Goal: Task Accomplishment & Management: Manage account settings

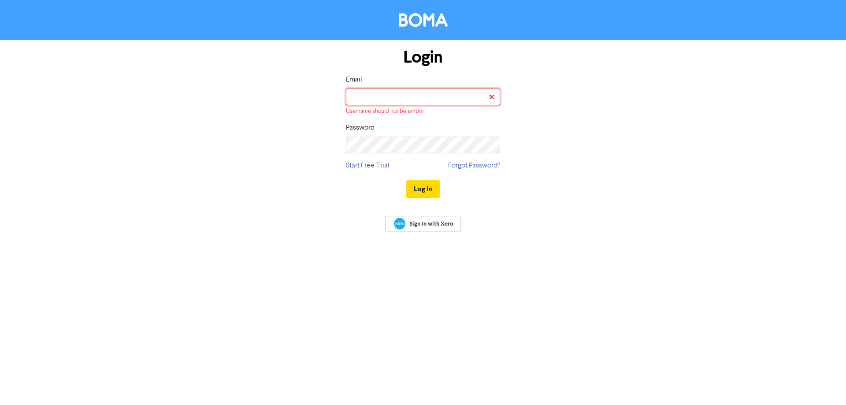
click at [357, 99] on input "email" at bounding box center [423, 97] width 154 height 17
click at [418, 92] on input "email" at bounding box center [423, 97] width 154 height 17
paste input "[EMAIL_ADDRESS][DOMAIN_NAME]"
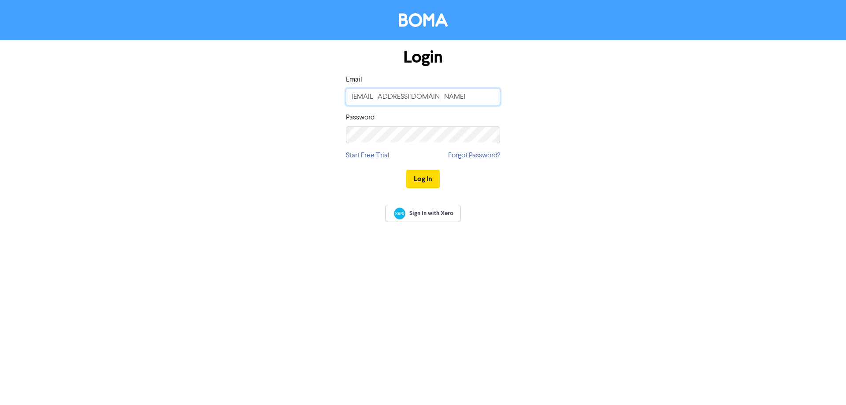
type input "[EMAIL_ADDRESS][DOMAIN_NAME]"
click at [415, 176] on button "Log In" at bounding box center [422, 179] width 33 height 18
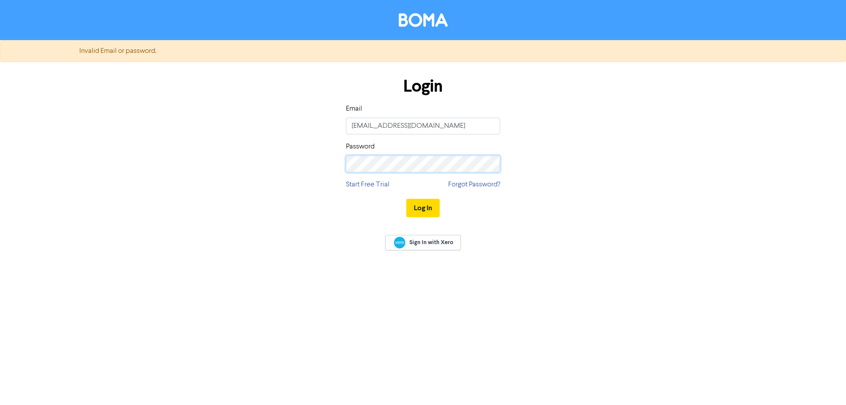
click at [332, 168] on div "Login Email [EMAIL_ADDRESS][DOMAIN_NAME] Password Start Free Trial Forgot Passw…" at bounding box center [423, 147] width 502 height 157
click at [437, 208] on button "Log In" at bounding box center [422, 208] width 33 height 18
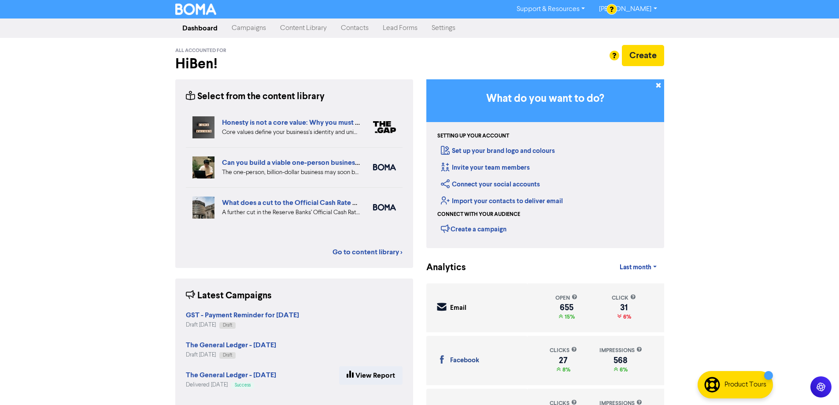
click at [356, 27] on link "Contacts" at bounding box center [355, 28] width 42 height 18
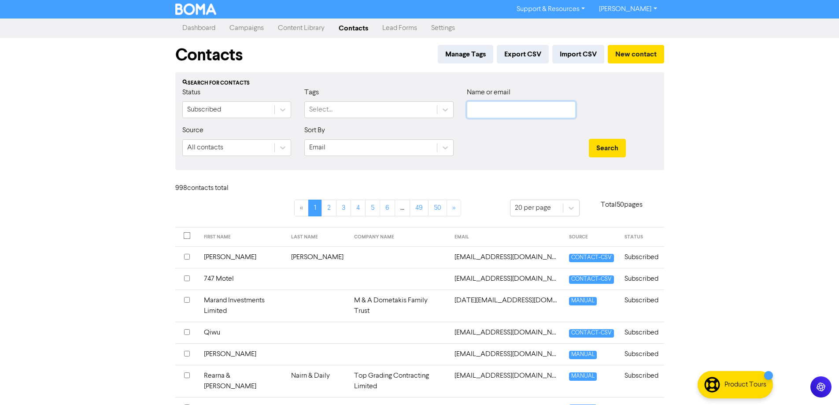
drag, startPoint x: 500, startPoint y: 112, endPoint x: 519, endPoint y: 119, distance: 20.2
click at [500, 112] on input "text" at bounding box center [521, 109] width 109 height 17
paste input "[EMAIL_ADDRESS][DOMAIN_NAME]"
type input "[EMAIL_ADDRESS][DOMAIN_NAME]"
click at [605, 141] on button "Search" at bounding box center [607, 148] width 37 height 18
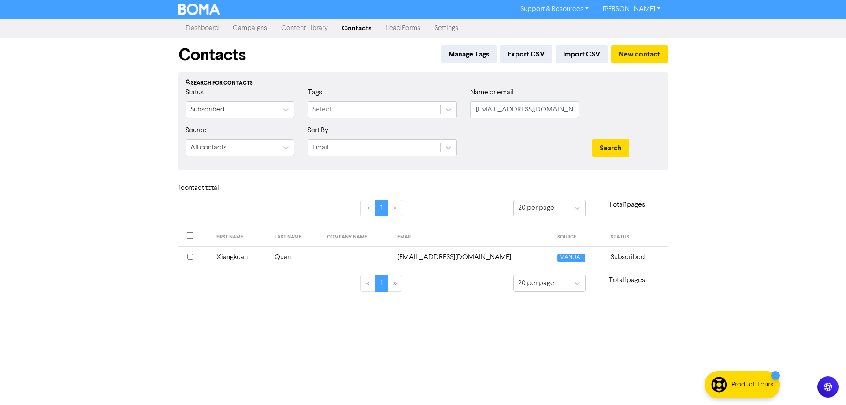
click at [451, 254] on td "[EMAIL_ADDRESS][DOMAIN_NAME]" at bounding box center [471, 257] width 159 height 22
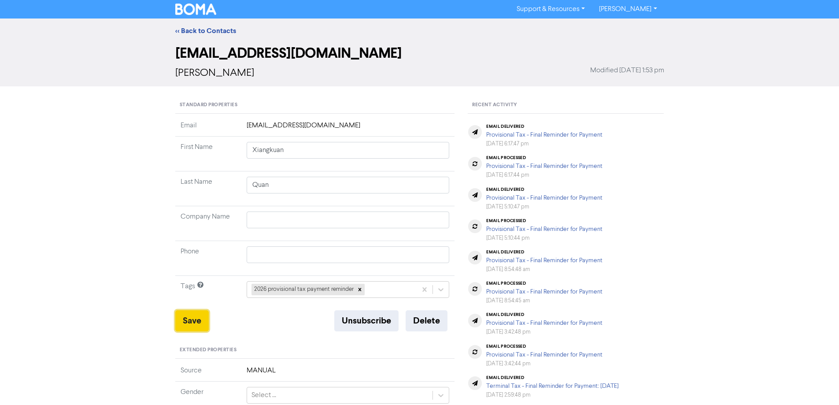
click at [191, 319] on button "Save" at bounding box center [191, 320] width 33 height 21
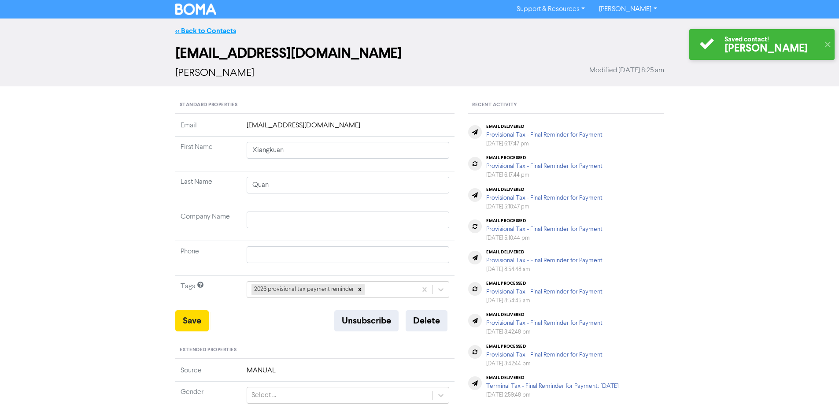
click at [184, 32] on link "<< Back to Contacts" at bounding box center [205, 30] width 61 height 9
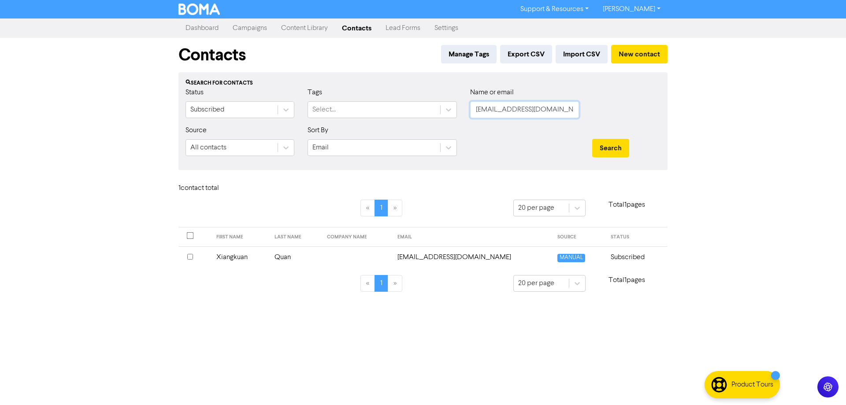
drag, startPoint x: 561, startPoint y: 112, endPoint x: 467, endPoint y: 108, distance: 93.9
click at [467, 108] on div "Name or email [EMAIL_ADDRESS][DOMAIN_NAME]" at bounding box center [524, 106] width 122 height 38
paste input "spurner@g"
type input "[EMAIL_ADDRESS][DOMAIN_NAME]"
click at [615, 147] on button "Search" at bounding box center [610, 148] width 37 height 18
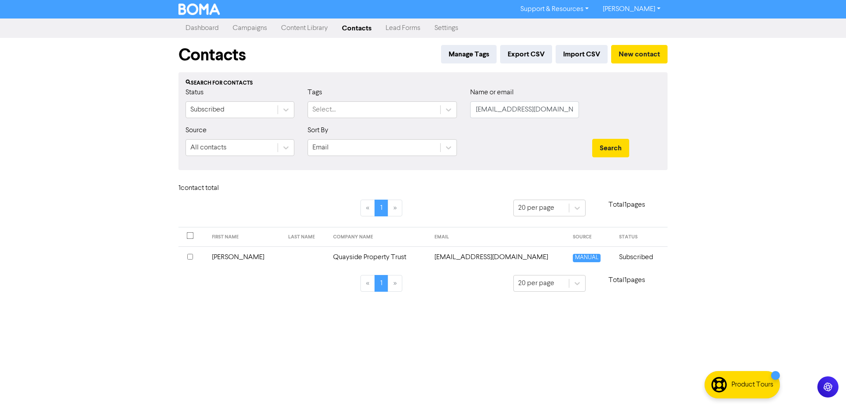
click at [492, 258] on td "[EMAIL_ADDRESS][DOMAIN_NAME]" at bounding box center [498, 257] width 138 height 22
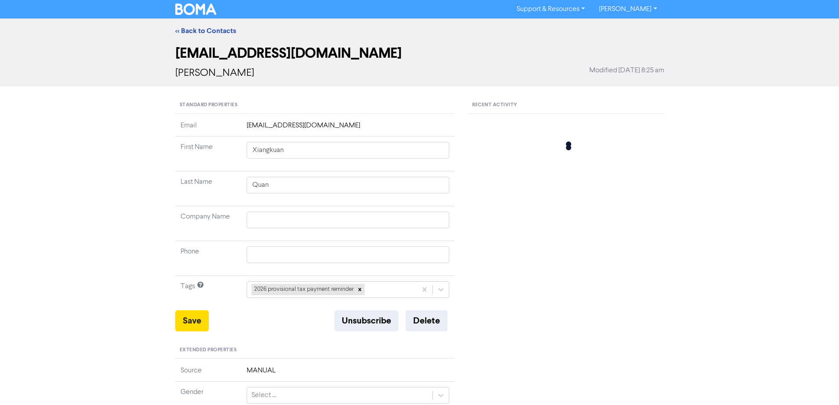
type input "[PERSON_NAME]"
type input "Quayside Property Trust"
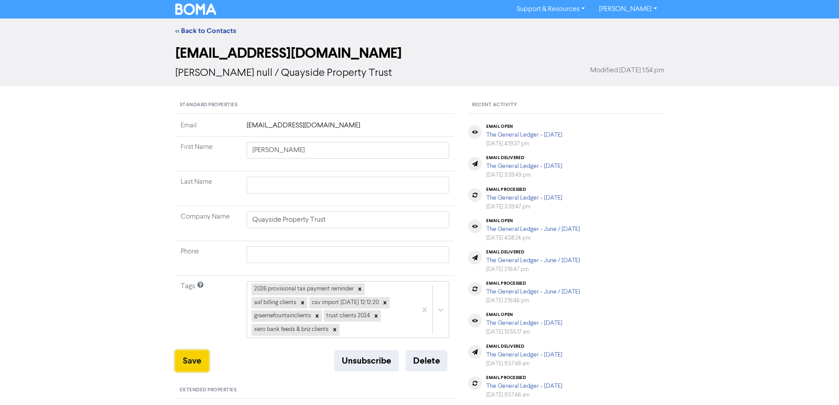
click at [190, 363] on button "Save" at bounding box center [191, 360] width 33 height 21
click at [218, 27] on link "<< Back to Contacts" at bounding box center [205, 30] width 61 height 9
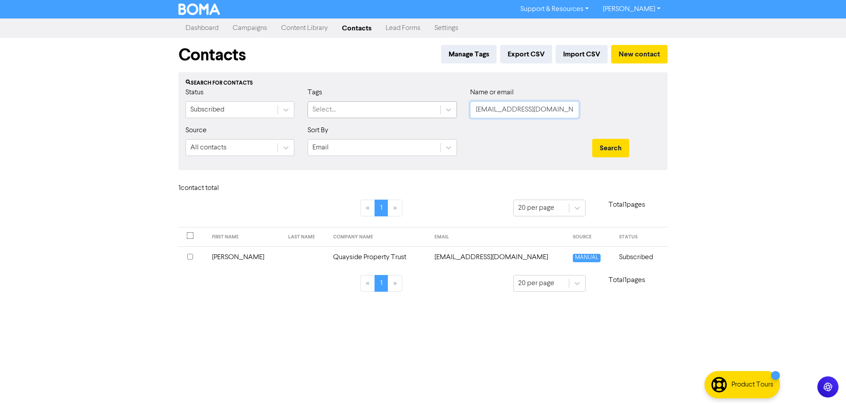
drag, startPoint x: 538, startPoint y: 109, endPoint x: 327, endPoint y: 109, distance: 211.4
click at [327, 109] on div "Status Subscribed Tags Select... Name or email [EMAIL_ADDRESS][DOMAIN_NAME]" at bounding box center [423, 106] width 488 height 38
paste input "[EMAIL_ADDRESS][PERSON_NAME]"
type input "[EMAIL_ADDRESS][PERSON_NAME][DOMAIN_NAME]"
click at [621, 142] on button "Search" at bounding box center [610, 148] width 37 height 18
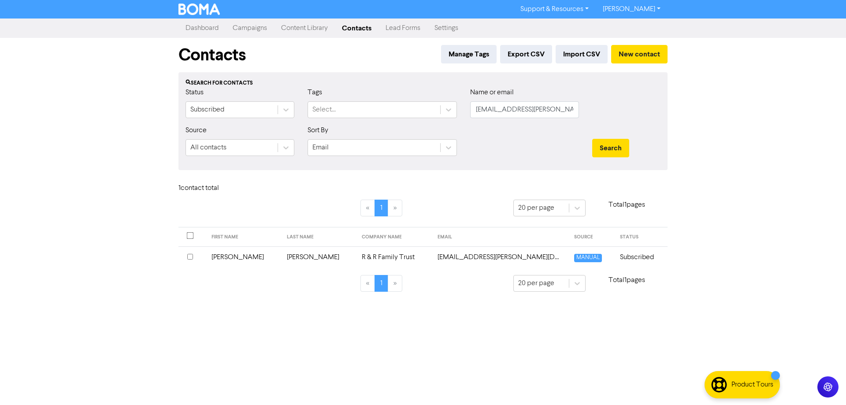
click at [484, 257] on td "[EMAIL_ADDRESS][PERSON_NAME][DOMAIN_NAME]" at bounding box center [500, 257] width 137 height 22
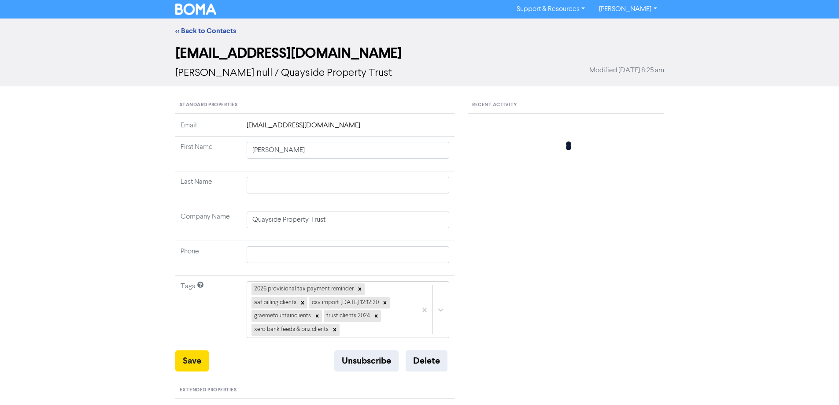
type input "[PERSON_NAME]"
type input "R & R Family Trust"
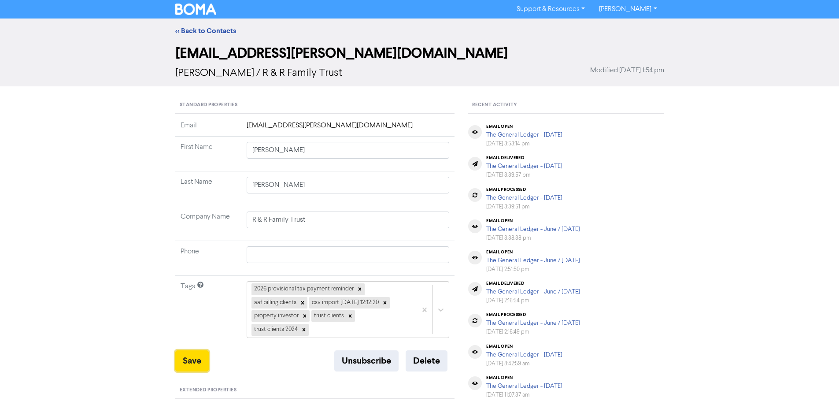
drag, startPoint x: 191, startPoint y: 357, endPoint x: 193, endPoint y: 142, distance: 214.9
click at [191, 357] on button "Save" at bounding box center [191, 360] width 33 height 21
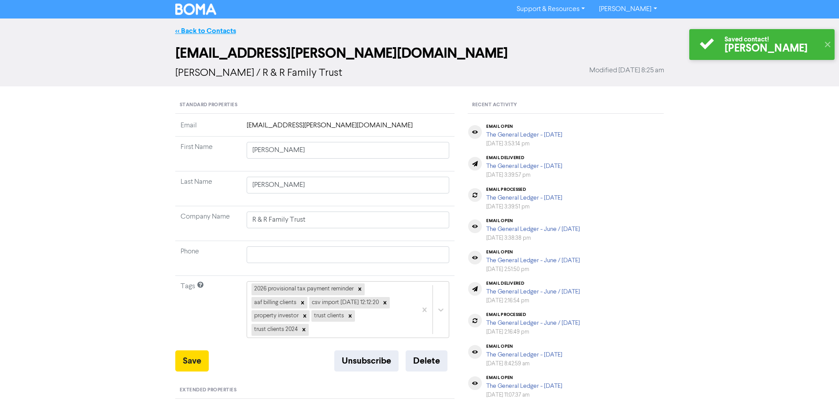
click at [180, 33] on link "<< Back to Contacts" at bounding box center [205, 30] width 61 height 9
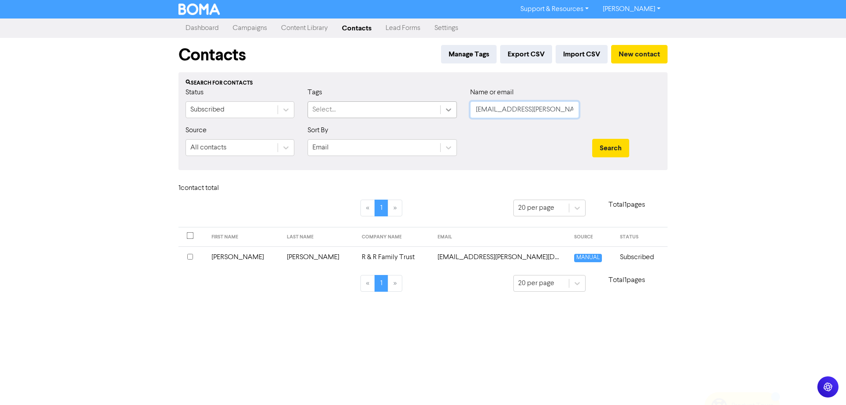
click at [448, 105] on div "Status Subscribed Tags Select... Name or email [EMAIL_ADDRESS][PERSON_NAME][DOM…" at bounding box center [423, 106] width 488 height 38
paste input "[EMAIL_ADDRESS]"
type input "[EMAIL_ADDRESS][DOMAIN_NAME]"
click at [611, 146] on button "Search" at bounding box center [610, 148] width 37 height 18
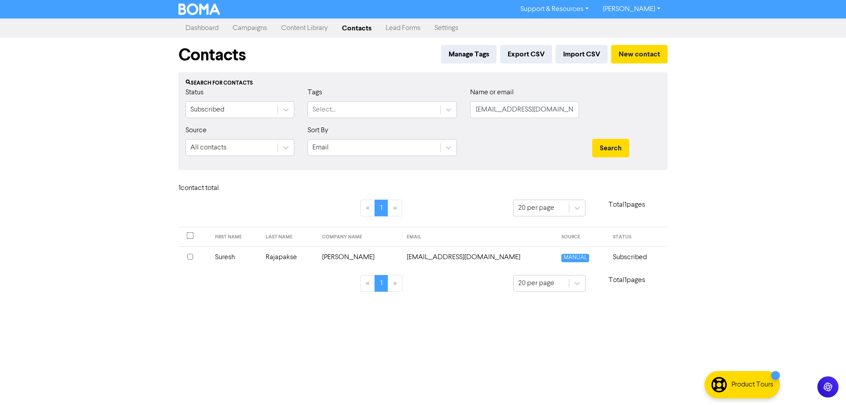
click at [460, 254] on td "[EMAIL_ADDRESS][DOMAIN_NAME]" at bounding box center [478, 257] width 154 height 22
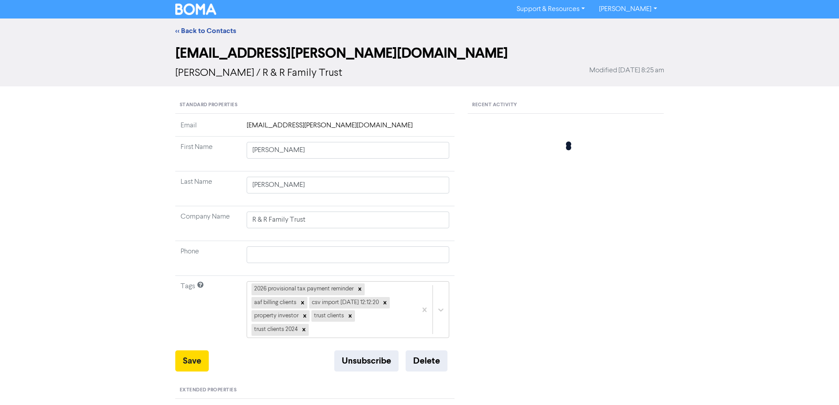
type input "Suresh"
type input "Rajapakse"
type input "[PERSON_NAME]"
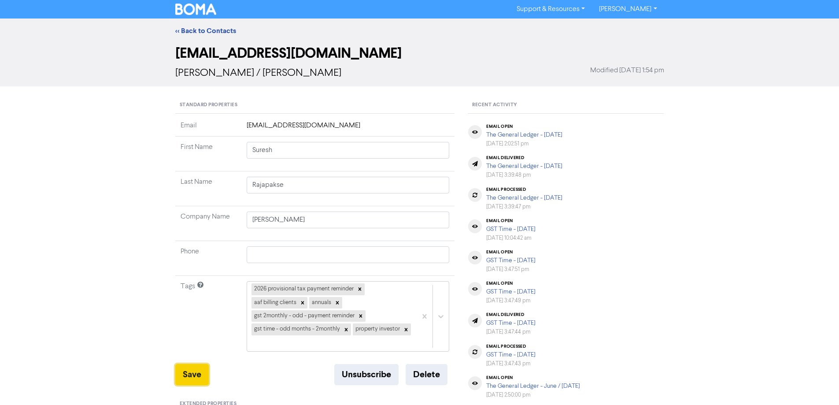
click at [190, 371] on button "Save" at bounding box center [191, 374] width 33 height 21
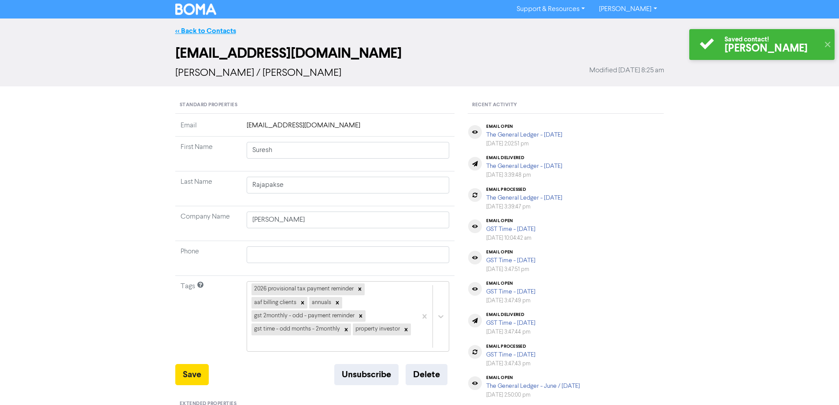
click at [211, 31] on link "<< Back to Contacts" at bounding box center [205, 30] width 61 height 9
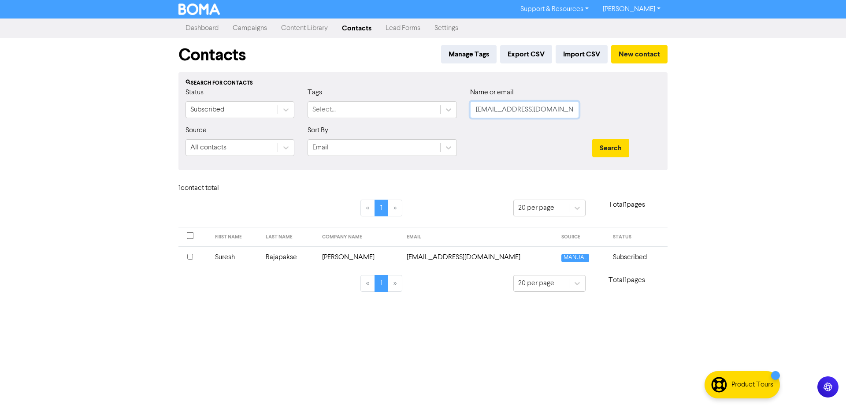
drag, startPoint x: 548, startPoint y: 114, endPoint x: 471, endPoint y: 104, distance: 78.1
click at [471, 104] on input "[EMAIL_ADDRESS][DOMAIN_NAME]" at bounding box center [524, 109] width 109 height 17
paste input "kiwigolfboy"
type input "[EMAIL_ADDRESS][DOMAIN_NAME]"
click at [606, 147] on button "Search" at bounding box center [610, 148] width 37 height 18
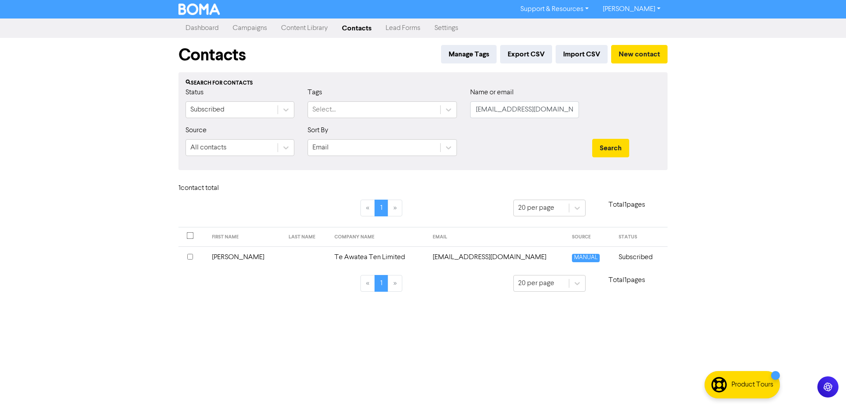
click at [477, 258] on td "[EMAIL_ADDRESS][DOMAIN_NAME]" at bounding box center [496, 257] width 139 height 22
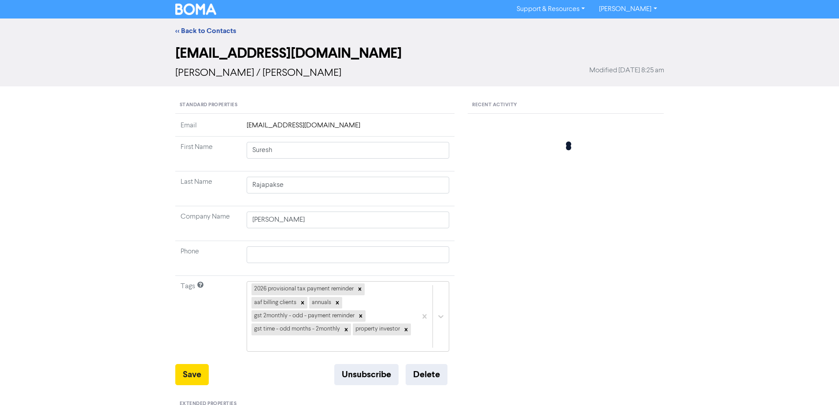
type input "[PERSON_NAME]"
type input "Te Awatea Ten Limited"
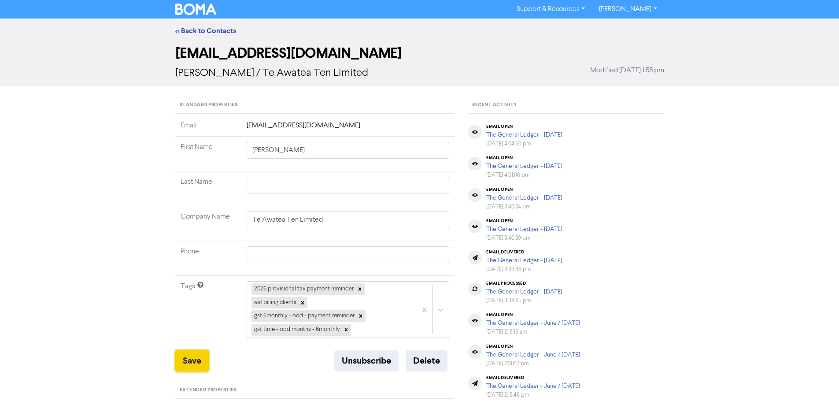
click at [186, 361] on button "Save" at bounding box center [191, 360] width 33 height 21
click at [201, 33] on link "<< Back to Contacts" at bounding box center [205, 30] width 61 height 9
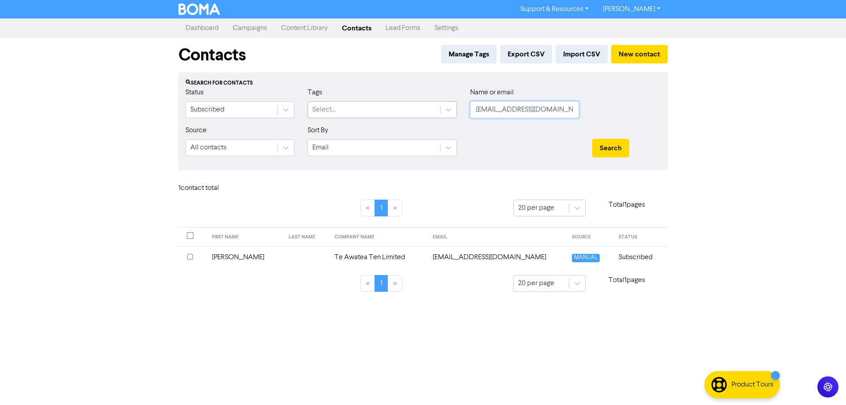
click at [394, 110] on div "Status Subscribed Tags Select... Name or email [EMAIL_ADDRESS][DOMAIN_NAME]" at bounding box center [423, 106] width 488 height 38
paste input "erinandeuan"
type input "[EMAIL_ADDRESS][DOMAIN_NAME]"
click at [607, 142] on button "Search" at bounding box center [610, 148] width 37 height 18
click at [471, 255] on td "[EMAIL_ADDRESS][DOMAIN_NAME]" at bounding box center [496, 257] width 125 height 22
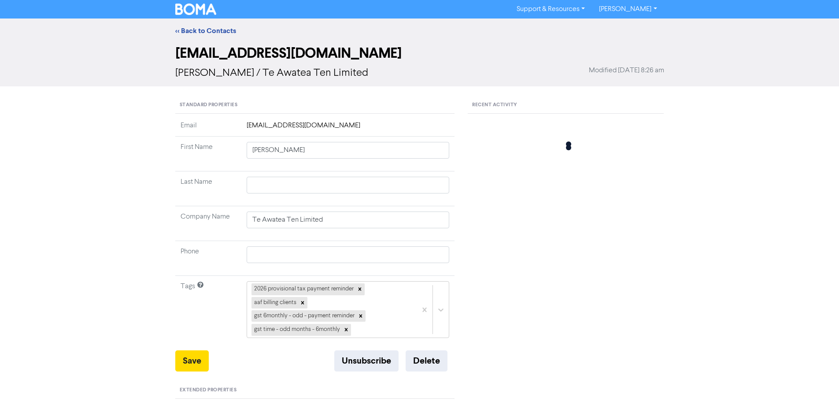
type input "Euan & [PERSON_NAME]"
type input "Tinliz Trust, Trustees in the"
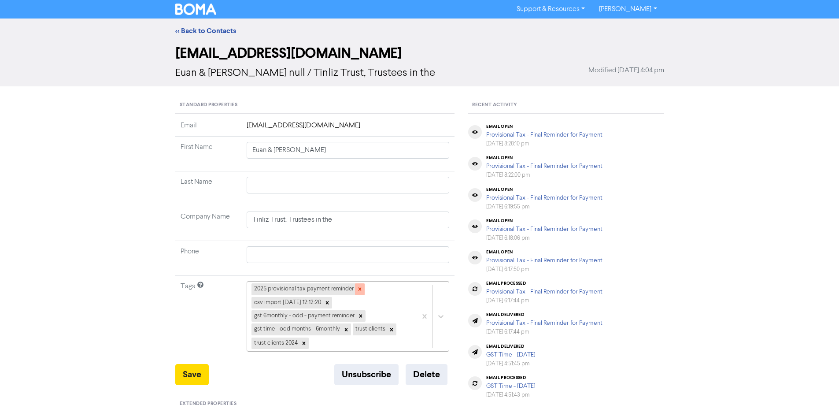
click at [357, 290] on icon at bounding box center [360, 289] width 6 height 6
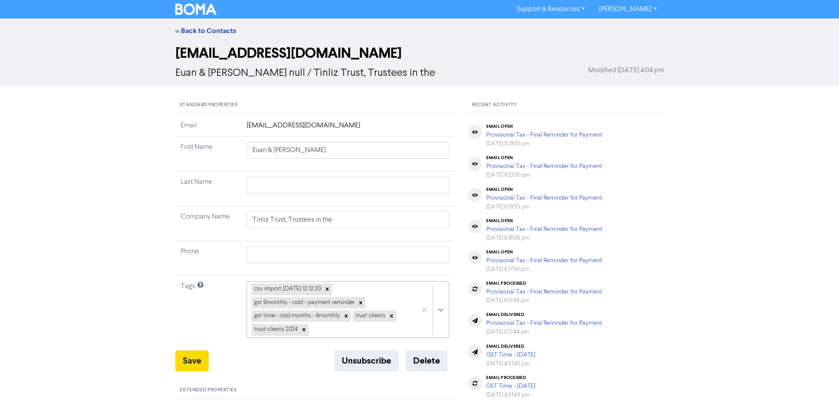
click at [441, 308] on div "csv import [DATE] 12:12:20 gst 6monthly - odd - payment reminder gst time - odd…" at bounding box center [348, 309] width 203 height 57
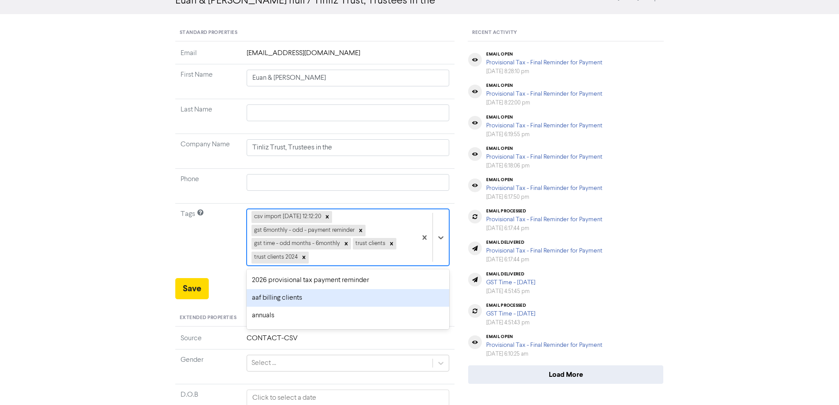
scroll to position [88, 0]
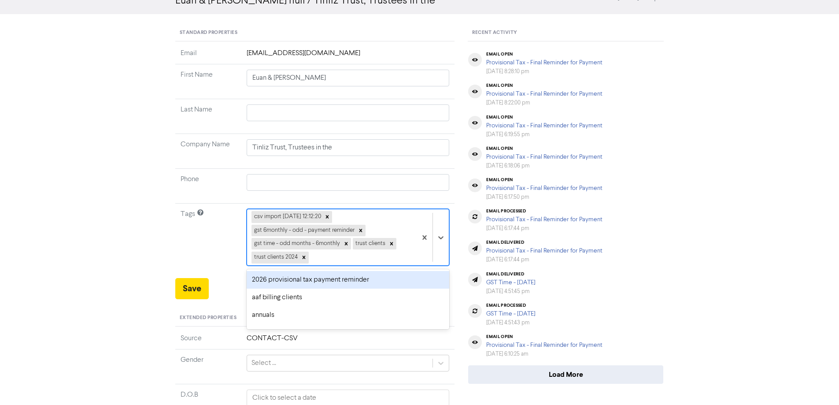
click at [267, 281] on div "2026 provisional tax payment reminder" at bounding box center [348, 280] width 203 height 18
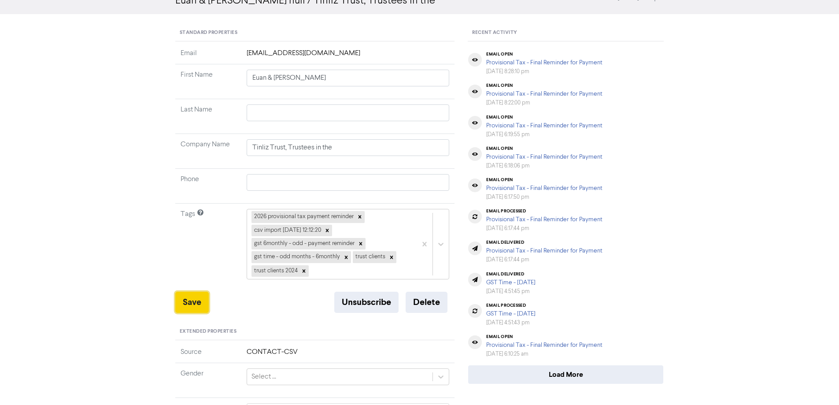
click at [190, 302] on button "Save" at bounding box center [191, 302] width 33 height 21
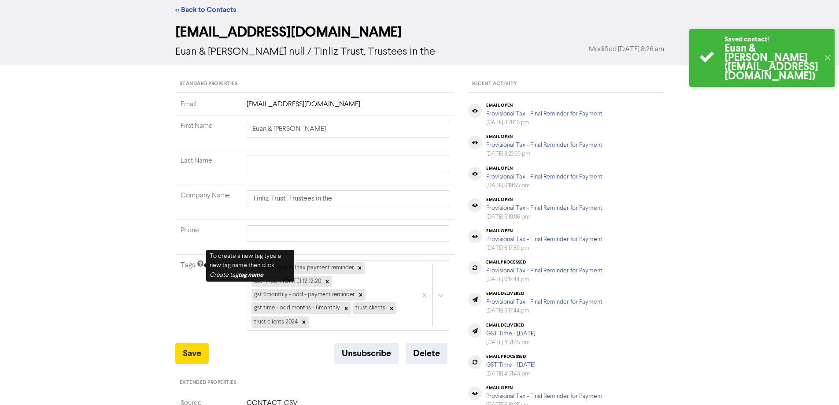
scroll to position [0, 0]
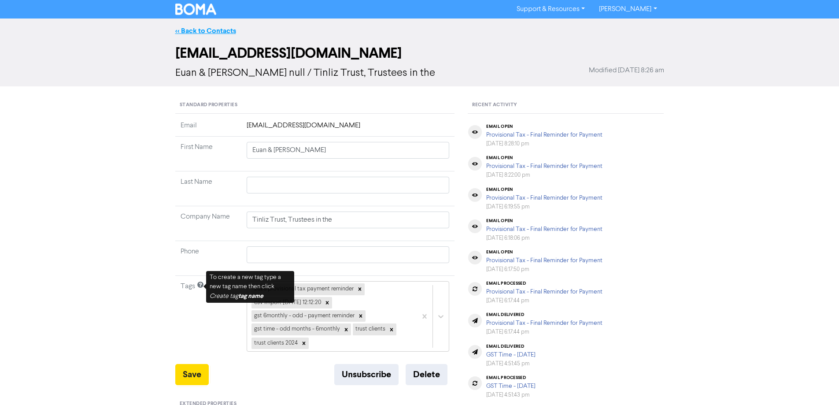
click at [197, 28] on link "<< Back to Contacts" at bounding box center [205, 30] width 61 height 9
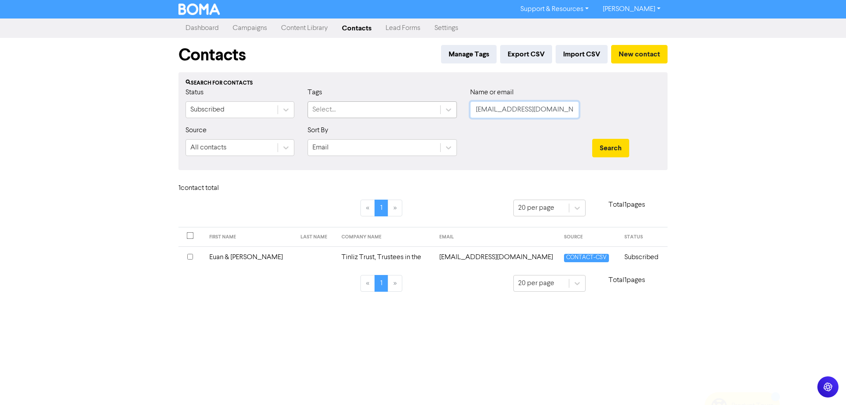
drag, startPoint x: 546, startPoint y: 110, endPoint x: 423, endPoint y: 115, distance: 122.5
click at [423, 115] on div "Status Subscribed Tags Select... Name or email [EMAIL_ADDRESS][DOMAIN_NAME]" at bounding box center [423, 106] width 488 height 38
drag, startPoint x: 554, startPoint y: 110, endPoint x: 481, endPoint y: 110, distance: 73.1
click at [481, 110] on input "[EMAIL_ADDRESS][DOMAIN_NAME]" at bounding box center [524, 109] width 109 height 17
paste input "anjryan12"
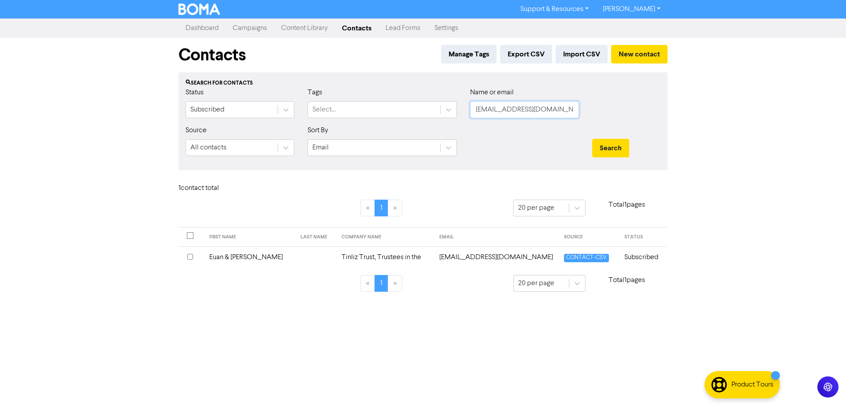
drag, startPoint x: 543, startPoint y: 105, endPoint x: 466, endPoint y: 107, distance: 77.1
click at [466, 107] on div "Name or email [EMAIL_ADDRESS][DOMAIN_NAME]" at bounding box center [524, 106] width 122 height 38
paste input "text"
type input "[EMAIL_ADDRESS][DOMAIN_NAME]"
click at [603, 142] on button "Search" at bounding box center [610, 148] width 37 height 18
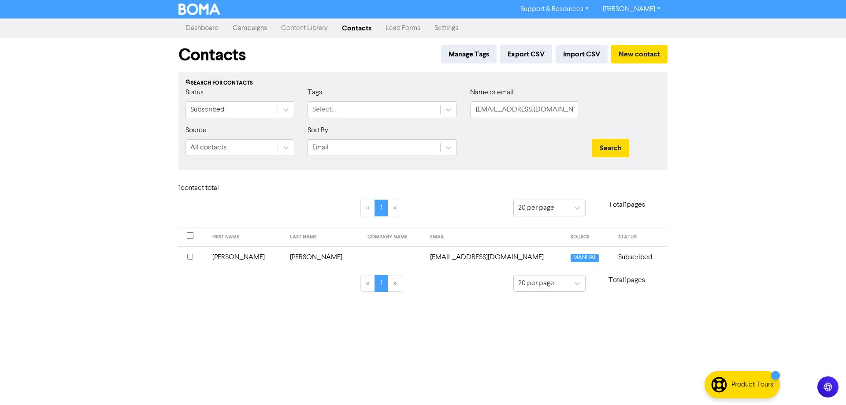
click at [442, 256] on td "[EMAIL_ADDRESS][DOMAIN_NAME]" at bounding box center [495, 257] width 141 height 22
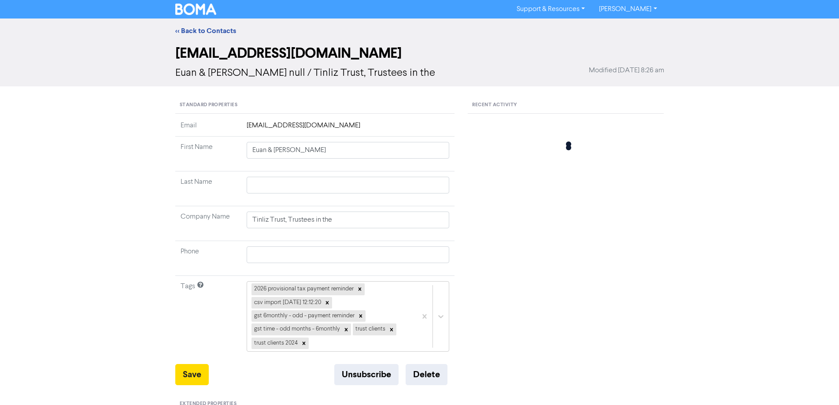
type input "[PERSON_NAME]"
type input "027-285-1562"
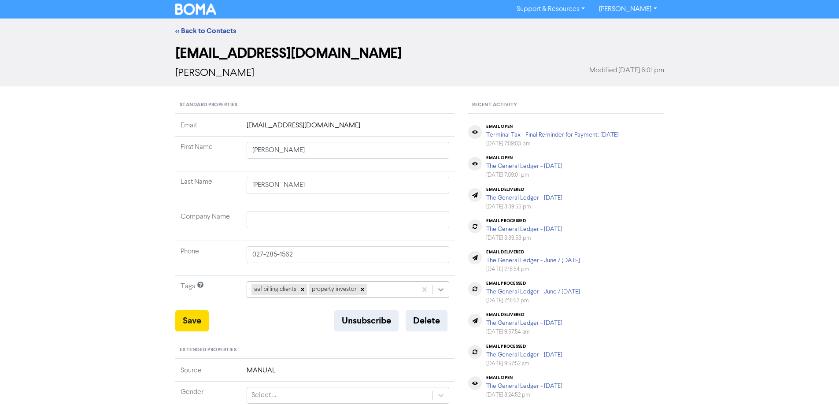
click at [442, 291] on div "aaf billing clients property investor" at bounding box center [348, 289] width 203 height 17
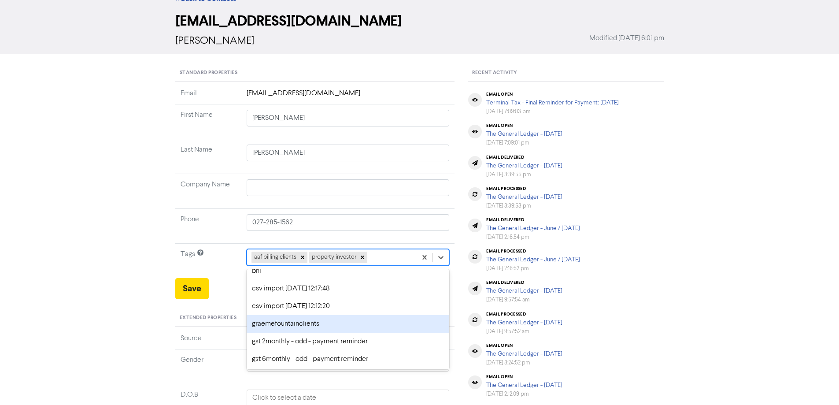
scroll to position [44, 0]
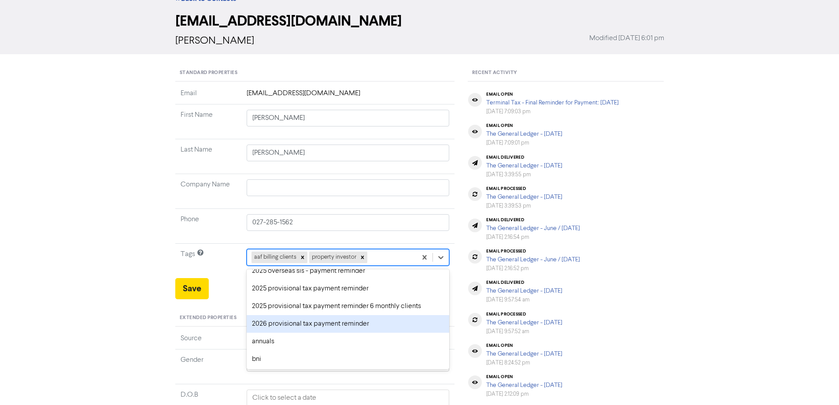
click at [261, 322] on div "2026 provisional tax payment reminder" at bounding box center [348, 324] width 203 height 18
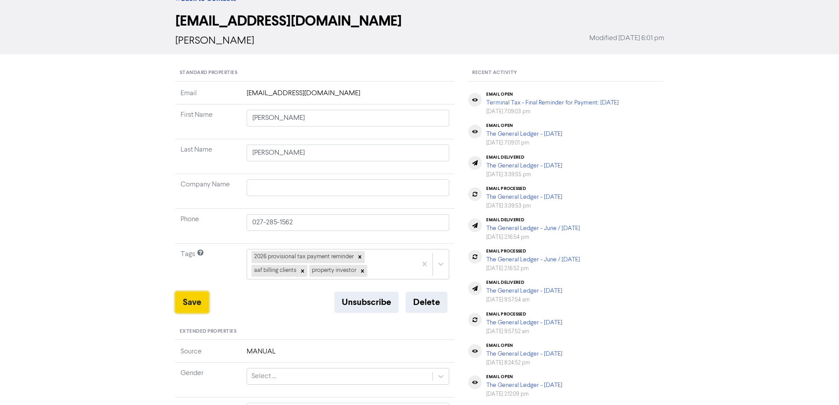
click at [181, 300] on button "Save" at bounding box center [191, 302] width 33 height 21
drag, startPoint x: 182, startPoint y: 302, endPoint x: 167, endPoint y: 139, distance: 163.2
click at [182, 302] on button "Save" at bounding box center [191, 302] width 33 height 21
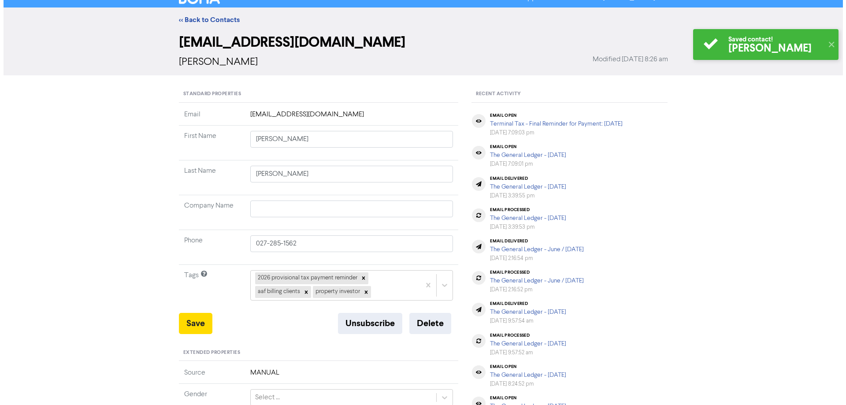
scroll to position [0, 0]
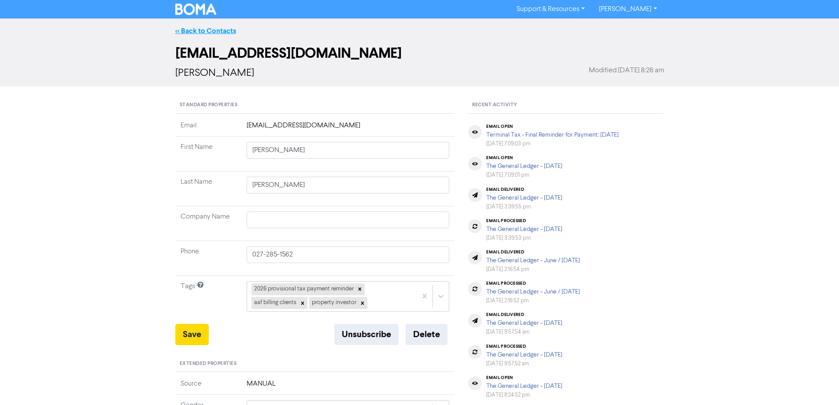
click at [193, 28] on link "<< Back to Contacts" at bounding box center [205, 30] width 61 height 9
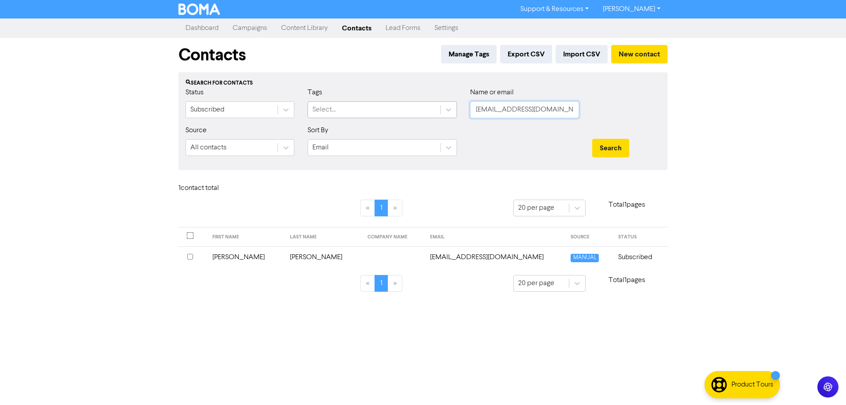
drag, startPoint x: 436, startPoint y: 111, endPoint x: 420, endPoint y: 111, distance: 16.3
click at [420, 111] on div "Status Subscribed Tags Select... Name or email [EMAIL_ADDRESS][DOMAIN_NAME]" at bounding box center [423, 106] width 488 height 38
paste input "[PERSON_NAME][EMAIL_ADDRESS][DOMAIN_NAME]"
click at [597, 143] on button "Search" at bounding box center [610, 148] width 37 height 18
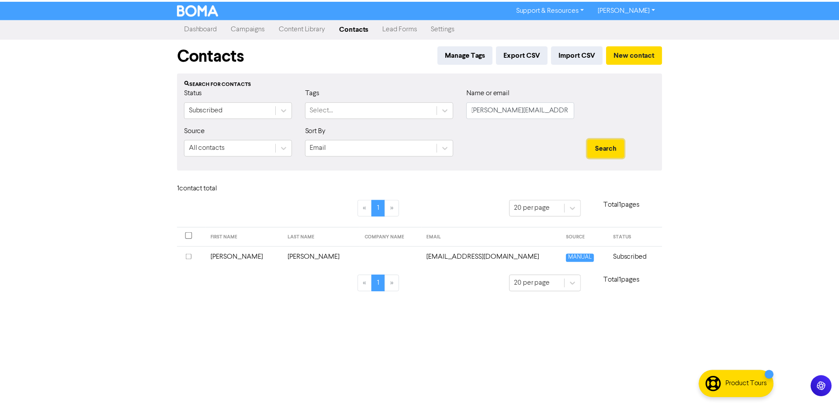
scroll to position [0, 0]
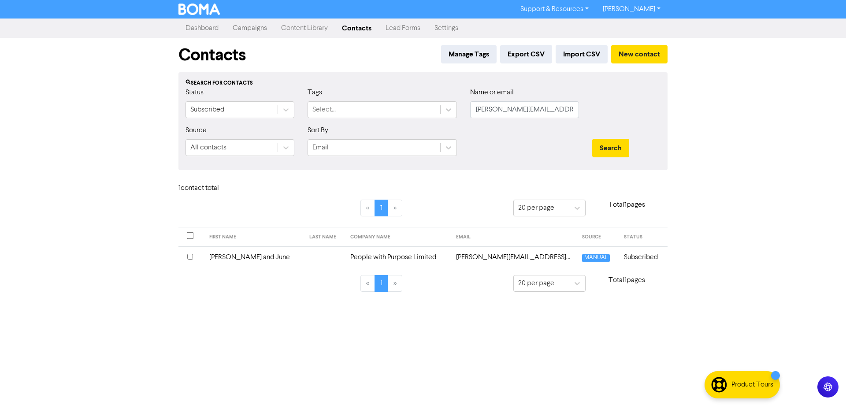
click at [463, 257] on td "[PERSON_NAME][EMAIL_ADDRESS][DOMAIN_NAME]" at bounding box center [514, 257] width 126 height 22
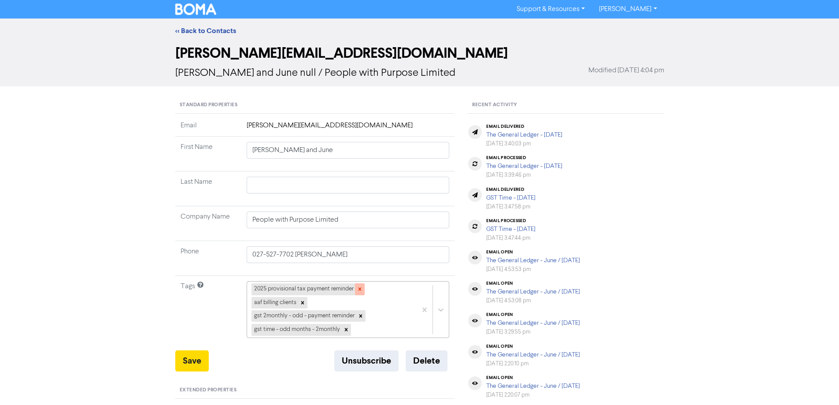
click at [360, 288] on icon at bounding box center [359, 289] width 3 height 3
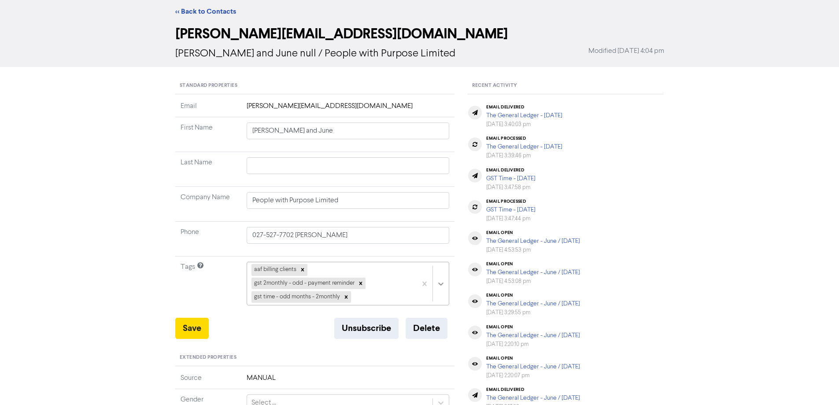
click at [439, 302] on div "aaf billing clients gst 2monthly - odd - payment reminder gst time - odd months…" at bounding box center [348, 284] width 203 height 44
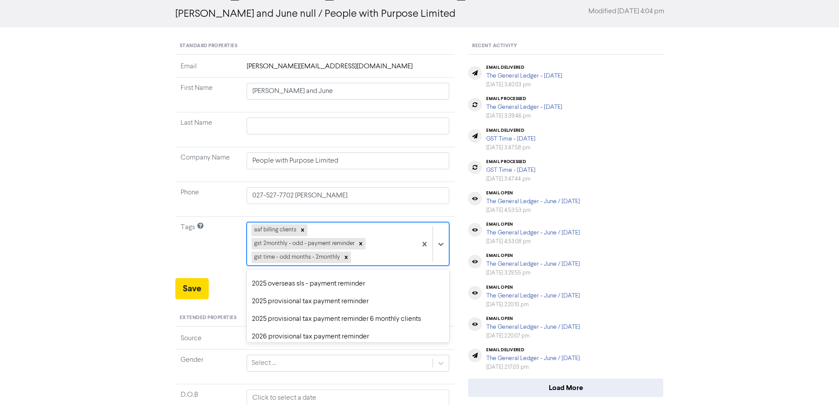
scroll to position [44, 0]
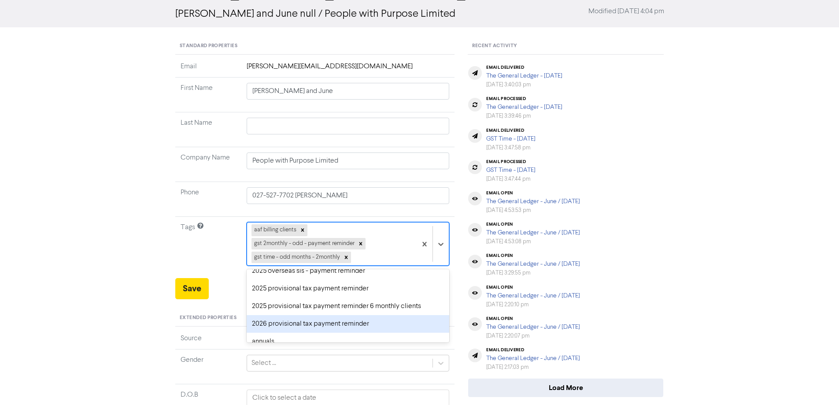
click at [273, 325] on div "2026 provisional tax payment reminder" at bounding box center [348, 324] width 203 height 18
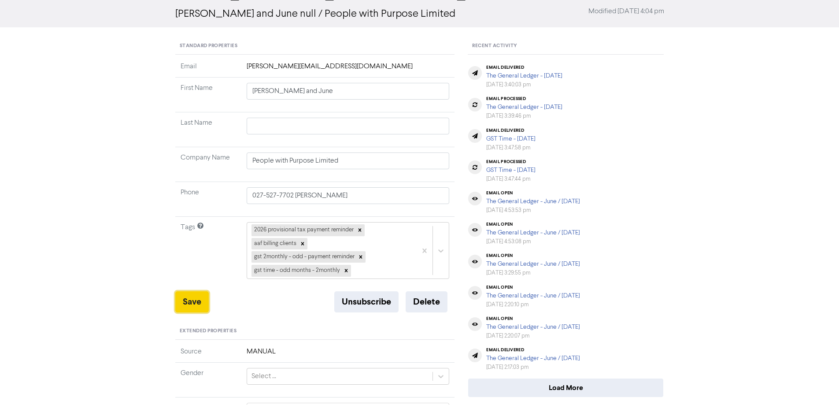
click at [187, 299] on button "Save" at bounding box center [191, 301] width 33 height 21
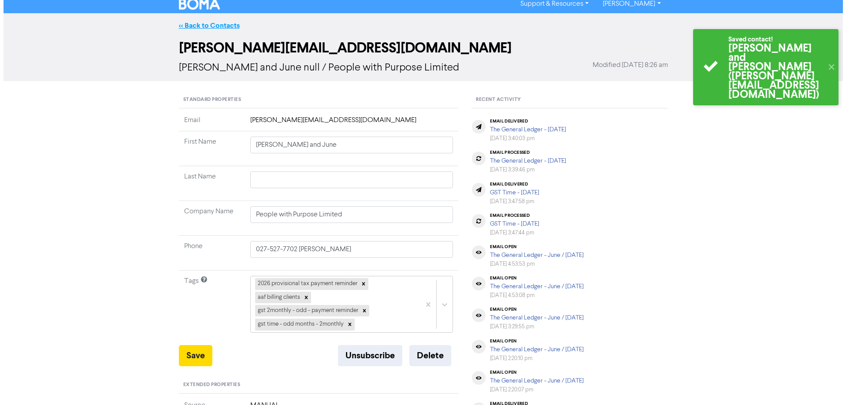
scroll to position [0, 0]
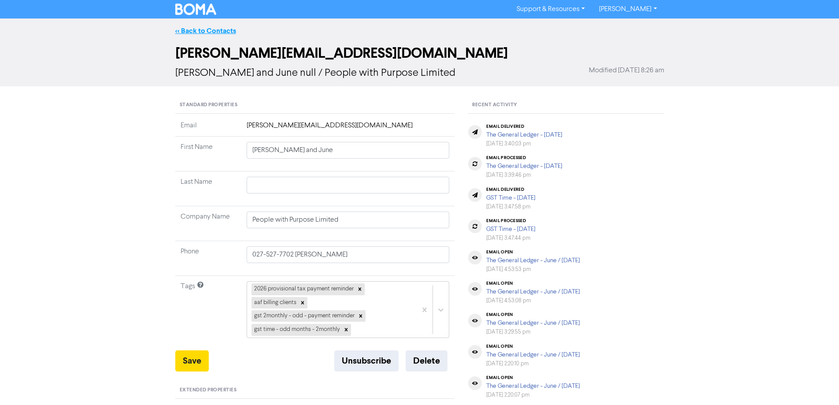
click at [199, 31] on link "<< Back to Contacts" at bounding box center [205, 30] width 61 height 9
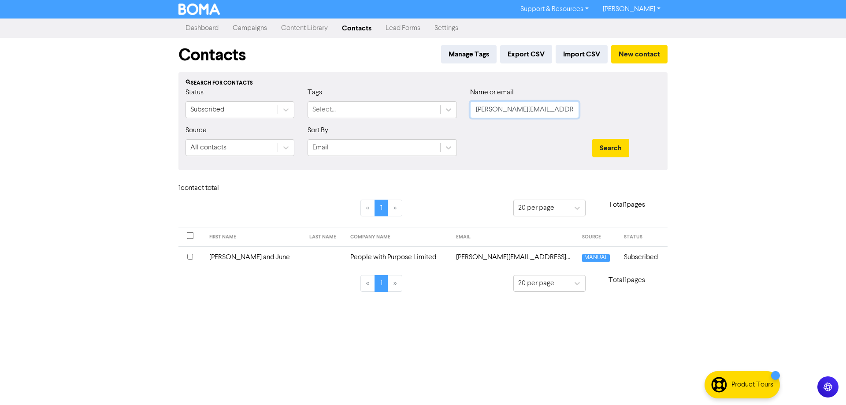
scroll to position [0, 1]
drag, startPoint x: 486, startPoint y: 113, endPoint x: 586, endPoint y: 114, distance: 100.0
click at [586, 114] on div "Status Subscribed Tags Select... Name or email [PERSON_NAME][EMAIL_ADDRESS][DOM…" at bounding box center [423, 106] width 488 height 38
paste input "[PERSON_NAME].[PERSON_NAME]@xtra"
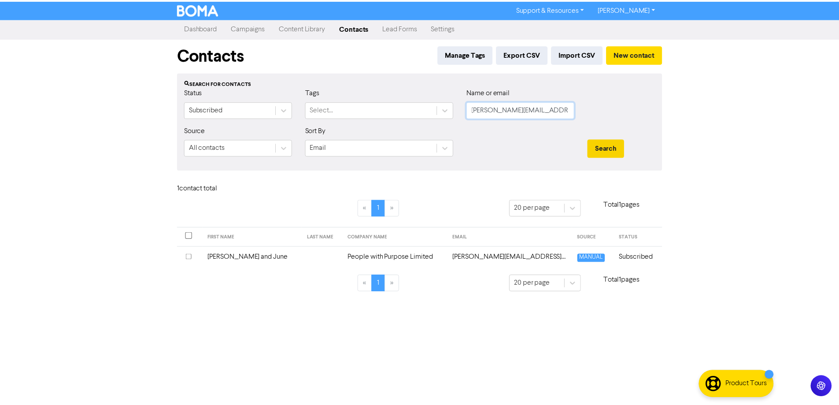
scroll to position [0, 0]
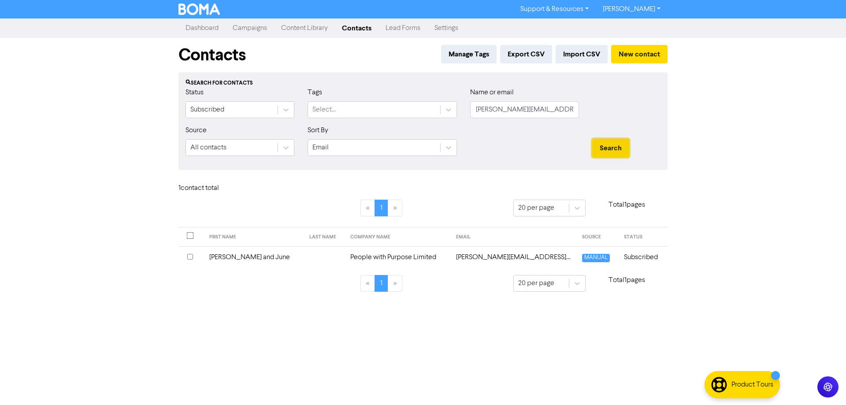
click at [607, 147] on button "Search" at bounding box center [610, 148] width 37 height 18
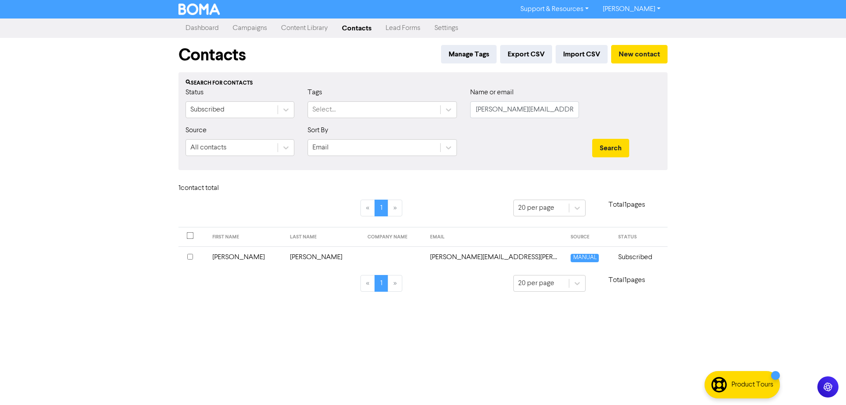
click at [448, 255] on td "[PERSON_NAME][EMAIL_ADDRESS][PERSON_NAME][DOMAIN_NAME]" at bounding box center [495, 257] width 141 height 22
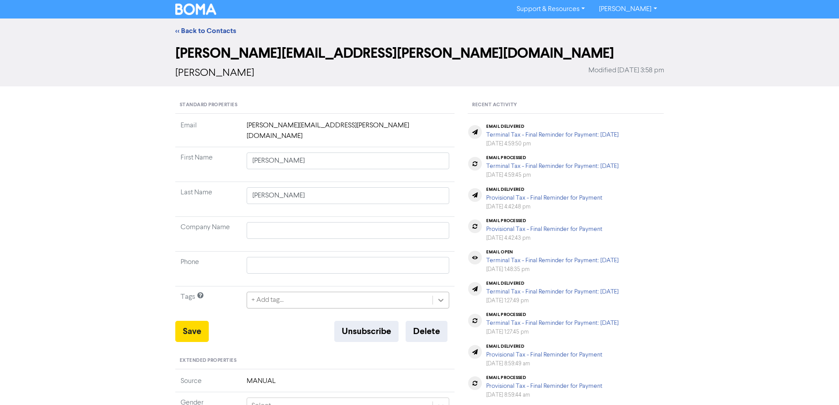
click at [437, 292] on div "+ Add tag..." at bounding box center [348, 300] width 203 height 17
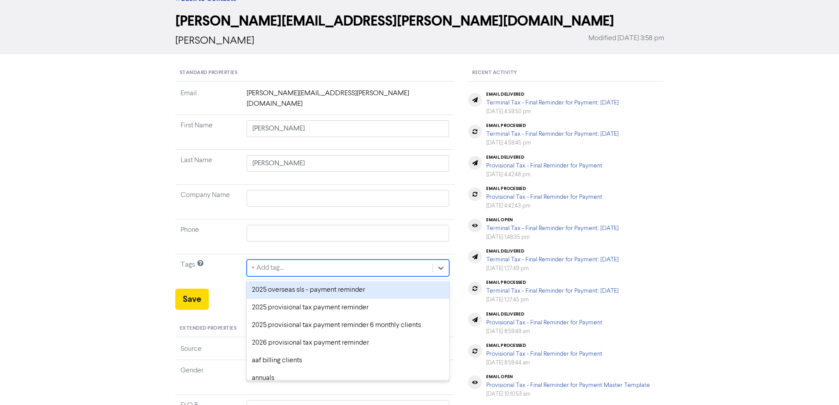
scroll to position [44, 0]
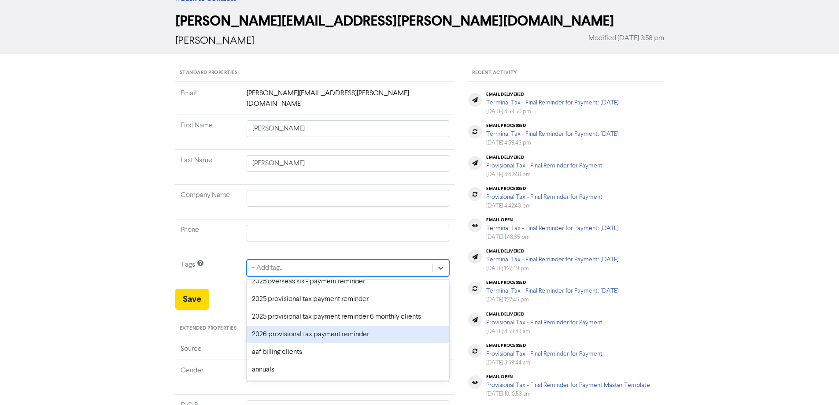
click at [271, 325] on div "2026 provisional tax payment reminder" at bounding box center [348, 334] width 203 height 18
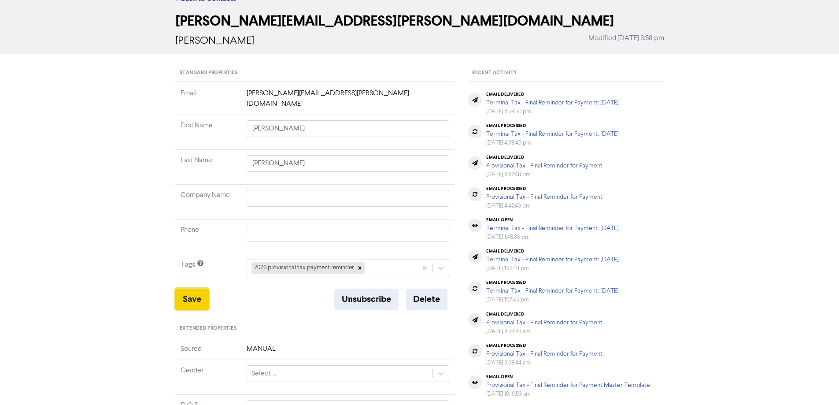
click at [190, 288] on button "Save" at bounding box center [191, 298] width 33 height 21
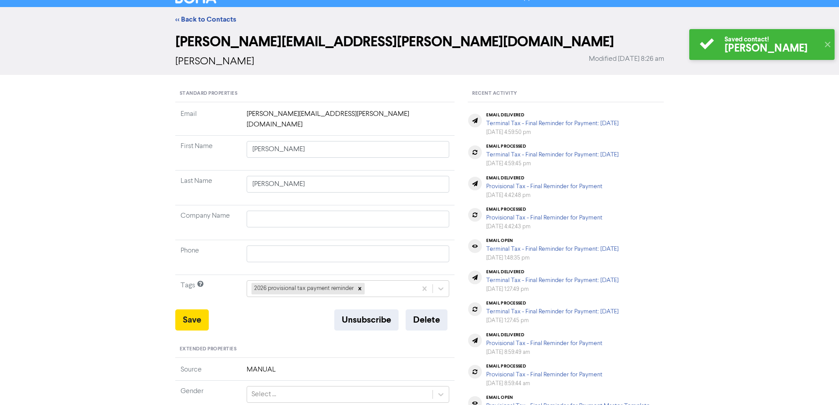
scroll to position [0, 0]
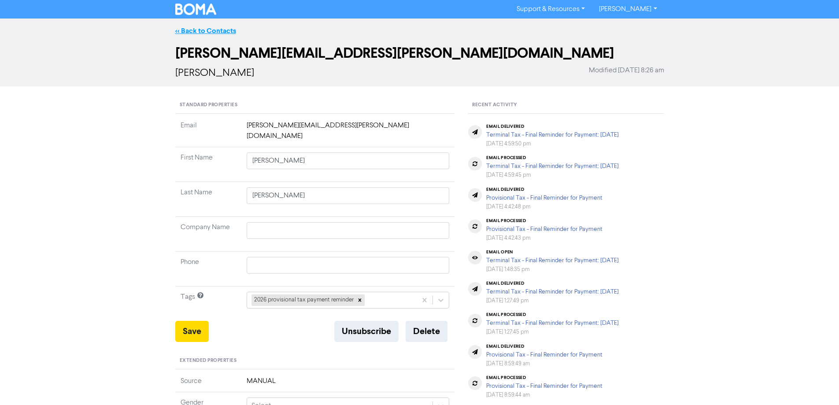
click at [206, 30] on link "<< Back to Contacts" at bounding box center [205, 30] width 61 height 9
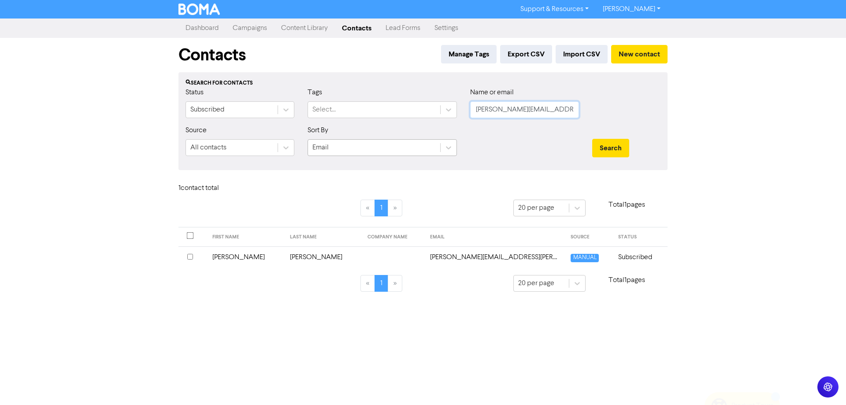
drag, startPoint x: 568, startPoint y: 110, endPoint x: 425, endPoint y: 139, distance: 146.1
click at [424, 115] on div "Status Subscribed Tags Select... Name or email [PERSON_NAME][EMAIL_ADDRESS][PER…" at bounding box center [423, 106] width 488 height 38
paste input "[EMAIL_ADDRESS]"
click at [617, 148] on button "Search" at bounding box center [610, 148] width 37 height 18
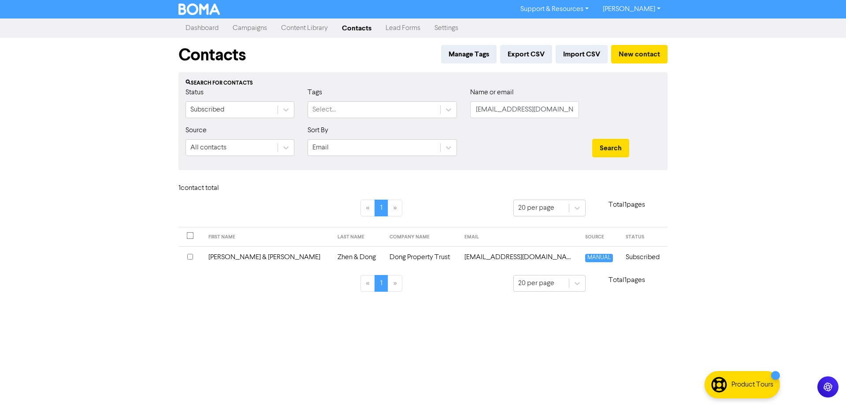
click at [479, 255] on td "[EMAIL_ADDRESS][DOMAIN_NAME]" at bounding box center [519, 257] width 121 height 22
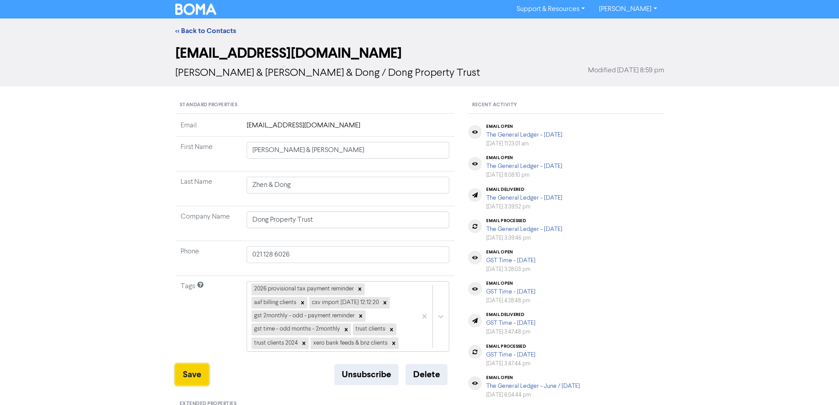
click at [183, 374] on button "Save" at bounding box center [191, 374] width 33 height 21
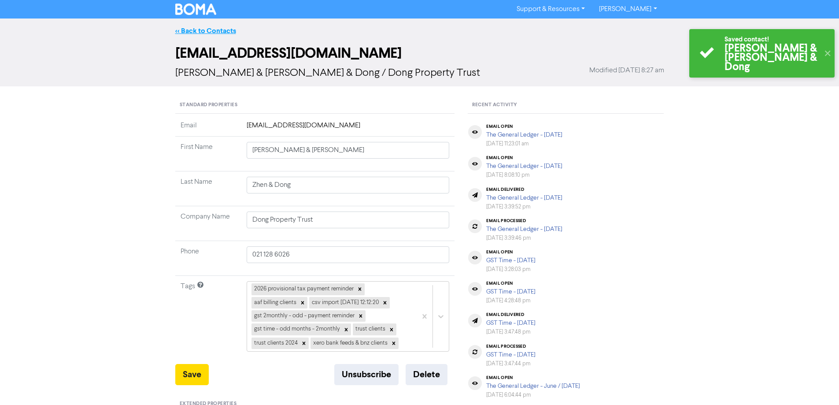
click at [186, 27] on link "<< Back to Contacts" at bounding box center [205, 30] width 61 height 9
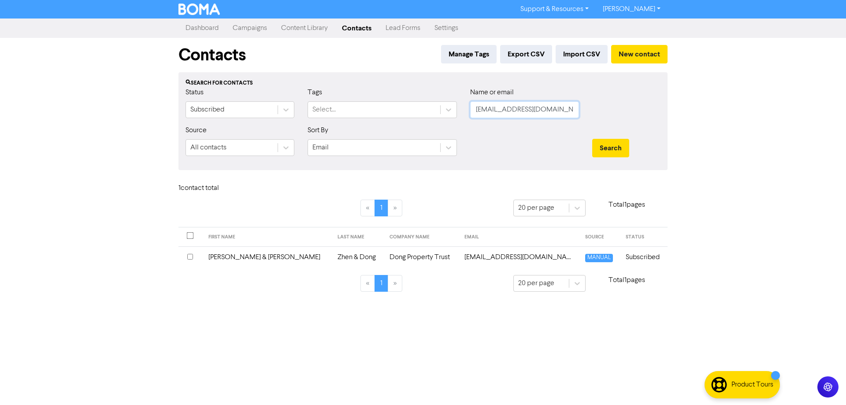
drag, startPoint x: 495, startPoint y: 109, endPoint x: 477, endPoint y: 112, distance: 19.2
click at [464, 104] on div "Name or email [PERSON_NAME][EMAIL_ADDRESS][DOMAIN_NAME]" at bounding box center [524, 106] width 122 height 38
paste input "naresh.[PERSON_NAME]@seaworks"
click at [609, 147] on button "Search" at bounding box center [610, 148] width 37 height 18
click at [466, 257] on td "[EMAIL_ADDRESS][PERSON_NAME][DOMAIN_NAME]" at bounding box center [493, 257] width 142 height 22
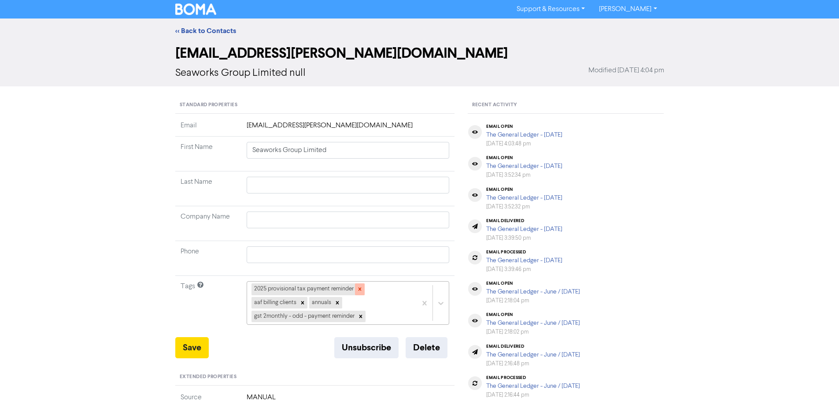
click at [358, 287] on icon at bounding box center [360, 289] width 6 height 6
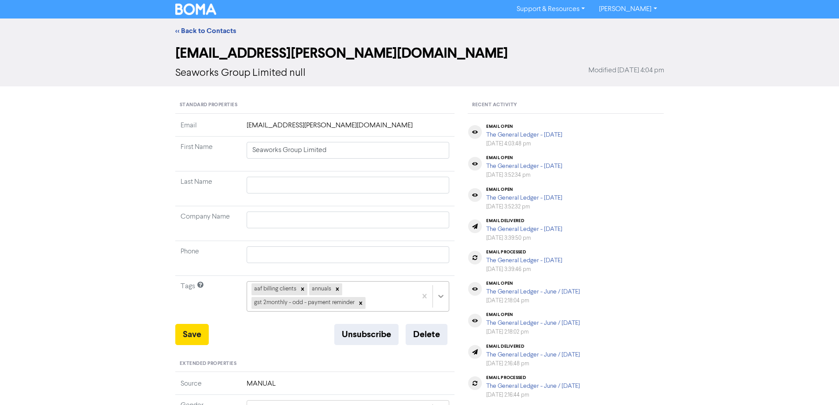
click at [442, 296] on div "aaf billing clients annuals gst 2monthly - odd - payment reminder" at bounding box center [348, 296] width 203 height 30
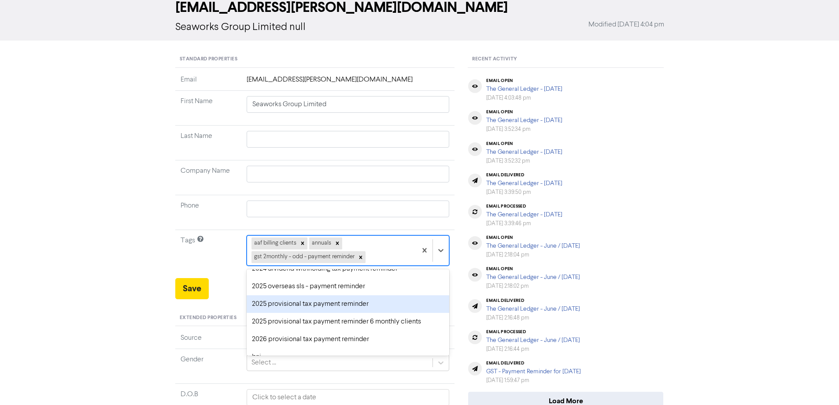
scroll to position [44, 0]
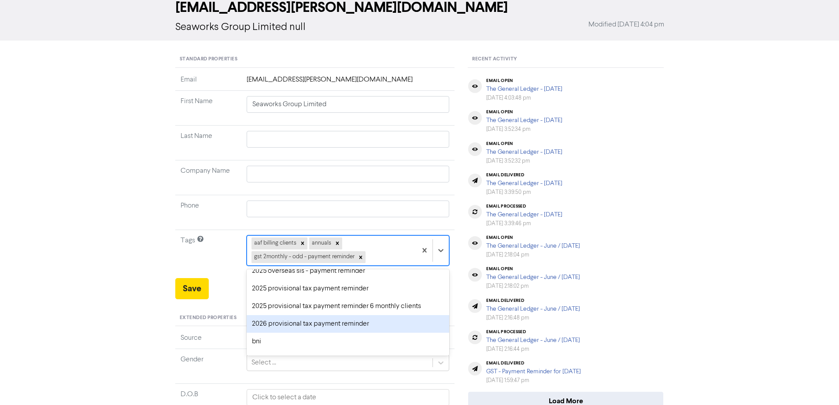
click at [269, 326] on div "2026 provisional tax payment reminder" at bounding box center [348, 324] width 203 height 18
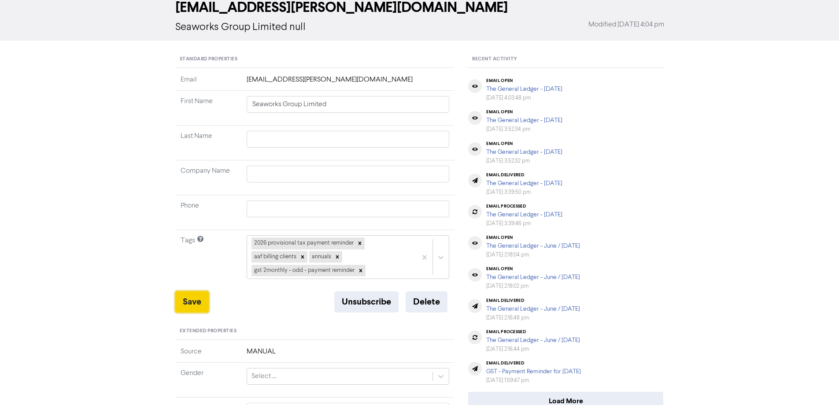
click at [197, 301] on button "Save" at bounding box center [191, 301] width 33 height 21
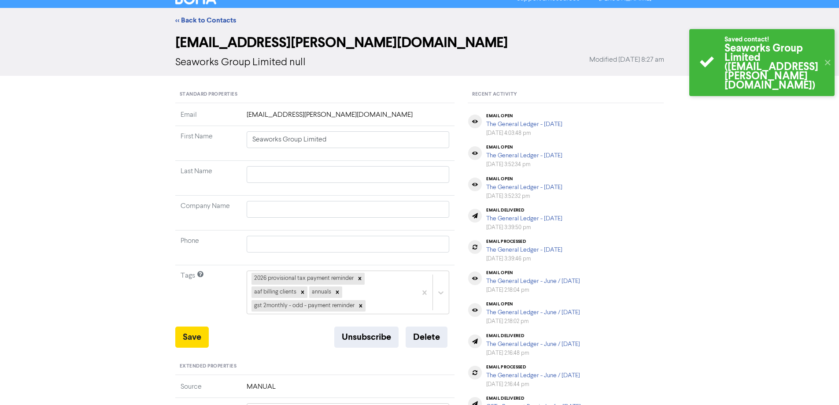
scroll to position [0, 0]
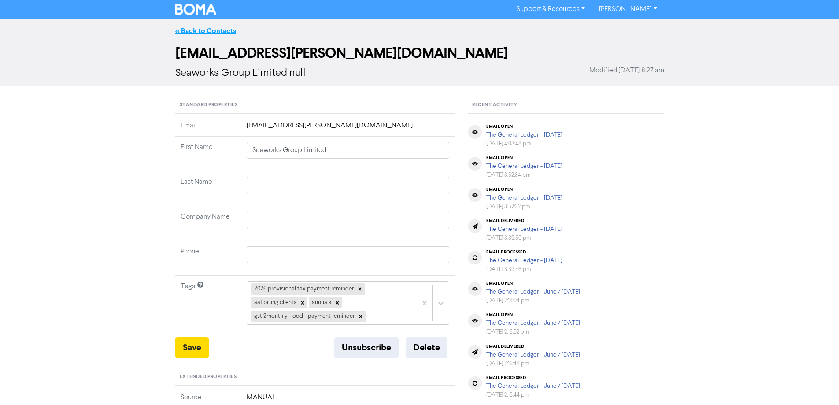
click at [210, 30] on link "<< Back to Contacts" at bounding box center [205, 30] width 61 height 9
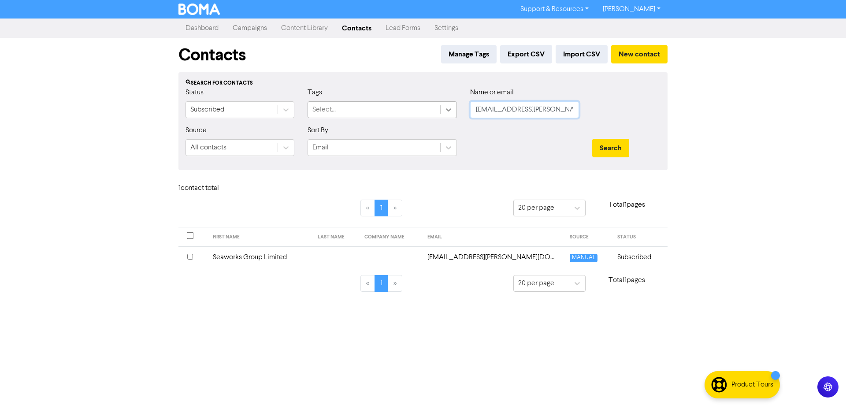
drag, startPoint x: 518, startPoint y: 109, endPoint x: 445, endPoint y: 111, distance: 73.1
click at [445, 111] on div "Status Subscribed Tags Select... Name or email [PERSON_NAME][EMAIL_ADDRESS][PER…" at bounding box center [423, 106] width 488 height 38
paste input "[EMAIL_ADDRESS][DOMAIN_NAME]"
click at [611, 147] on button "Search" at bounding box center [610, 148] width 37 height 18
click at [477, 259] on td "[EMAIL_ADDRESS][DOMAIN_NAME]" at bounding box center [469, 257] width 162 height 22
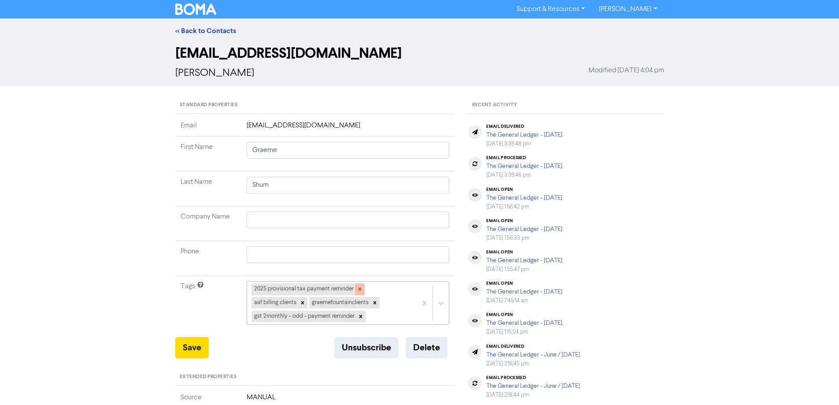
click at [358, 288] on icon at bounding box center [360, 289] width 6 height 6
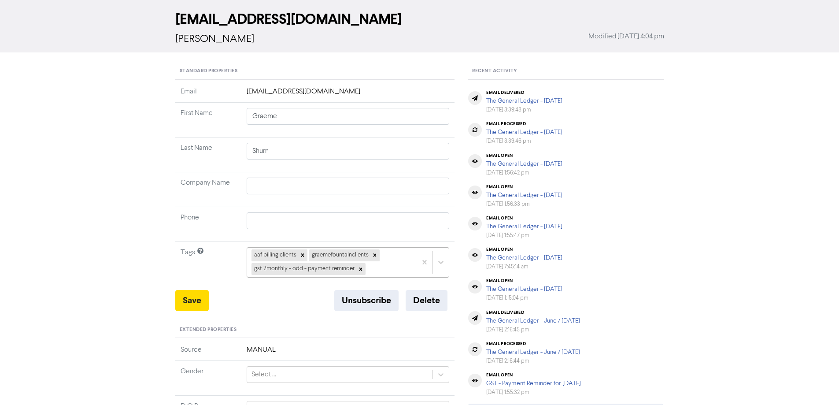
click at [449, 277] on div "aaf billing clients graemefountainclients gst 2monthly - odd - payment reminder" at bounding box center [348, 262] width 203 height 30
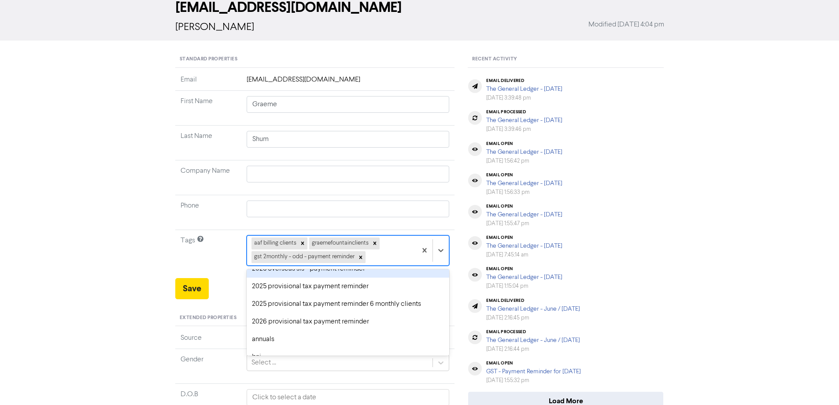
scroll to position [88, 0]
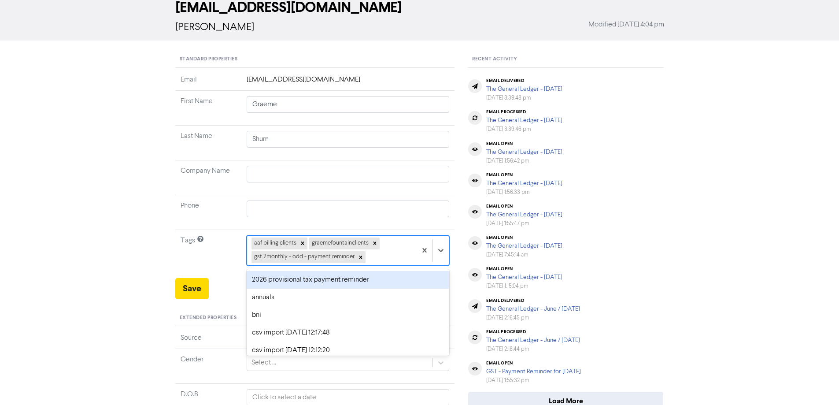
click at [269, 279] on div "2026 provisional tax payment reminder" at bounding box center [348, 280] width 203 height 18
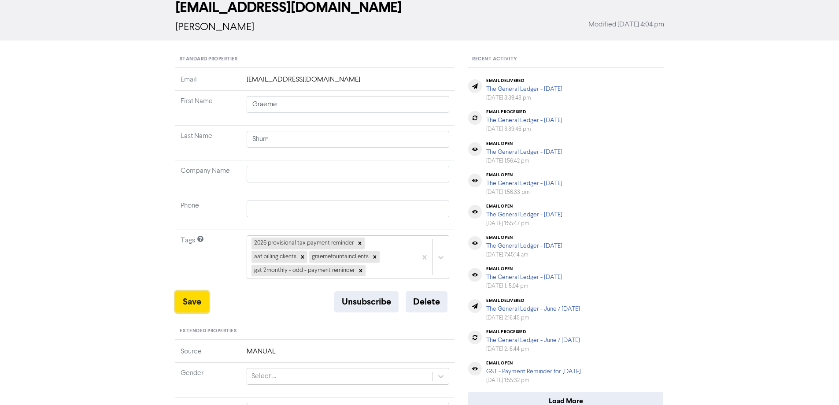
click at [186, 299] on button "Save" at bounding box center [191, 301] width 33 height 21
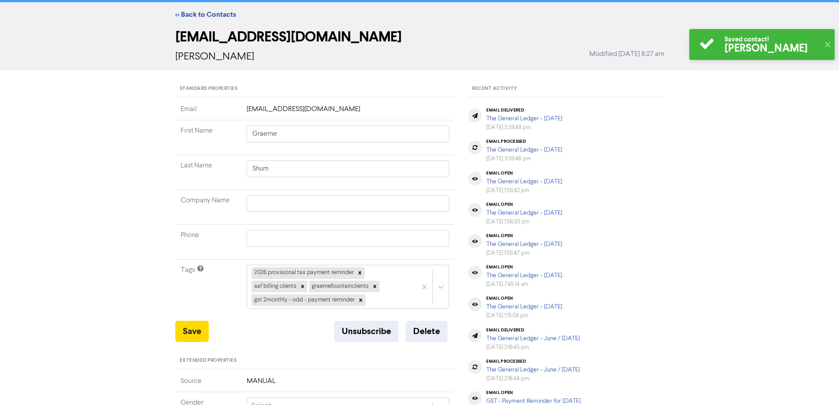
scroll to position [0, 0]
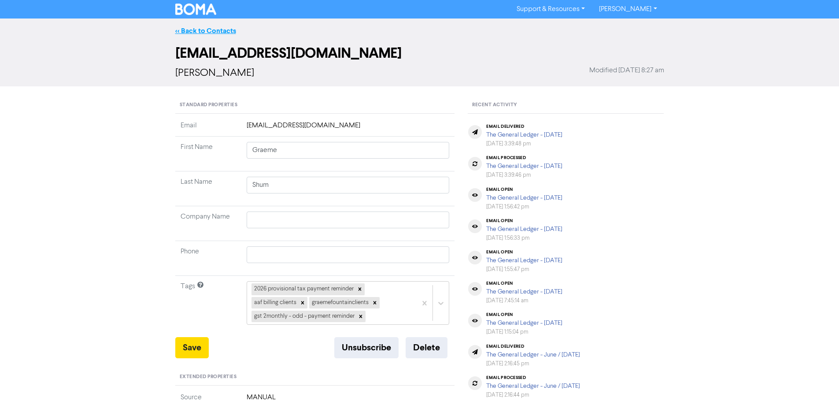
click at [203, 26] on link "<< Back to Contacts" at bounding box center [205, 30] width 61 height 9
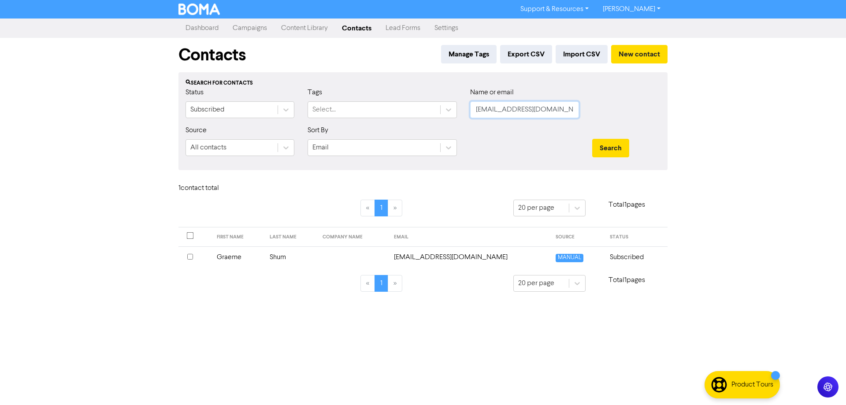
drag, startPoint x: 562, startPoint y: 111, endPoint x: 386, endPoint y: 119, distance: 175.9
click at [386, 119] on div "Status Subscribed Tags Select... Name or email [EMAIL_ADDRESS][DOMAIN_NAME]" at bounding box center [423, 106] width 488 height 38
paste input "[EMAIL_ADDRESS][DOMAIN_NAME]"
click at [621, 147] on button "Search" at bounding box center [610, 148] width 37 height 18
click at [432, 258] on td "[EMAIL_ADDRESS][DOMAIN_NAME]" at bounding box center [471, 257] width 160 height 22
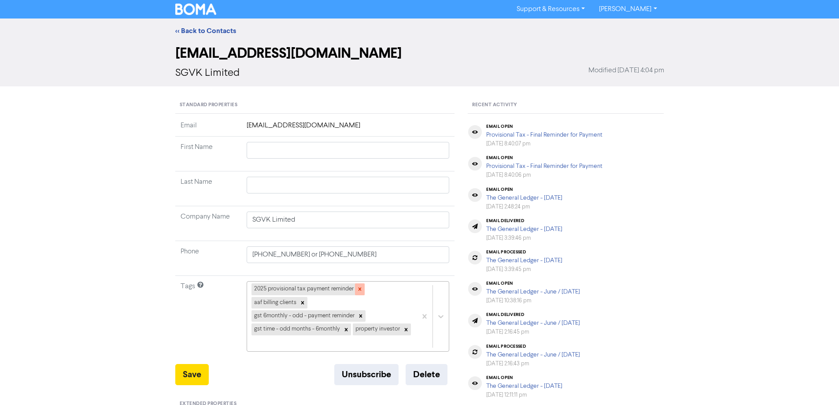
click at [359, 287] on icon at bounding box center [360, 289] width 6 height 6
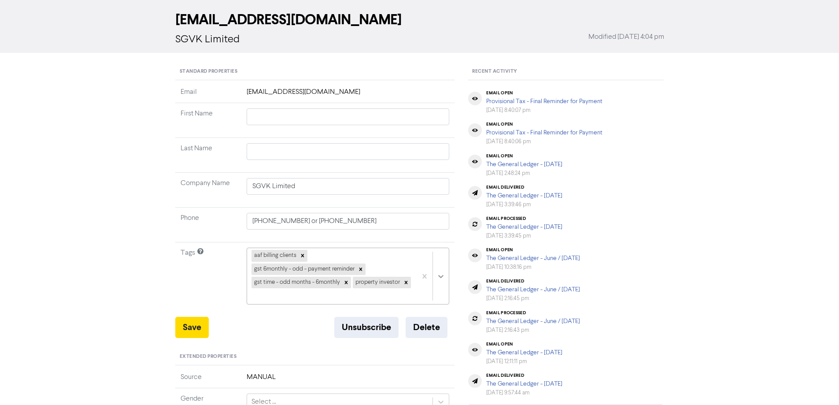
click at [439, 304] on div "aaf billing clients gst 6monthly - odd - payment reminder gst time - odd months…" at bounding box center [348, 276] width 203 height 57
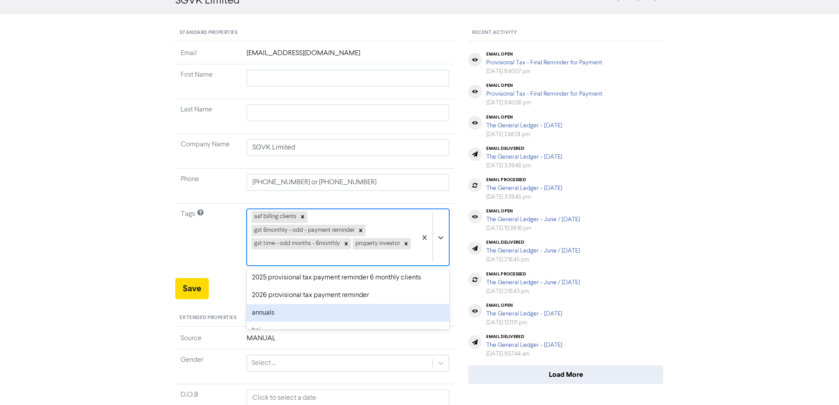
scroll to position [88, 0]
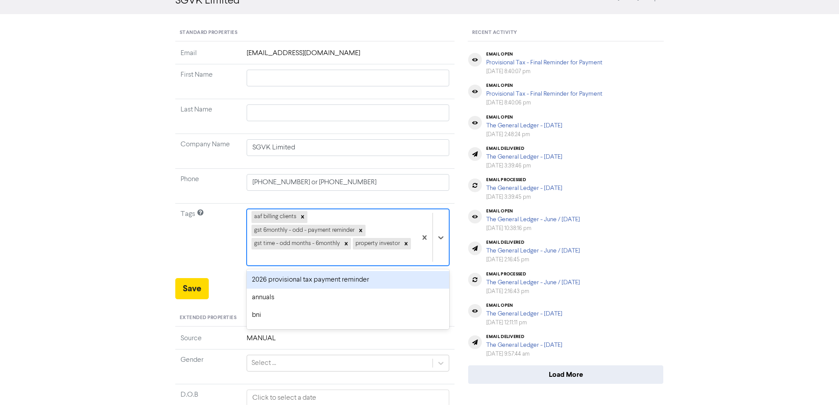
click at [262, 278] on div "2026 provisional tax payment reminder" at bounding box center [348, 280] width 203 height 18
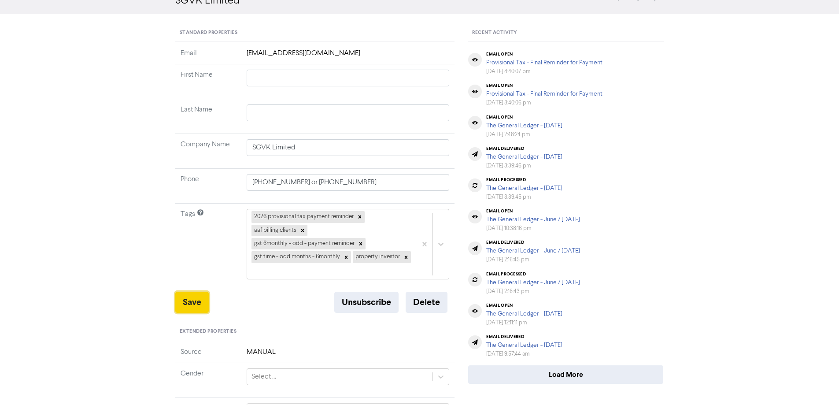
click at [188, 305] on button "Save" at bounding box center [191, 302] width 33 height 21
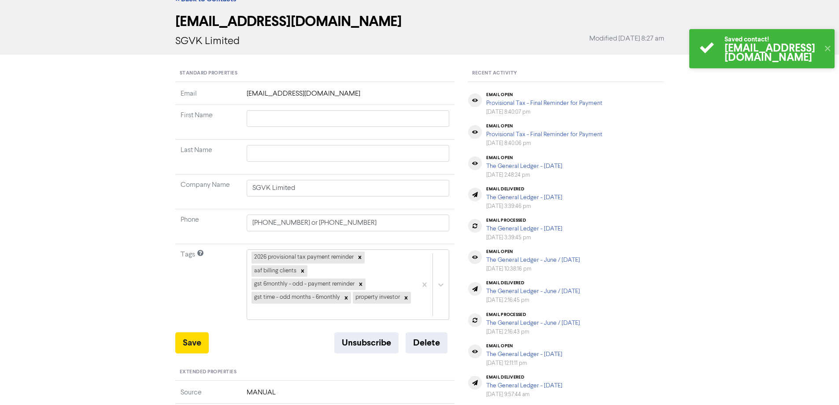
scroll to position [0, 0]
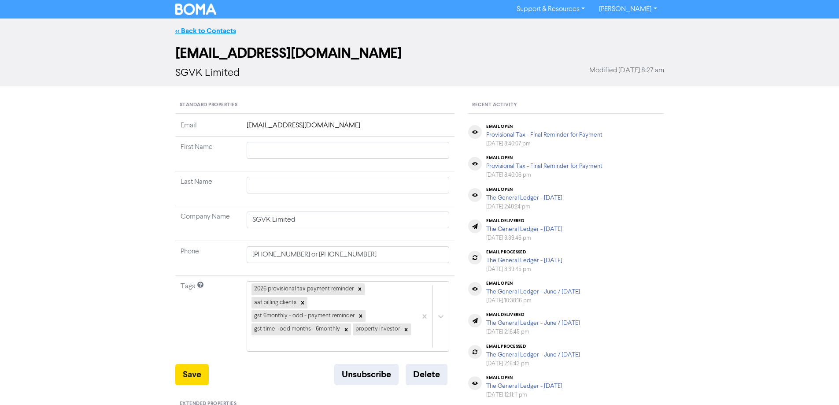
click at [181, 32] on link "<< Back to Contacts" at bounding box center [205, 30] width 61 height 9
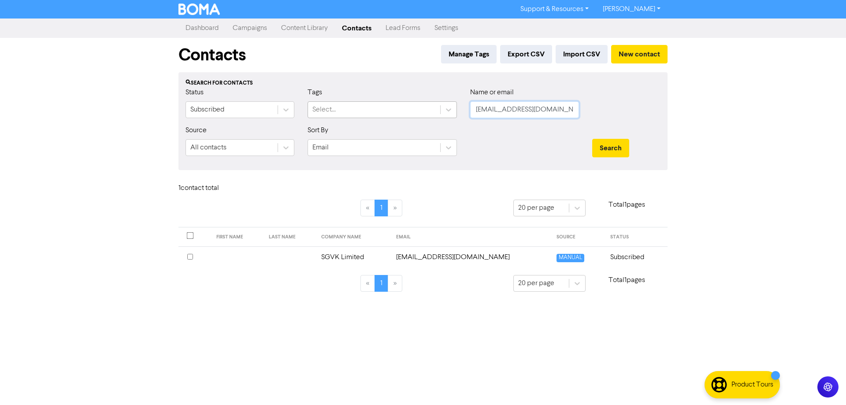
drag, startPoint x: 545, startPoint y: 109, endPoint x: 340, endPoint y: 107, distance: 205.7
click at [340, 107] on div "Status Subscribed Tags Select... Name or email [EMAIL_ADDRESS][DOMAIN_NAME]" at bounding box center [423, 106] width 488 height 38
paste input "[EMAIL_ADDRESS][DOMAIN_NAME]"
click at [609, 149] on button "Search" at bounding box center [610, 148] width 37 height 18
click at [505, 258] on td "[EMAIL_ADDRESS][DOMAIN_NAME]" at bounding box center [523, 257] width 118 height 22
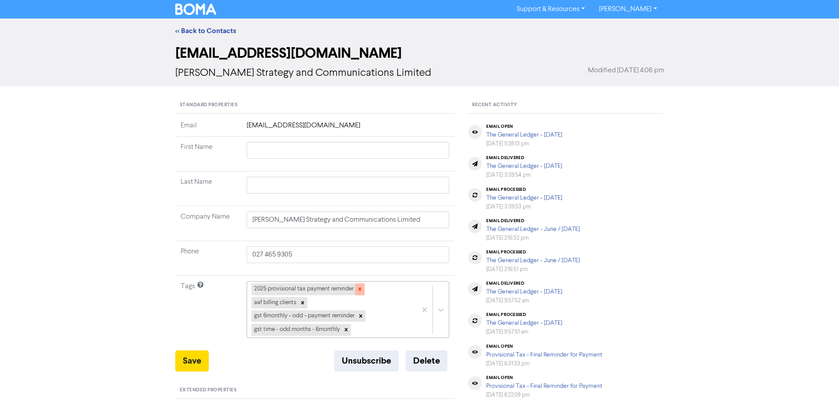
click at [359, 288] on icon at bounding box center [359, 289] width 3 height 3
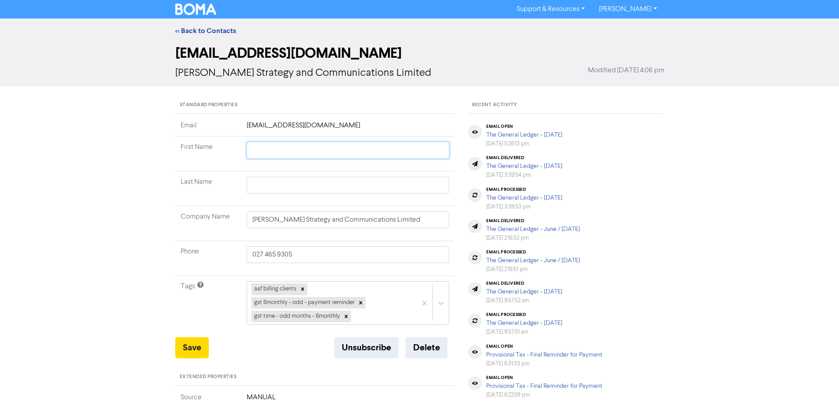
click at [281, 150] on input "text" at bounding box center [348, 150] width 203 height 17
click at [323, 178] on input "text" at bounding box center [348, 185] width 203 height 17
click at [440, 302] on div "aaf billing clients gst 6monthly - odd - payment reminder gst time - odd months…" at bounding box center [348, 303] width 203 height 44
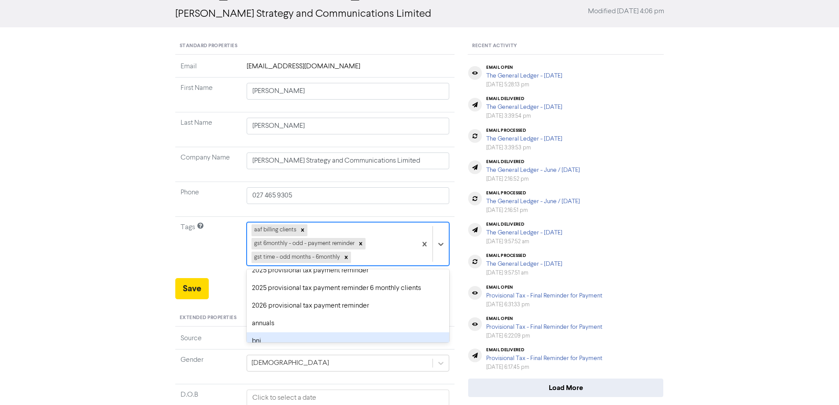
scroll to position [88, 0]
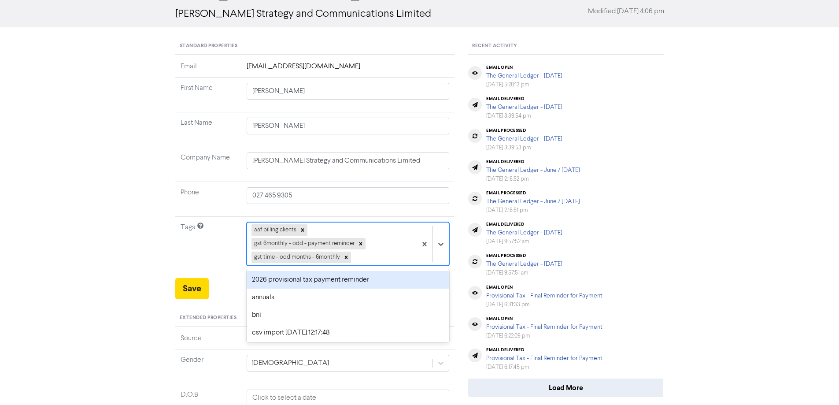
click at [279, 283] on div "2026 provisional tax payment reminder" at bounding box center [348, 280] width 203 height 18
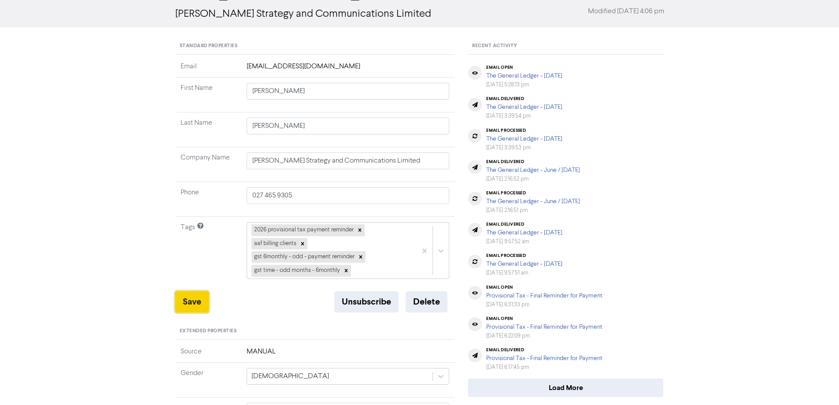
click at [188, 299] on button "Save" at bounding box center [191, 301] width 33 height 21
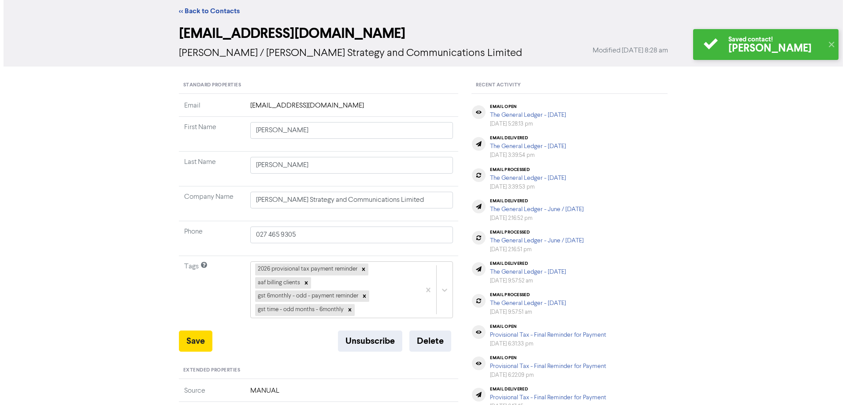
scroll to position [0, 0]
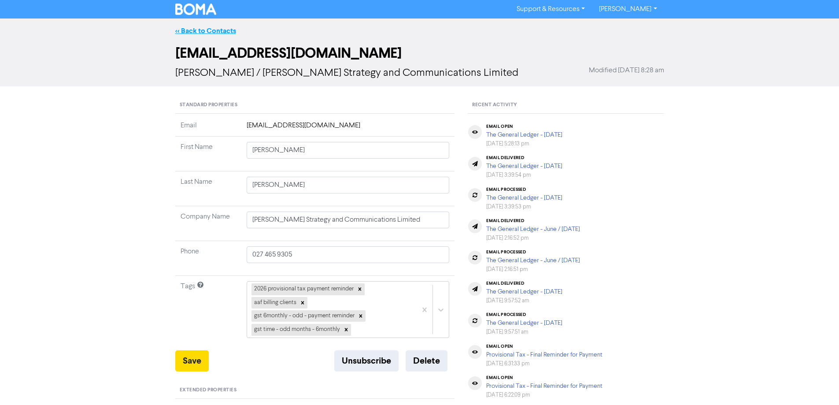
click at [196, 30] on link "<< Back to Contacts" at bounding box center [205, 30] width 61 height 9
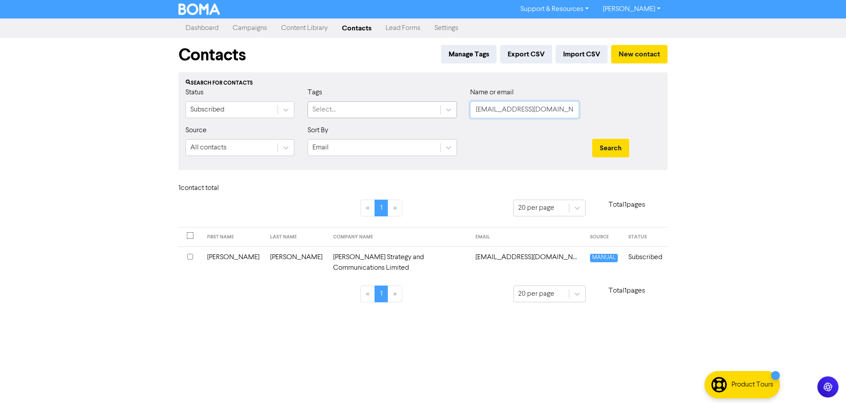
drag, startPoint x: 566, startPoint y: 107, endPoint x: 410, endPoint y: 109, distance: 155.9
click at [410, 109] on div "Status Subscribed Tags Select... Name or email [EMAIL_ADDRESS][DOMAIN_NAME]" at bounding box center [423, 106] width 488 height 38
paste input "[PERSON_NAME][EMAIL_ADDRESS][DOMAIN_NAME]"
click at [610, 148] on button "Search" at bounding box center [610, 148] width 37 height 18
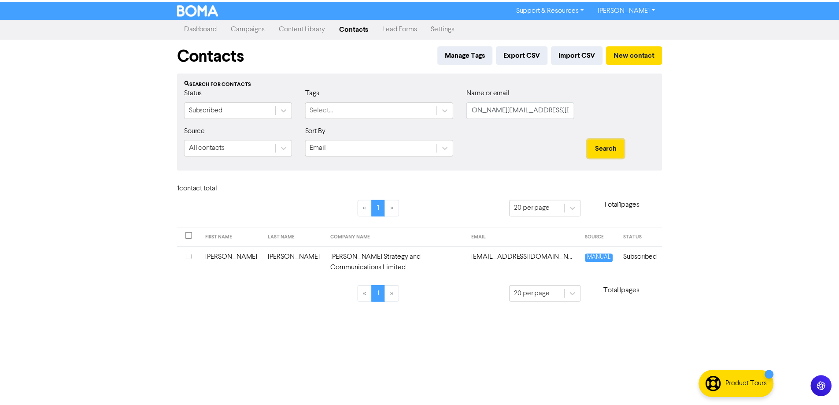
scroll to position [0, 0]
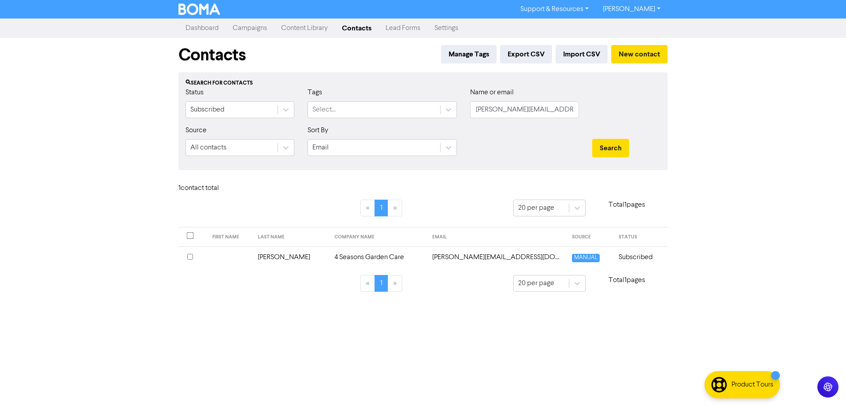
click at [502, 255] on td "[PERSON_NAME][EMAIL_ADDRESS][DOMAIN_NAME]" at bounding box center [497, 257] width 140 height 22
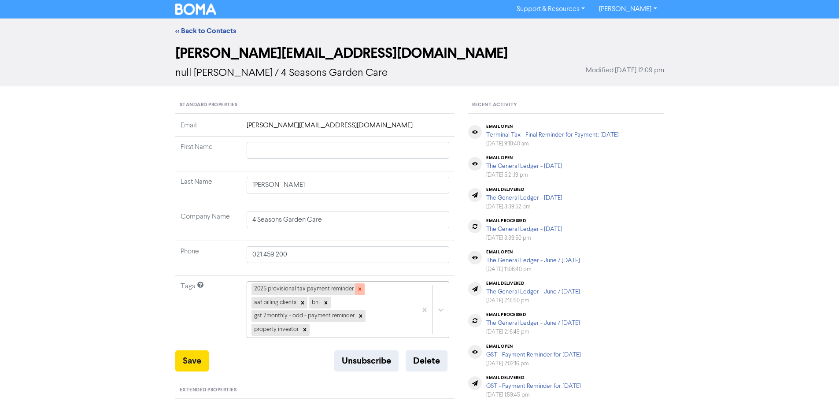
click at [361, 289] on icon at bounding box center [360, 289] width 6 height 6
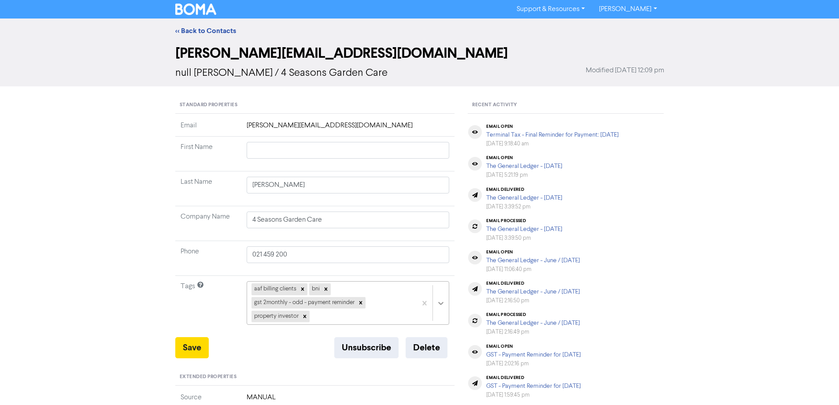
click at [441, 303] on div "aaf billing clients bni gst 2monthly - odd - payment reminder property investor" at bounding box center [348, 303] width 203 height 44
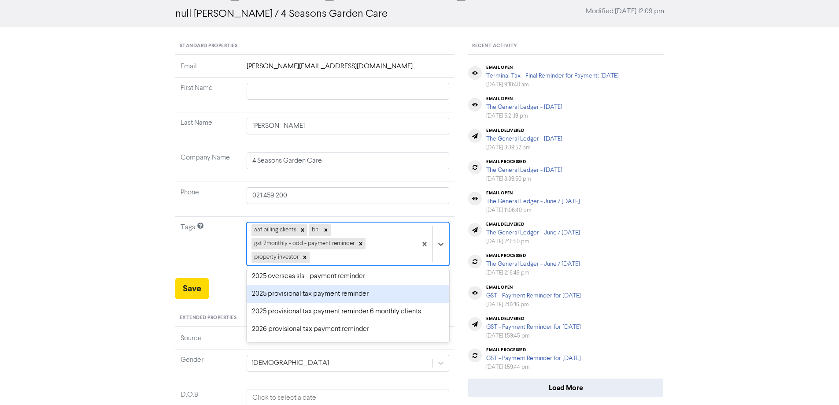
scroll to position [88, 0]
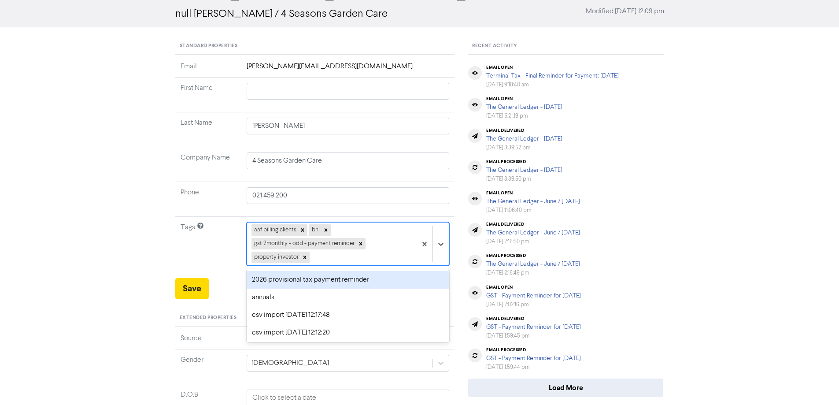
click at [265, 277] on div "2026 provisional tax payment reminder" at bounding box center [348, 280] width 203 height 18
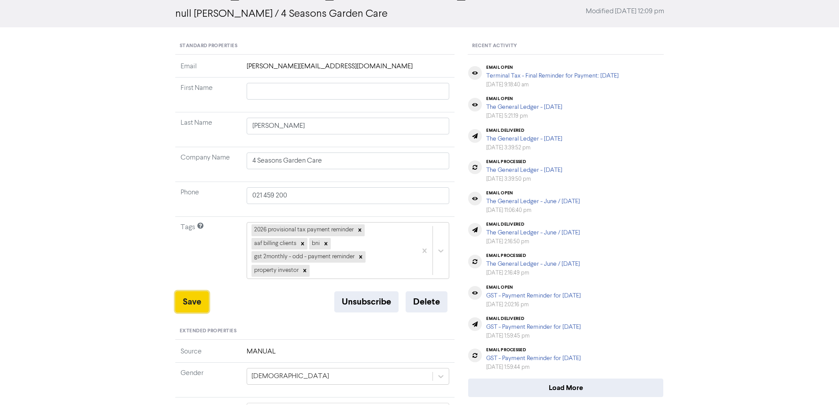
click at [190, 299] on button "Save" at bounding box center [191, 301] width 33 height 21
drag, startPoint x: 189, startPoint y: 305, endPoint x: 241, endPoint y: 235, distance: 87.5
click at [189, 305] on button "Save" at bounding box center [191, 301] width 33 height 21
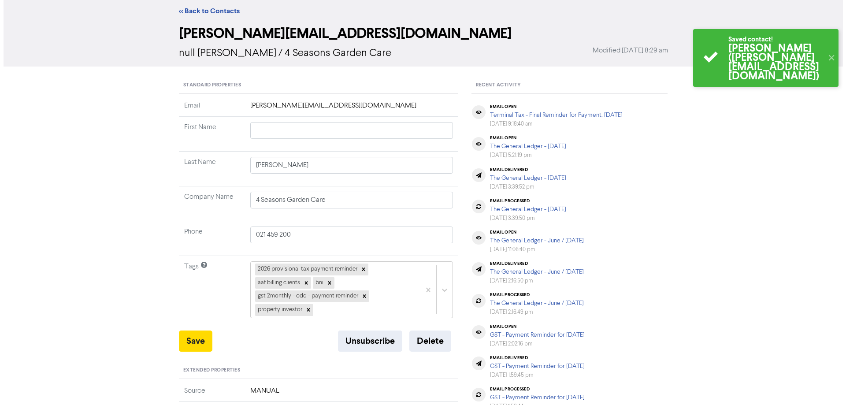
scroll to position [0, 0]
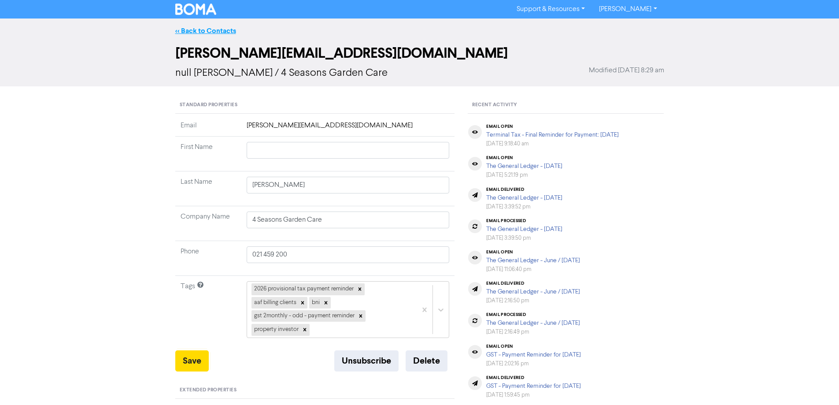
click at [186, 28] on link "<< Back to Contacts" at bounding box center [205, 30] width 61 height 9
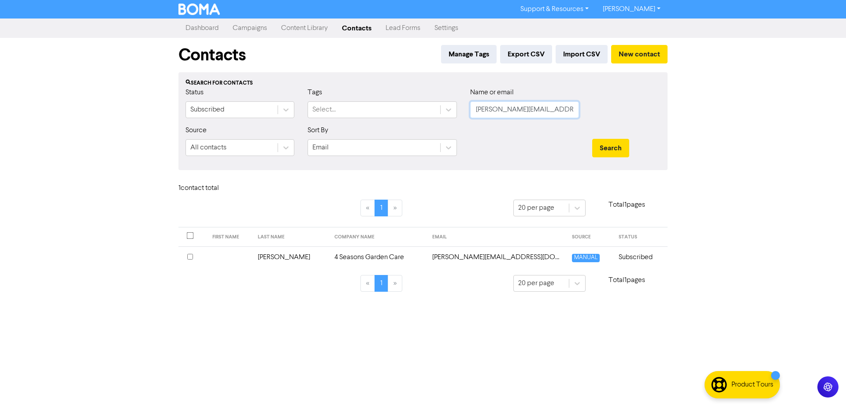
scroll to position [0, 17]
drag, startPoint x: 474, startPoint y: 110, endPoint x: 617, endPoint y: 115, distance: 143.2
click at [617, 115] on div "Status Subscribed Tags Select... Name or email [PERSON_NAME][EMAIL_ADDRESS][DOM…" at bounding box center [423, 106] width 488 height 38
paste input "[EMAIL_ADDRESS][DOMAIN_NAME]"
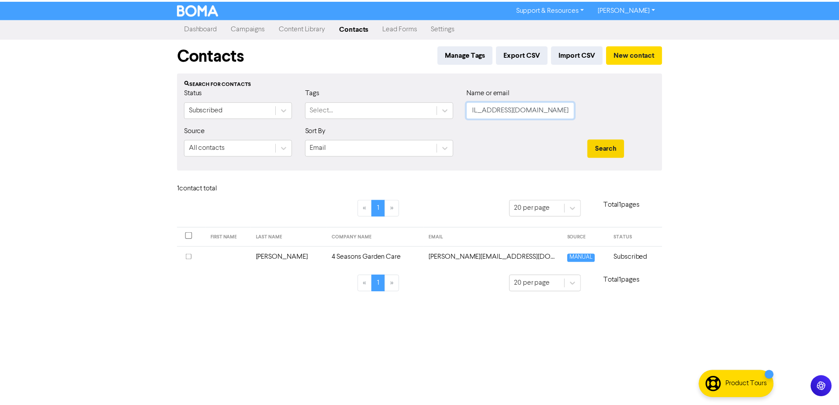
scroll to position [0, 0]
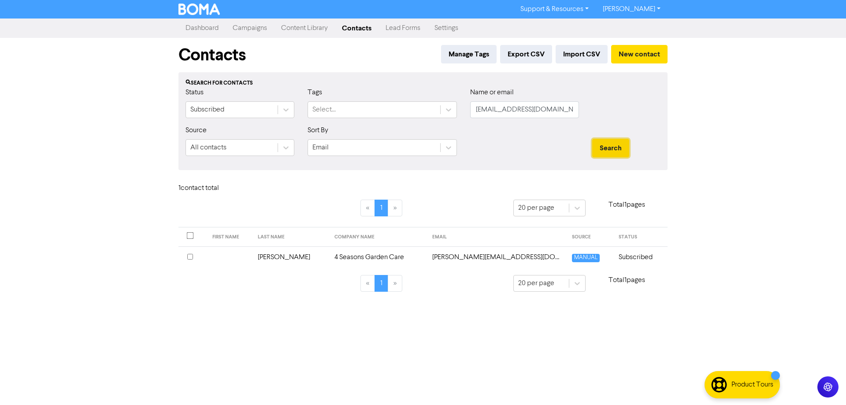
click at [612, 147] on button "Search" at bounding box center [610, 148] width 37 height 18
click at [448, 255] on td "[EMAIL_ADDRESS][DOMAIN_NAME]" at bounding box center [495, 257] width 141 height 22
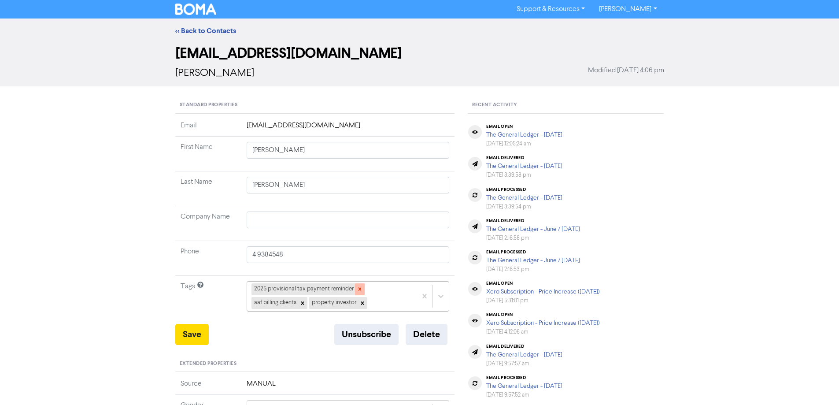
click at [360, 288] on icon at bounding box center [359, 289] width 3 height 3
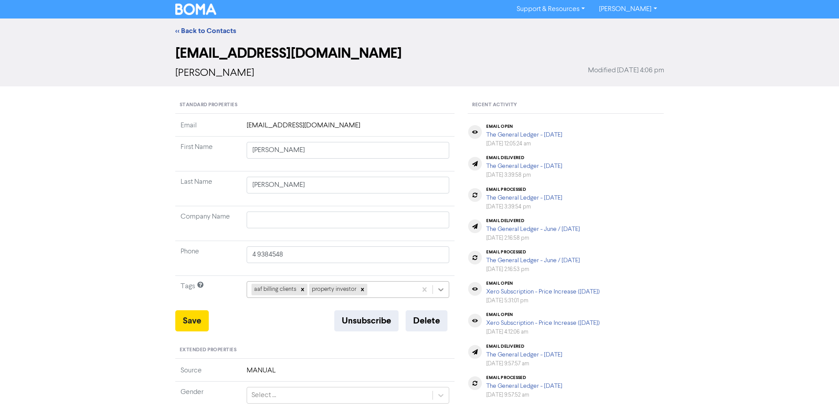
click at [438, 289] on div "aaf billing clients property investor" at bounding box center [348, 289] width 203 height 17
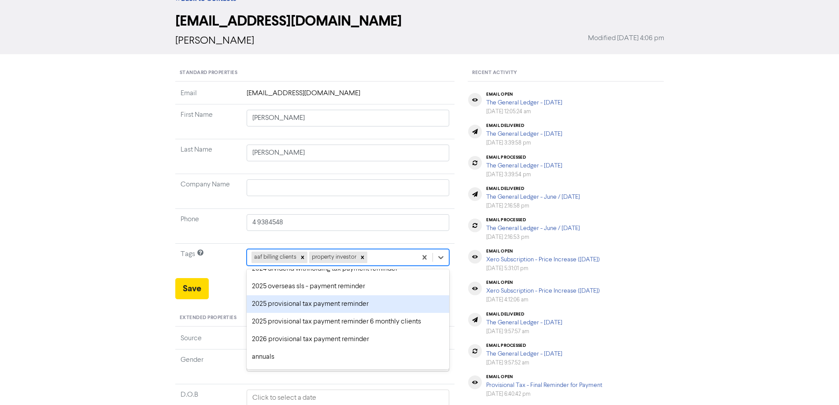
scroll to position [44, 0]
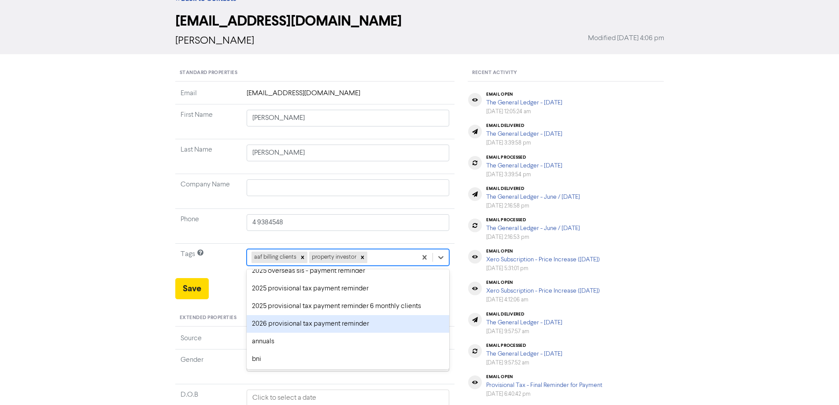
click at [260, 320] on div "2026 provisional tax payment reminder" at bounding box center [348, 324] width 203 height 18
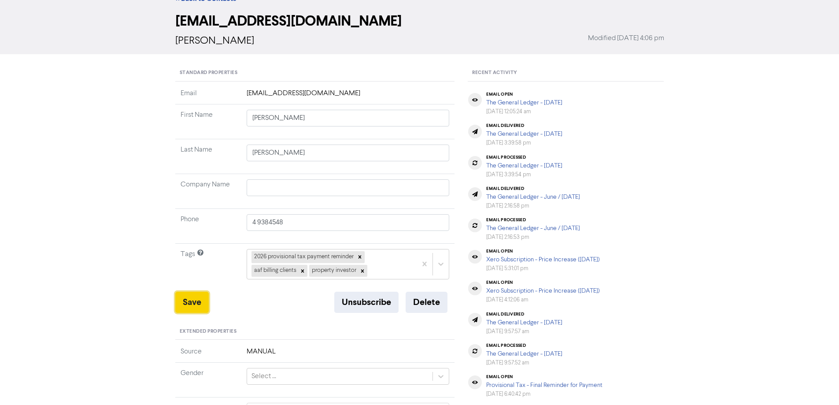
click at [194, 302] on button "Save" at bounding box center [191, 302] width 33 height 21
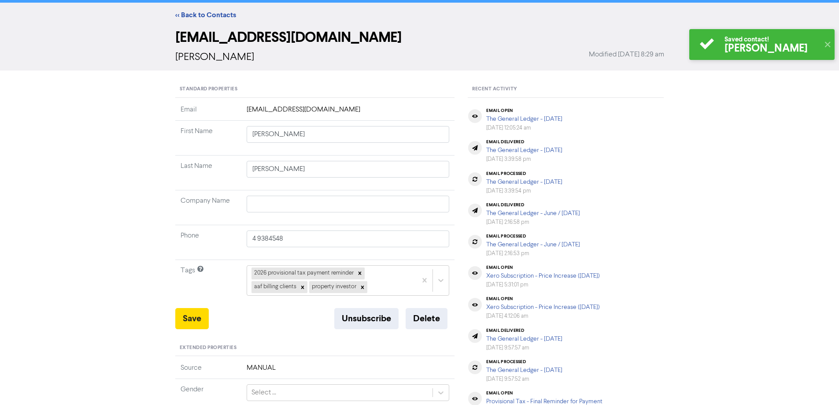
scroll to position [0, 0]
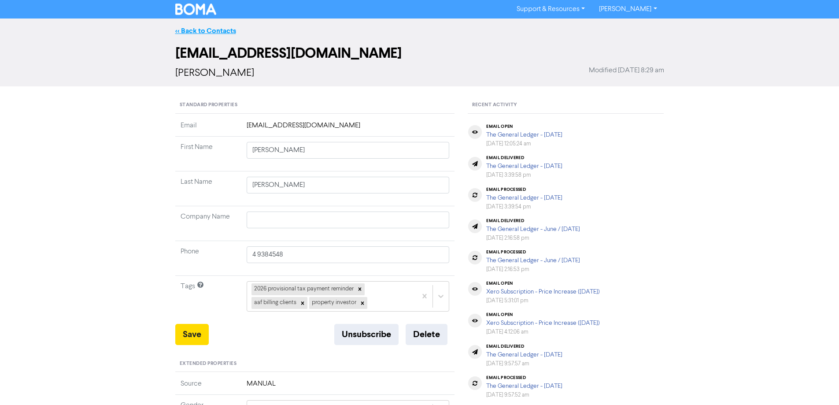
click at [192, 34] on link "<< Back to Contacts" at bounding box center [205, 30] width 61 height 9
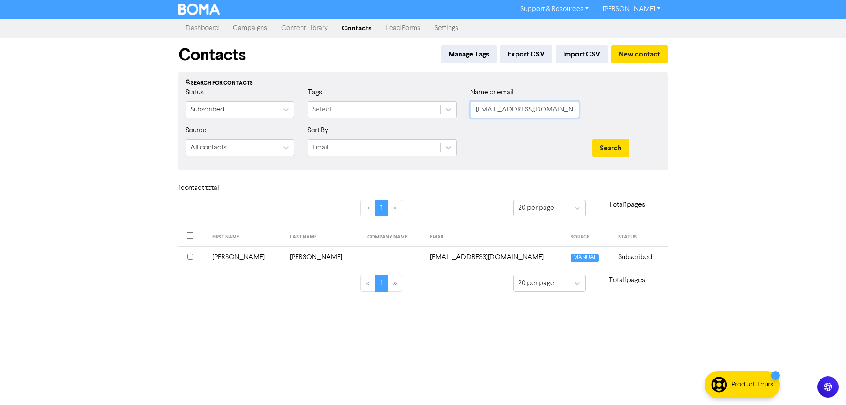
drag, startPoint x: 562, startPoint y: 108, endPoint x: 431, endPoint y: 125, distance: 131.4
click at [416, 117] on div "Status Subscribed Tags Select... Name or email [EMAIL_ADDRESS][DOMAIN_NAME]" at bounding box center [423, 106] width 488 height 38
paste input "[EMAIL_ADDRESS][DOMAIN_NAME]"
click at [602, 146] on button "Search" at bounding box center [610, 148] width 37 height 18
click at [446, 254] on td "[EMAIL_ADDRESS][DOMAIN_NAME]" at bounding box center [489, 257] width 129 height 22
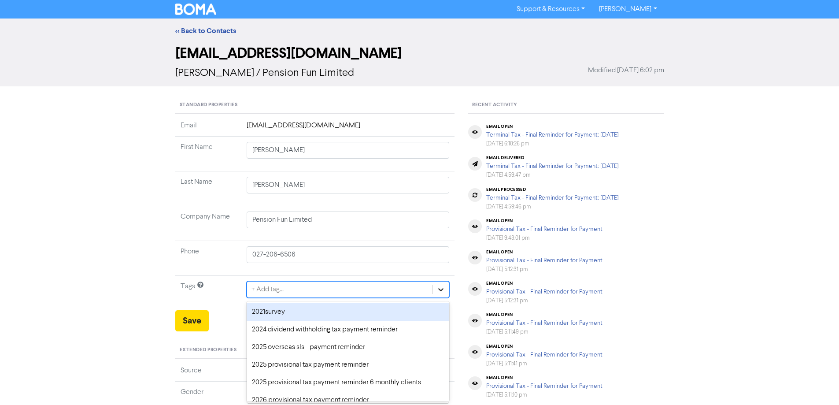
click at [439, 291] on div "option 2021survey focused, 1 of 43. 43 results available. Use Up and Down to ch…" at bounding box center [348, 289] width 203 height 17
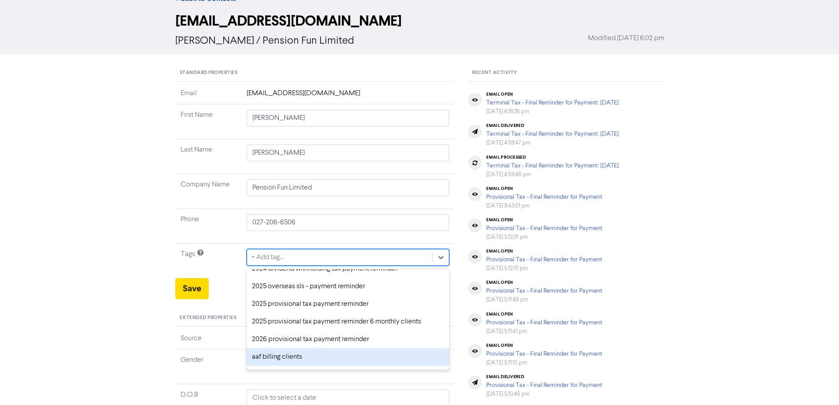
scroll to position [44, 0]
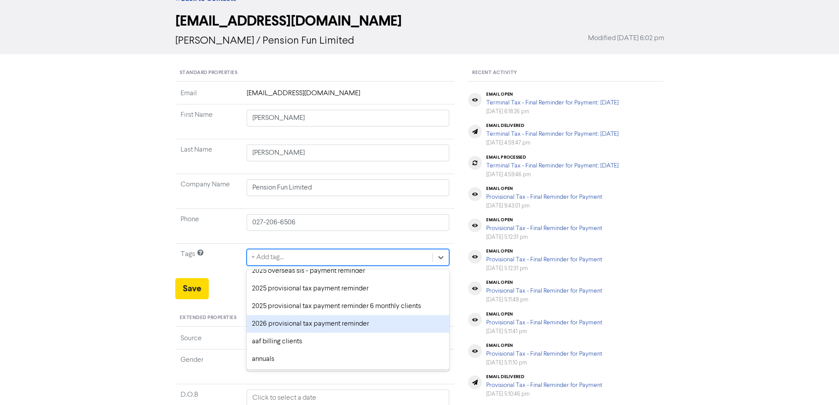
click at [292, 329] on div "2026 provisional tax payment reminder" at bounding box center [348, 324] width 203 height 18
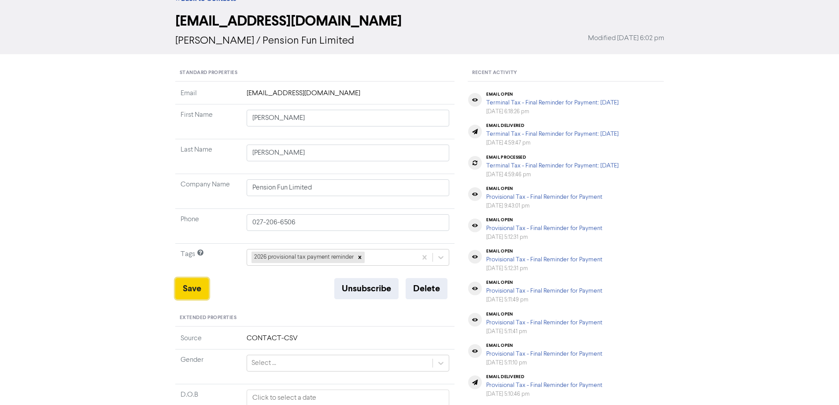
click at [188, 289] on button "Save" at bounding box center [191, 288] width 33 height 21
drag, startPoint x: 187, startPoint y: 291, endPoint x: 221, endPoint y: 116, distance: 178.2
click at [187, 290] on button "Save" at bounding box center [191, 288] width 33 height 21
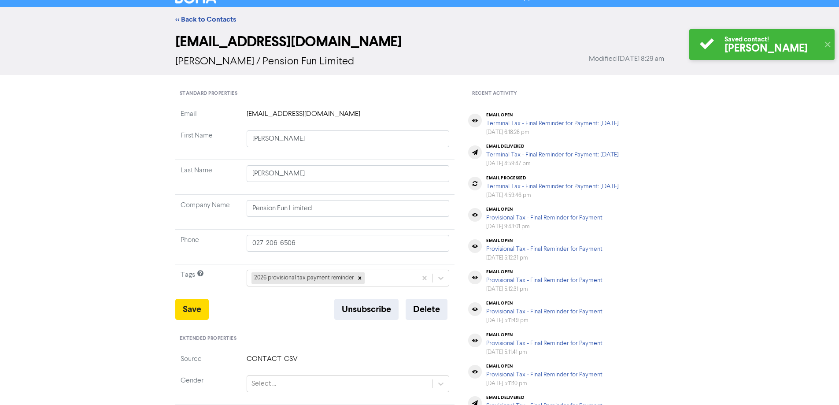
scroll to position [0, 0]
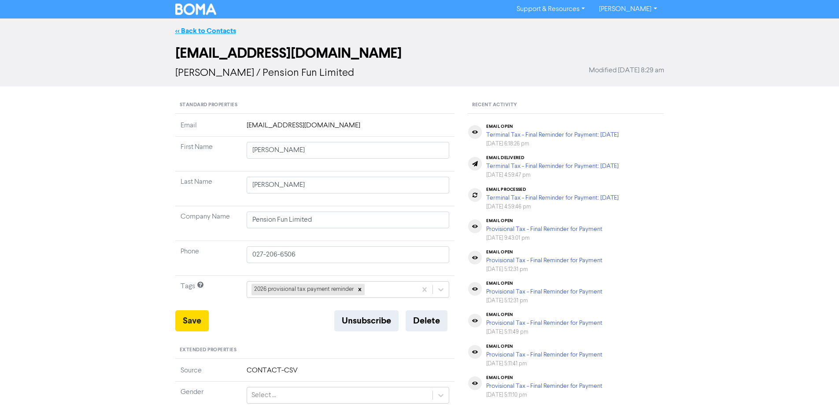
click at [188, 31] on link "<< Back to Contacts" at bounding box center [205, 30] width 61 height 9
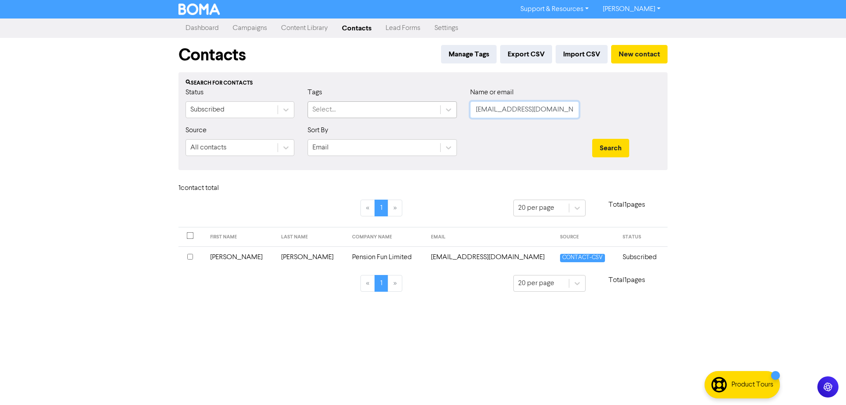
drag, startPoint x: 573, startPoint y: 111, endPoint x: 437, endPoint y: 115, distance: 135.3
click at [437, 115] on div "Status Subscribed Tags Select... Name or email [EMAIL_ADDRESS][DOMAIN_NAME]" at bounding box center [423, 106] width 488 height 38
paste input "[PERSON_NAME][EMAIL_ADDRESS][PERSON_NAME][DOMAIN_NAME]"
click at [611, 145] on button "Search" at bounding box center [610, 148] width 37 height 18
click at [466, 258] on td "[PERSON_NAME][EMAIL_ADDRESS][PERSON_NAME][DOMAIN_NAME]" at bounding box center [524, 257] width 117 height 22
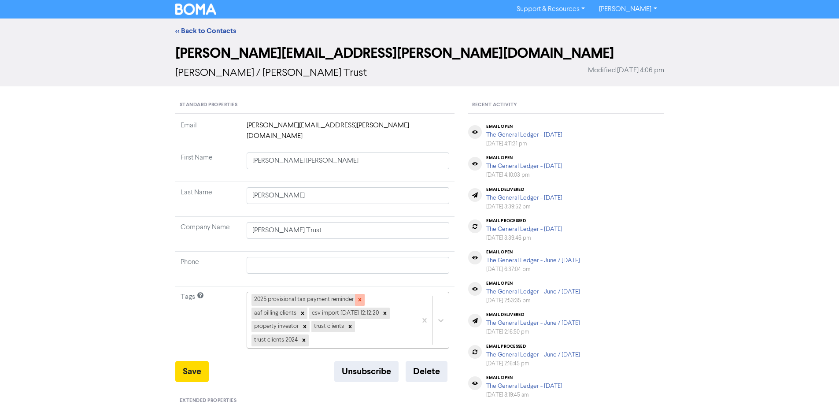
click at [360, 298] on icon at bounding box center [359, 299] width 3 height 3
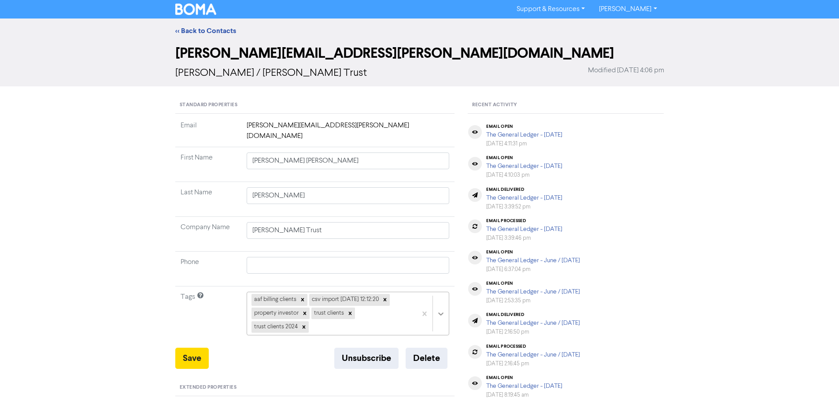
click at [441, 302] on div "aaf billing clients csv import [DATE] 12:12:20 property investor trust clients …" at bounding box center [348, 314] width 203 height 44
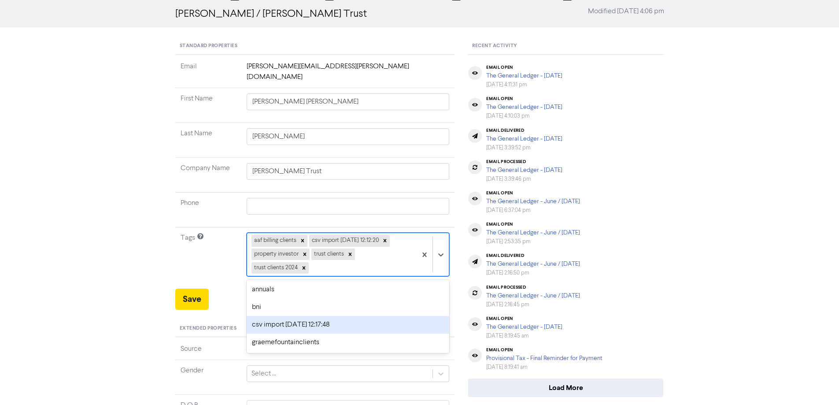
scroll to position [88, 0]
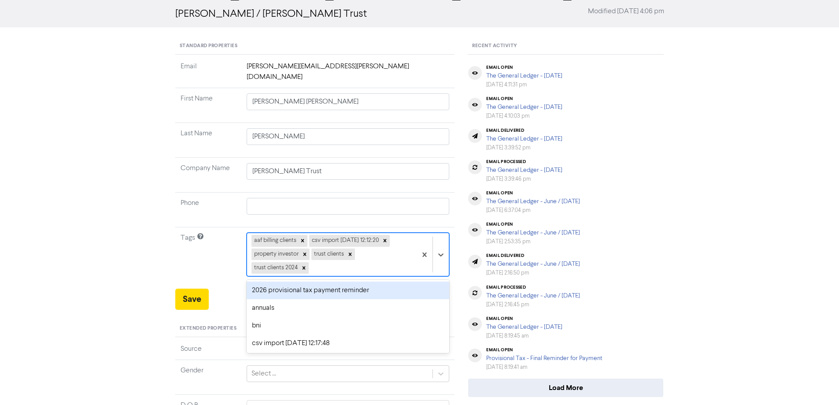
click at [266, 282] on div "2026 provisional tax payment reminder" at bounding box center [348, 290] width 203 height 18
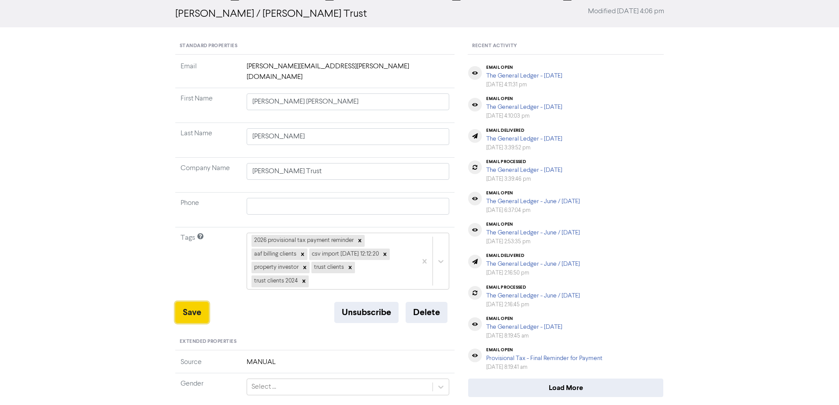
click at [184, 302] on button "Save" at bounding box center [191, 312] width 33 height 21
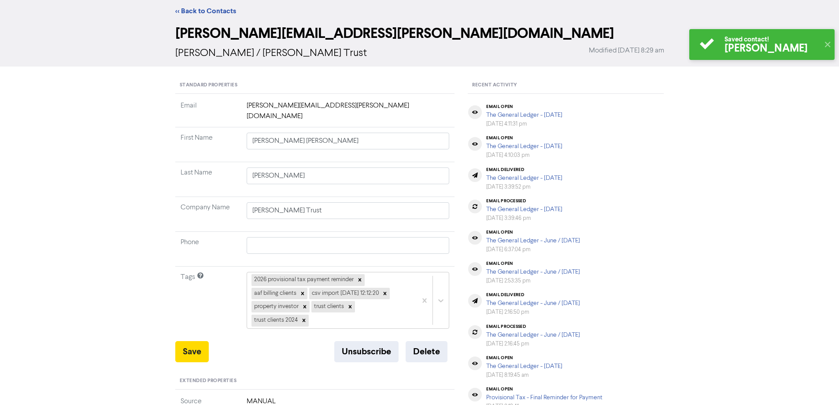
scroll to position [0, 0]
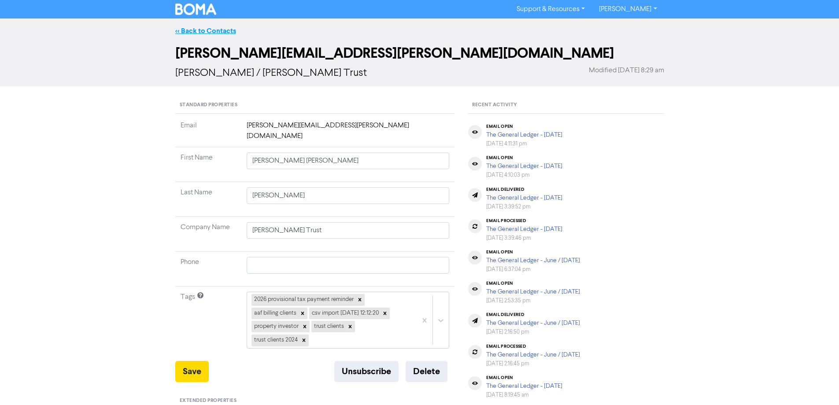
click at [185, 34] on link "<< Back to Contacts" at bounding box center [205, 30] width 61 height 9
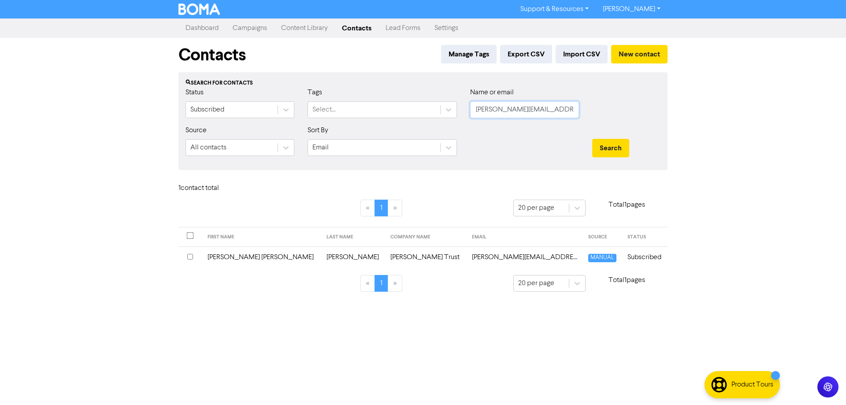
drag, startPoint x: 565, startPoint y: 107, endPoint x: 460, endPoint y: 108, distance: 104.8
click at [460, 108] on div "Status Subscribed Tags Select... Name or email [PERSON_NAME][EMAIL_ADDRESS][PER…" at bounding box center [423, 106] width 488 height 38
paste input "[EMAIL_ADDRESS][DOMAIN_NAME]"
click at [604, 144] on button "Search" at bounding box center [610, 148] width 37 height 18
click at [455, 260] on td "[EMAIL_ADDRESS][DOMAIN_NAME]" at bounding box center [489, 257] width 146 height 22
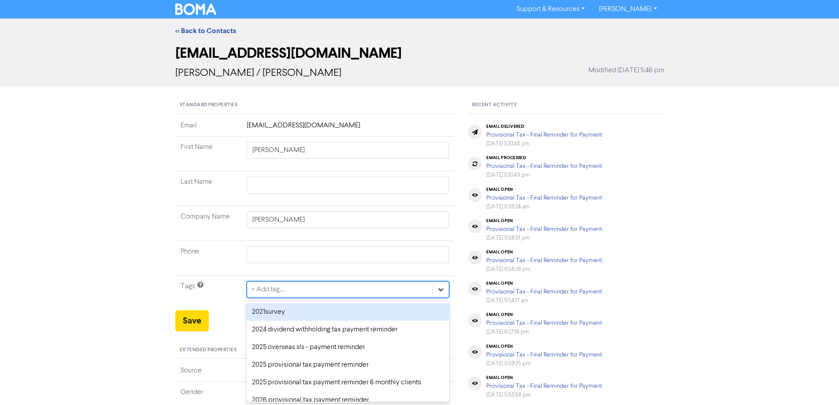
click at [443, 286] on div "option 2021survey focused, 1 of 43. 43 results available. Use Up and Down to ch…" at bounding box center [348, 289] width 203 height 17
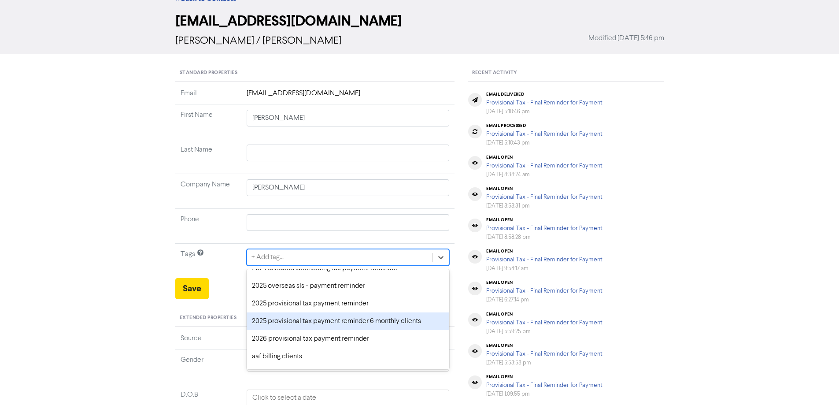
scroll to position [44, 0]
click at [259, 321] on div "2026 provisional tax payment reminder" at bounding box center [348, 324] width 203 height 18
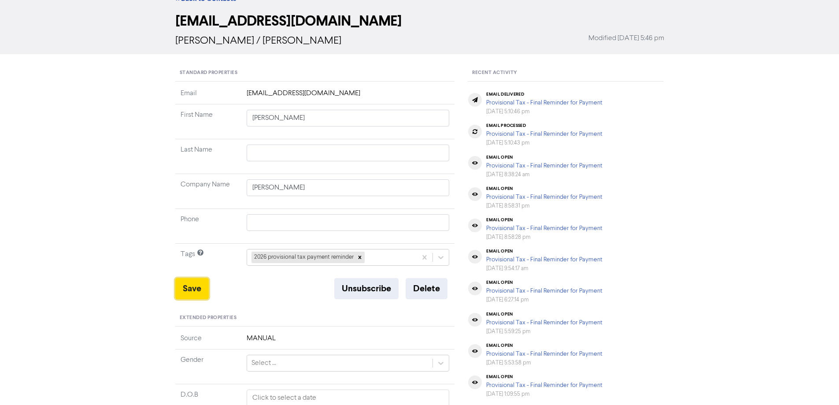
drag, startPoint x: 187, startPoint y: 287, endPoint x: 210, endPoint y: 153, distance: 136.3
click at [187, 287] on button "Save" at bounding box center [191, 288] width 33 height 21
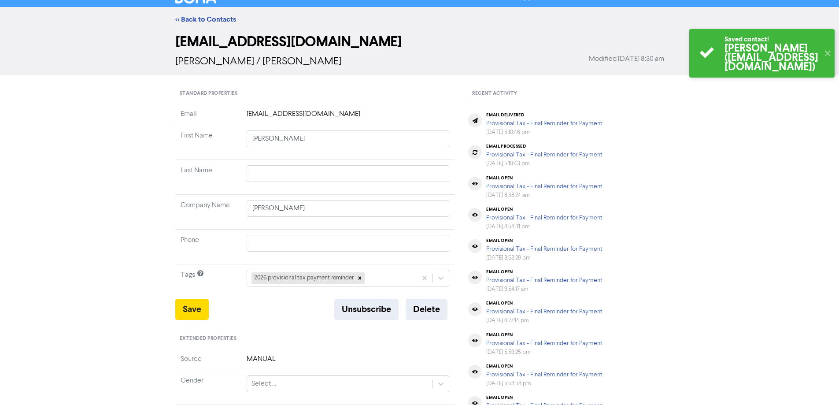
scroll to position [0, 0]
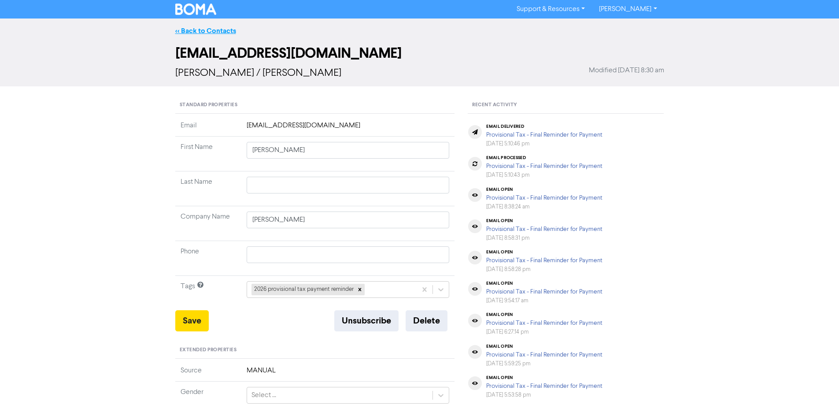
click at [188, 29] on link "<< Back to Contacts" at bounding box center [205, 30] width 61 height 9
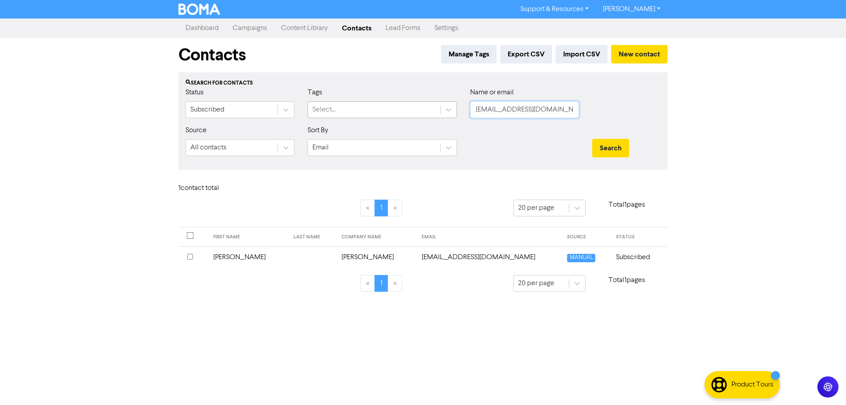
drag, startPoint x: 546, startPoint y: 110, endPoint x: 421, endPoint y: 107, distance: 124.7
click at [421, 107] on div "Status Subscribed Tags Select... Name or email [PERSON_NAME][EMAIL_ADDRESS][DOM…" at bounding box center [423, 106] width 488 height 38
paste input "[EMAIL_ADDRESS][DOMAIN_NAME]"
click at [613, 146] on button "Search" at bounding box center [610, 148] width 37 height 18
click at [473, 257] on td "[EMAIL_ADDRESS][DOMAIN_NAME]" at bounding box center [514, 257] width 126 height 22
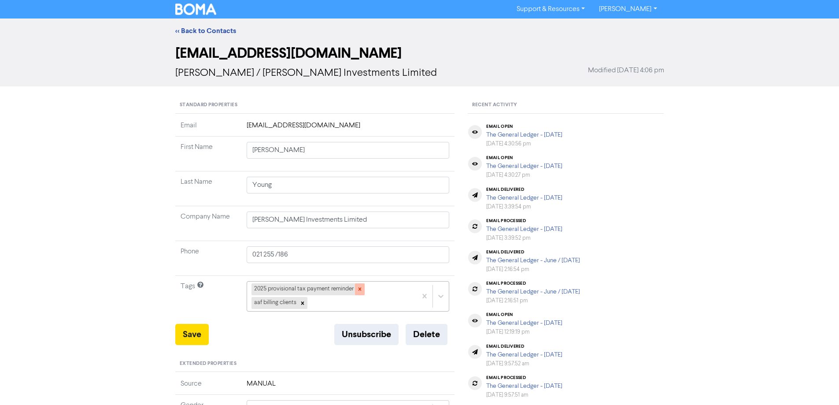
click at [357, 288] on icon at bounding box center [360, 289] width 6 height 6
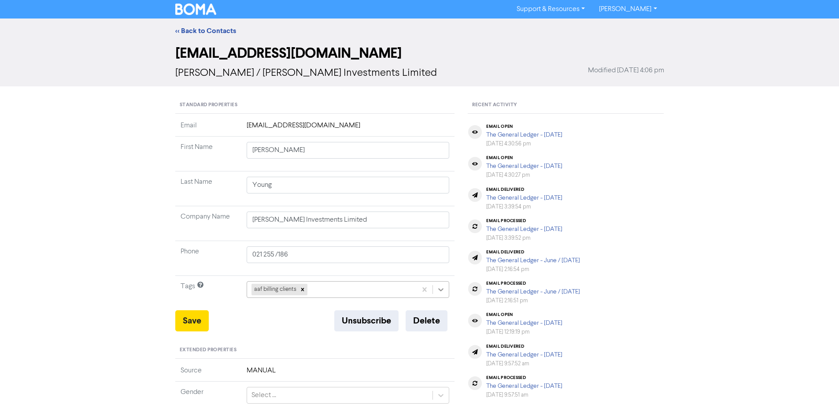
click at [440, 288] on div "aaf billing clients" at bounding box center [348, 289] width 203 height 17
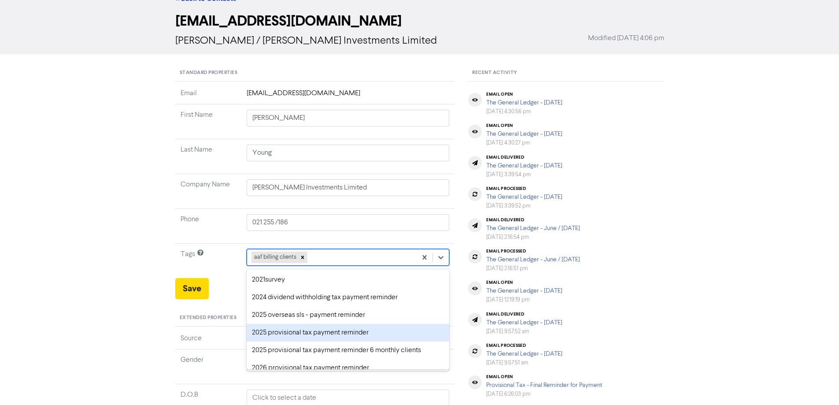
scroll to position [44, 0]
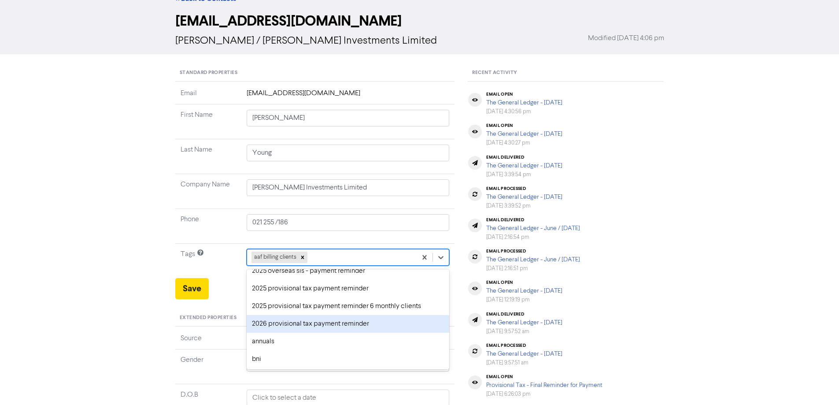
click at [281, 319] on div "2026 provisional tax payment reminder" at bounding box center [348, 324] width 203 height 18
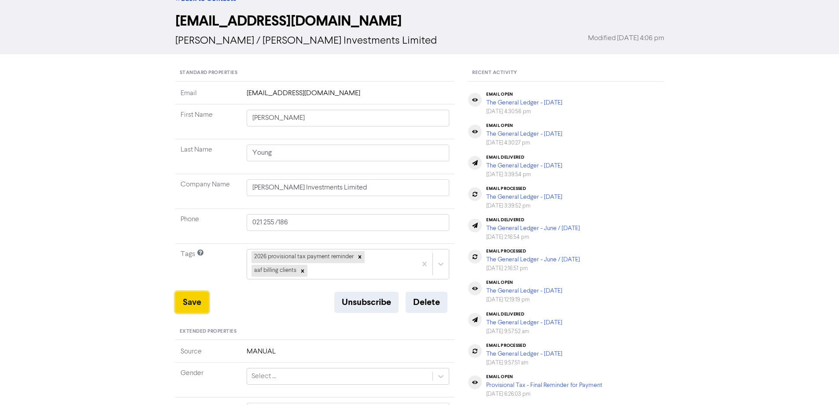
click at [194, 298] on button "Save" at bounding box center [191, 302] width 33 height 21
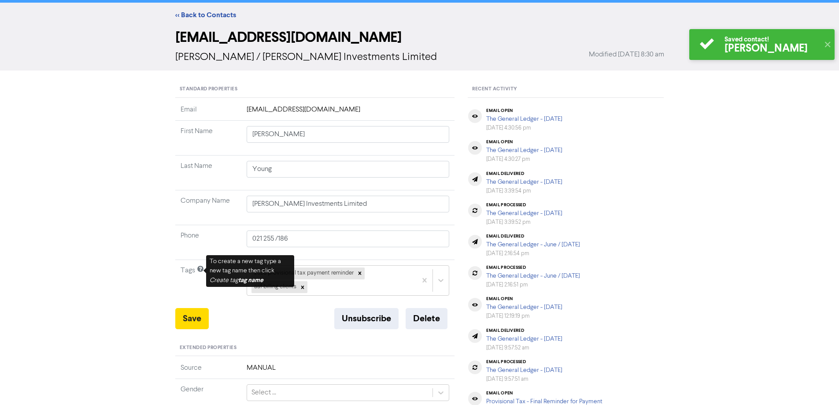
scroll to position [0, 0]
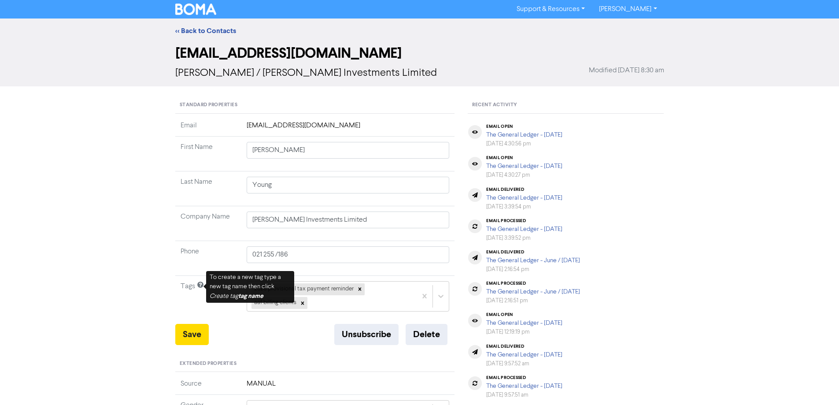
click at [174, 31] on div "<< Back to Contacts" at bounding box center [420, 31] width 502 height 11
click at [194, 27] on link "<< Back to Contacts" at bounding box center [205, 30] width 61 height 9
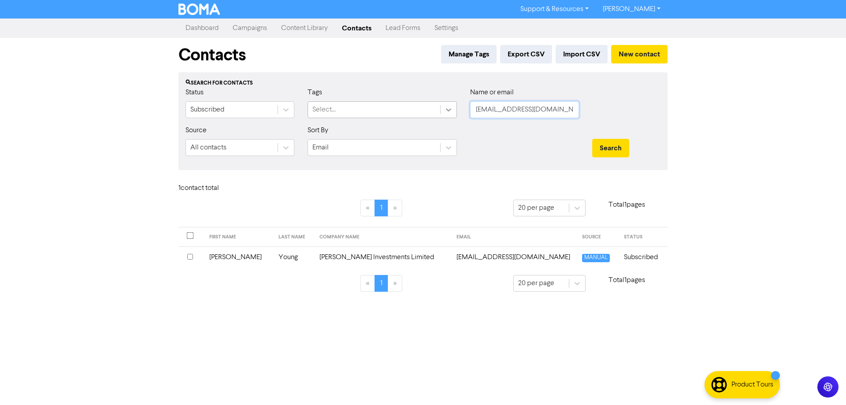
drag, startPoint x: 564, startPoint y: 108, endPoint x: 527, endPoint y: 141, distance: 49.9
click at [442, 112] on div "Status Subscribed Tags Select... Name or email [EMAIL_ADDRESS][DOMAIN_NAME]" at bounding box center [423, 106] width 488 height 38
paste input "lorenjsullivan"
drag, startPoint x: 610, startPoint y: 146, endPoint x: 600, endPoint y: 166, distance: 22.5
click at [610, 147] on button "Search" at bounding box center [610, 148] width 37 height 18
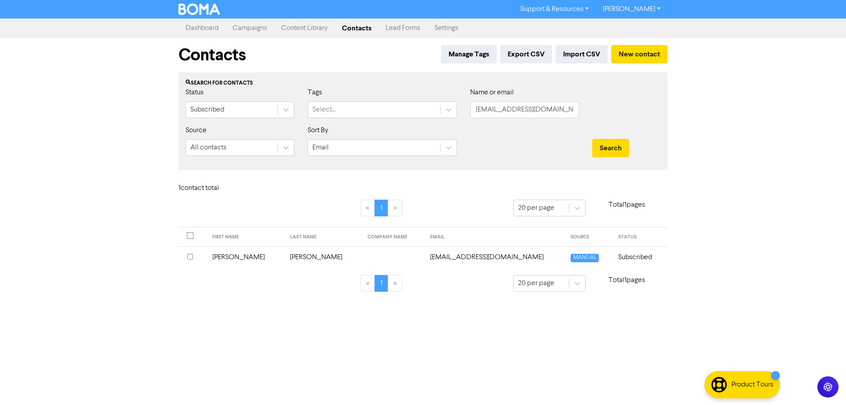
click at [446, 257] on td "[EMAIL_ADDRESS][DOMAIN_NAME]" at bounding box center [495, 257] width 141 height 22
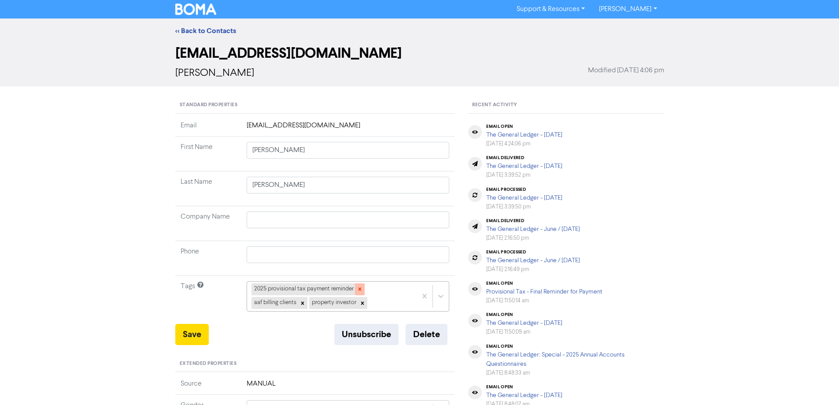
click at [357, 288] on icon at bounding box center [360, 289] width 6 height 6
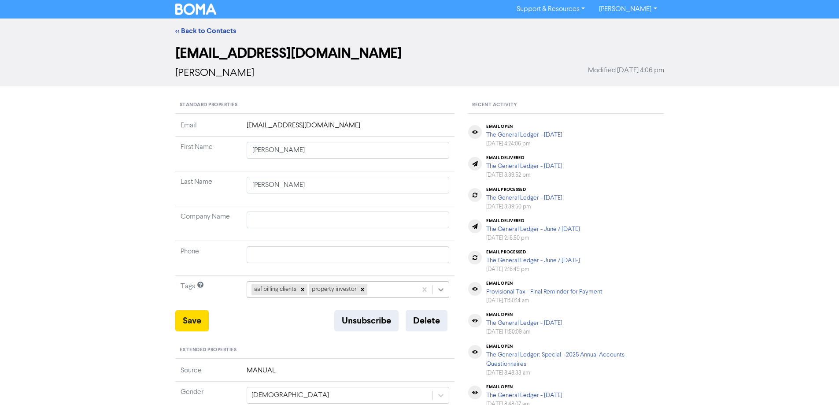
click at [439, 289] on div "aaf billing clients property investor" at bounding box center [348, 289] width 203 height 17
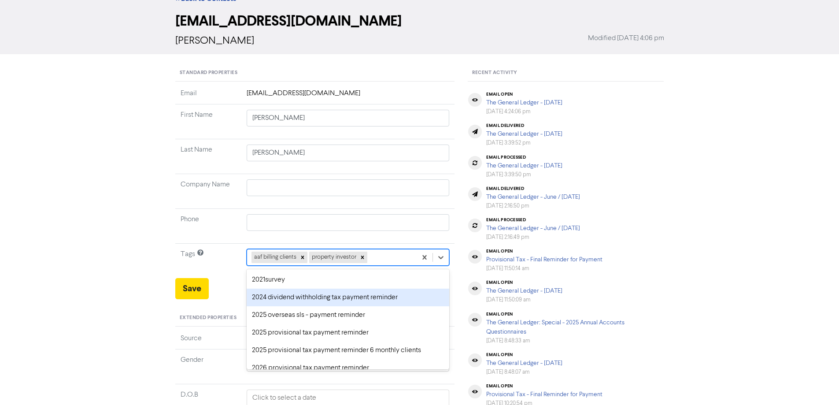
scroll to position [44, 0]
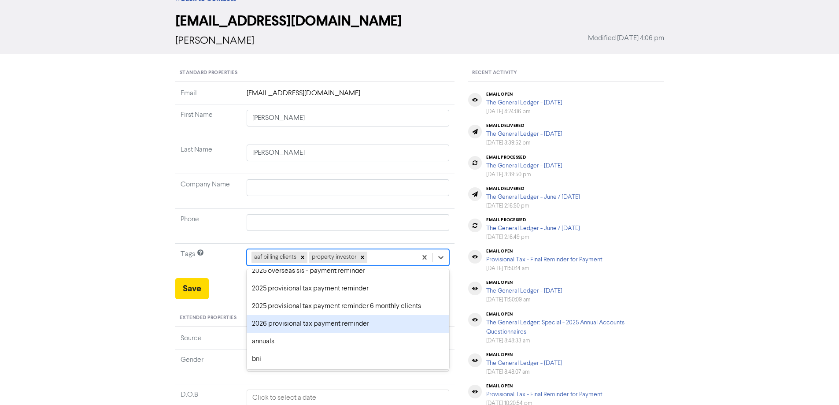
click at [262, 324] on div "2026 provisional tax payment reminder" at bounding box center [348, 324] width 203 height 18
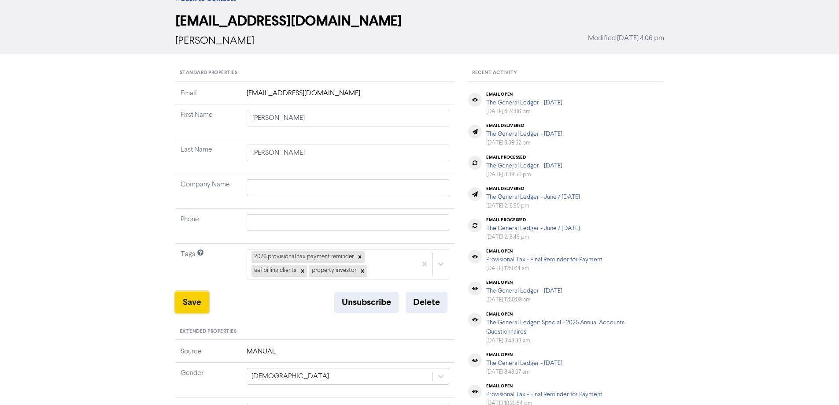
click at [185, 299] on button "Save" at bounding box center [191, 302] width 33 height 21
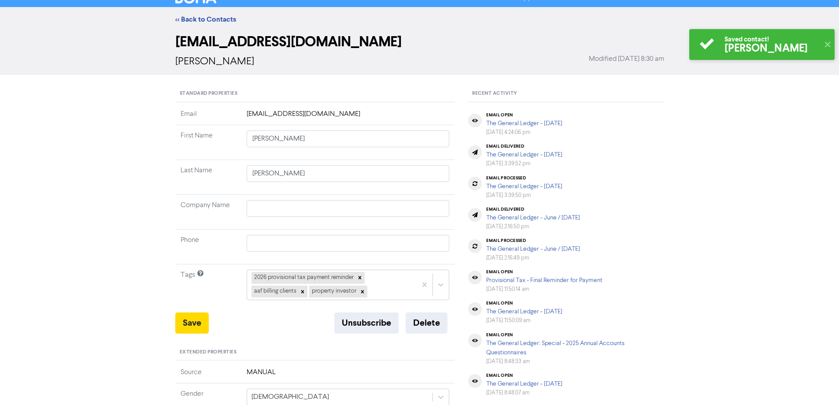
scroll to position [0, 0]
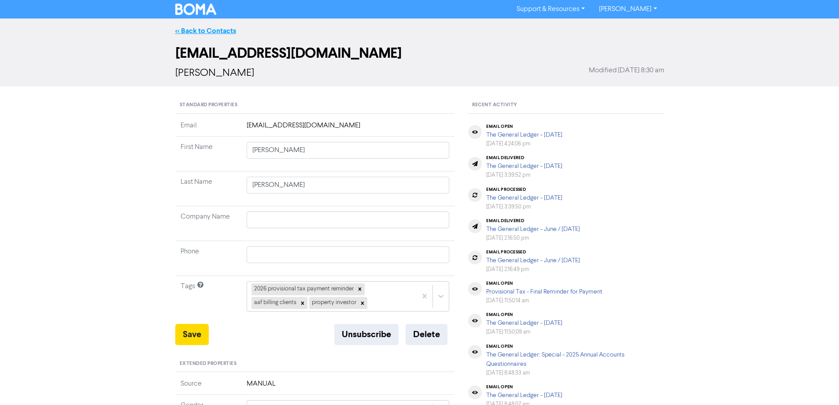
click at [223, 30] on link "<< Back to Contacts" at bounding box center [205, 30] width 61 height 9
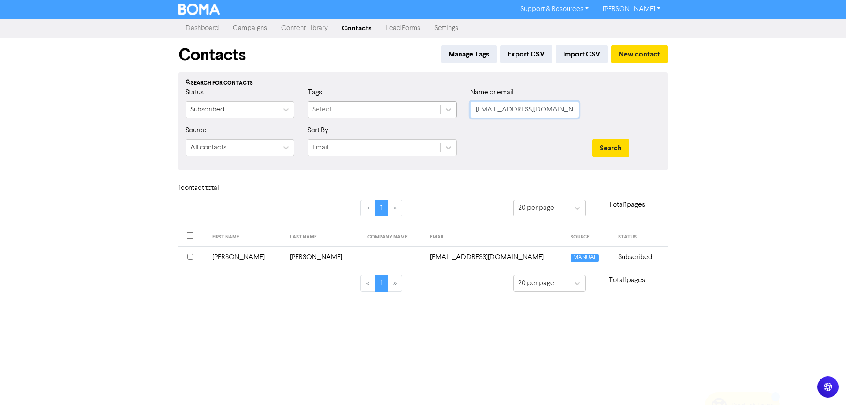
drag, startPoint x: 553, startPoint y: 112, endPoint x: 433, endPoint y: 116, distance: 119.4
click at [433, 116] on div "Status Subscribed Tags Select... Name or email [EMAIL_ADDRESS][DOMAIN_NAME]" at bounding box center [423, 106] width 488 height 38
paste input "[EMAIL_ADDRESS][DOMAIN_NAME]"
click at [610, 148] on button "Search" at bounding box center [610, 148] width 37 height 18
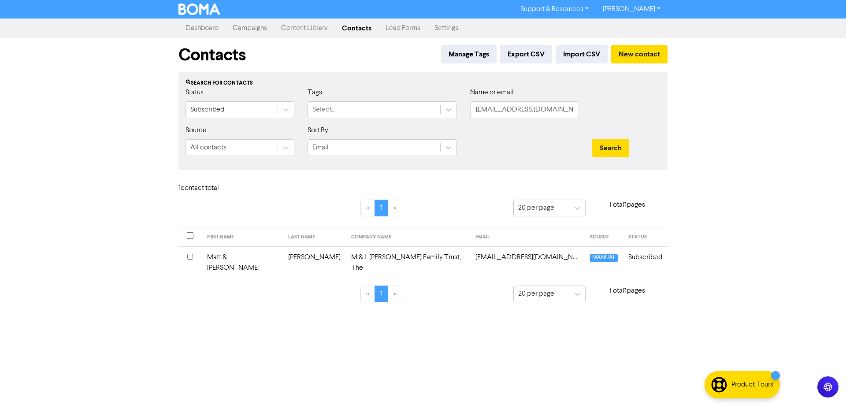
click at [470, 258] on td "[EMAIL_ADDRESS][DOMAIN_NAME]" at bounding box center [527, 262] width 115 height 32
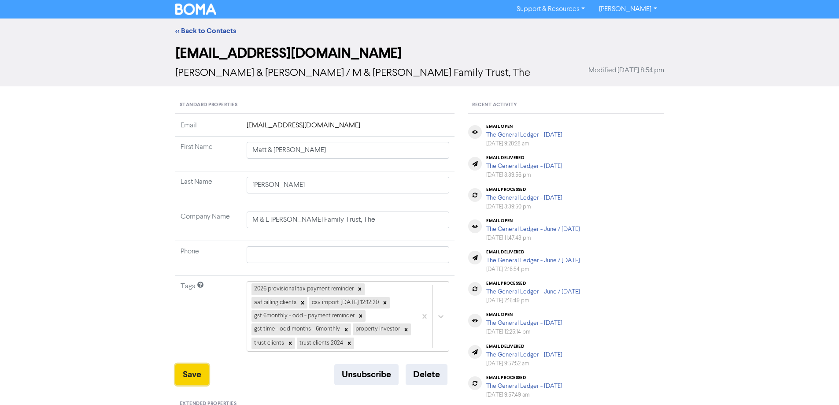
click at [188, 376] on button "Save" at bounding box center [191, 374] width 33 height 21
click at [222, 30] on link "<< Back to Contacts" at bounding box center [205, 30] width 61 height 9
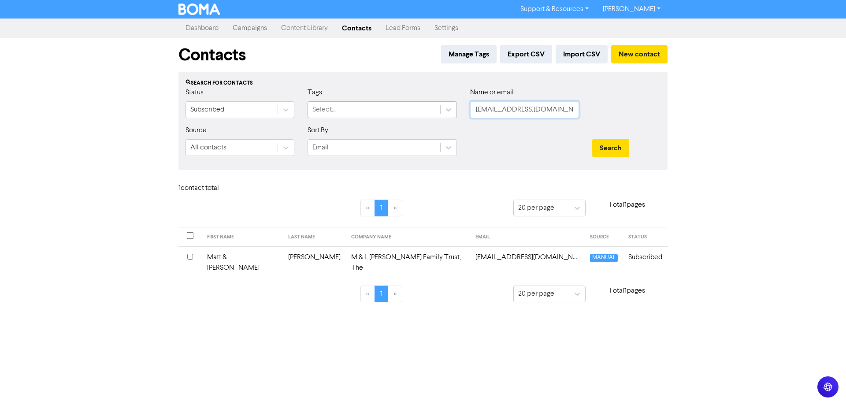
drag, startPoint x: 470, startPoint y: 115, endPoint x: 424, endPoint y: 115, distance: 46.2
click at [424, 115] on div "Status Subscribed Tags Select... Name or email [EMAIL_ADDRESS][DOMAIN_NAME]" at bounding box center [423, 106] width 488 height 38
paste input "[EMAIL_ADDRESS][DOMAIN_NAME]"
click at [609, 144] on button "Search" at bounding box center [610, 148] width 37 height 18
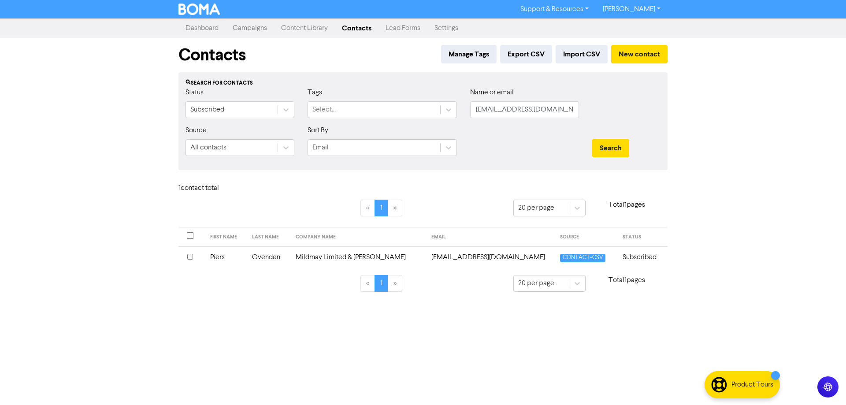
click at [469, 256] on td "[EMAIL_ADDRESS][DOMAIN_NAME]" at bounding box center [490, 257] width 129 height 22
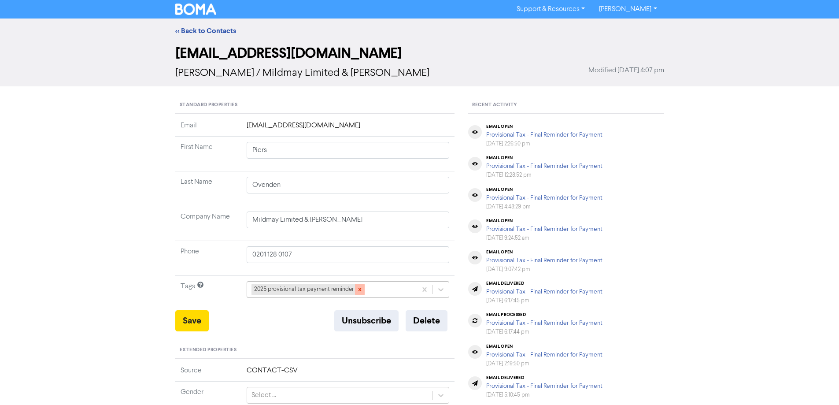
click at [362, 291] on icon at bounding box center [360, 289] width 6 height 6
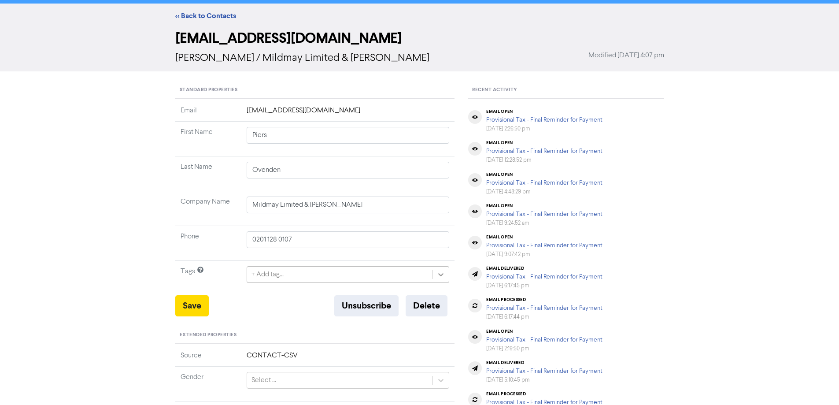
click at [443, 283] on div "+ Add tag..." at bounding box center [348, 274] width 203 height 17
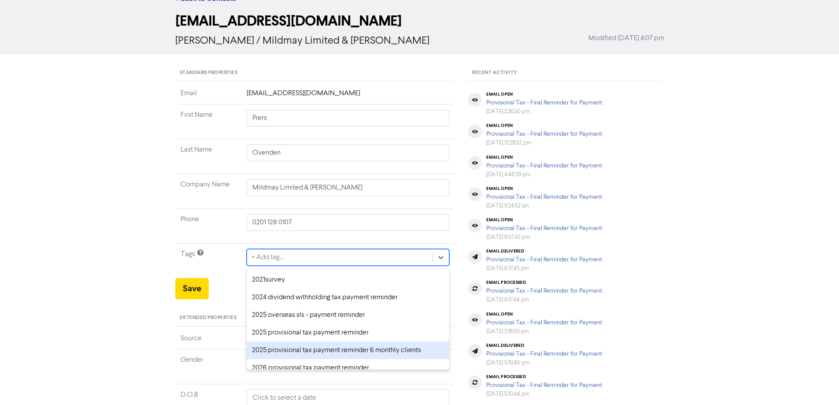
scroll to position [44, 0]
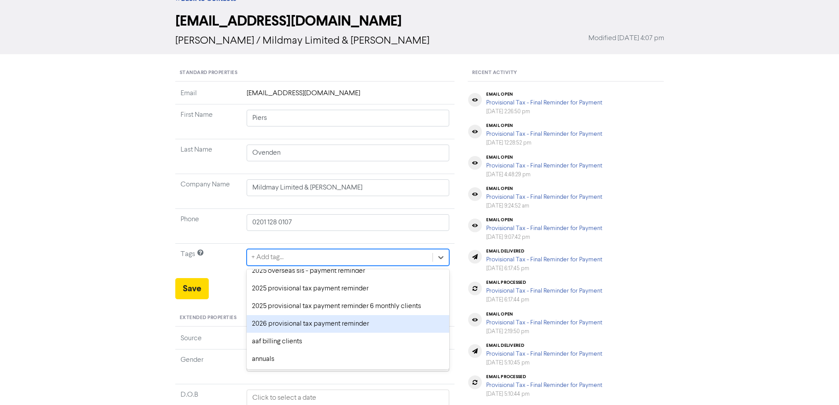
drag, startPoint x: 277, startPoint y: 324, endPoint x: 256, endPoint y: 321, distance: 21.3
click at [276, 323] on div "2026 provisional tax payment reminder" at bounding box center [348, 324] width 203 height 18
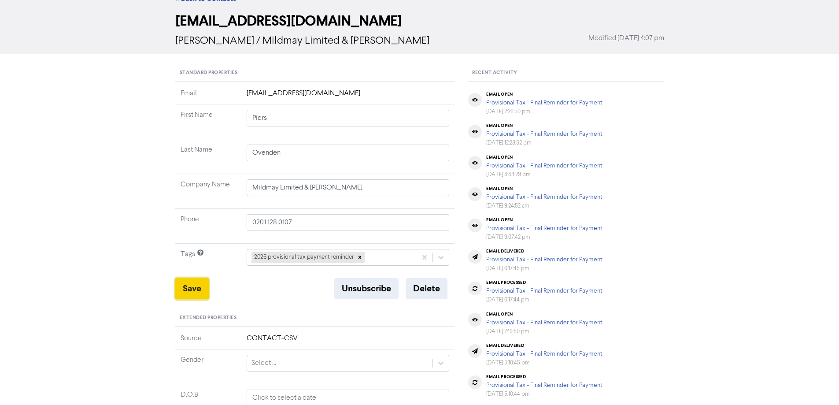
click at [196, 284] on button "Save" at bounding box center [191, 288] width 33 height 21
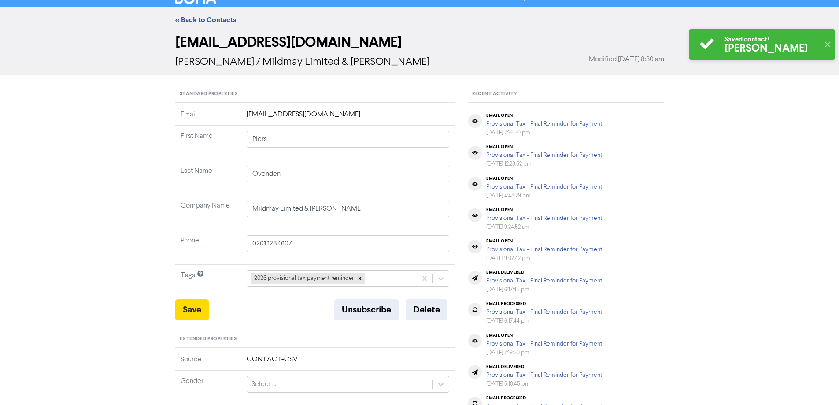
scroll to position [0, 0]
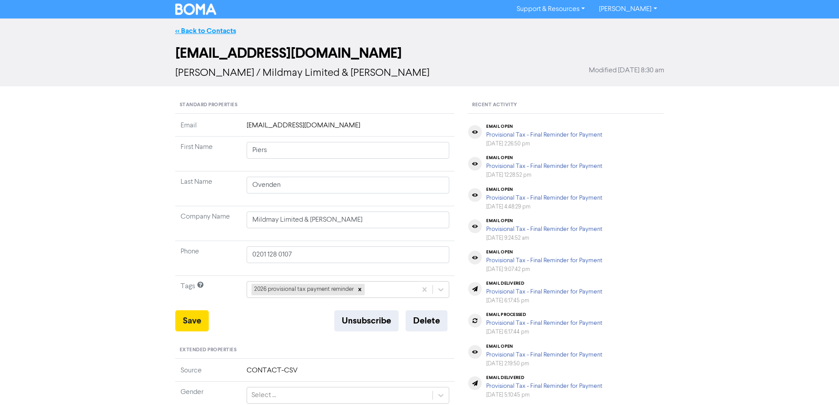
click at [199, 30] on link "<< Back to Contacts" at bounding box center [205, 30] width 61 height 9
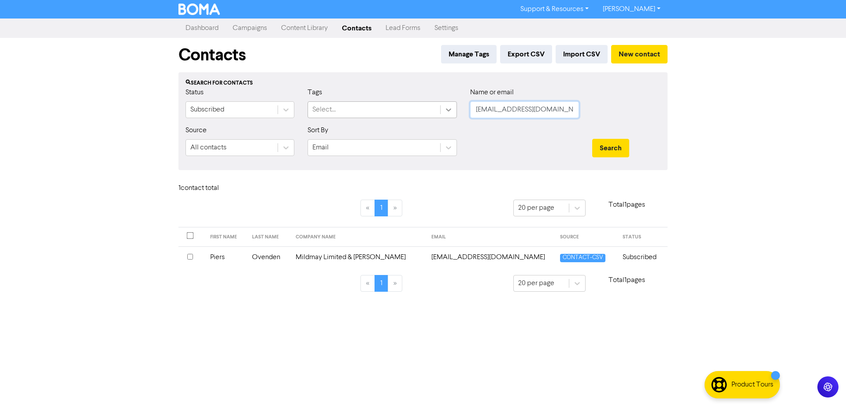
drag, startPoint x: 572, startPoint y: 112, endPoint x: 449, endPoint y: 115, distance: 123.3
click at [449, 115] on div "Status Subscribed Tags Select... Name or email [EMAIL_ADDRESS][DOMAIN_NAME]" at bounding box center [423, 106] width 488 height 38
paste input "[EMAIL_ADDRESS][DOMAIN_NAME]"
click at [611, 142] on button "Search" at bounding box center [610, 148] width 37 height 18
click at [469, 255] on td "[EMAIL_ADDRESS][DOMAIN_NAME]" at bounding box center [481, 257] width 152 height 22
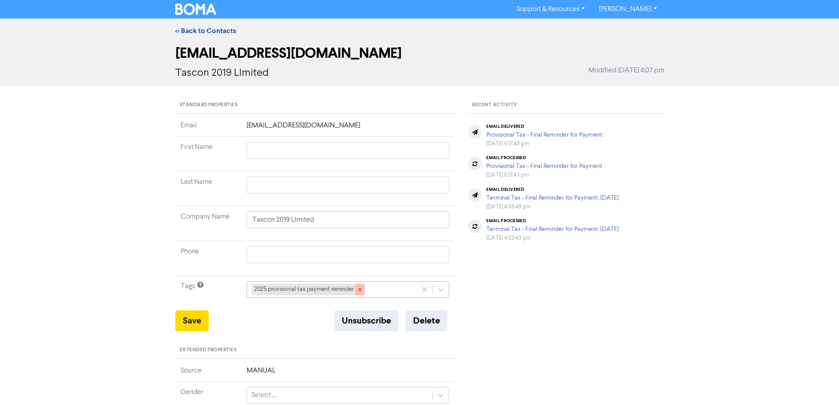
click at [361, 291] on icon at bounding box center [360, 289] width 6 height 6
click at [442, 289] on div "+ Add tag..." at bounding box center [348, 289] width 203 height 17
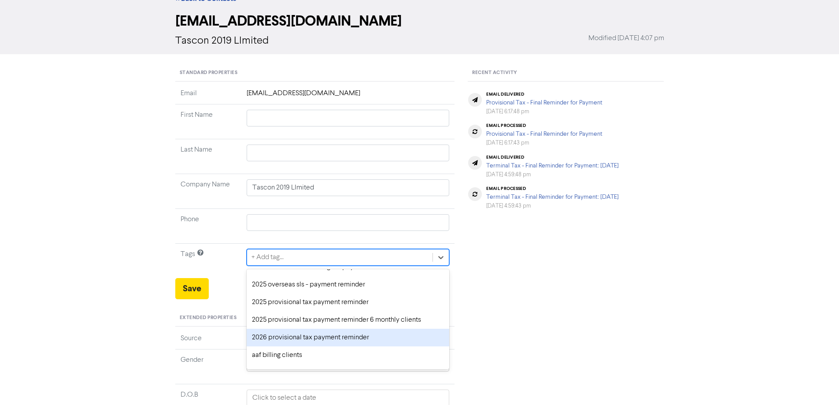
scroll to position [44, 0]
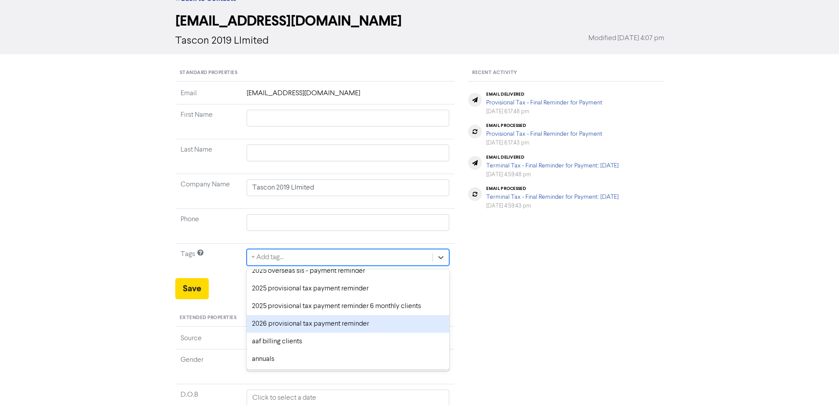
click at [298, 318] on div "2026 provisional tax payment reminder" at bounding box center [348, 324] width 203 height 18
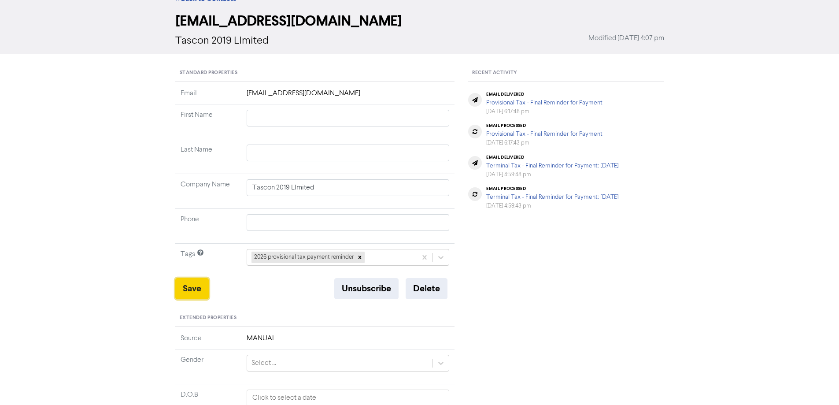
click at [190, 290] on button "Save" at bounding box center [191, 288] width 33 height 21
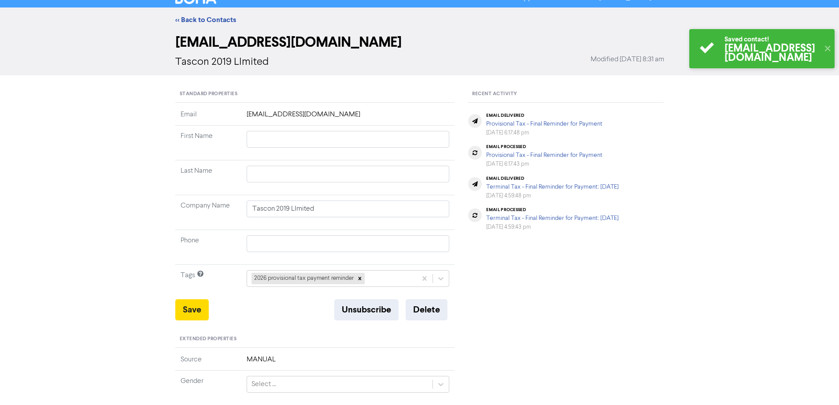
scroll to position [0, 0]
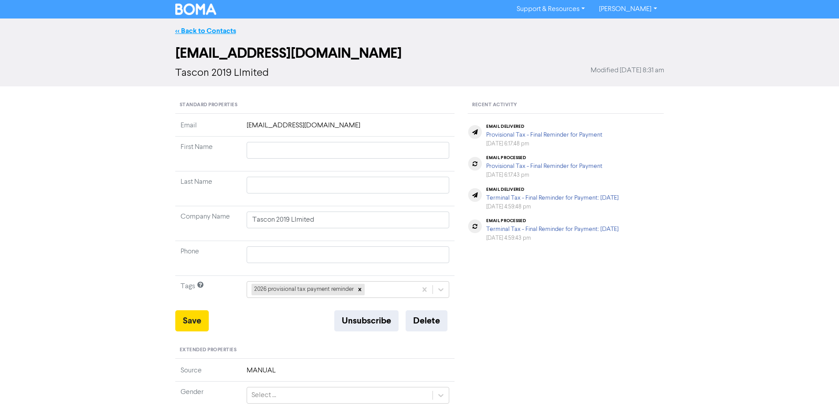
click at [196, 33] on link "<< Back to Contacts" at bounding box center [205, 30] width 61 height 9
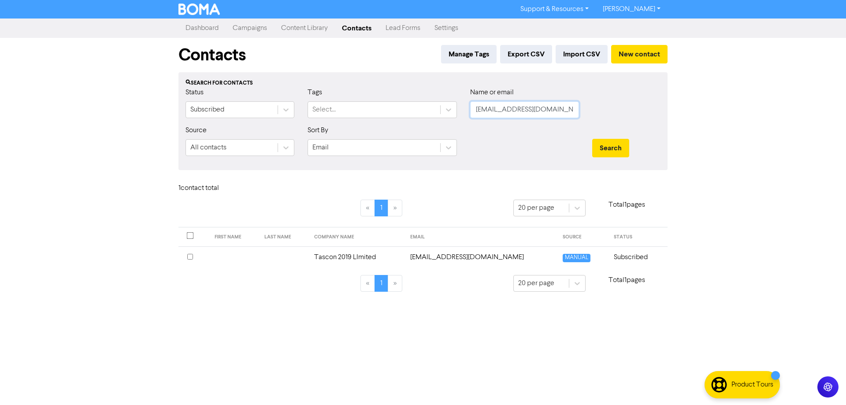
drag, startPoint x: 539, startPoint y: 111, endPoint x: 461, endPoint y: 111, distance: 78.0
click at [461, 111] on div "Status Subscribed Tags Select... Name or email [EMAIL_ADDRESS][DOMAIN_NAME]" at bounding box center [423, 106] width 488 height 38
paste input "[PERSON_NAME][EMAIL_ADDRESS][DOMAIN_NAME]"
click at [603, 149] on button "Search" at bounding box center [610, 148] width 37 height 18
click at [496, 256] on td "[PERSON_NAME][EMAIL_ADDRESS][DOMAIN_NAME]" at bounding box center [511, 257] width 128 height 22
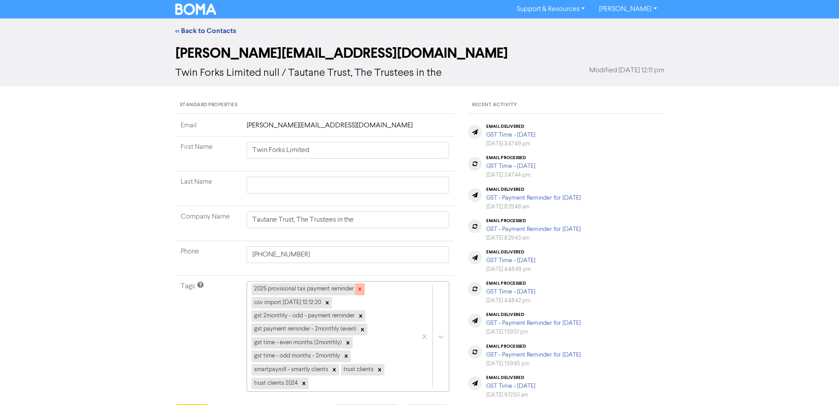
click at [359, 289] on icon at bounding box center [359, 289] width 3 height 3
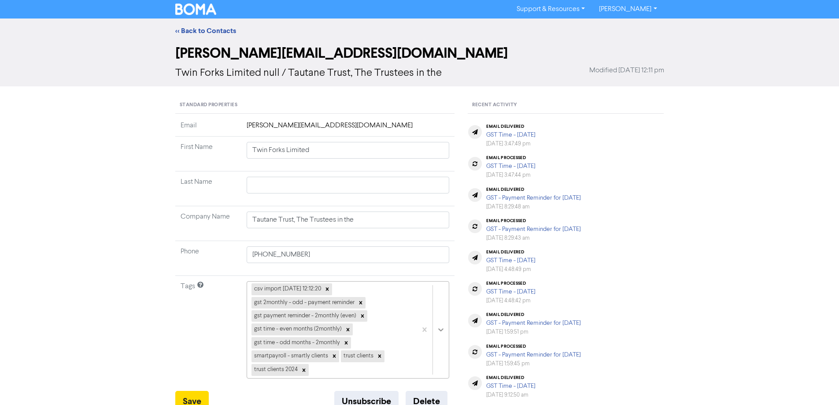
click at [442, 326] on div "csv import [DATE] 12:12:20 gst 2monthly - odd - payment reminder gst payment re…" at bounding box center [348, 329] width 203 height 97
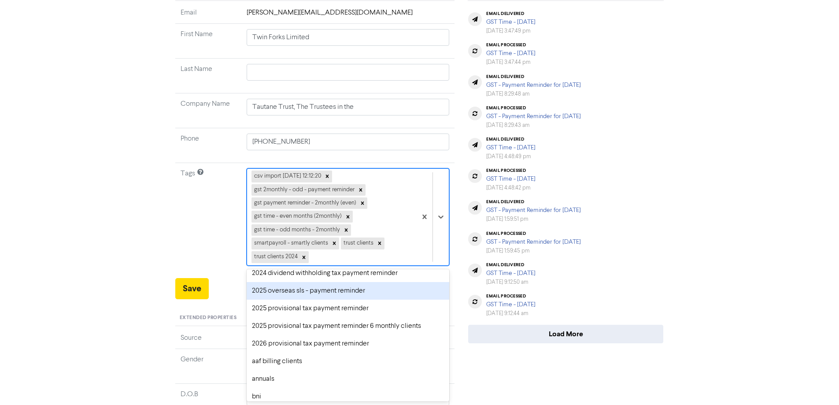
scroll to position [44, 0]
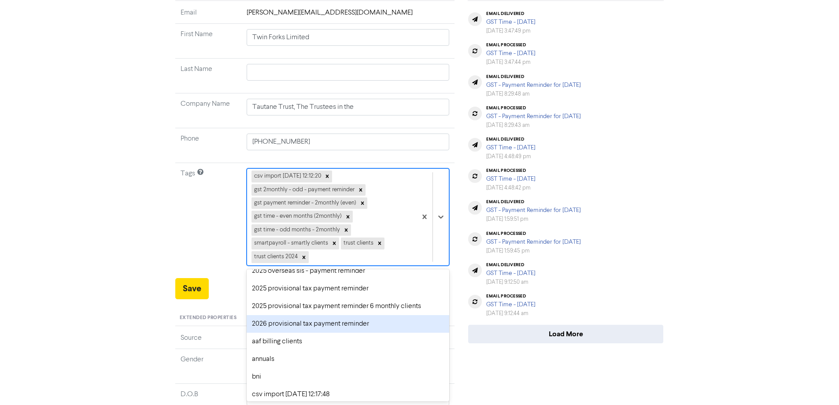
click at [271, 327] on div "2026 provisional tax payment reminder" at bounding box center [348, 324] width 203 height 18
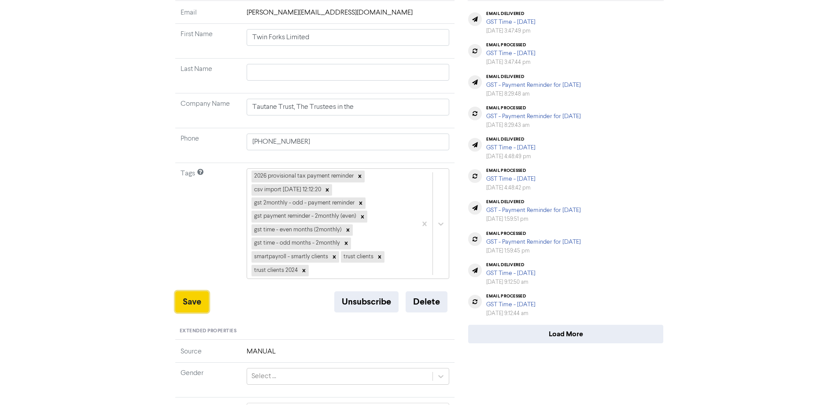
click at [189, 298] on button "Save" at bounding box center [191, 301] width 33 height 21
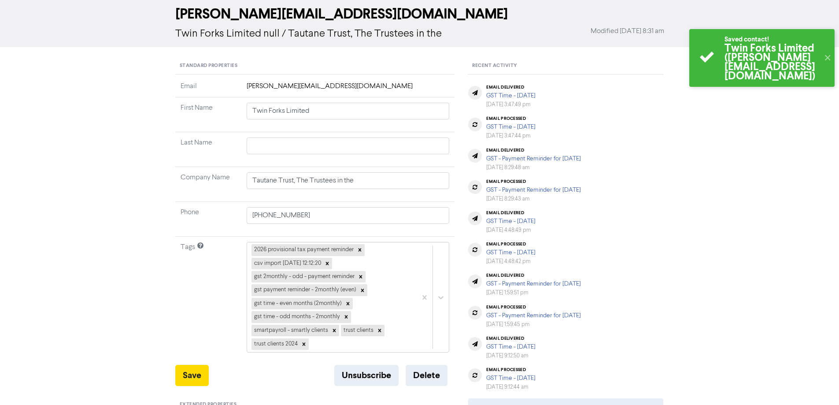
scroll to position [0, 0]
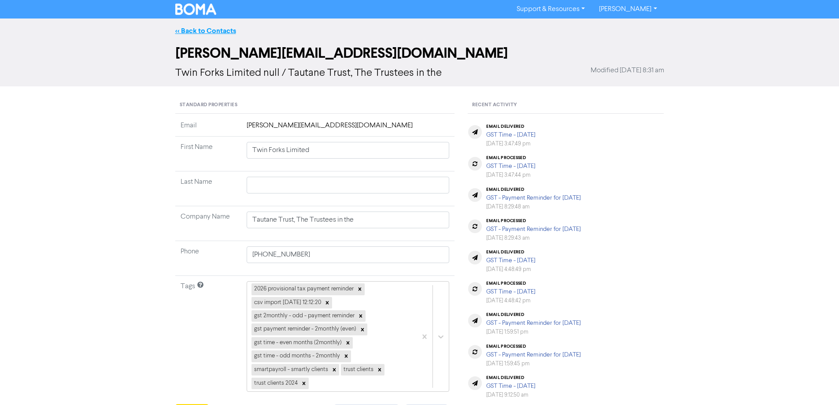
click at [217, 29] on link "<< Back to Contacts" at bounding box center [205, 30] width 61 height 9
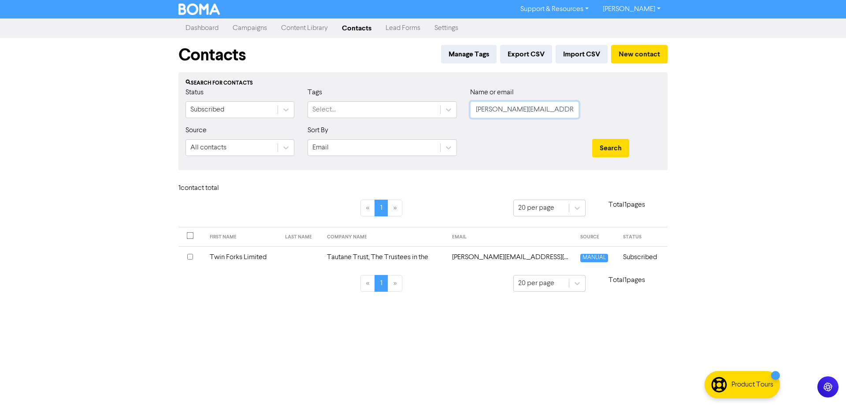
drag, startPoint x: 546, startPoint y: 107, endPoint x: 461, endPoint y: 103, distance: 84.6
click at [461, 103] on div "Status Subscribed Tags Select... Name or email [PERSON_NAME][EMAIL_ADDRESS][DOM…" at bounding box center [423, 106] width 488 height 38
paste input "[PERSON_NAME][DOMAIN_NAME][EMAIL_ADDRESS][PERSON_NAME]"
click at [608, 146] on button "Search" at bounding box center [610, 148] width 37 height 18
click at [466, 258] on td "[PERSON_NAME][DOMAIN_NAME][EMAIL_ADDRESS][PERSON_NAME][DOMAIN_NAME]" at bounding box center [495, 257] width 141 height 22
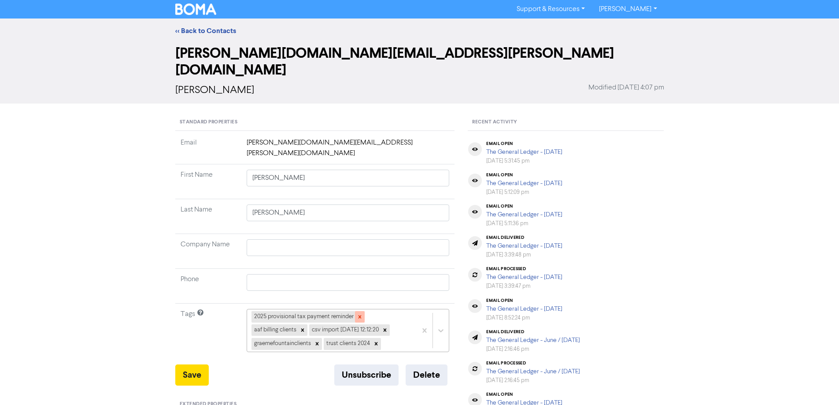
click at [357, 314] on icon at bounding box center [360, 317] width 6 height 6
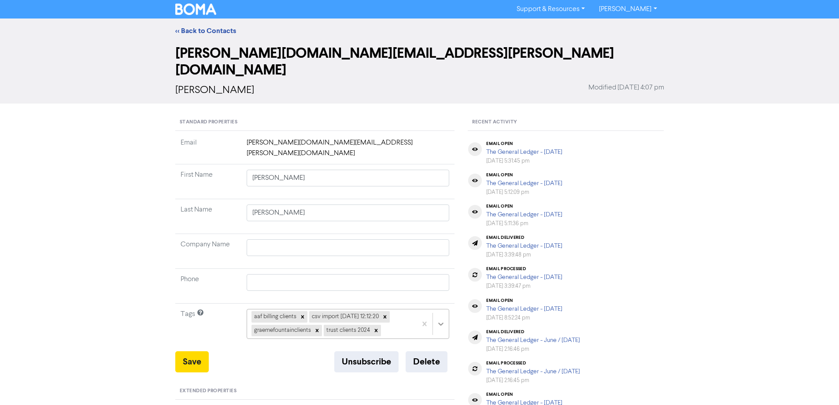
click at [440, 309] on div "aaf billing clients csv import [DATE] 12:12:20 graemefountainclients trust clie…" at bounding box center [348, 324] width 203 height 30
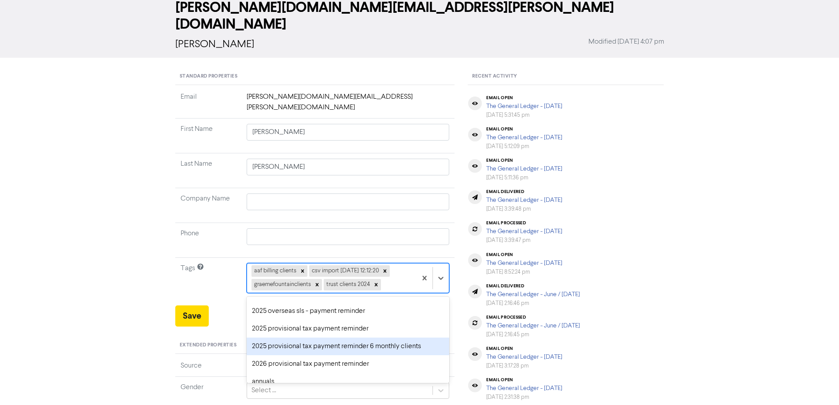
scroll to position [44, 0]
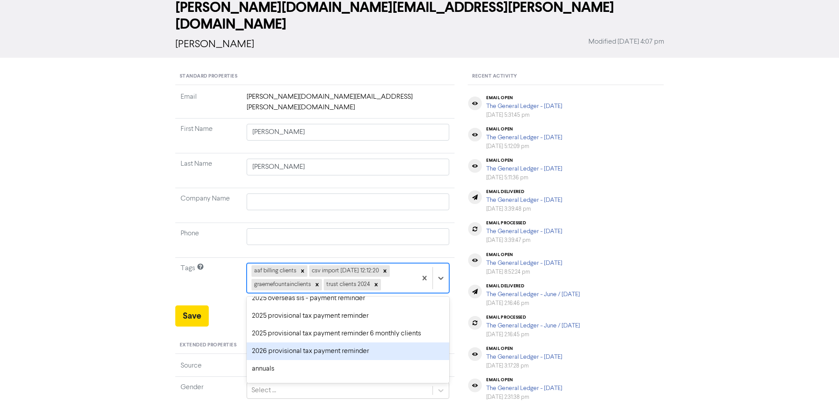
click at [259, 342] on div "2026 provisional tax payment reminder" at bounding box center [348, 351] width 203 height 18
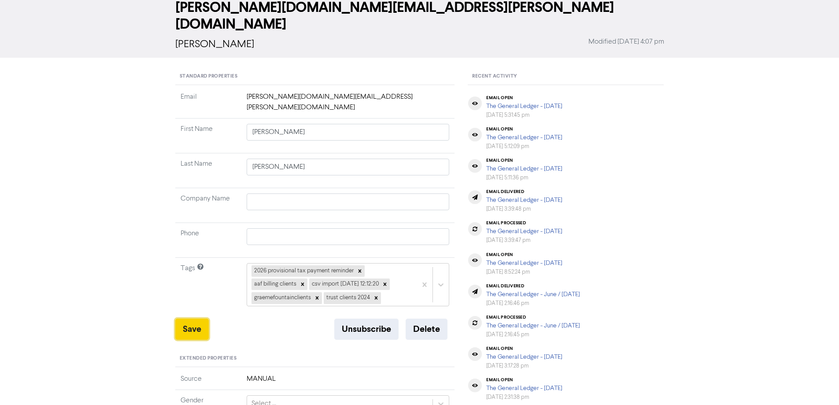
click at [193, 318] on button "Save" at bounding box center [191, 328] width 33 height 21
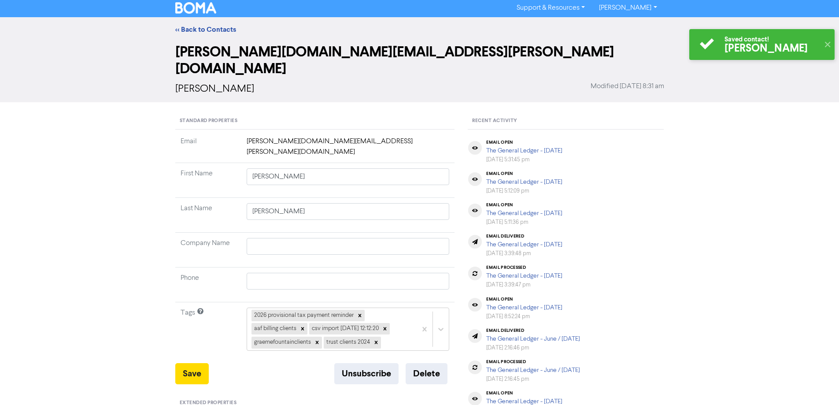
scroll to position [0, 0]
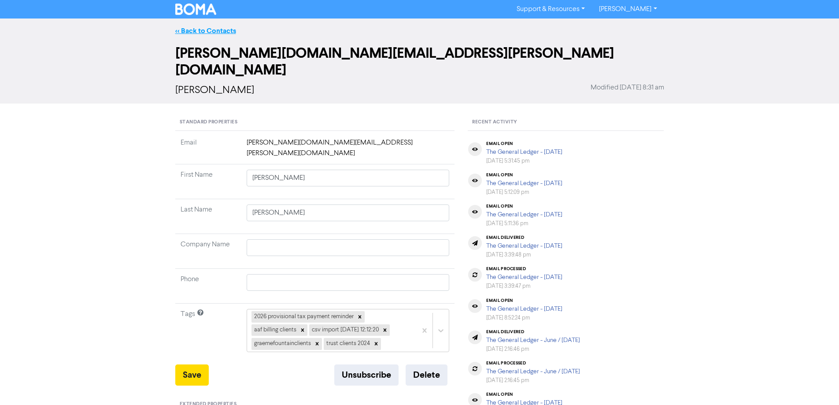
click at [207, 28] on link "<< Back to Contacts" at bounding box center [205, 30] width 61 height 9
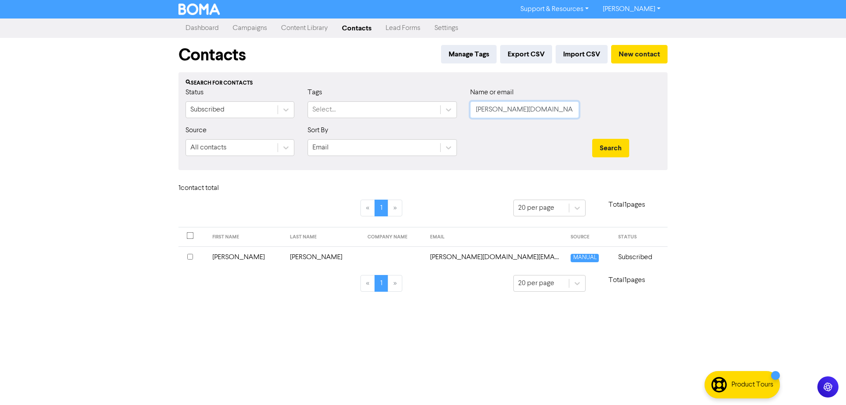
drag, startPoint x: 531, startPoint y: 115, endPoint x: 462, endPoint y: 113, distance: 68.7
click at [462, 113] on div "Status Subscribed Tags Select... Name or email [PERSON_NAME][DOMAIN_NAME][EMAIL…" at bounding box center [423, 106] width 488 height 38
paste input "[EMAIL_ADDRESS][PERSON_NAME][DOMAIN_NAME]"
click at [613, 149] on button "Search" at bounding box center [610, 148] width 37 height 18
click at [443, 255] on td "[EMAIL_ADDRESS][PERSON_NAME][DOMAIN_NAME]" at bounding box center [470, 257] width 144 height 22
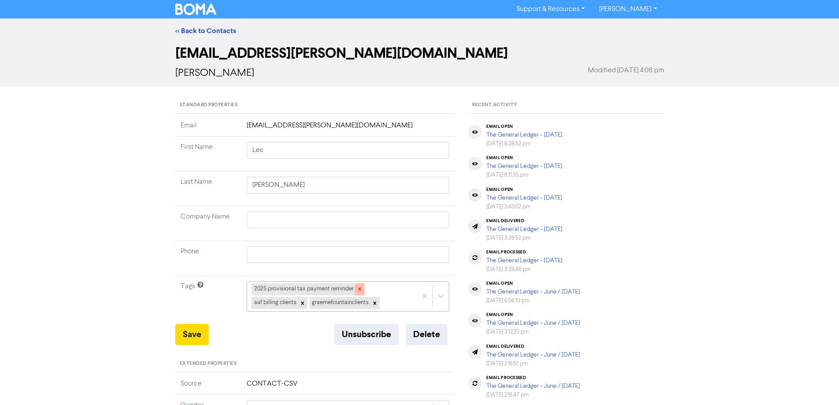
click at [358, 289] on icon at bounding box center [360, 289] width 6 height 6
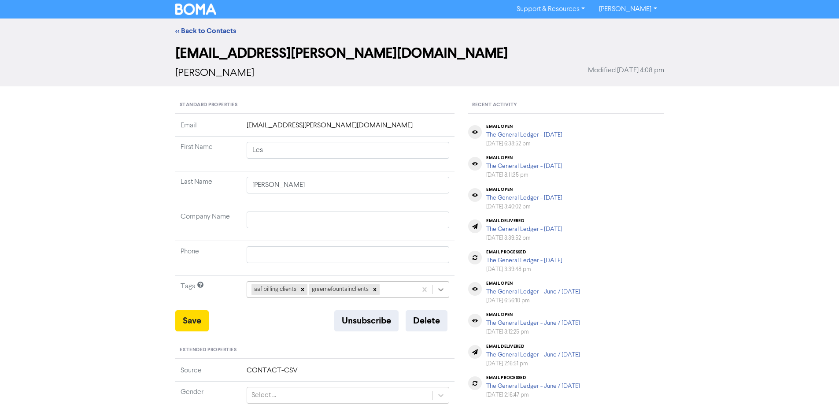
click at [443, 289] on div "aaf billing clients graemefountainclients" at bounding box center [348, 289] width 203 height 17
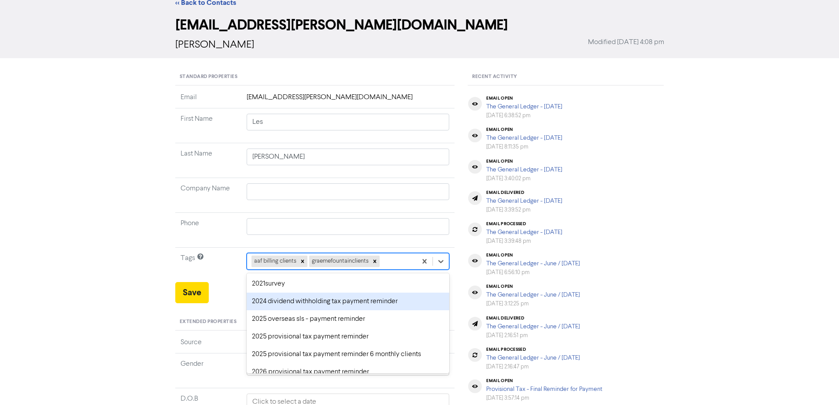
scroll to position [32, 0]
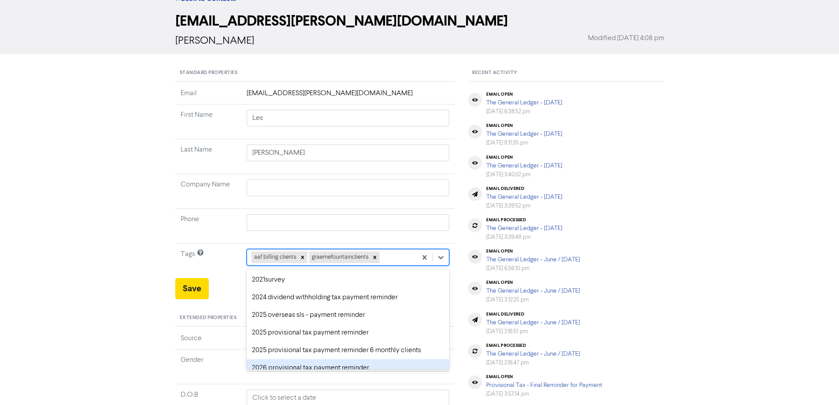
click at [257, 364] on div "2026 provisional tax payment reminder" at bounding box center [348, 368] width 203 height 18
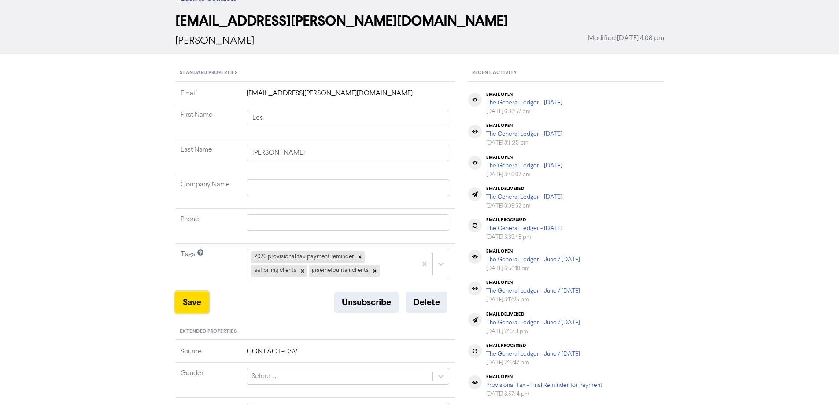
click at [198, 299] on button "Save" at bounding box center [191, 302] width 33 height 21
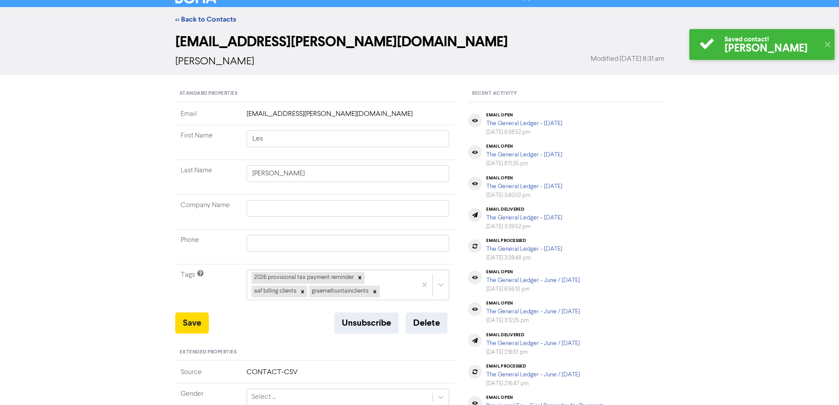
scroll to position [0, 0]
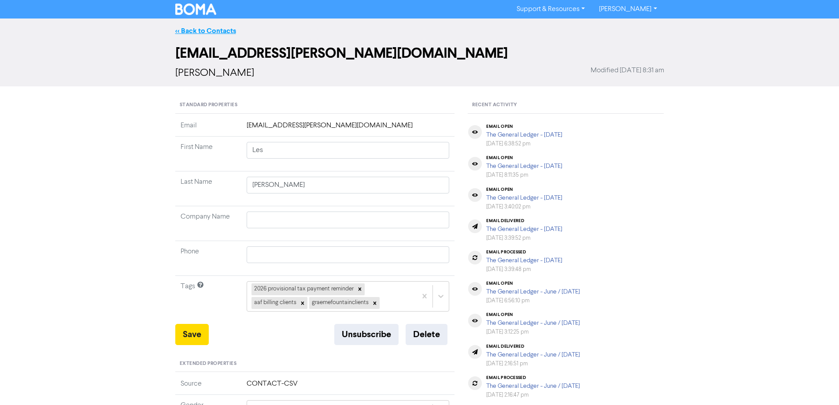
click at [197, 30] on link "<< Back to Contacts" at bounding box center [205, 30] width 61 height 9
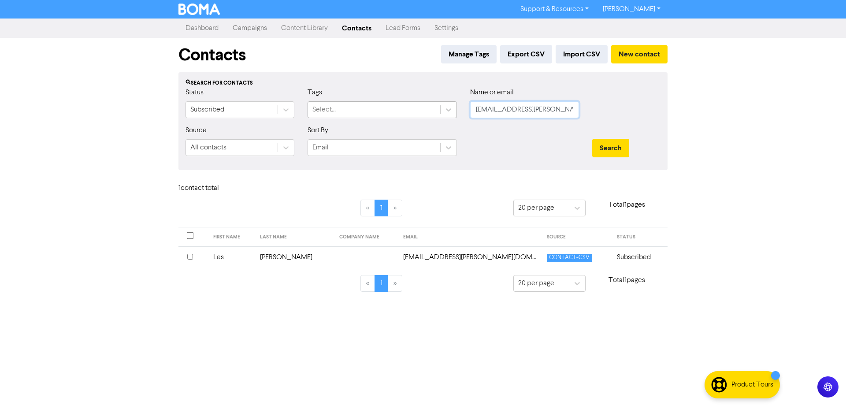
drag, startPoint x: 502, startPoint y: 110, endPoint x: 439, endPoint y: 110, distance: 63.4
click at [439, 110] on div "Status Subscribed Tags Select... Name or email [EMAIL_ADDRESS][PERSON_NAME][DOM…" at bounding box center [423, 106] width 488 height 38
paste input "[EMAIL_ADDRESS][DOMAIN_NAME]"
click at [597, 145] on button "Search" at bounding box center [610, 148] width 37 height 18
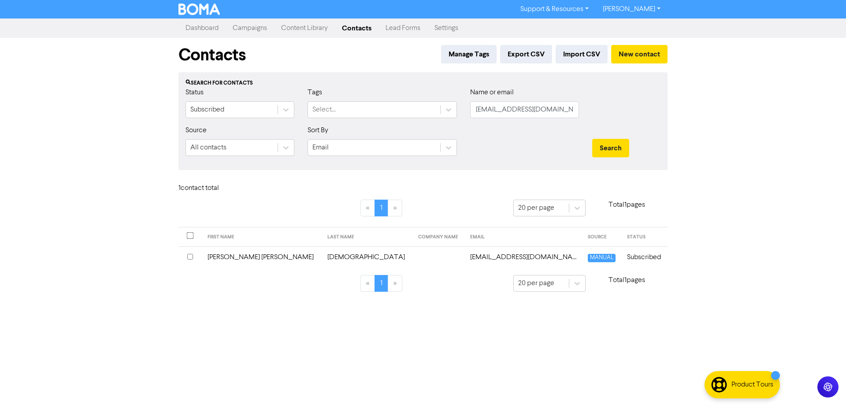
click at [465, 256] on td "[EMAIL_ADDRESS][DOMAIN_NAME]" at bounding box center [524, 257] width 118 height 22
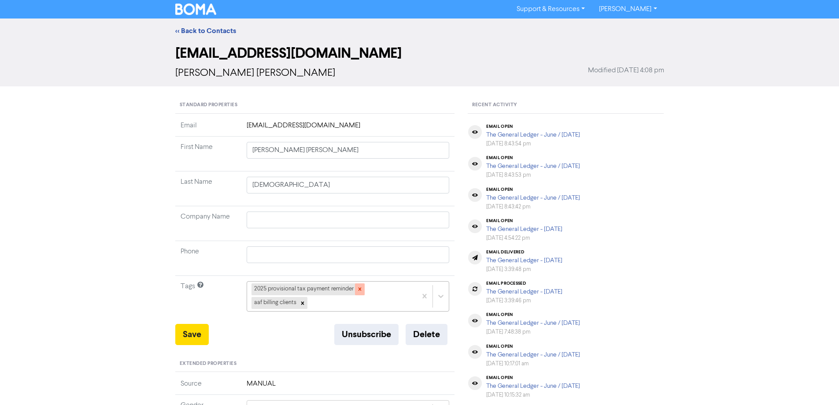
click at [357, 288] on icon at bounding box center [360, 289] width 6 height 6
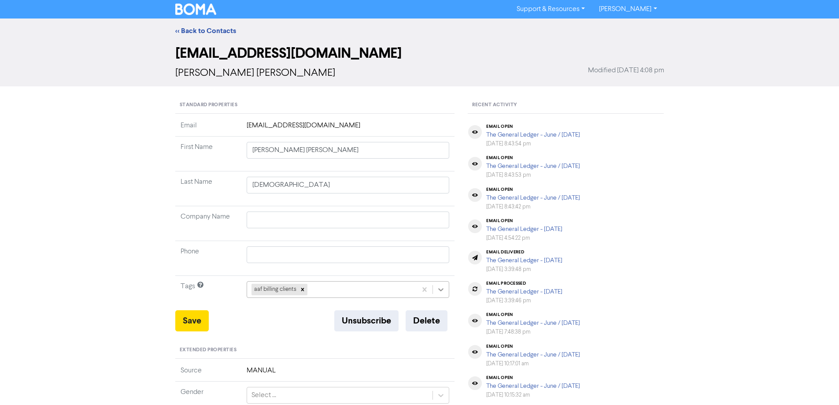
click at [436, 288] on div "aaf billing clients" at bounding box center [348, 289] width 203 height 17
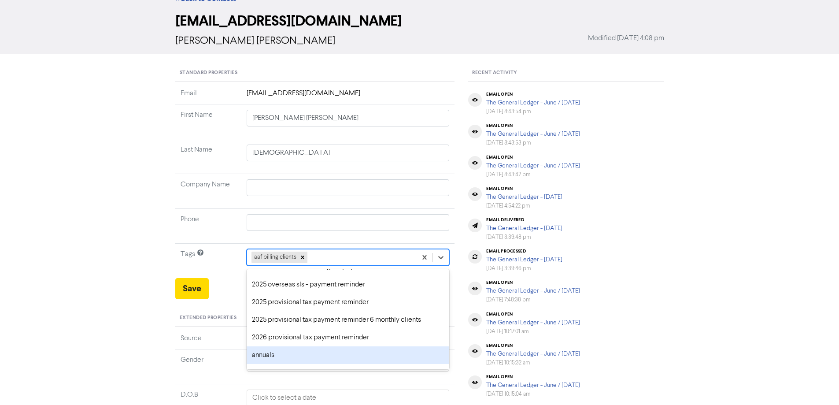
scroll to position [44, 0]
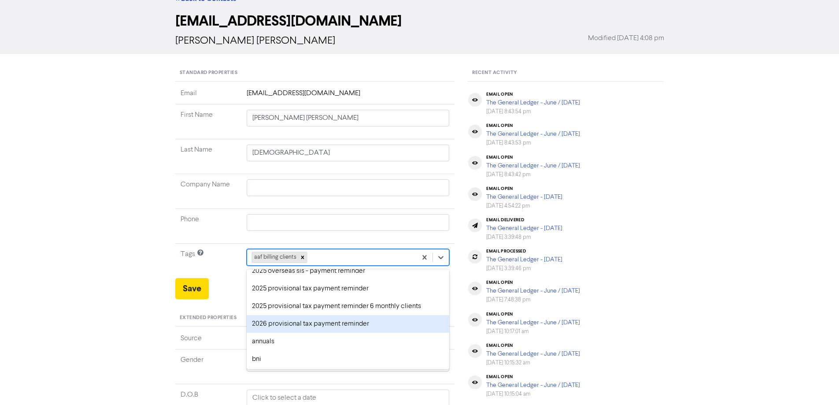
click at [264, 324] on div "2026 provisional tax payment reminder" at bounding box center [348, 324] width 203 height 18
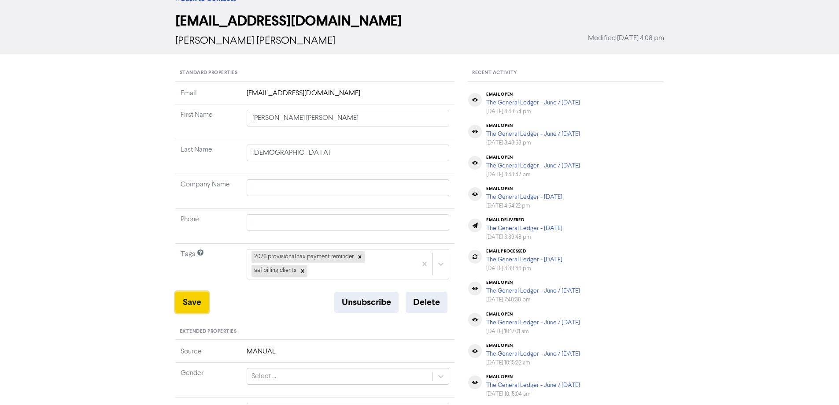
click at [194, 303] on button "Save" at bounding box center [191, 302] width 33 height 21
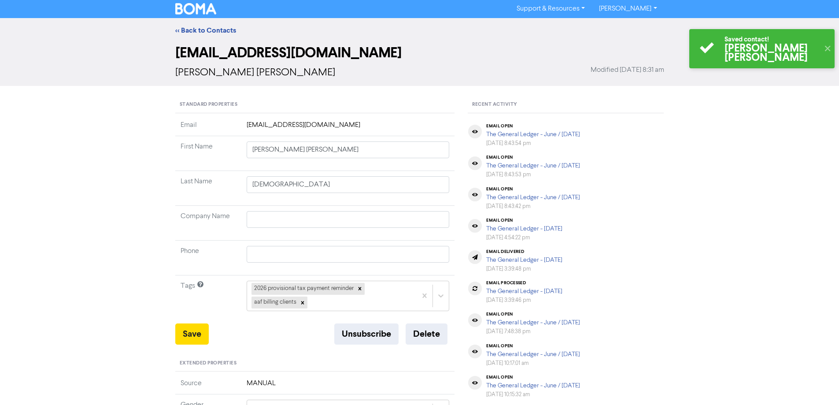
scroll to position [0, 0]
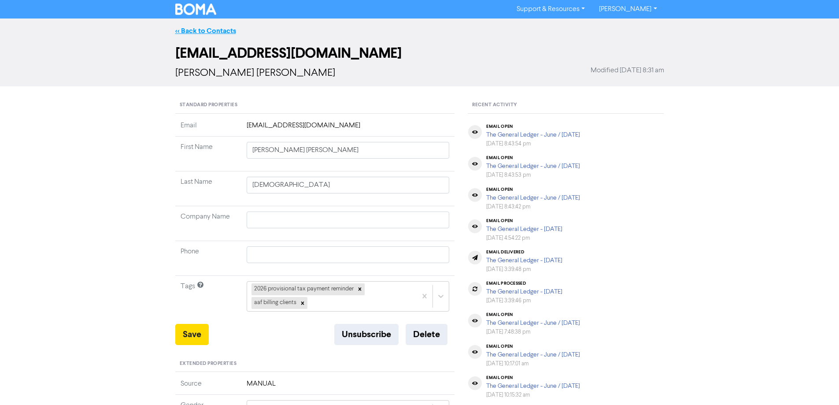
click at [184, 26] on link "<< Back to Contacts" at bounding box center [205, 30] width 61 height 9
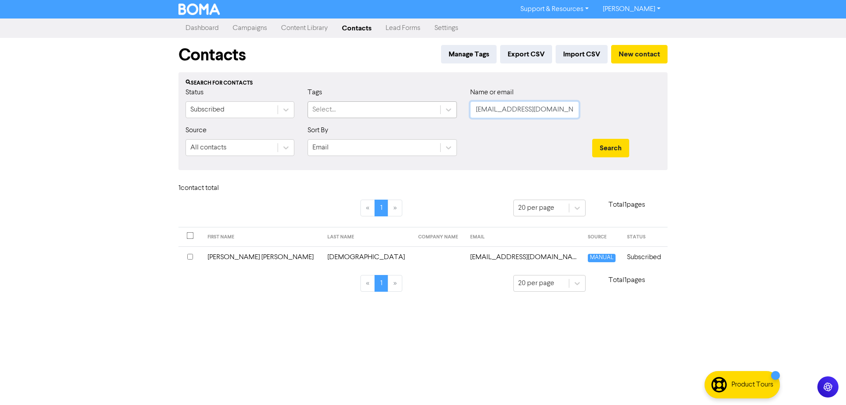
drag, startPoint x: 562, startPoint y: 112, endPoint x: 436, endPoint y: 111, distance: 126.0
click at [436, 111] on div "Status Subscribed Tags Select... Name or email [EMAIL_ADDRESS][DOMAIN_NAME]" at bounding box center [423, 106] width 488 height 38
paste input "[PERSON_NAME][EMAIL_ADDRESS][PERSON_NAME]"
click at [613, 146] on button "Search" at bounding box center [610, 148] width 37 height 18
click at [461, 258] on td "[PERSON_NAME][EMAIL_ADDRESS][PERSON_NAME][DOMAIN_NAME]" at bounding box center [497, 257] width 139 height 22
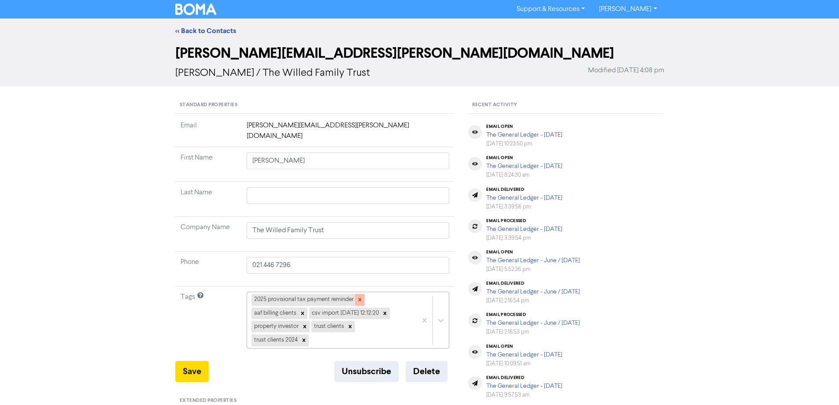
click at [359, 296] on icon at bounding box center [360, 299] width 6 height 6
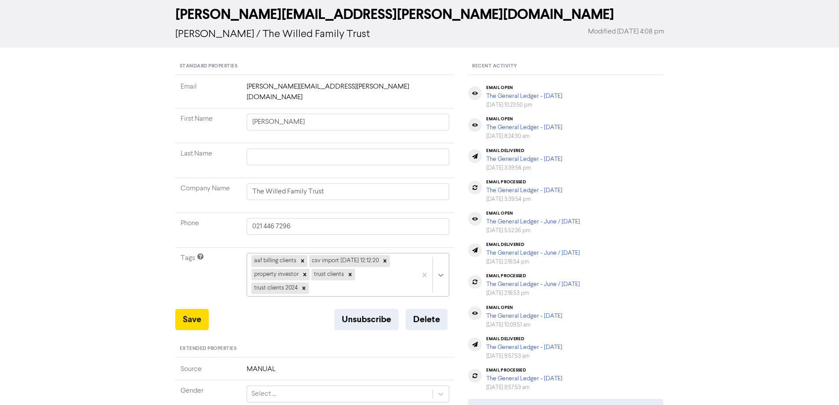
click at [438, 296] on div "aaf billing clients csv import [DATE] 12:12:20 property investor trust clients …" at bounding box center [348, 275] width 203 height 44
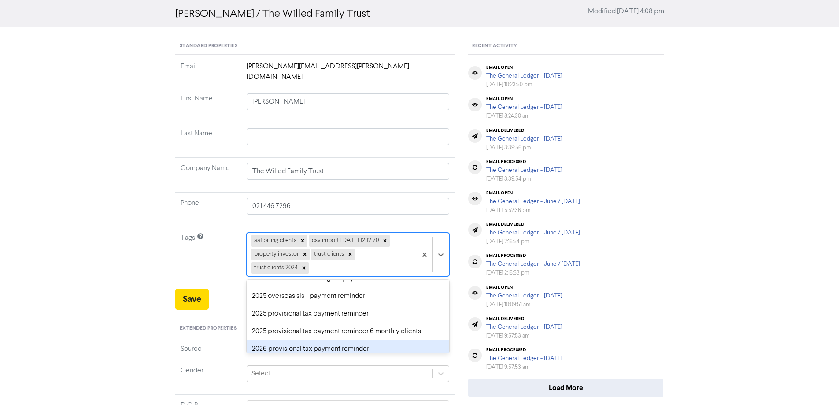
scroll to position [44, 0]
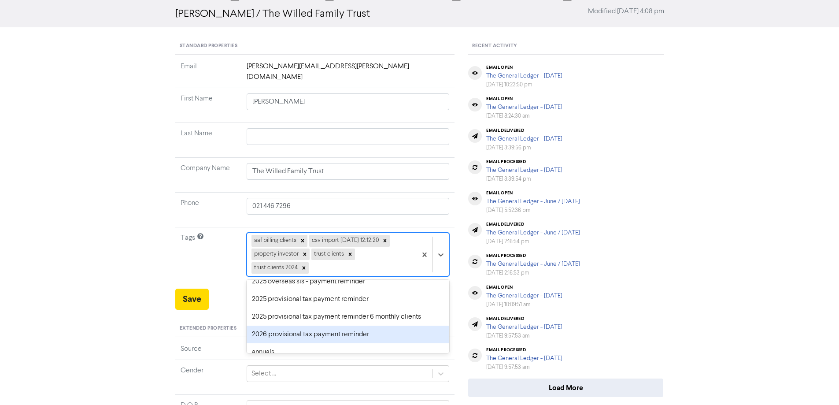
click at [281, 325] on div "2026 provisional tax payment reminder" at bounding box center [348, 334] width 203 height 18
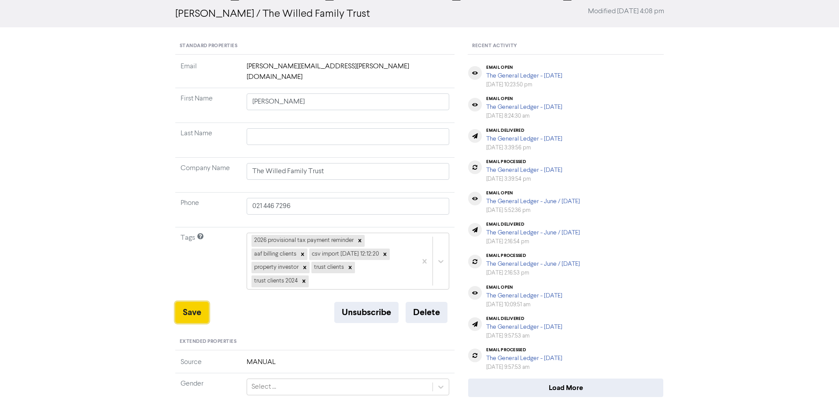
click at [190, 302] on button "Save" at bounding box center [191, 312] width 33 height 21
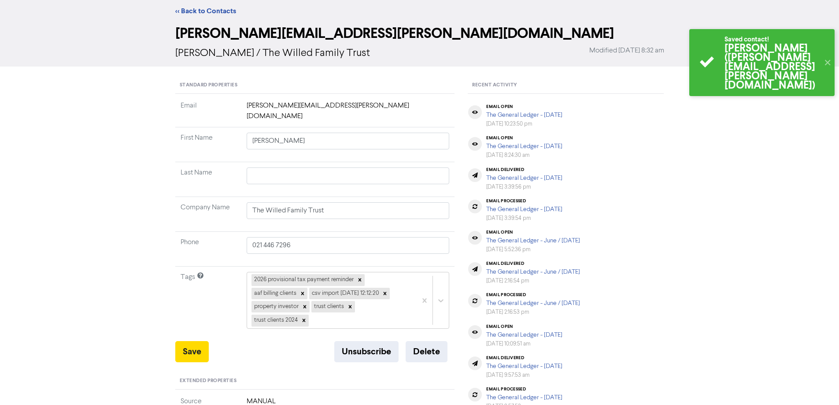
scroll to position [0, 0]
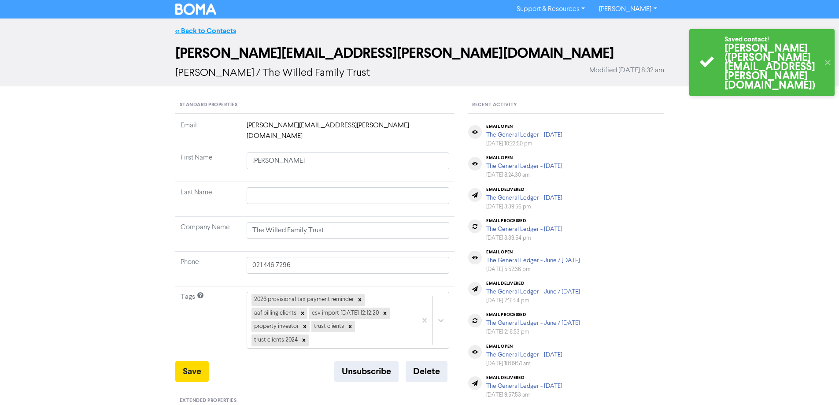
click at [188, 28] on link "<< Back to Contacts" at bounding box center [205, 30] width 61 height 9
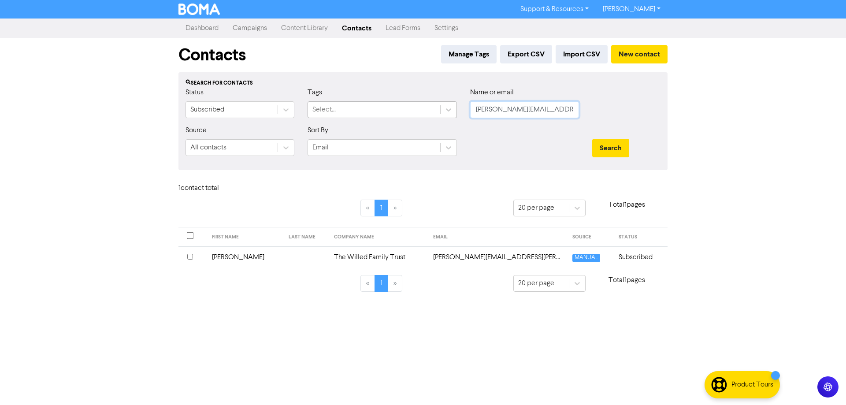
drag, startPoint x: 575, startPoint y: 107, endPoint x: 408, endPoint y: 107, distance: 166.9
click at [408, 107] on div "Status Subscribed Tags Select... Name or email [PERSON_NAME][EMAIL_ADDRESS][PER…" at bounding box center [423, 106] width 488 height 38
paste input "[PERSON_NAME][EMAIL_ADDRESS][DOMAIN_NAME]"
click at [619, 149] on button "Search" at bounding box center [610, 148] width 37 height 18
click at [469, 256] on td "[PERSON_NAME][EMAIL_ADDRESS][DOMAIN_NAME]" at bounding box center [488, 257] width 146 height 22
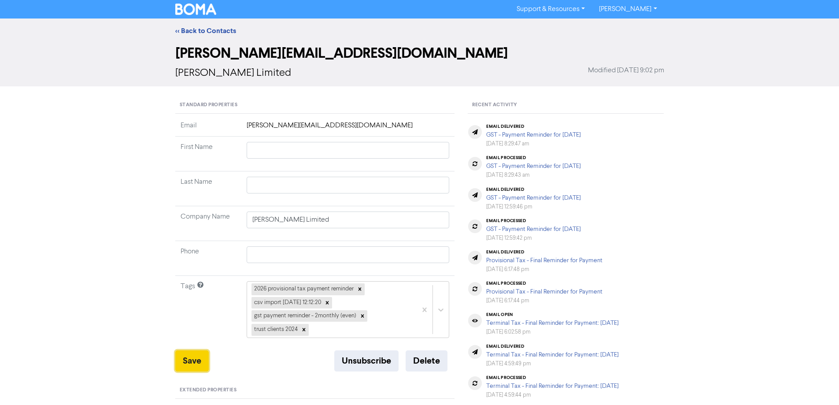
click at [198, 357] on button "Save" at bounding box center [191, 360] width 33 height 21
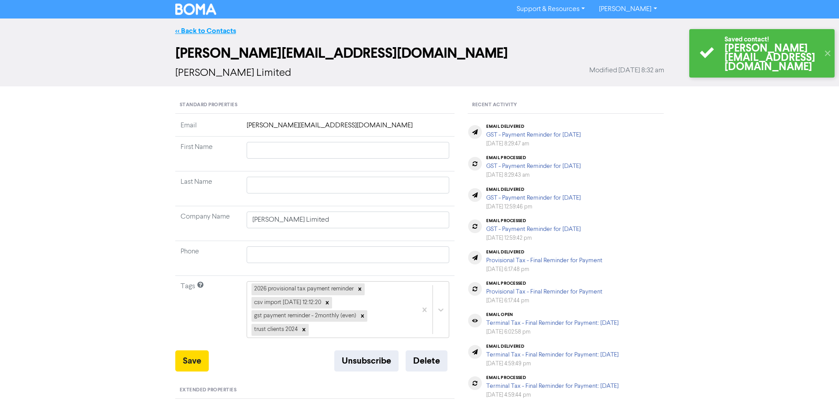
click at [190, 33] on link "<< Back to Contacts" at bounding box center [205, 30] width 61 height 9
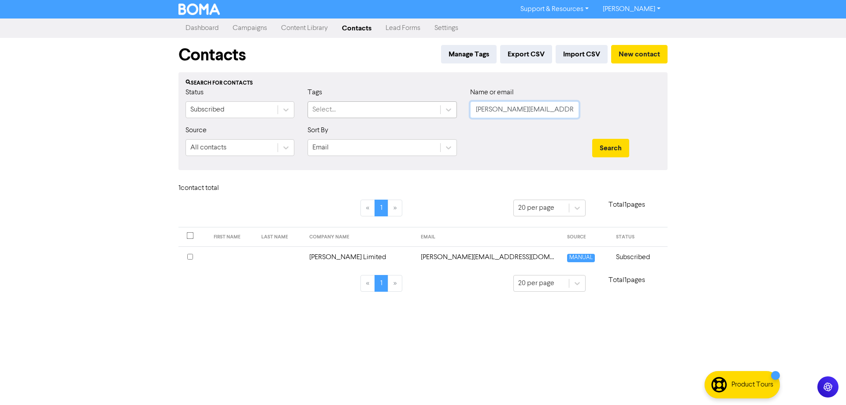
drag, startPoint x: 556, startPoint y: 113, endPoint x: 435, endPoint y: 110, distance: 120.7
click at [434, 109] on div "Status Subscribed Tags Select... Name or email [PERSON_NAME][EMAIL_ADDRESS][DOM…" at bounding box center [423, 106] width 488 height 38
paste input "[EMAIL_ADDRESS][DOMAIN_NAME]"
click at [621, 148] on button "Search" at bounding box center [610, 148] width 37 height 18
click at [491, 259] on td "[EMAIL_ADDRESS][DOMAIN_NAME]" at bounding box center [491, 257] width 144 height 22
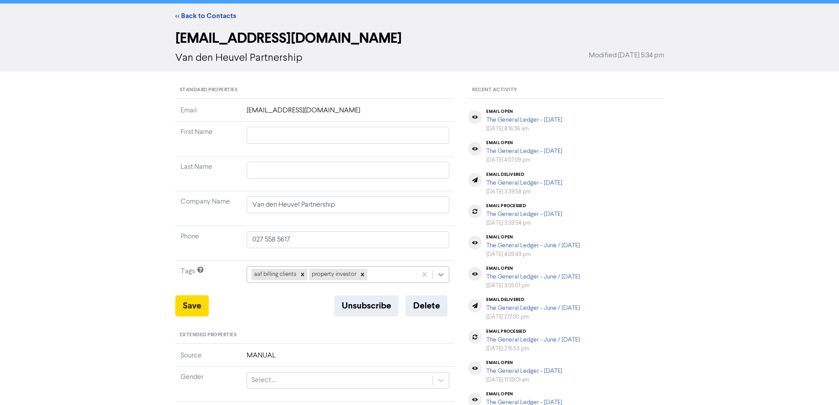
click at [440, 282] on div "aaf billing clients property investor" at bounding box center [348, 274] width 203 height 17
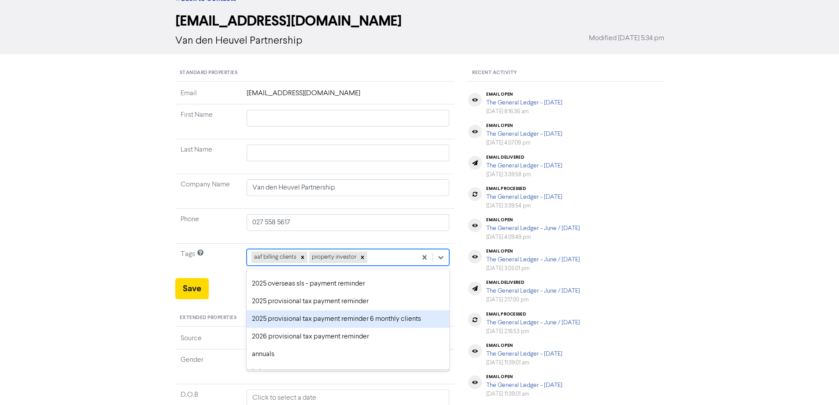
scroll to position [44, 0]
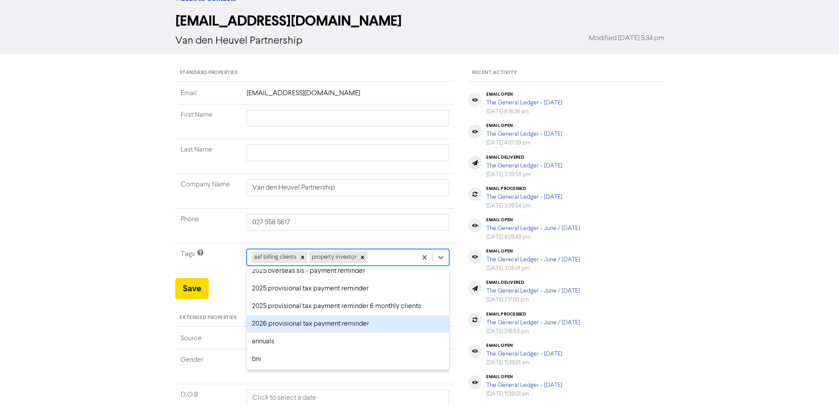
click at [257, 325] on div "2026 provisional tax payment reminder" at bounding box center [348, 324] width 203 height 18
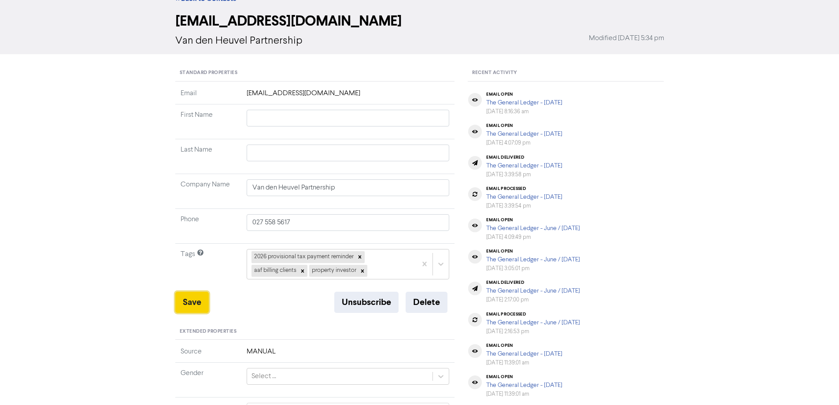
click at [205, 299] on button "Save" at bounding box center [191, 302] width 33 height 21
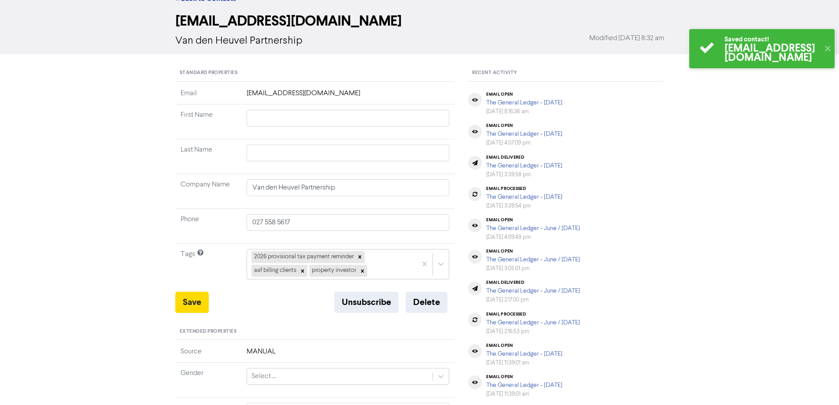
scroll to position [0, 0]
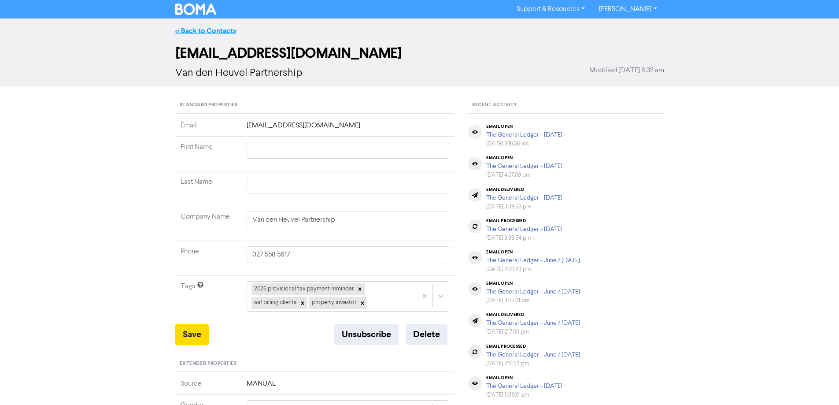
click at [185, 31] on link "<< Back to Contacts" at bounding box center [205, 30] width 61 height 9
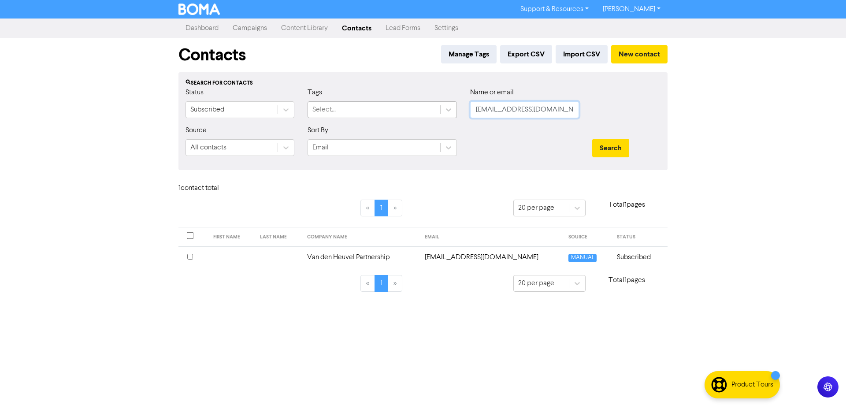
drag, startPoint x: 547, startPoint y: 111, endPoint x: 430, endPoint y: 111, distance: 116.3
click at [430, 111] on div "Status Subscribed Tags Select... Name or email [EMAIL_ADDRESS][DOMAIN_NAME]" at bounding box center [423, 106] width 488 height 38
paste input "[EMAIL_ADDRESS]"
click at [618, 144] on button "Search" at bounding box center [610, 148] width 37 height 18
click at [482, 257] on td "[EMAIL_ADDRESS][DOMAIN_NAME]" at bounding box center [483, 257] width 151 height 22
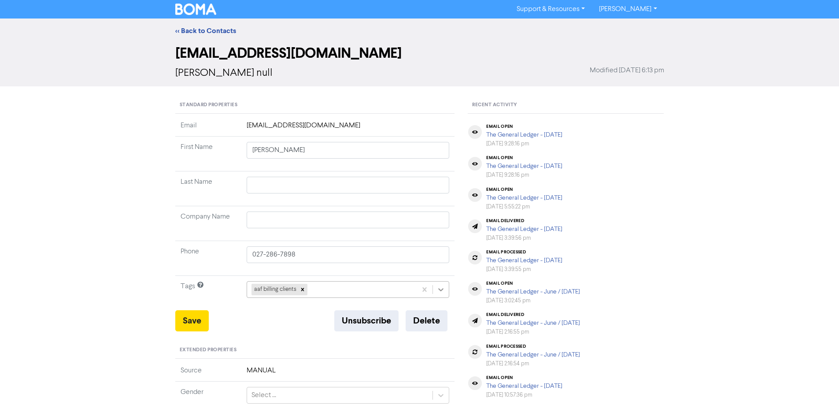
click at [441, 292] on div "aaf billing clients" at bounding box center [348, 289] width 203 height 17
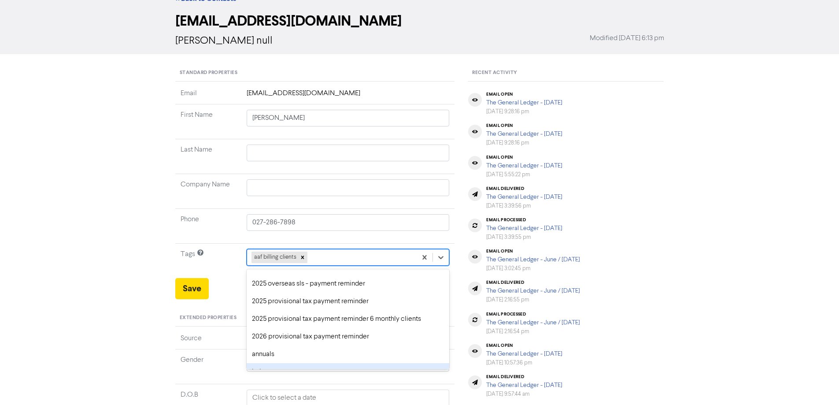
scroll to position [44, 0]
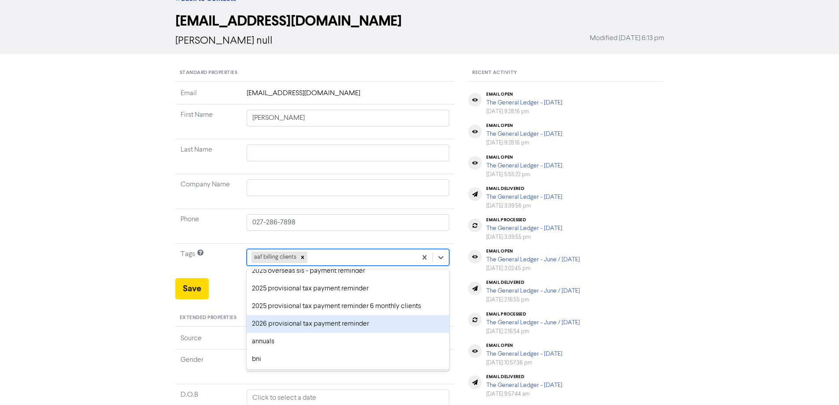
click at [266, 325] on div "2026 provisional tax payment reminder" at bounding box center [348, 324] width 203 height 18
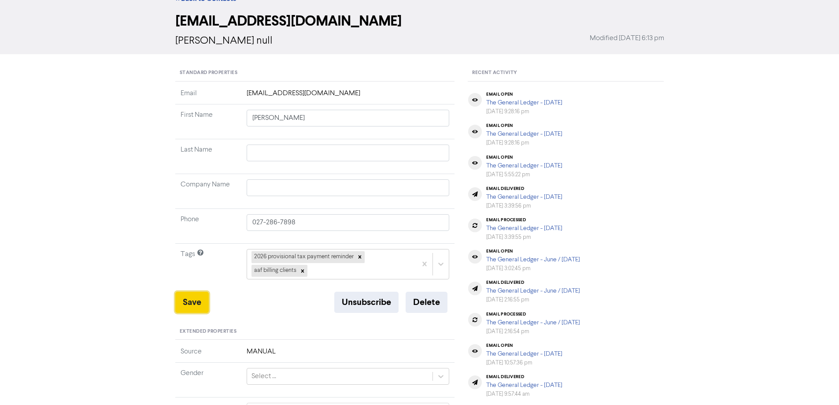
click at [194, 301] on button "Save" at bounding box center [191, 302] width 33 height 21
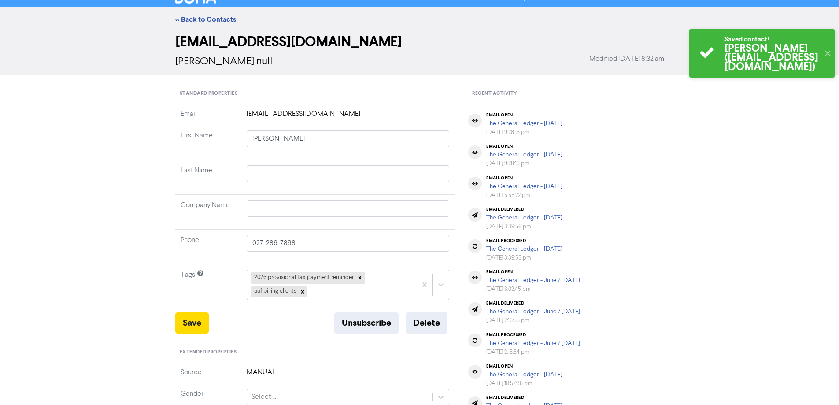
scroll to position [0, 0]
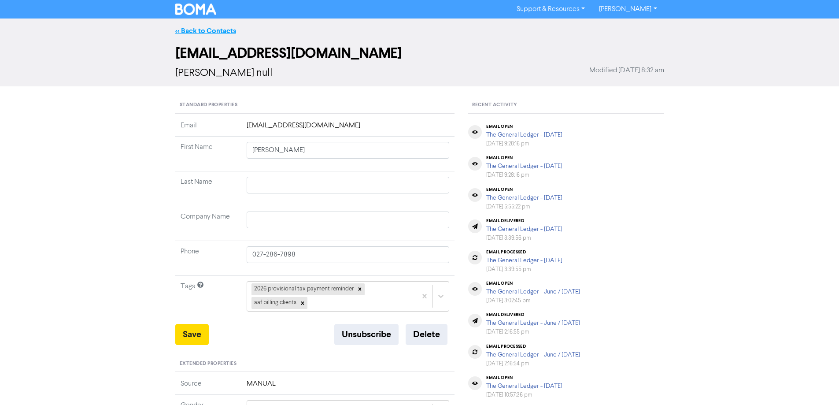
click at [224, 31] on link "<< Back to Contacts" at bounding box center [205, 30] width 61 height 9
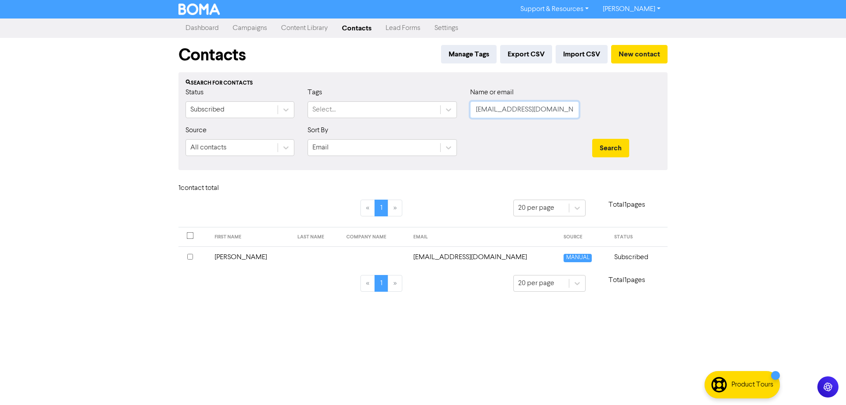
drag, startPoint x: 564, startPoint y: 104, endPoint x: 466, endPoint y: 111, distance: 98.0
click at [466, 111] on div "Name or email [EMAIL_ADDRESS][DOMAIN_NAME]" at bounding box center [524, 106] width 122 height 38
paste input "theharveysnz"
click at [611, 144] on button "Search" at bounding box center [610, 148] width 37 height 18
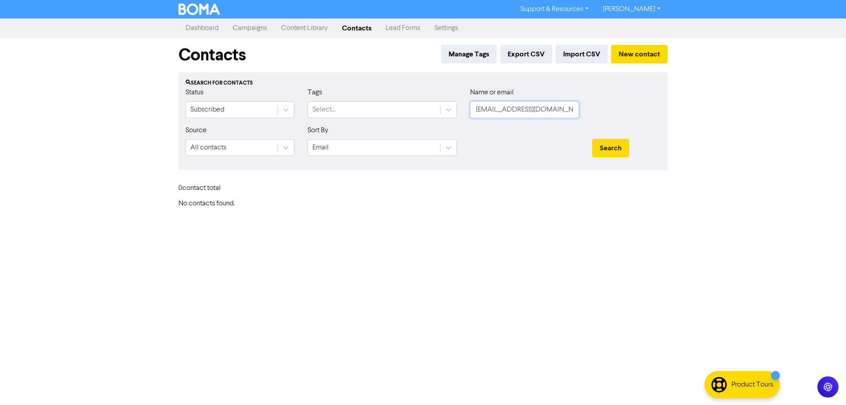
drag, startPoint x: 565, startPoint y: 111, endPoint x: 465, endPoint y: 114, distance: 99.6
click at [465, 114] on div "Name or email [EMAIL_ADDRESS][DOMAIN_NAME]" at bounding box center [524, 106] width 122 height 38
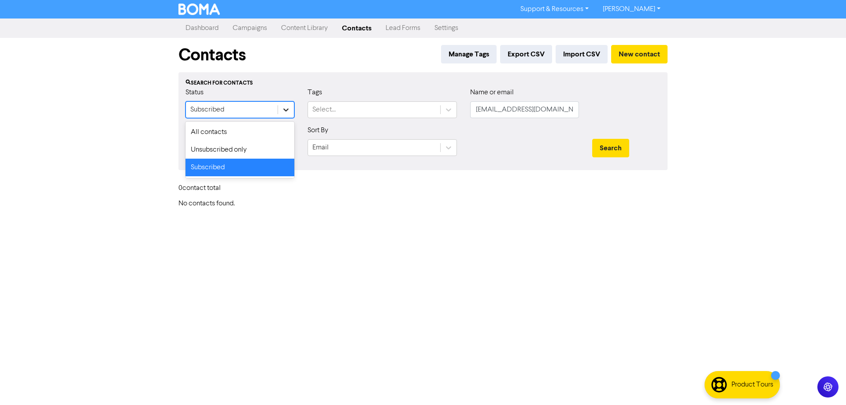
click at [289, 110] on icon at bounding box center [285, 109] width 9 height 9
click at [210, 132] on div "All contacts" at bounding box center [239, 132] width 109 height 18
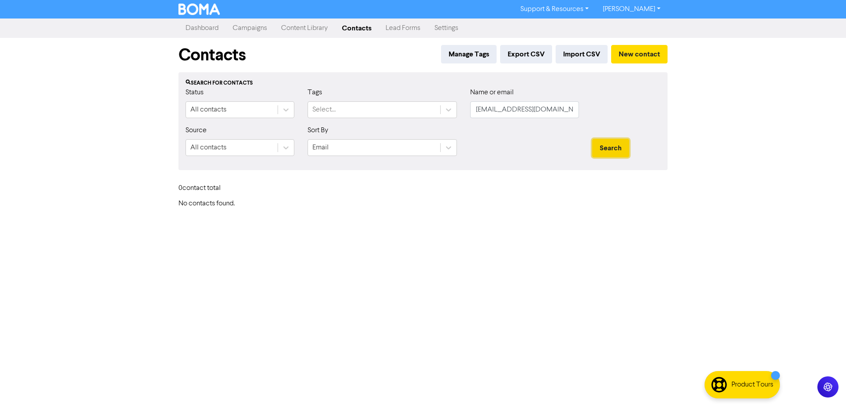
click at [606, 143] on button "Search" at bounding box center [610, 148] width 37 height 18
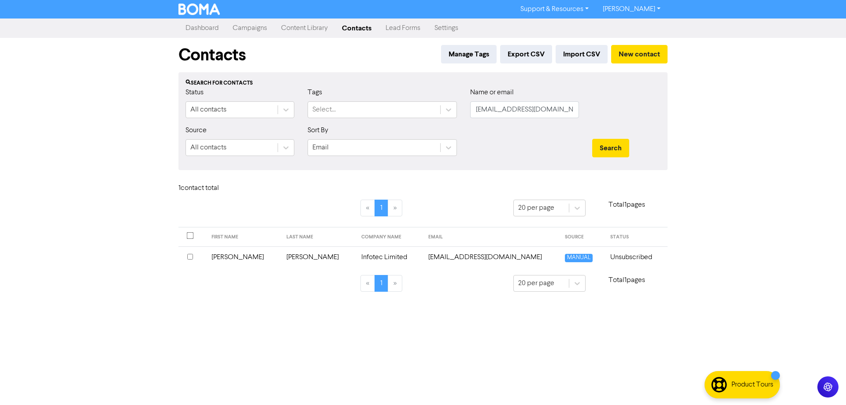
click at [469, 258] on td "[EMAIL_ADDRESS][DOMAIN_NAME]" at bounding box center [491, 257] width 136 height 22
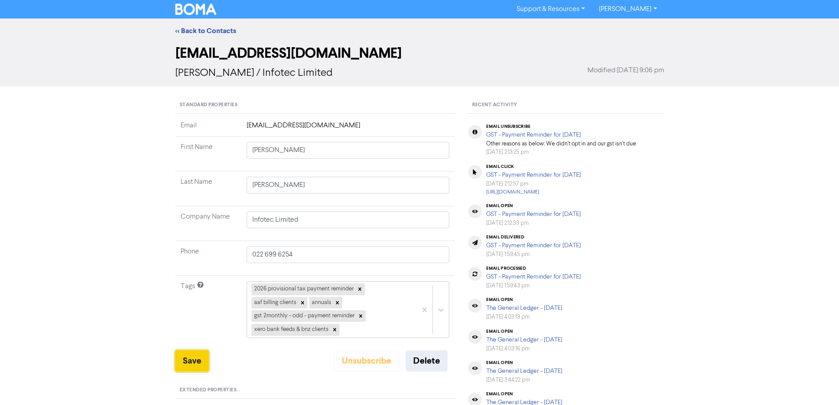
click at [187, 361] on button "Save" at bounding box center [191, 360] width 33 height 21
drag, startPoint x: 203, startPoint y: 25, endPoint x: 207, endPoint y: 33, distance: 8.7
click at [203, 25] on div "<< Back to Contacts" at bounding box center [419, 30] width 839 height 25
click at [208, 29] on link "<< Back to Contacts" at bounding box center [205, 30] width 61 height 9
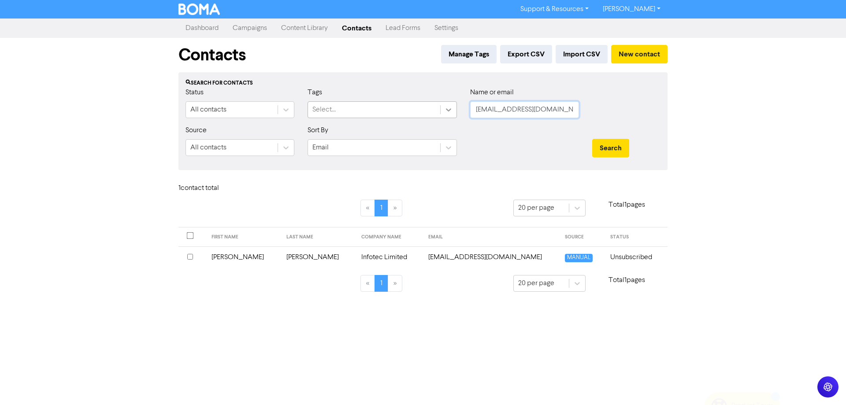
drag, startPoint x: 558, startPoint y: 105, endPoint x: 442, endPoint y: 114, distance: 116.6
click at [442, 114] on div "Status All contacts Tags Select... Name or email [EMAIL_ADDRESS][DOMAIN_NAME]" at bounding box center [423, 106] width 488 height 38
paste input "[EMAIL_ADDRESS][DOMAIN_NAME]"
click at [603, 151] on button "Search" at bounding box center [610, 148] width 37 height 18
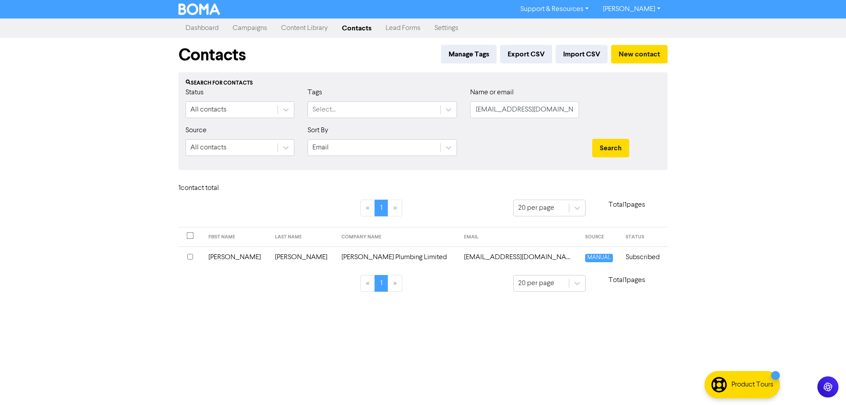
click at [487, 257] on td "[EMAIL_ADDRESS][DOMAIN_NAME]" at bounding box center [518, 257] width 121 height 22
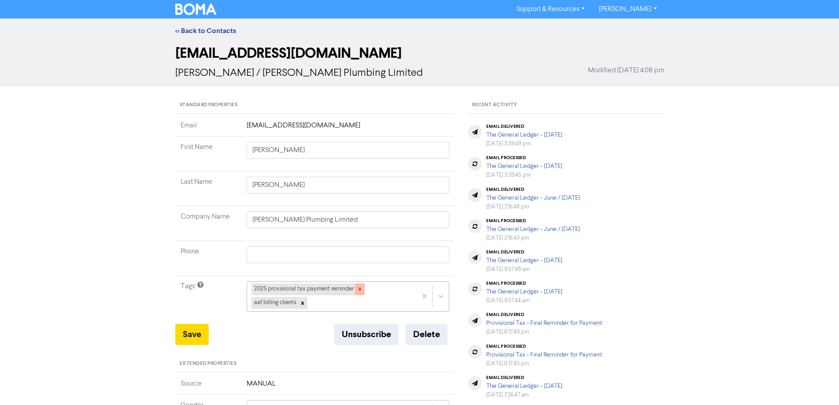
click at [358, 290] on icon at bounding box center [360, 289] width 6 height 6
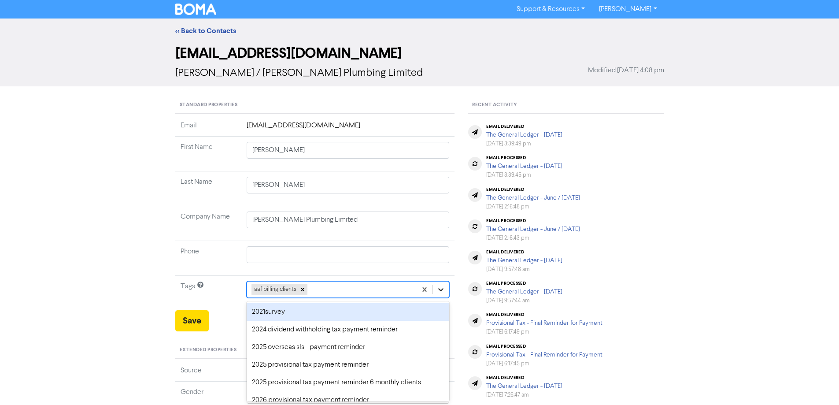
click at [441, 286] on div "option 2021survey focused, 1 of 43. 42 results available. Use Up and Down to ch…" at bounding box center [348, 289] width 203 height 17
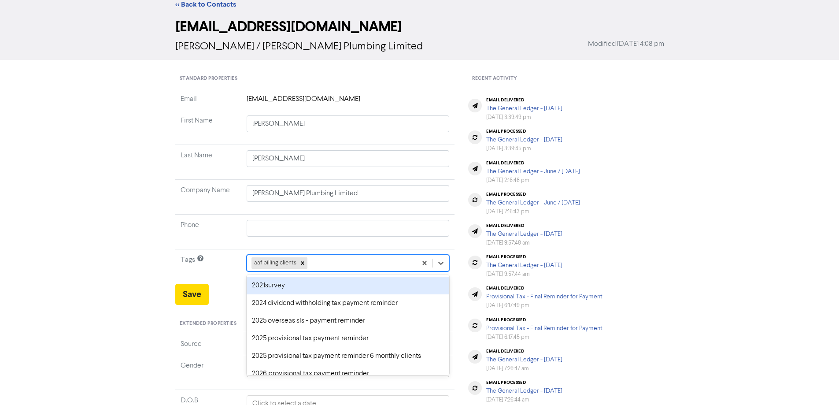
scroll to position [32, 0]
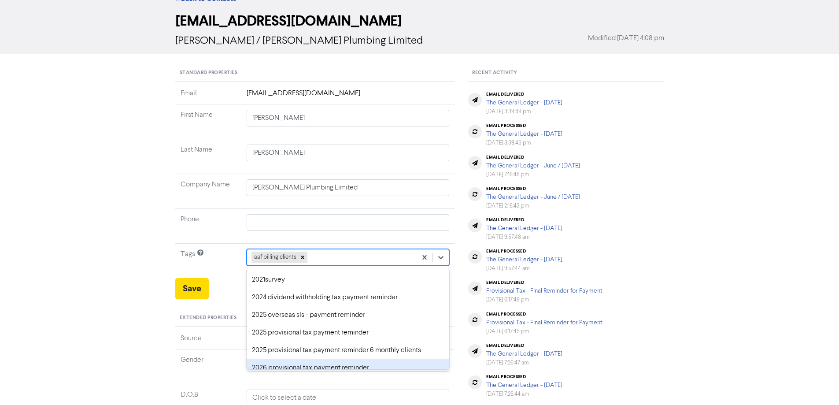
click at [280, 366] on div "2026 provisional tax payment reminder" at bounding box center [348, 368] width 203 height 18
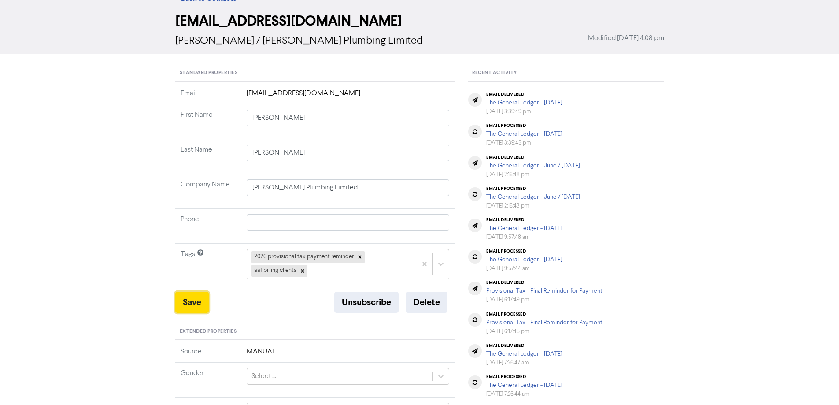
drag, startPoint x: 193, startPoint y: 303, endPoint x: 244, endPoint y: 212, distance: 104.1
click at [192, 302] on button "Save" at bounding box center [191, 302] width 33 height 21
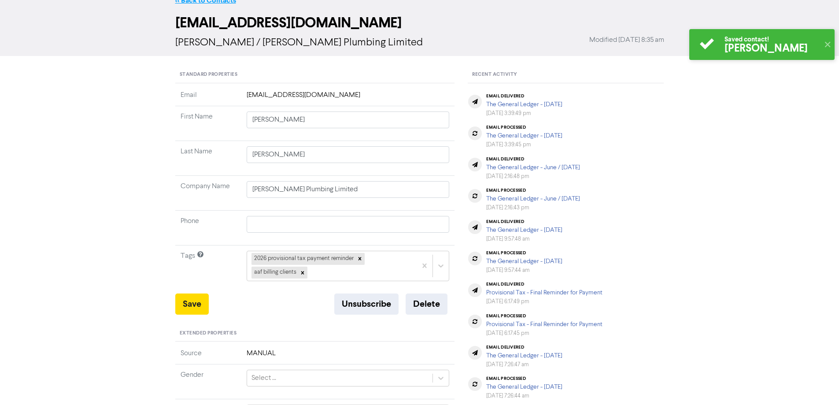
scroll to position [0, 0]
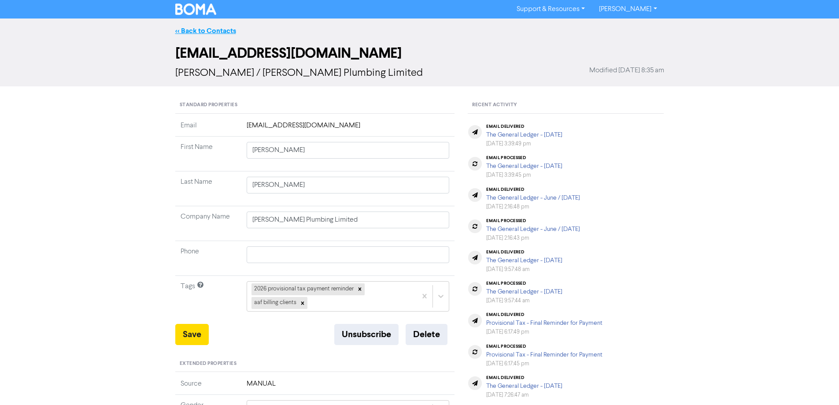
click at [189, 33] on link "<< Back to Contacts" at bounding box center [205, 30] width 61 height 9
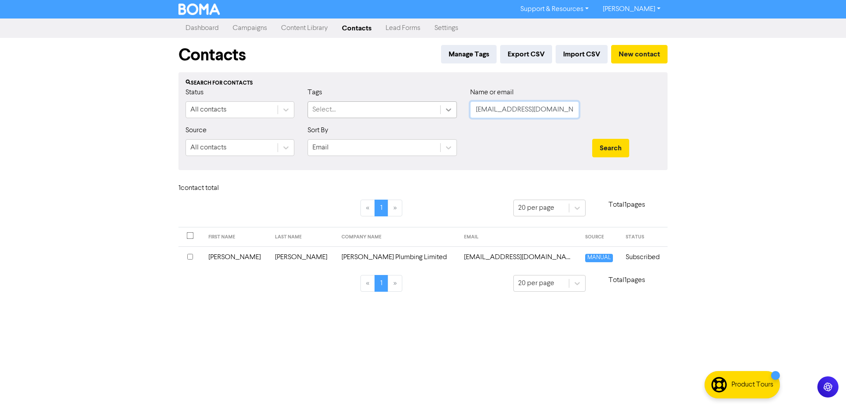
drag, startPoint x: 576, startPoint y: 108, endPoint x: 447, endPoint y: 111, distance: 129.5
click at [447, 111] on div "Status All contacts Tags Select... Name or email [PERSON_NAME][EMAIL_ADDRESS][D…" at bounding box center [423, 106] width 488 height 38
paste input "[EMAIL_ADDRESS][DOMAIN_NAME]"
click at [601, 149] on button "Search" at bounding box center [610, 148] width 37 height 18
click at [443, 257] on td "[EMAIL_ADDRESS][DOMAIN_NAME]" at bounding box center [470, 257] width 144 height 22
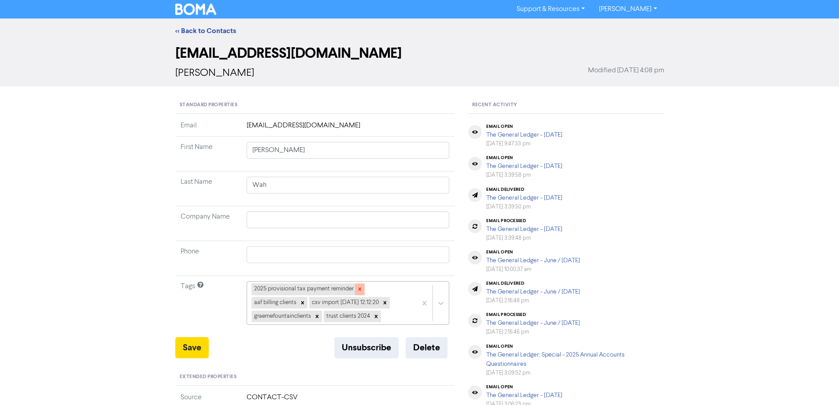
click at [358, 288] on icon at bounding box center [360, 289] width 6 height 6
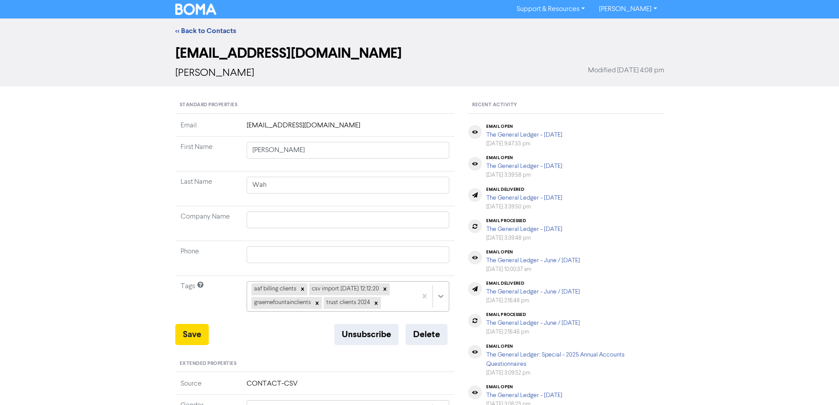
click at [440, 298] on div "aaf billing clients csv import [DATE] 12:12:20 graemefountainclients trust clie…" at bounding box center [348, 296] width 203 height 30
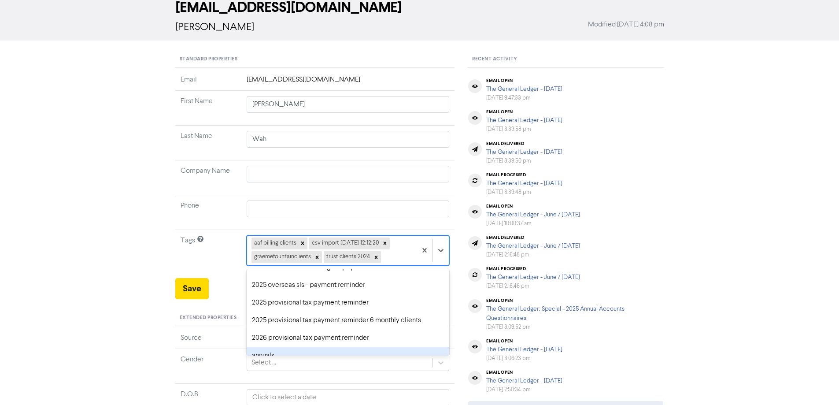
scroll to position [44, 0]
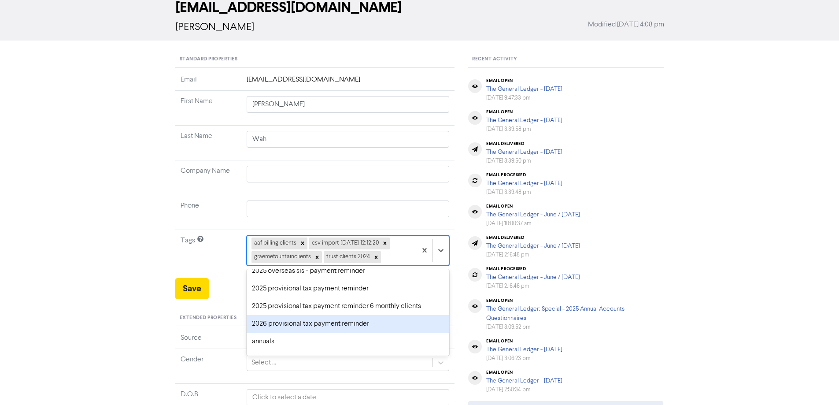
click at [275, 327] on div "2026 provisional tax payment reminder" at bounding box center [348, 324] width 203 height 18
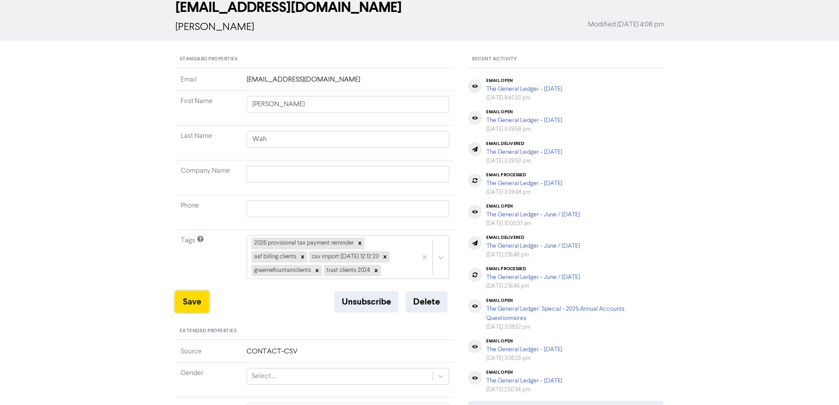
click at [189, 299] on button "Save" at bounding box center [191, 301] width 33 height 21
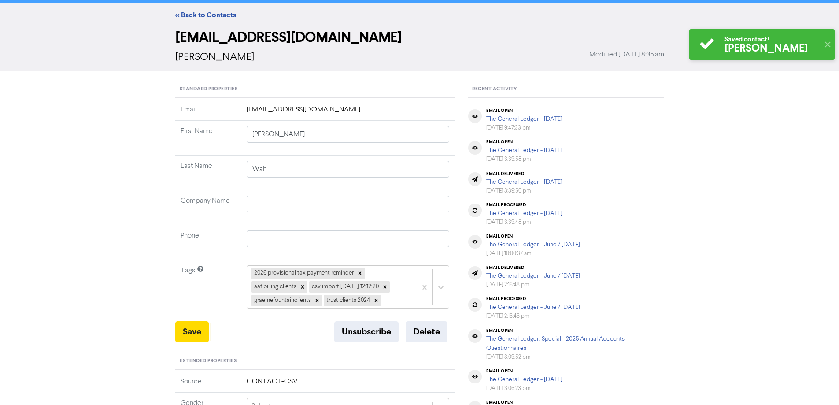
scroll to position [0, 0]
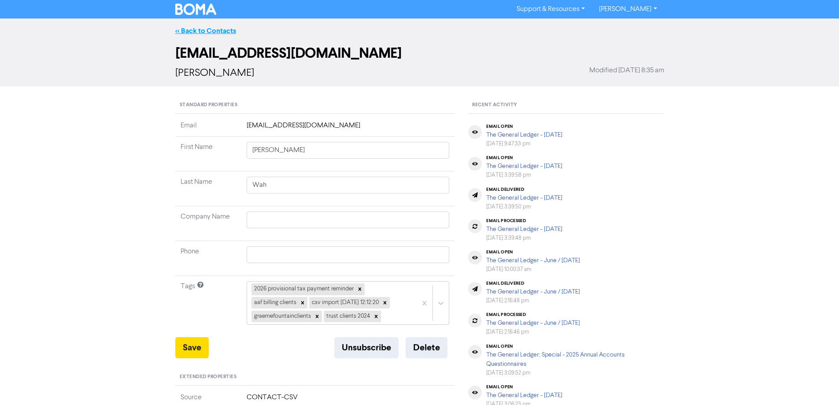
click at [218, 28] on link "<< Back to Contacts" at bounding box center [205, 30] width 61 height 9
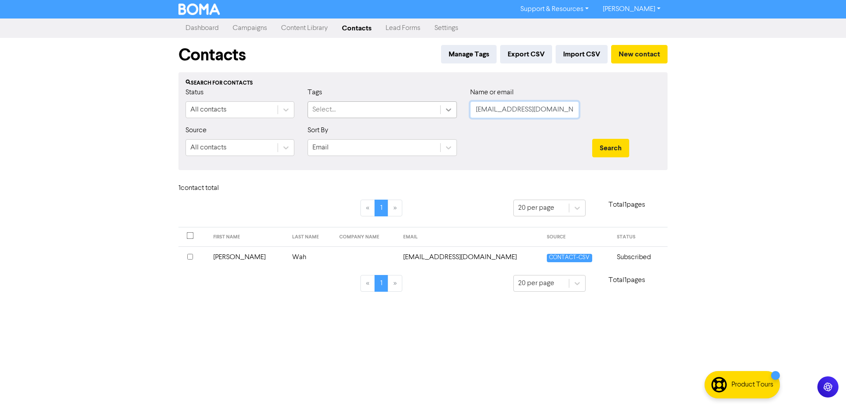
drag, startPoint x: 550, startPoint y: 109, endPoint x: 440, endPoint y: 110, distance: 110.1
click at [440, 110] on div "Status All contacts Tags Select... Name or email [EMAIL_ADDRESS][DOMAIN_NAME]" at bounding box center [423, 106] width 488 height 38
paste input "freyawang913"
click at [621, 148] on button "Search" at bounding box center [610, 148] width 37 height 18
click at [424, 257] on td "[EMAIL_ADDRESS][DOMAIN_NAME]" at bounding box center [483, 257] width 151 height 22
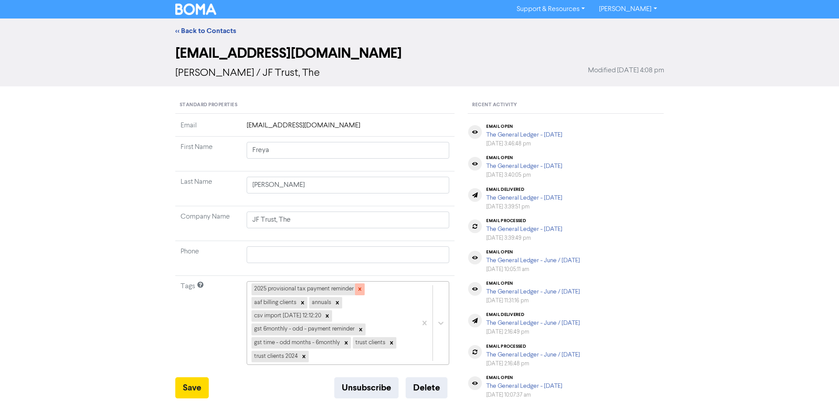
click at [361, 288] on icon at bounding box center [360, 289] width 6 height 6
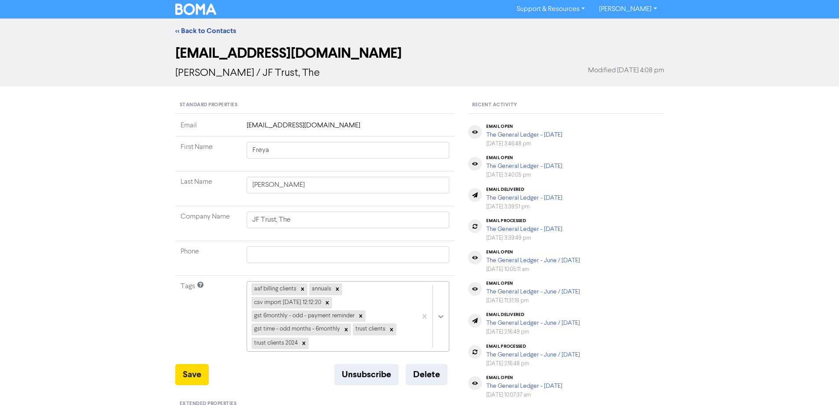
click at [444, 317] on div "aaf billing clients annuals csv import [DATE] 12:12:20 gst 6monthly - odd - pay…" at bounding box center [348, 316] width 203 height 70
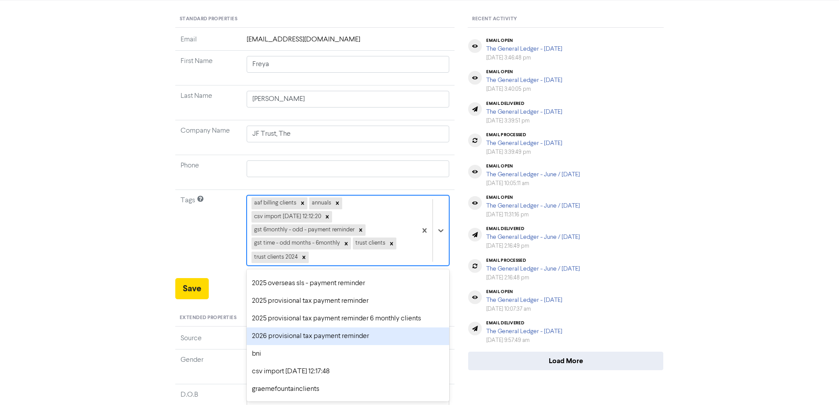
scroll to position [44, 0]
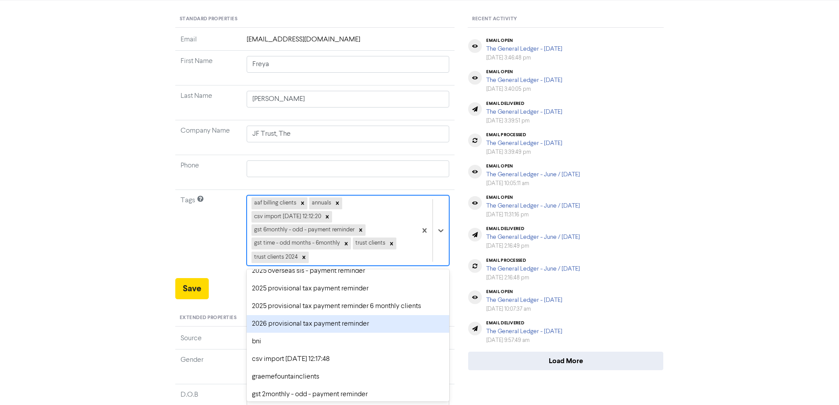
click at [349, 325] on div "2026 provisional tax payment reminder" at bounding box center [348, 324] width 203 height 18
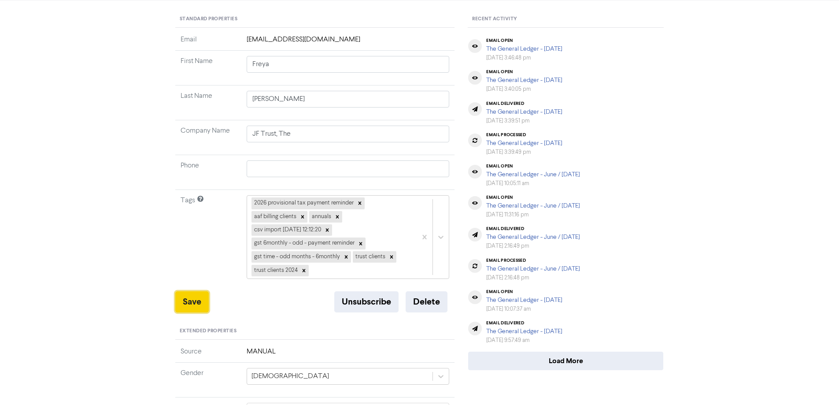
click at [192, 302] on button "Save" at bounding box center [191, 301] width 33 height 21
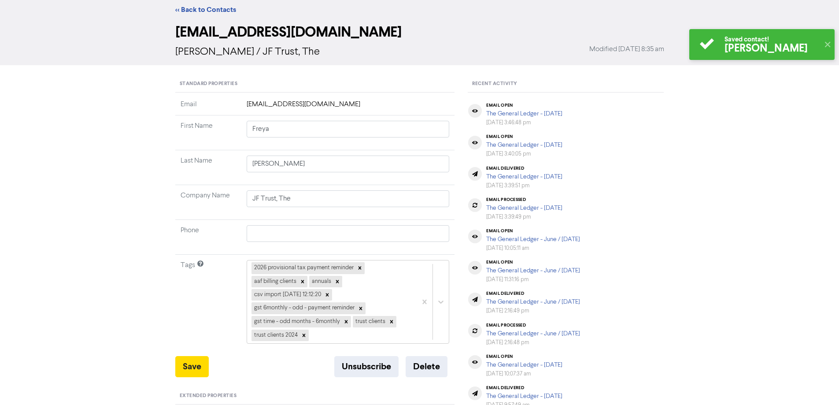
scroll to position [0, 0]
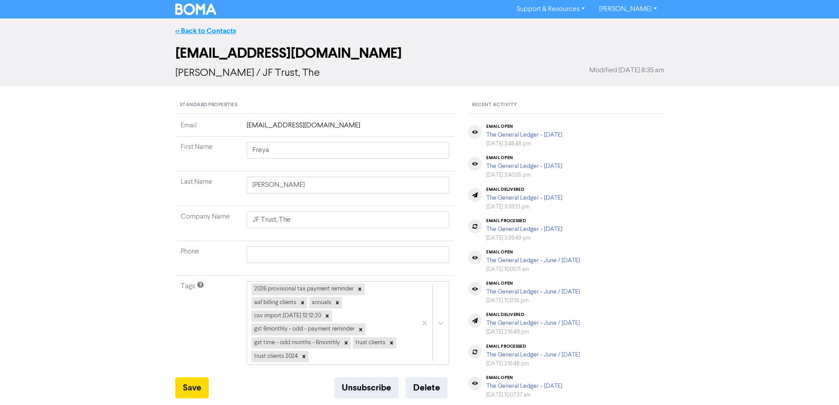
click at [190, 29] on link "<< Back to Contacts" at bounding box center [205, 30] width 61 height 9
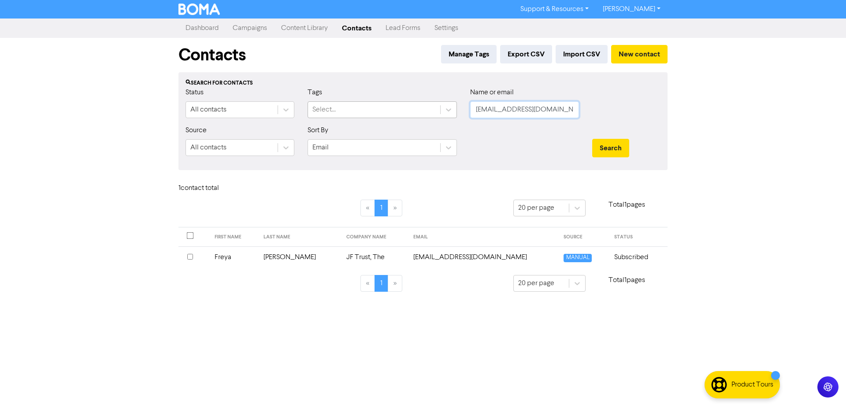
drag, startPoint x: 559, startPoint y: 106, endPoint x: 431, endPoint y: 113, distance: 127.9
click at [431, 113] on div "Status All contacts Tags Select... Name or email [EMAIL_ADDRESS][DOMAIN_NAME]" at bounding box center [423, 106] width 488 height 38
paste input "oweny7086"
click at [613, 143] on button "Search" at bounding box center [610, 148] width 37 height 18
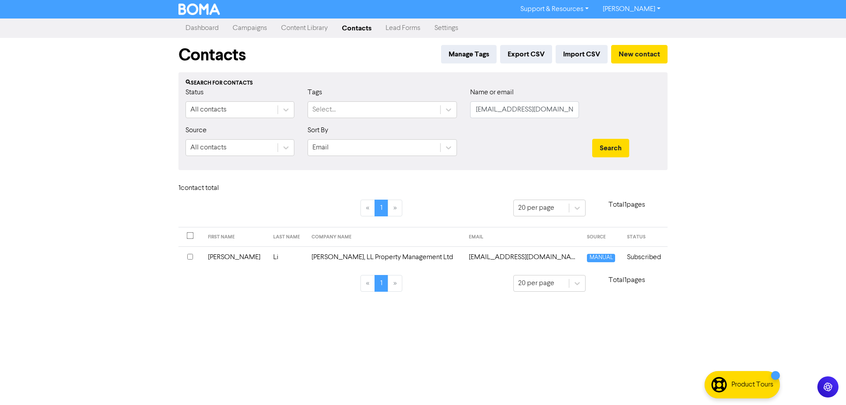
click at [506, 254] on td "[EMAIL_ADDRESS][DOMAIN_NAME]" at bounding box center [522, 257] width 118 height 22
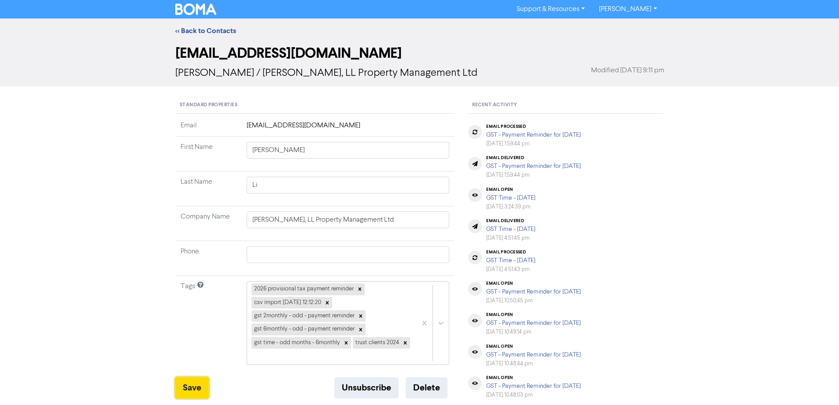
click at [193, 377] on button "Save" at bounding box center [191, 387] width 33 height 21
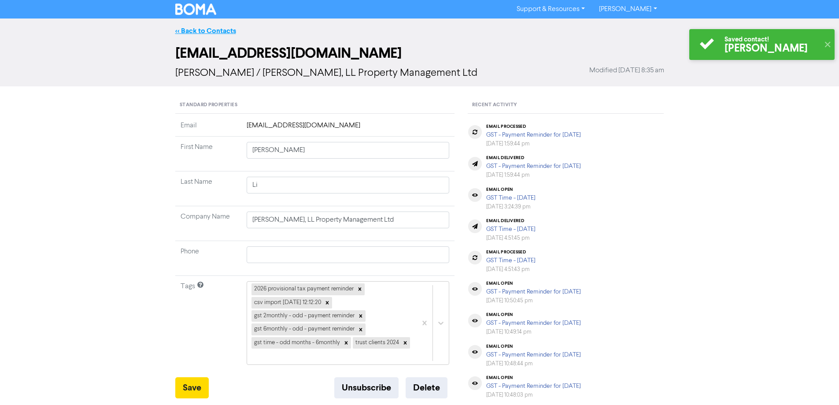
click at [198, 30] on link "<< Back to Contacts" at bounding box center [205, 30] width 61 height 9
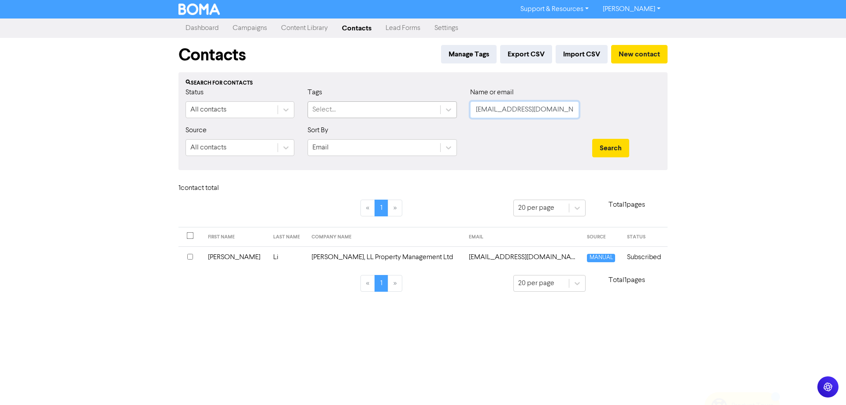
drag, startPoint x: 544, startPoint y: 108, endPoint x: 437, endPoint y: 113, distance: 107.1
click at [437, 113] on div "Status All contacts Tags Select... Name or email [EMAIL_ADDRESS][DOMAIN_NAME]" at bounding box center [423, 106] width 488 height 38
drag, startPoint x: 563, startPoint y: 107, endPoint x: 412, endPoint y: 111, distance: 151.1
click at [401, 108] on div "Status All contacts Tags Select... Name or email [EMAIL_ADDRESS][DOMAIN_NAME]" at bounding box center [423, 106] width 488 height 38
paste input "[EMAIL_ADDRESS][DOMAIN_NAME]"
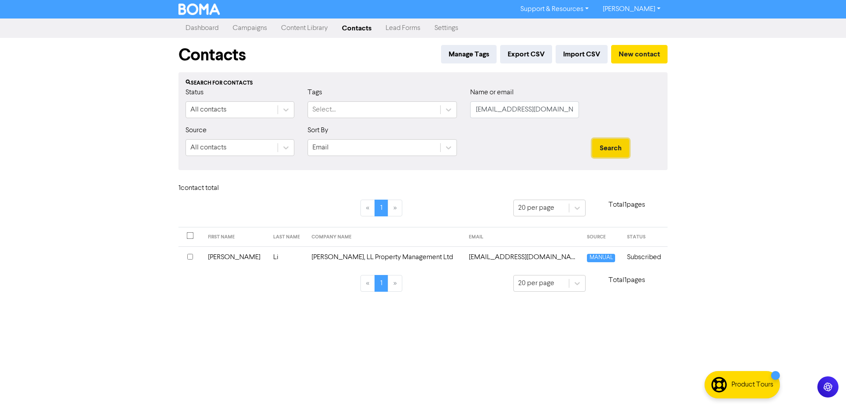
drag, startPoint x: 617, startPoint y: 140, endPoint x: 556, endPoint y: 208, distance: 92.0
click at [617, 140] on button "Search" at bounding box center [610, 148] width 37 height 18
click at [480, 257] on td "[EMAIL_ADDRESS][DOMAIN_NAME]" at bounding box center [490, 257] width 144 height 22
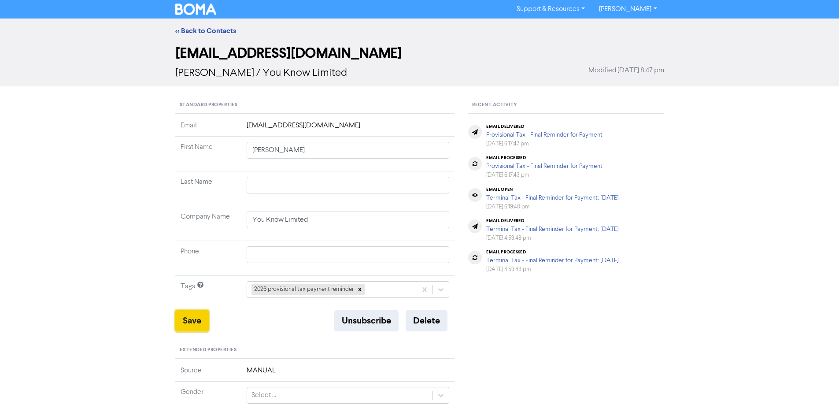
click at [178, 321] on button "Save" at bounding box center [191, 320] width 33 height 21
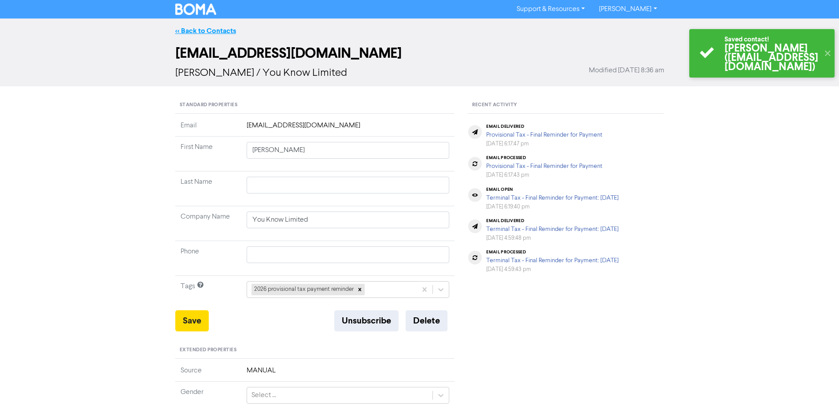
click at [181, 33] on link "<< Back to Contacts" at bounding box center [205, 30] width 61 height 9
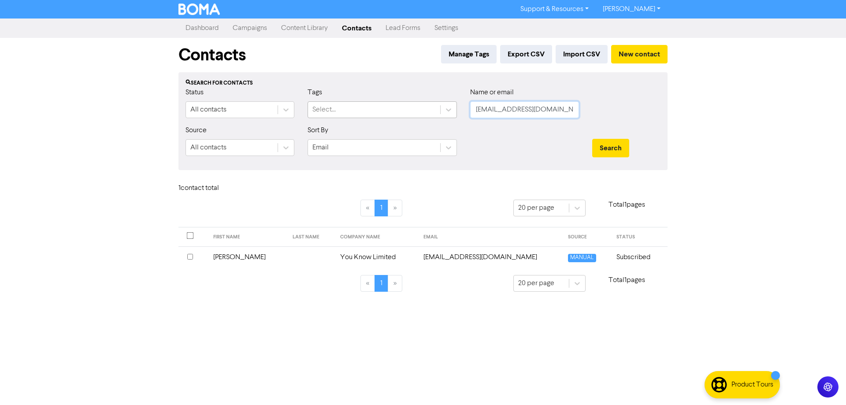
drag, startPoint x: 564, startPoint y: 106, endPoint x: 421, endPoint y: 112, distance: 142.8
click at [421, 112] on div "Status All contacts Tags Select... Name or email [EMAIL_ADDRESS][DOMAIN_NAME]" at bounding box center [423, 106] width 488 height 38
paste input "[EMAIL_ADDRESS]"
click at [602, 142] on button "Search" at bounding box center [610, 148] width 37 height 18
click at [485, 255] on td "[PERSON_NAME][EMAIL_ADDRESS][DOMAIN_NAME]" at bounding box center [516, 257] width 123 height 22
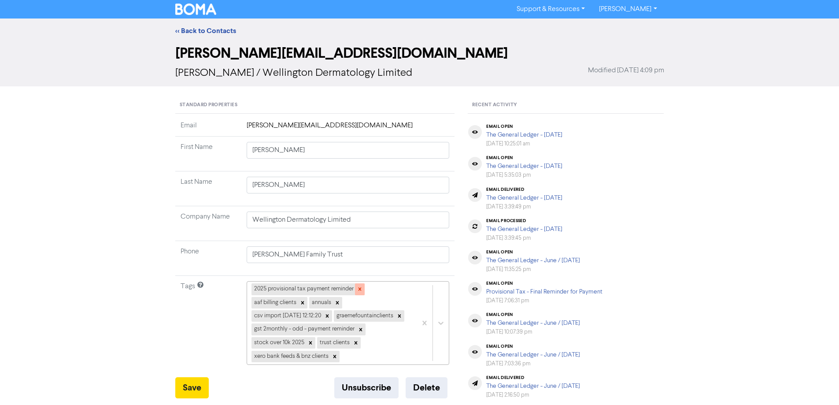
click at [361, 288] on icon at bounding box center [360, 289] width 6 height 6
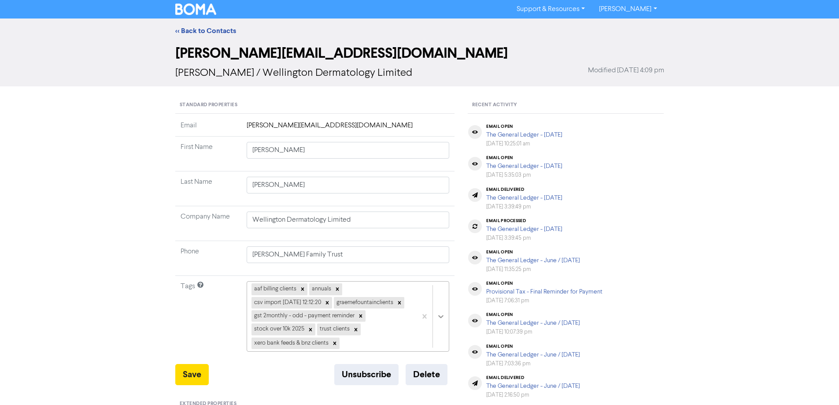
click at [440, 323] on div "aaf billing clients annuals csv import [DATE] 12:12:20 graemefountainclients gs…" at bounding box center [348, 316] width 203 height 70
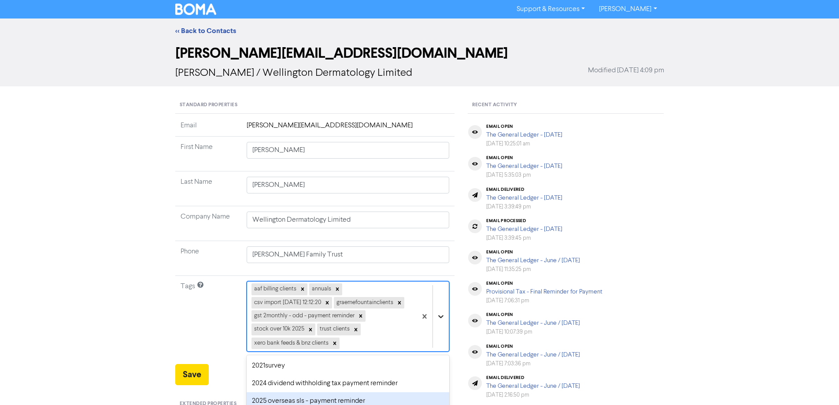
scroll to position [99, 0]
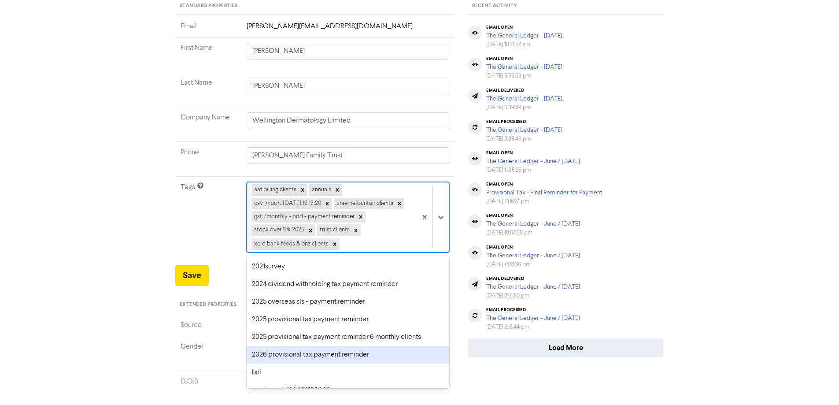
drag, startPoint x: 272, startPoint y: 366, endPoint x: 262, endPoint y: 361, distance: 11.8
click at [272, 363] on div "2026 provisional tax payment reminder" at bounding box center [348, 355] width 203 height 18
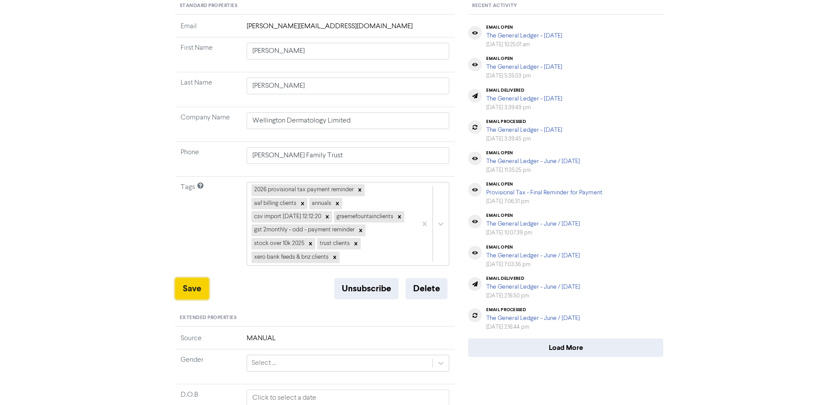
click at [183, 299] on button "Save" at bounding box center [191, 288] width 33 height 21
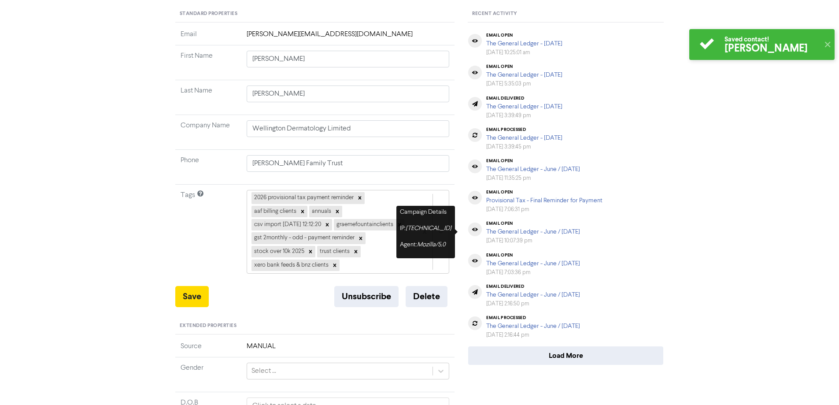
scroll to position [0, 0]
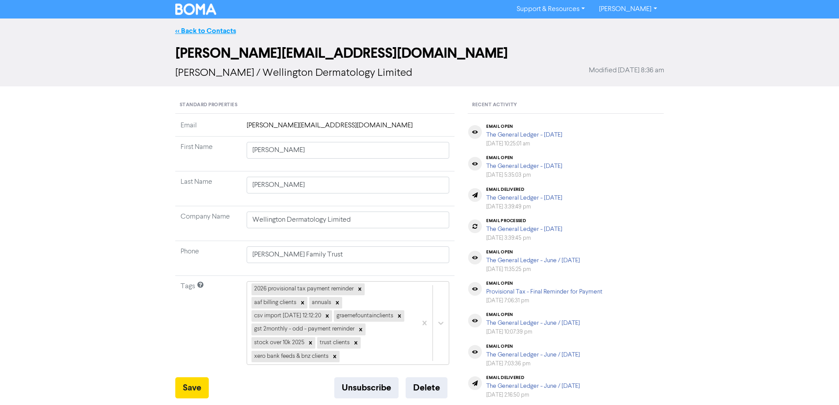
click at [214, 32] on link "<< Back to Contacts" at bounding box center [205, 30] width 61 height 9
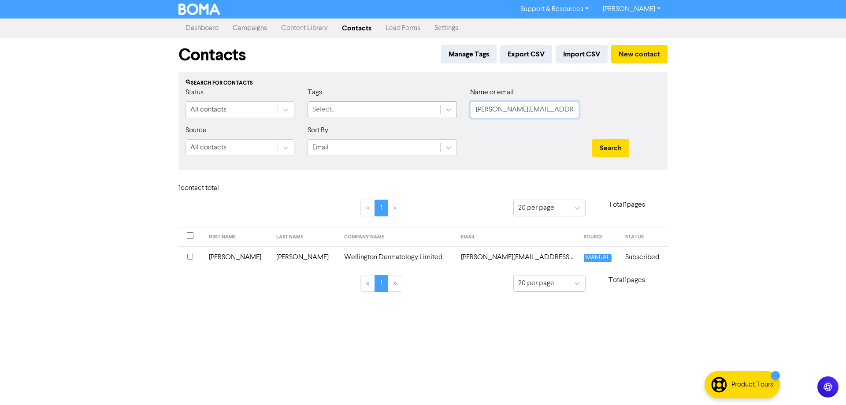
drag, startPoint x: 568, startPoint y: 110, endPoint x: 431, endPoint y: 107, distance: 137.0
click at [431, 107] on div "Status All contacts Tags Select... Name or email [PERSON_NAME][EMAIL_ADDRESS][D…" at bounding box center [423, 106] width 488 height 38
paste input "[PERSON_NAME][EMAIL_ADDRESS][DOMAIN_NAME]"
click at [599, 148] on button "Search" at bounding box center [610, 148] width 37 height 18
click at [480, 259] on td "[PERSON_NAME][EMAIL_ADDRESS][DOMAIN_NAME]" at bounding box center [503, 257] width 133 height 22
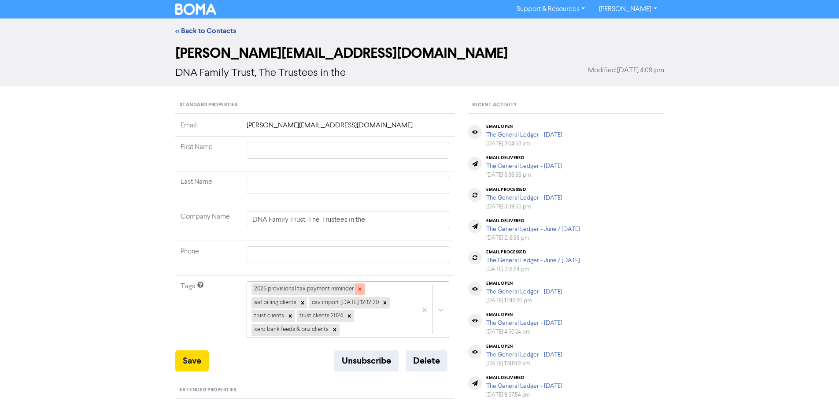
click at [357, 288] on icon at bounding box center [360, 289] width 6 height 6
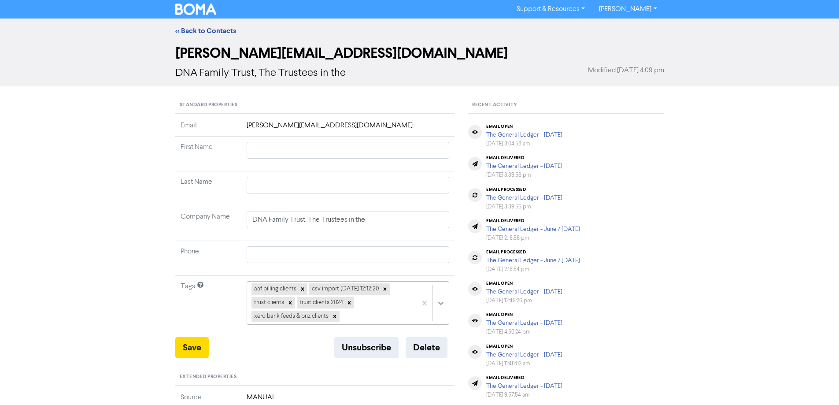
click at [441, 302] on div "aaf billing clients csv import [DATE] 12:12:20 trust clients trust clients 2024…" at bounding box center [348, 303] width 203 height 44
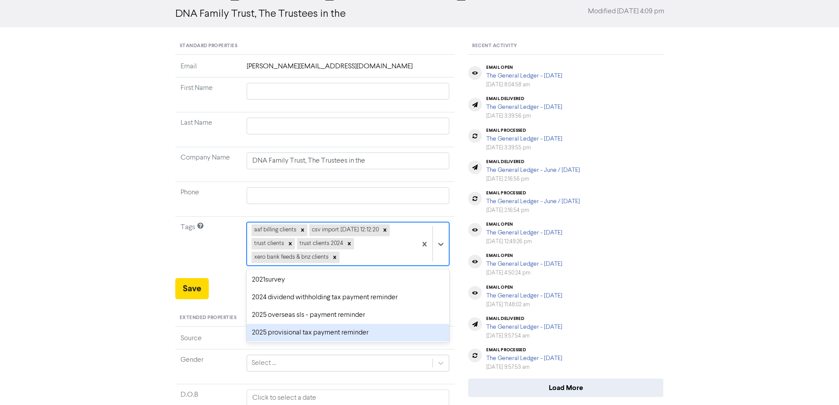
scroll to position [44, 0]
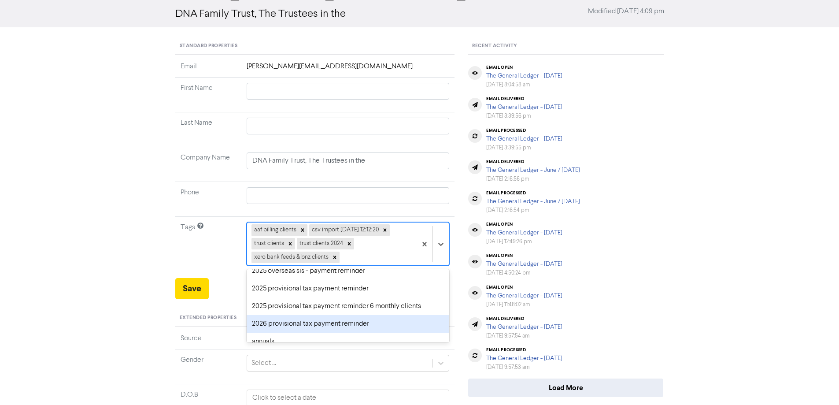
click at [274, 321] on div "2026 provisional tax payment reminder" at bounding box center [348, 324] width 203 height 18
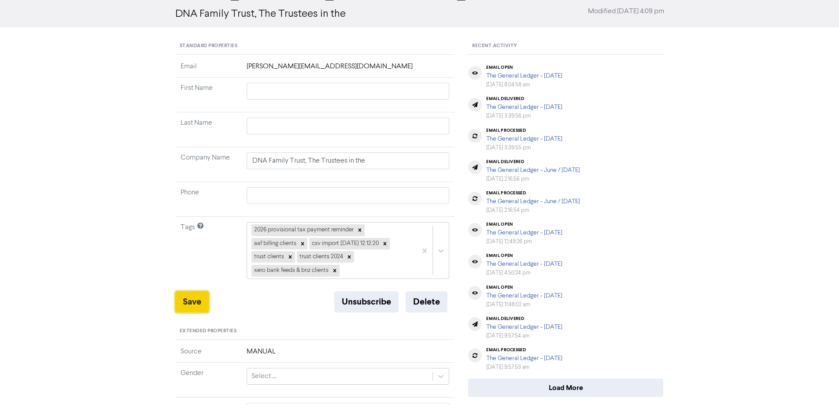
click at [183, 300] on button "Save" at bounding box center [191, 301] width 33 height 21
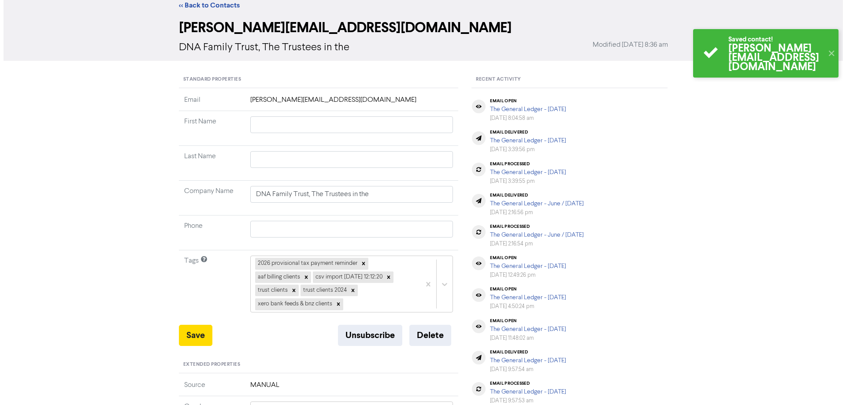
scroll to position [0, 0]
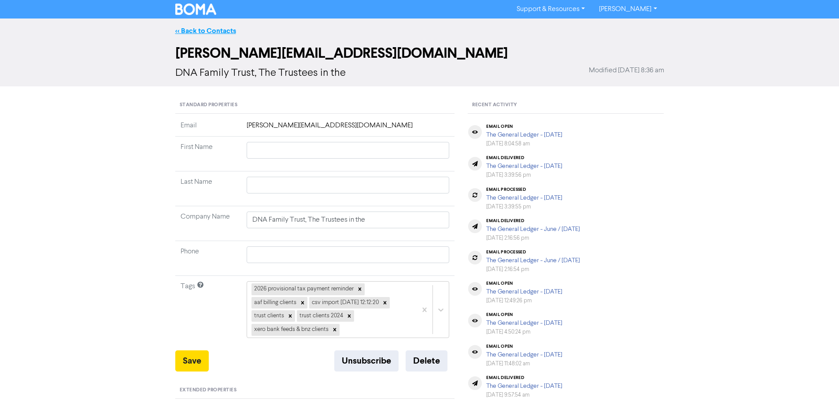
click at [212, 30] on link "<< Back to Contacts" at bounding box center [205, 30] width 61 height 9
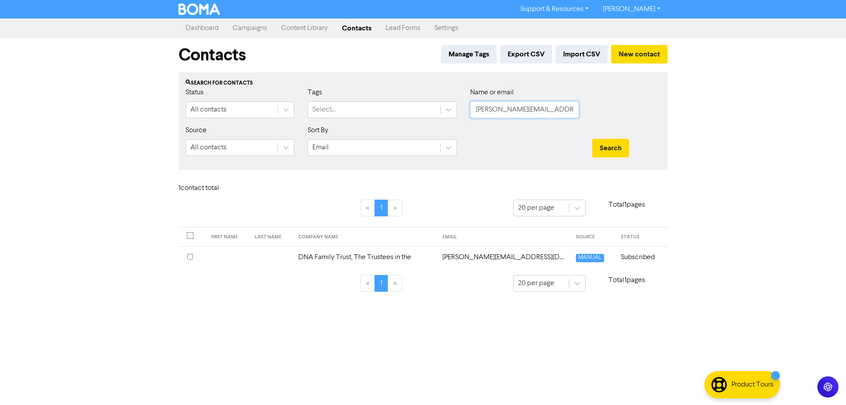
drag, startPoint x: 559, startPoint y: 106, endPoint x: 466, endPoint y: 115, distance: 93.3
click at [466, 115] on div "Name or email [PERSON_NAME][EMAIL_ADDRESS][DOMAIN_NAME]" at bounding box center [524, 106] width 122 height 38
paste input "[PERSON_NAME][EMAIL_ADDRESS][DOMAIN_NAME]"
click at [618, 146] on button "Search" at bounding box center [610, 148] width 37 height 18
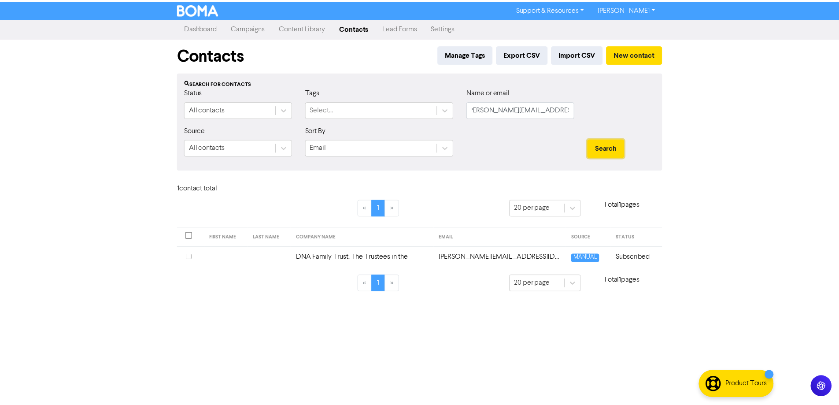
scroll to position [0, 0]
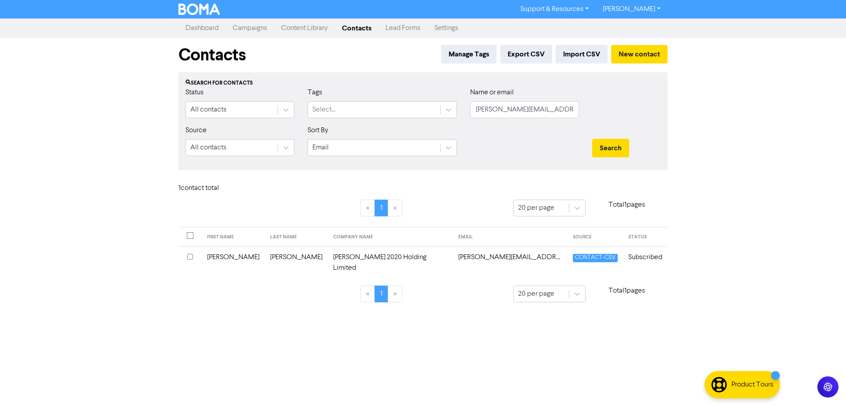
click at [464, 258] on td "[PERSON_NAME][EMAIL_ADDRESS][DOMAIN_NAME]" at bounding box center [510, 262] width 115 height 32
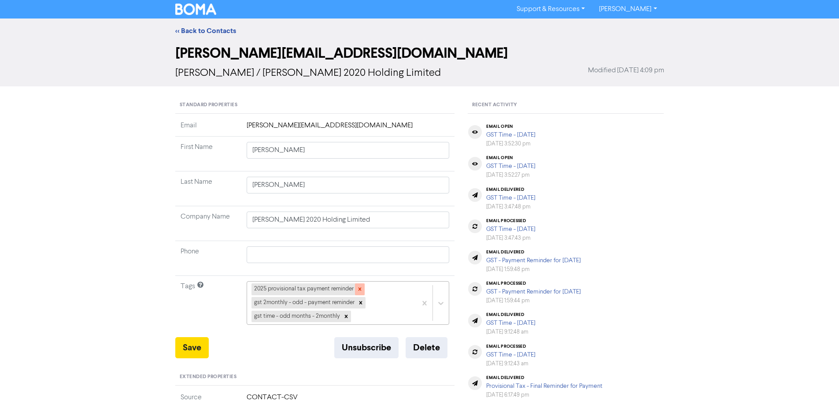
click at [357, 288] on icon at bounding box center [360, 289] width 6 height 6
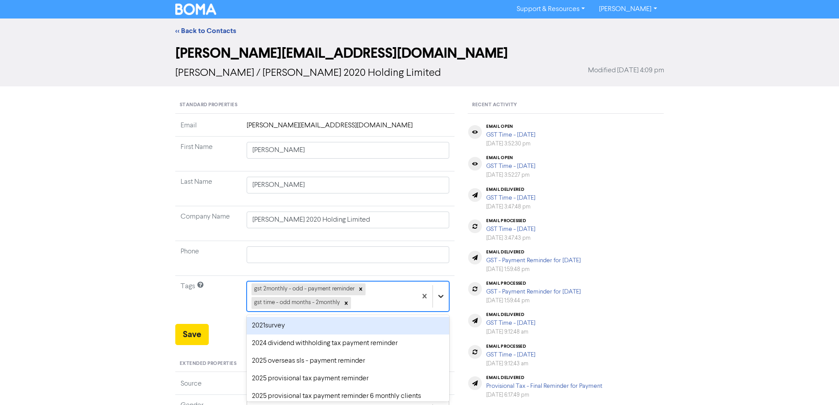
click at [438, 299] on div "option 2021survey focused, 1 of 43. 41 results available. Use Up and Down to ch…" at bounding box center [348, 296] width 203 height 30
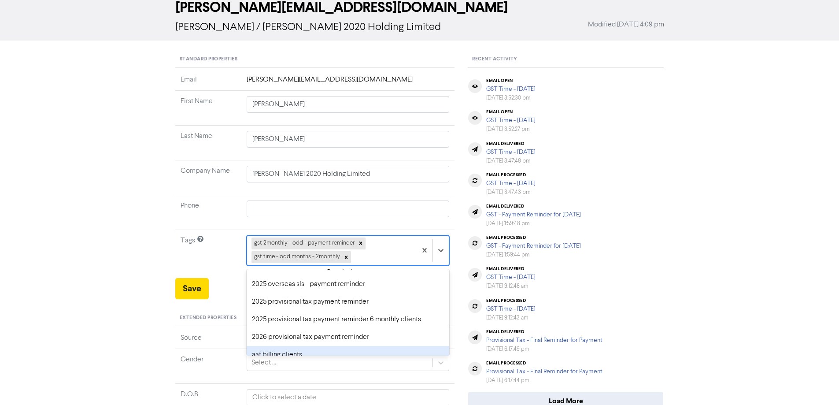
scroll to position [44, 0]
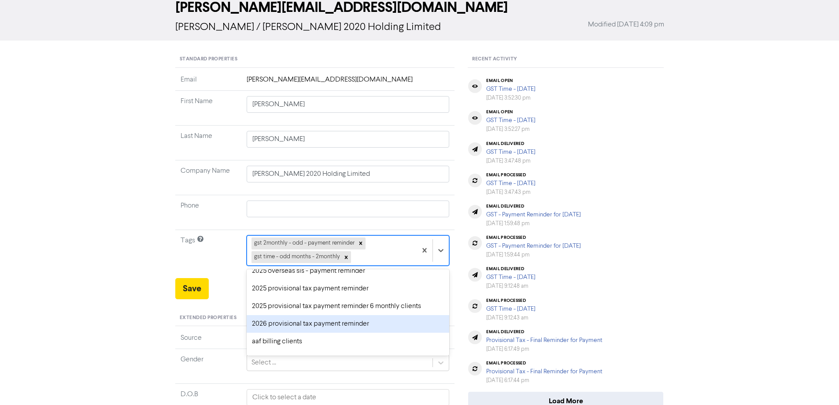
click at [260, 322] on div "2026 provisional tax payment reminder" at bounding box center [348, 324] width 203 height 18
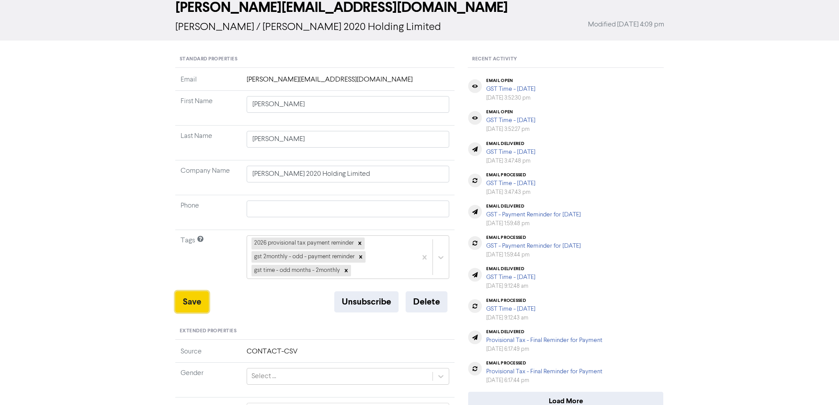
click at [186, 299] on button "Save" at bounding box center [191, 301] width 33 height 21
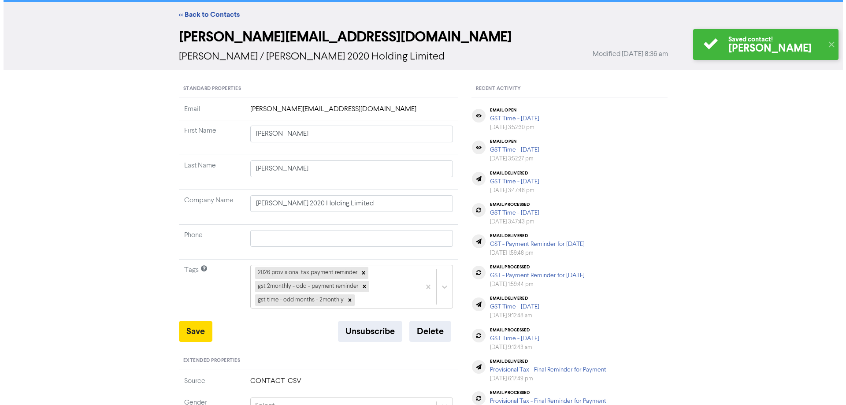
scroll to position [0, 0]
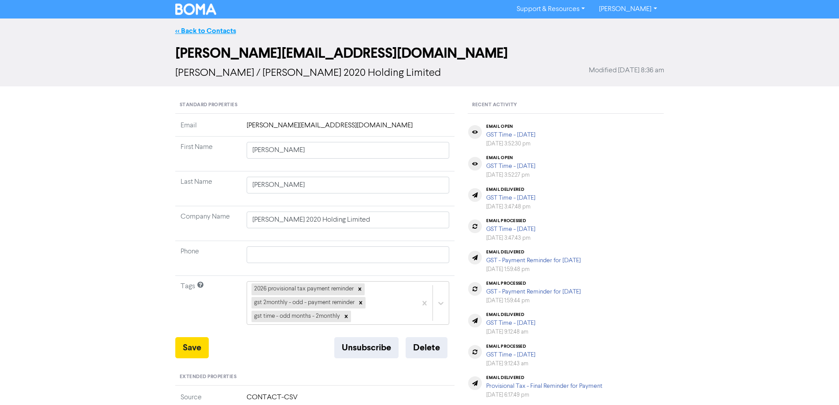
click at [188, 30] on link "<< Back to Contacts" at bounding box center [205, 30] width 61 height 9
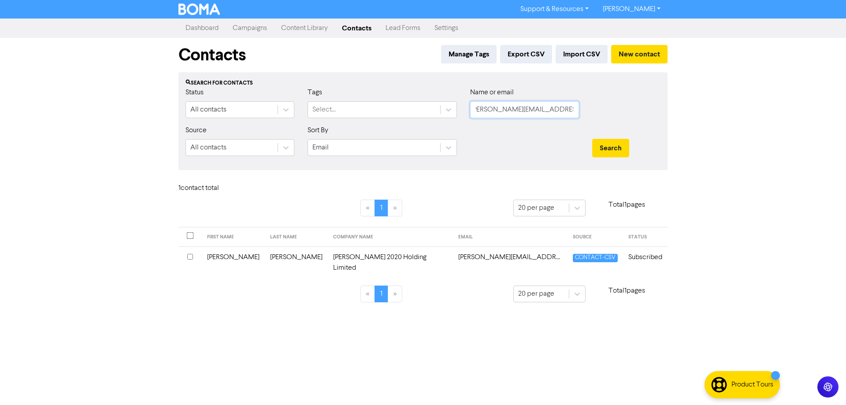
drag, startPoint x: 475, startPoint y: 109, endPoint x: 591, endPoint y: 109, distance: 116.3
click at [591, 109] on div "Status All contacts Tags Select... Name or email [PERSON_NAME][EMAIL_ADDRESS][D…" at bounding box center [423, 106] width 488 height 38
paste input "info@billiebrookphotography"
click at [602, 144] on button "Search" at bounding box center [610, 148] width 37 height 18
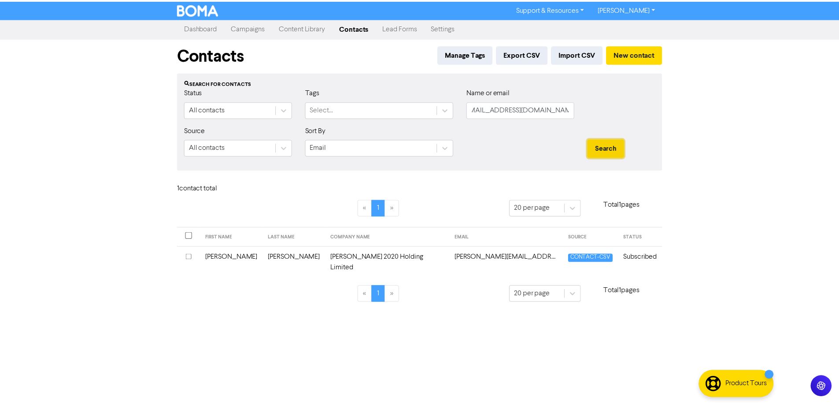
scroll to position [0, 0]
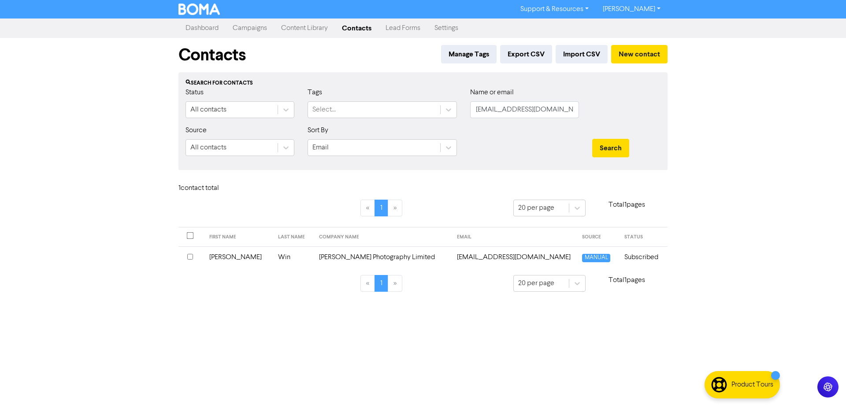
click at [488, 259] on td "[EMAIL_ADDRESS][DOMAIN_NAME]" at bounding box center [513, 257] width 125 height 22
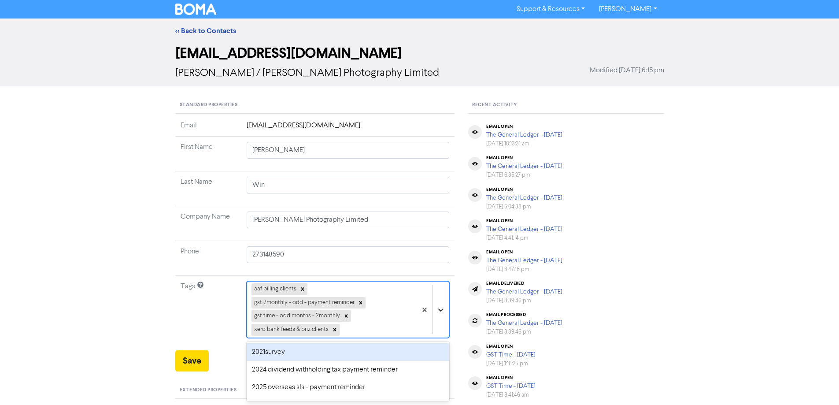
click at [440, 304] on div "option 2021survey focused, 1 of 43. 39 results available. Use Up and Down to ch…" at bounding box center [348, 309] width 203 height 57
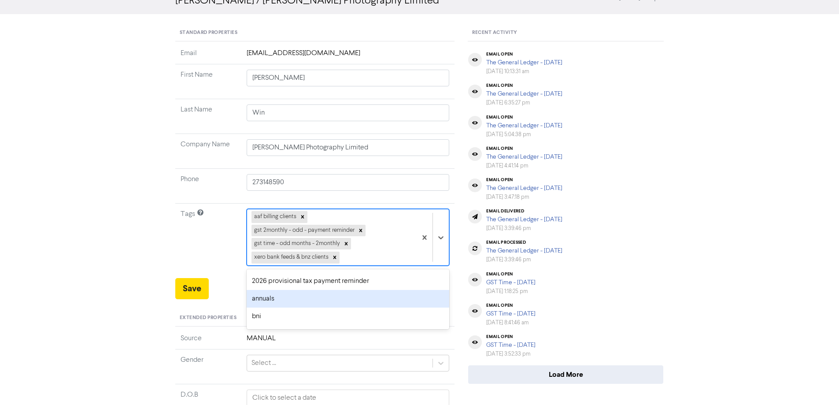
scroll to position [88, 0]
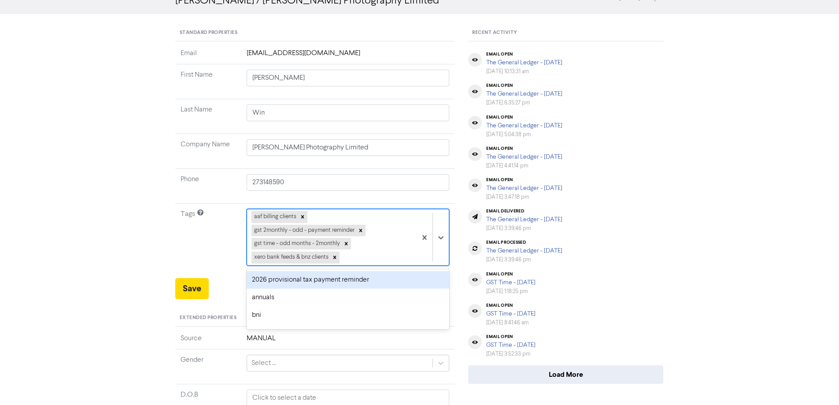
click at [266, 283] on div "2026 provisional tax payment reminder" at bounding box center [348, 280] width 203 height 18
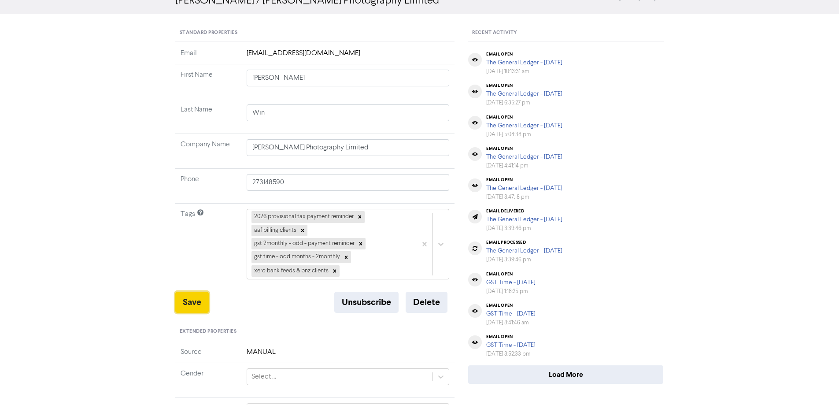
click at [193, 299] on button "Save" at bounding box center [191, 302] width 33 height 21
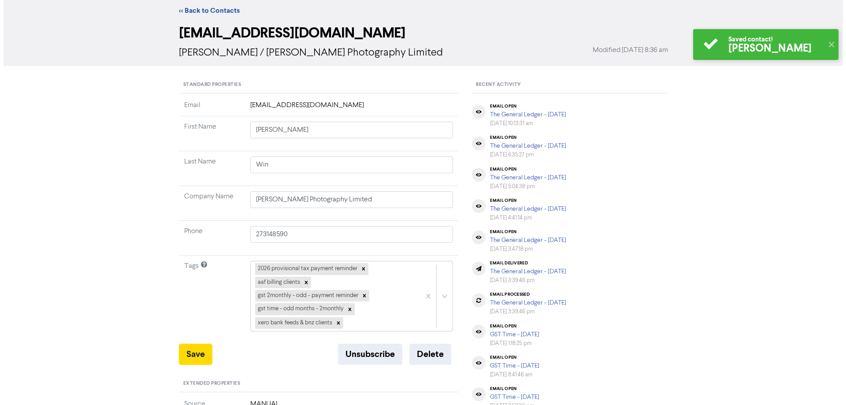
scroll to position [0, 0]
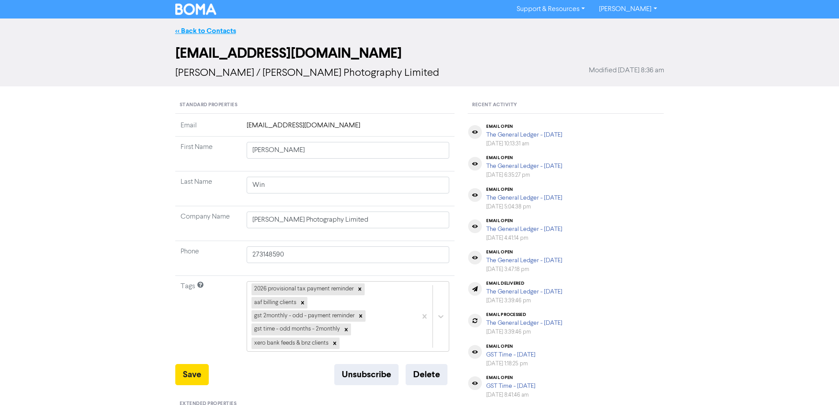
click at [212, 33] on link "<< Back to Contacts" at bounding box center [205, 30] width 61 height 9
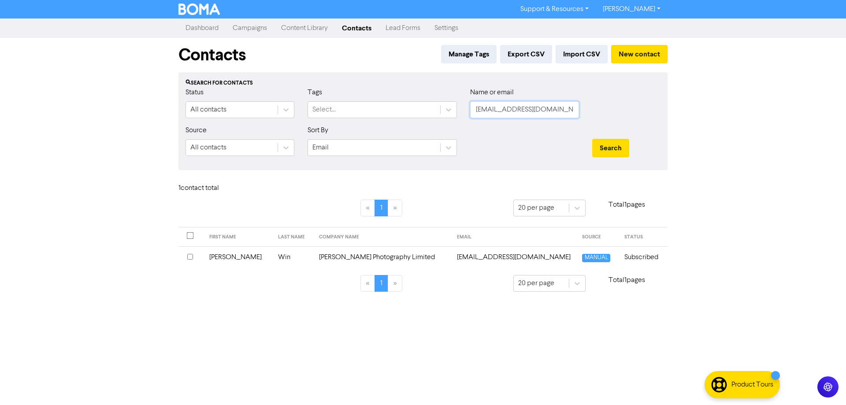
scroll to position [0, 8]
drag, startPoint x: 474, startPoint y: 108, endPoint x: 606, endPoint y: 114, distance: 132.3
click at [606, 114] on div "Status All contacts Tags Select... Name or email [EMAIL_ADDRESS][DOMAIN_NAME]" at bounding box center [423, 106] width 488 height 38
paste input "[EMAIL_ADDRESS][DOMAIN_NAME]"
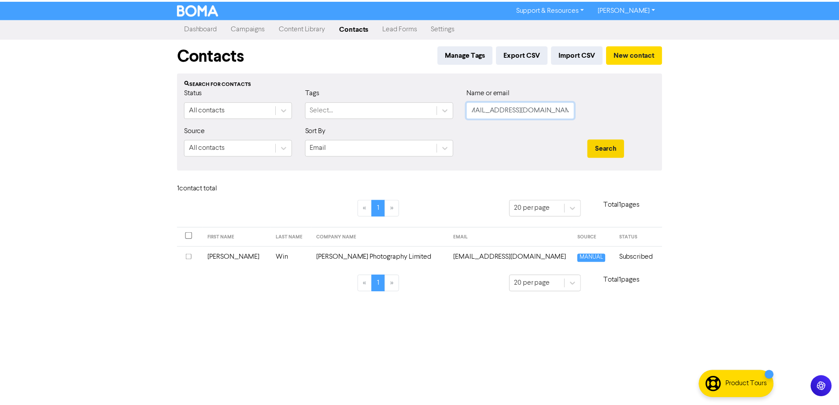
scroll to position [0, 0]
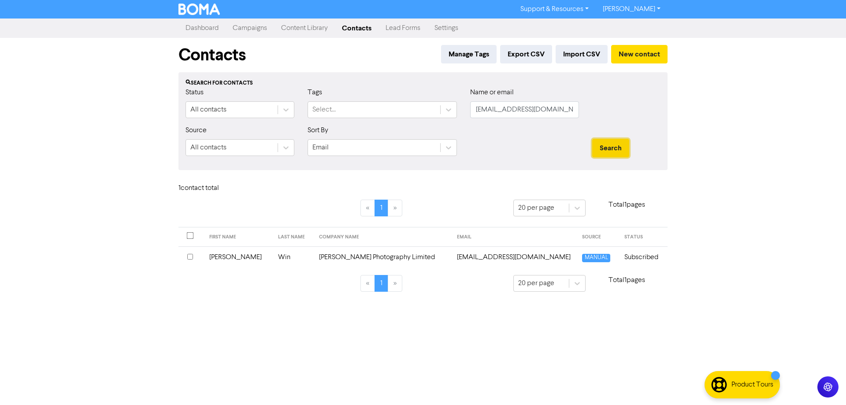
click at [609, 144] on button "Search" at bounding box center [610, 148] width 37 height 18
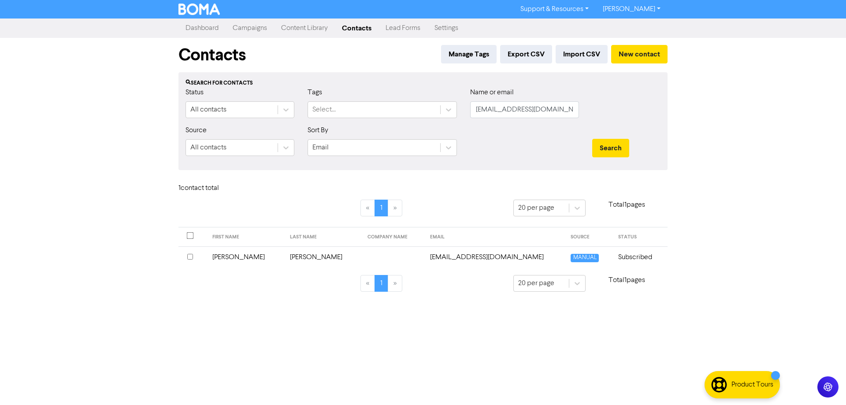
click at [478, 258] on td "[EMAIL_ADDRESS][DOMAIN_NAME]" at bounding box center [495, 257] width 141 height 22
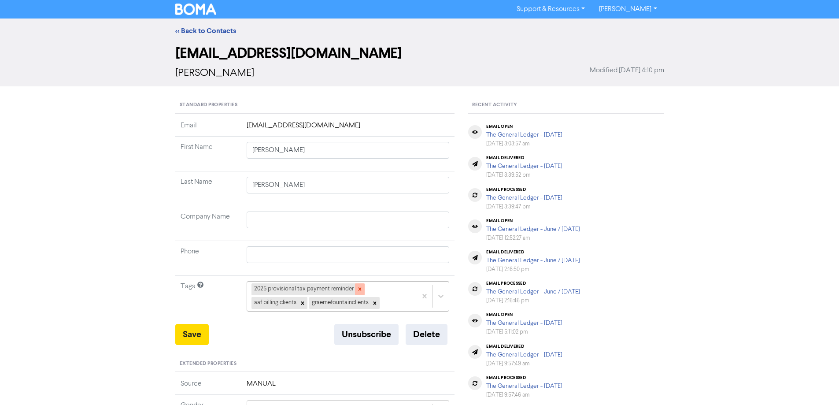
click at [358, 286] on icon at bounding box center [360, 289] width 6 height 6
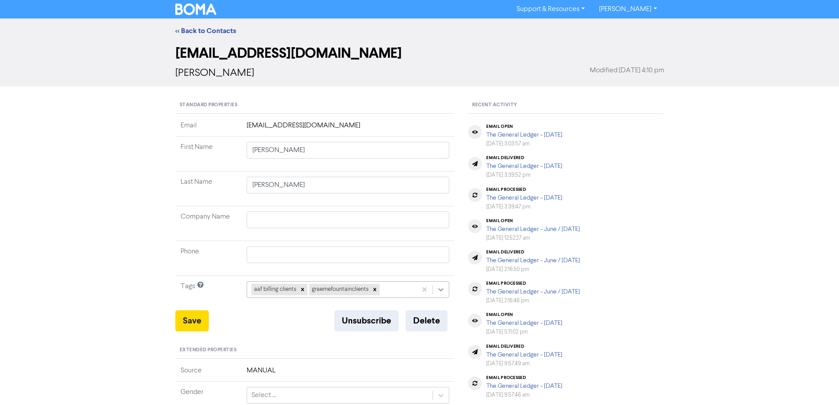
click at [441, 286] on div "aaf billing clients graemefountainclients" at bounding box center [348, 289] width 203 height 17
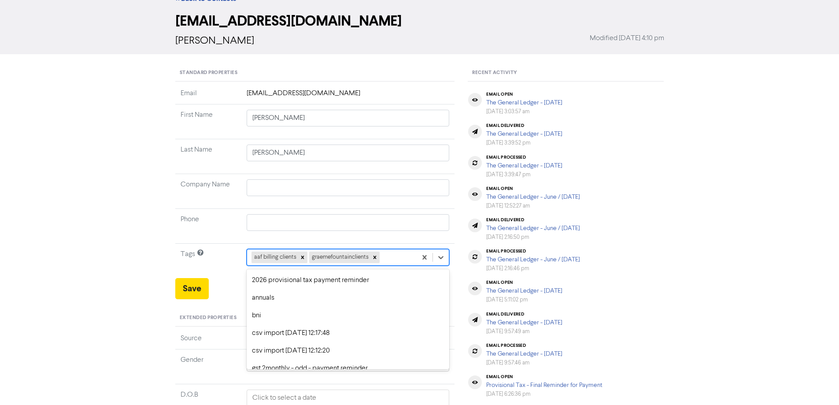
scroll to position [88, 0]
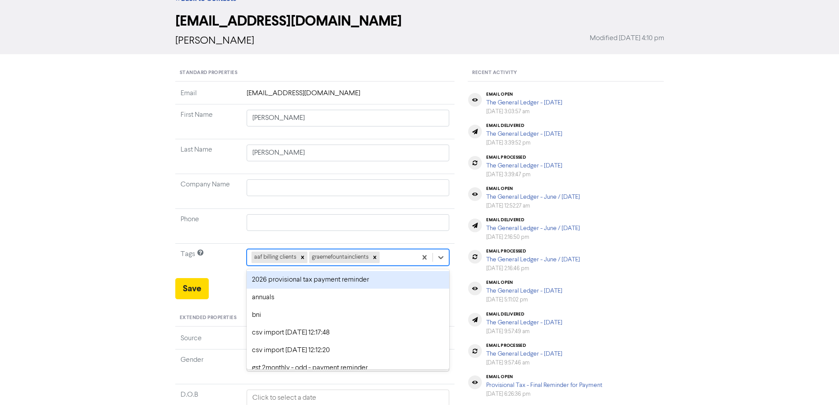
click at [258, 276] on div "2026 provisional tax payment reminder" at bounding box center [348, 280] width 203 height 18
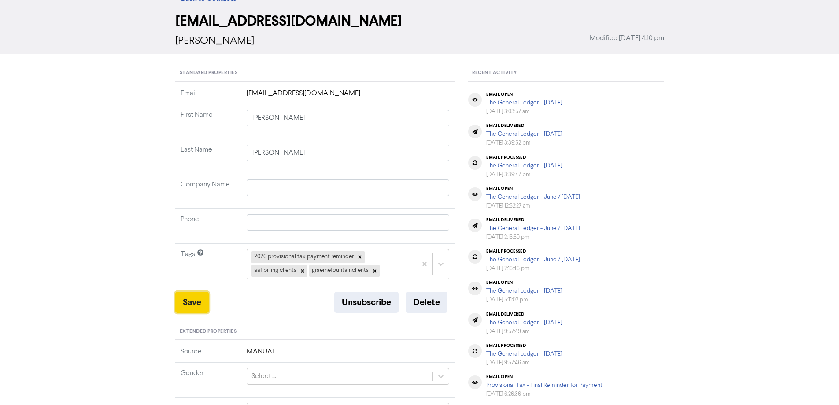
click at [190, 297] on button "Save" at bounding box center [191, 302] width 33 height 21
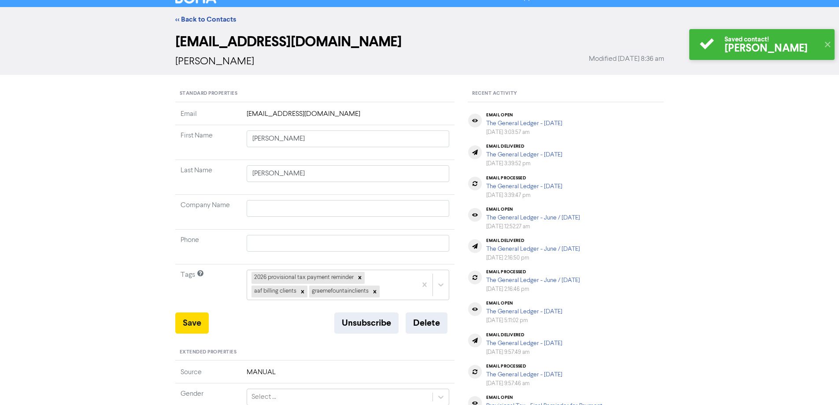
scroll to position [0, 0]
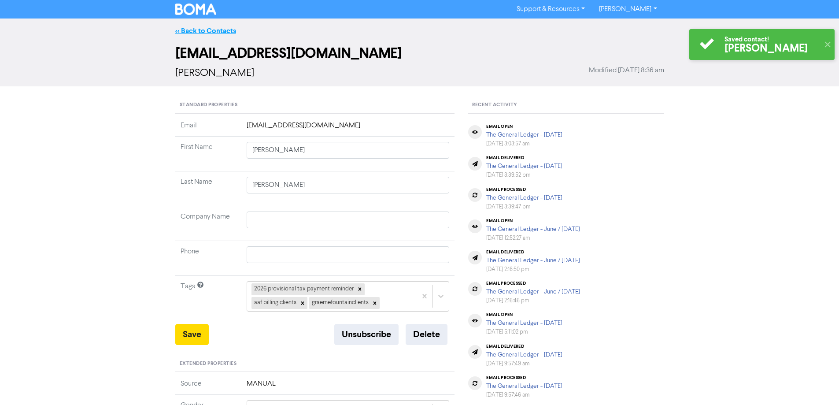
click at [187, 31] on link "<< Back to Contacts" at bounding box center [205, 30] width 61 height 9
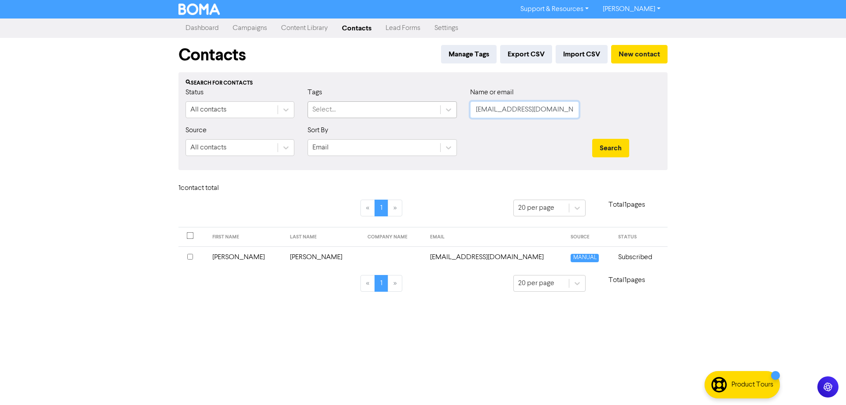
drag, startPoint x: 554, startPoint y: 111, endPoint x: 429, endPoint y: 111, distance: 125.1
click at [429, 111] on div "Status All contacts Tags Select... Name or email [EMAIL_ADDRESS][DOMAIN_NAME]" at bounding box center [423, 106] width 488 height 38
paste input "[EMAIL_ADDRESS]"
click at [617, 144] on button "Search" at bounding box center [610, 148] width 37 height 18
click at [454, 256] on td "[EMAIL_ADDRESS][DOMAIN_NAME]" at bounding box center [483, 257] width 151 height 22
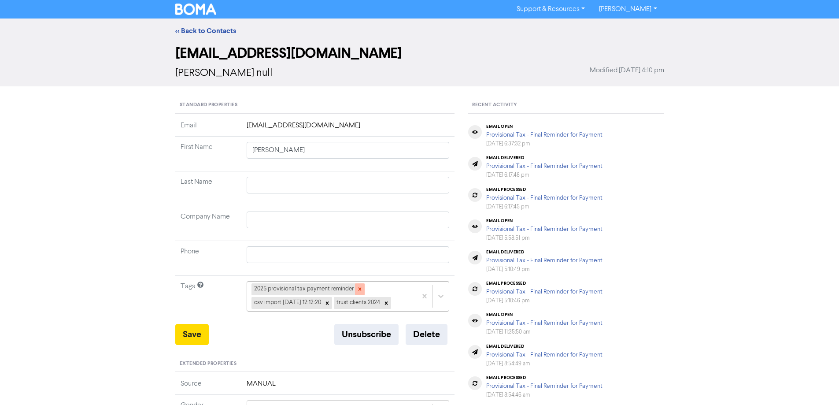
click at [358, 292] on icon at bounding box center [360, 289] width 6 height 6
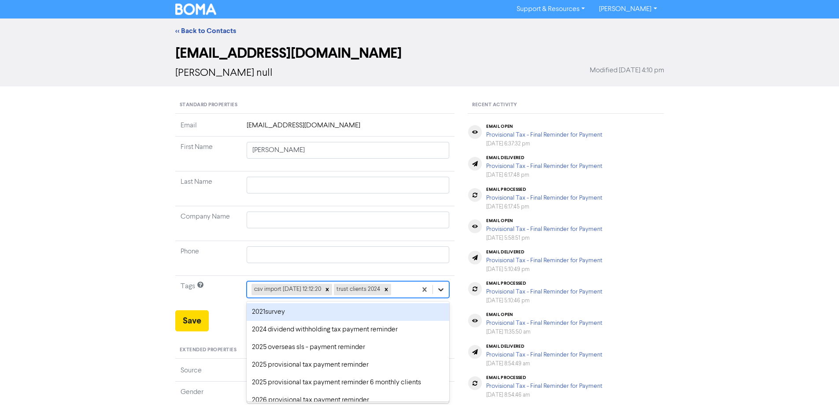
click at [440, 290] on div "option 2021survey focused, 1 of 43. 41 results available. Use Up and Down to ch…" at bounding box center [348, 289] width 203 height 17
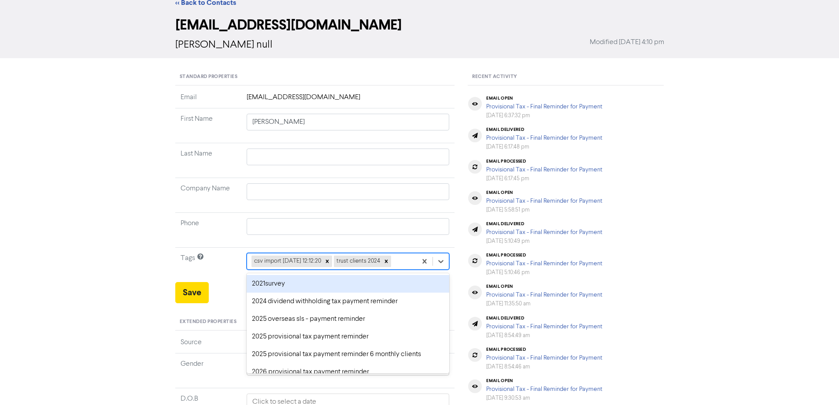
scroll to position [32, 0]
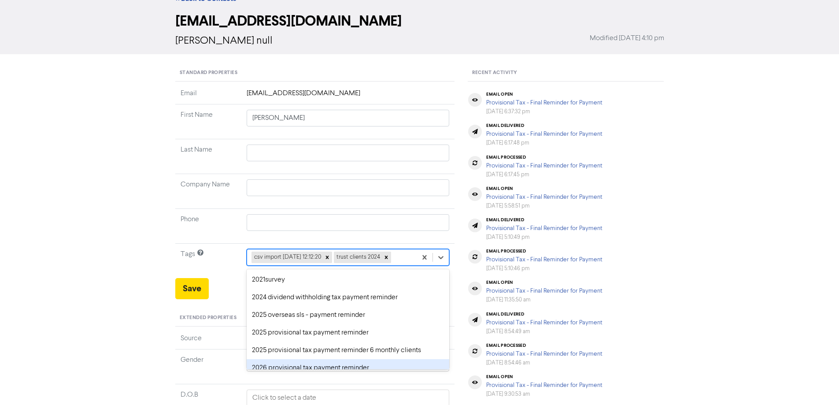
click at [259, 366] on div "2026 provisional tax payment reminder" at bounding box center [348, 368] width 203 height 18
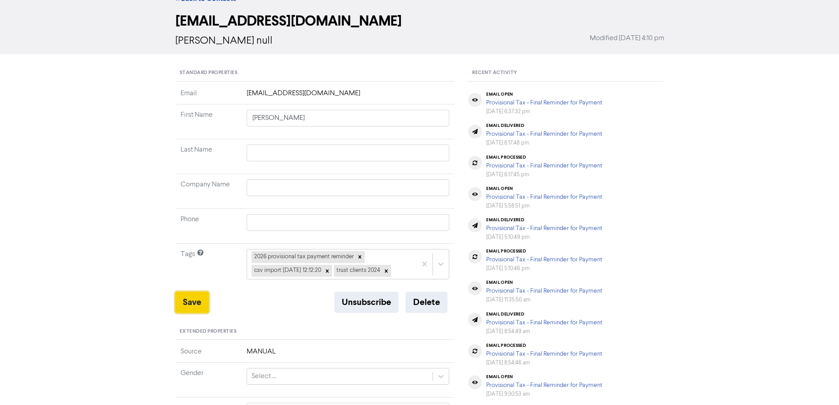
click at [191, 301] on button "Save" at bounding box center [191, 302] width 33 height 21
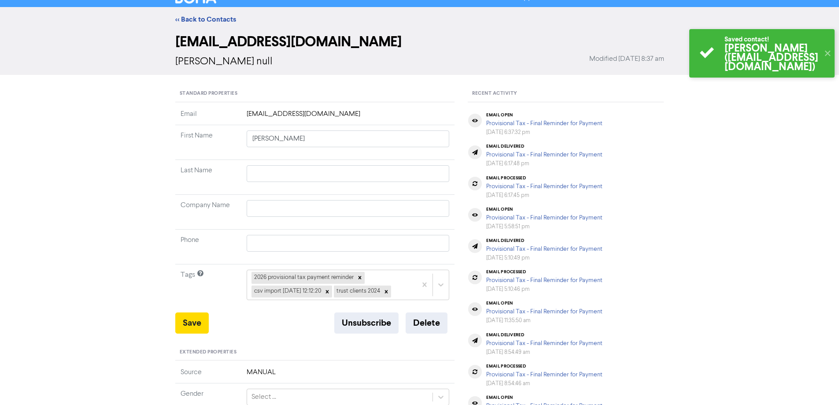
scroll to position [0, 0]
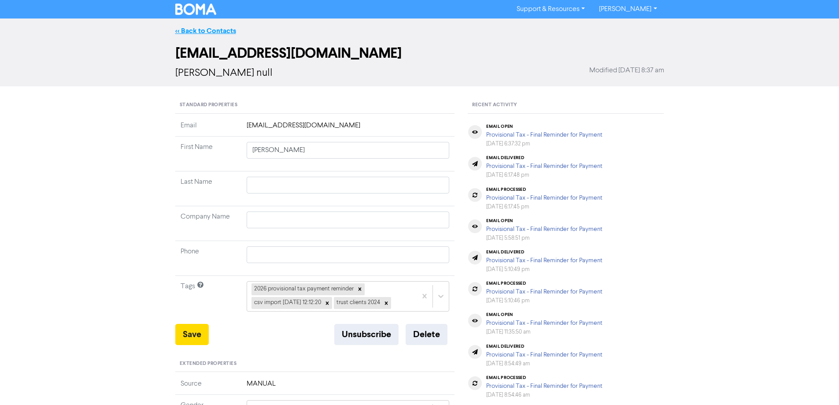
click at [198, 30] on link "<< Back to Contacts" at bounding box center [205, 30] width 61 height 9
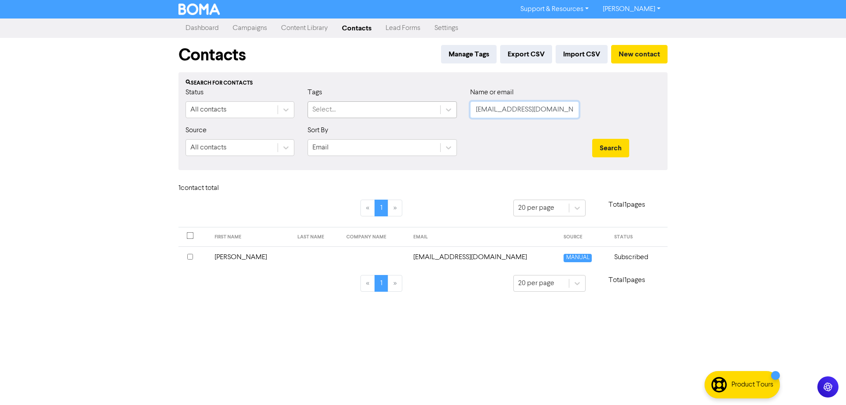
drag, startPoint x: 569, startPoint y: 110, endPoint x: 433, endPoint y: 113, distance: 136.6
click at [429, 112] on div "Status All contacts Tags Select... Name or email [EMAIL_ADDRESS][DOMAIN_NAME]" at bounding box center [423, 106] width 488 height 38
paste input "[EMAIL_ADDRESS]"
click at [620, 151] on button "Search" at bounding box center [610, 148] width 37 height 18
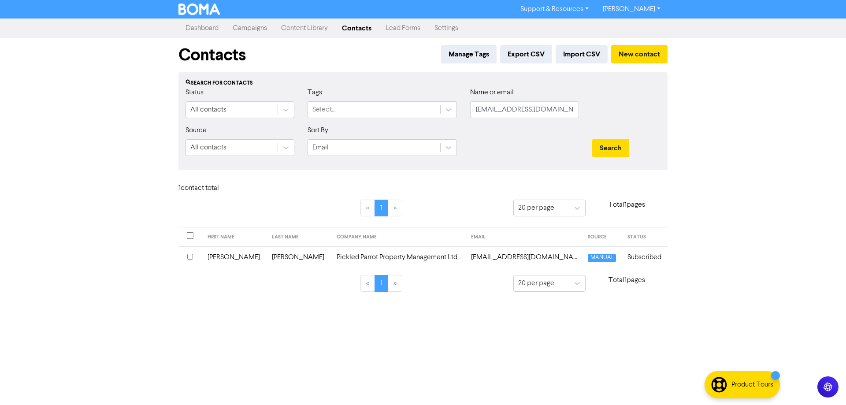
click at [466, 256] on td "[EMAIL_ADDRESS][DOMAIN_NAME]" at bounding box center [524, 257] width 117 height 22
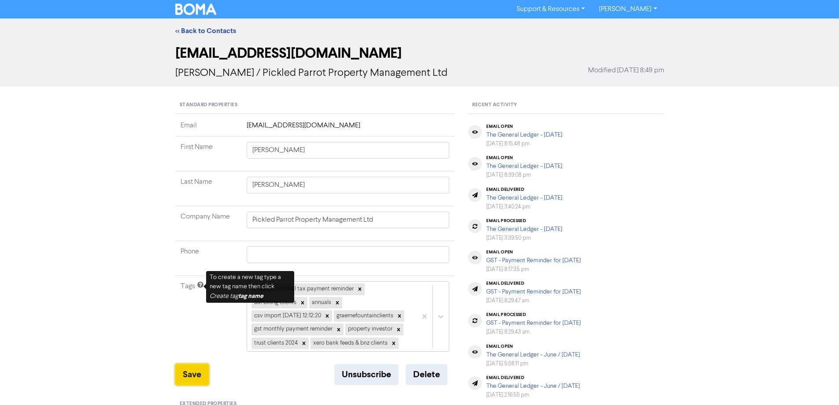
drag, startPoint x: 194, startPoint y: 387, endPoint x: 181, endPoint y: 161, distance: 225.9
click at [194, 385] on button "Save" at bounding box center [191, 374] width 33 height 21
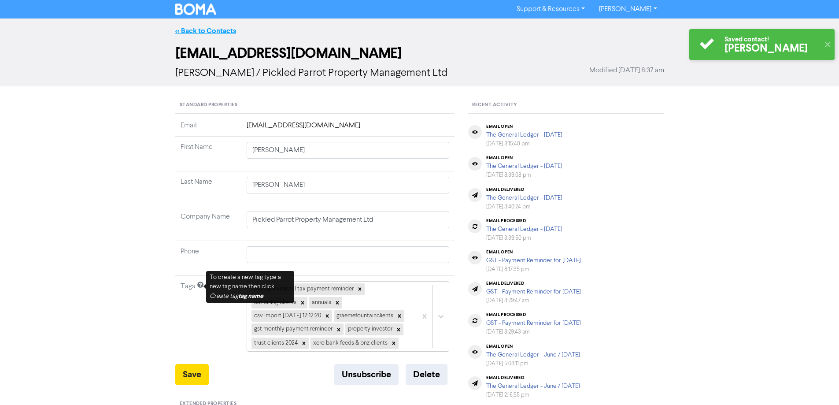
click at [185, 29] on link "<< Back to Contacts" at bounding box center [205, 30] width 61 height 9
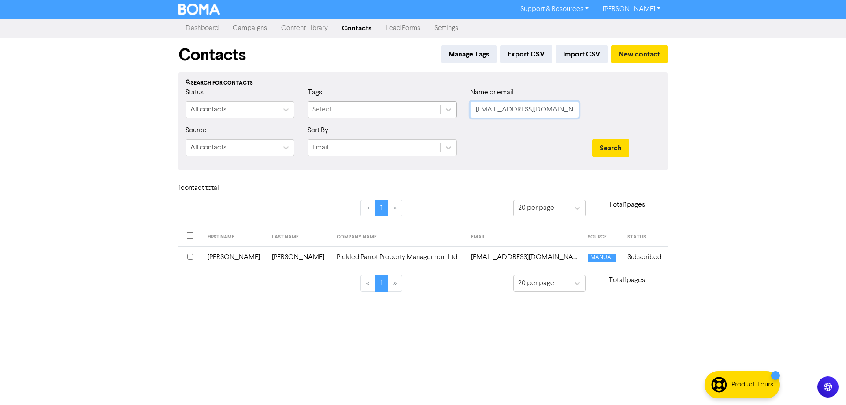
drag, startPoint x: 571, startPoint y: 109, endPoint x: 434, endPoint y: 110, distance: 137.4
click at [434, 110] on div "Status All contacts Tags Select... Name or email [EMAIL_ADDRESS][DOMAIN_NAME]" at bounding box center [423, 106] width 488 height 38
paste input "[PERSON_NAME][EMAIL_ADDRESS][PERSON_NAME][DOMAIN_NAME]"
click at [620, 146] on button "Search" at bounding box center [610, 148] width 37 height 18
click at [471, 255] on td "[PERSON_NAME][EMAIL_ADDRESS][PERSON_NAME][DOMAIN_NAME]" at bounding box center [513, 257] width 125 height 22
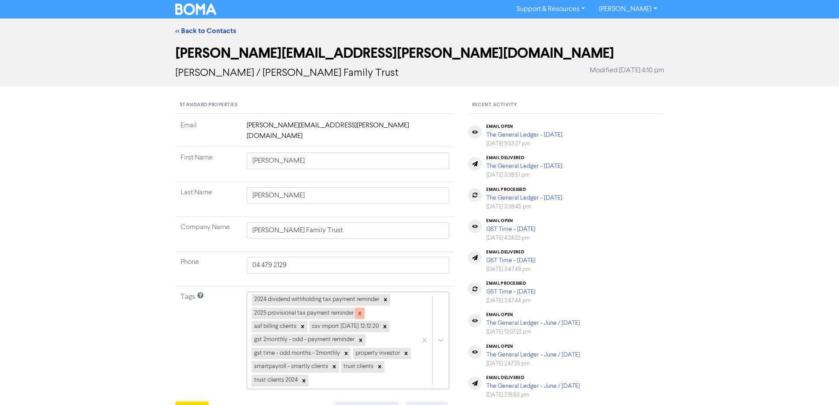
click at [358, 310] on icon at bounding box center [360, 313] width 6 height 6
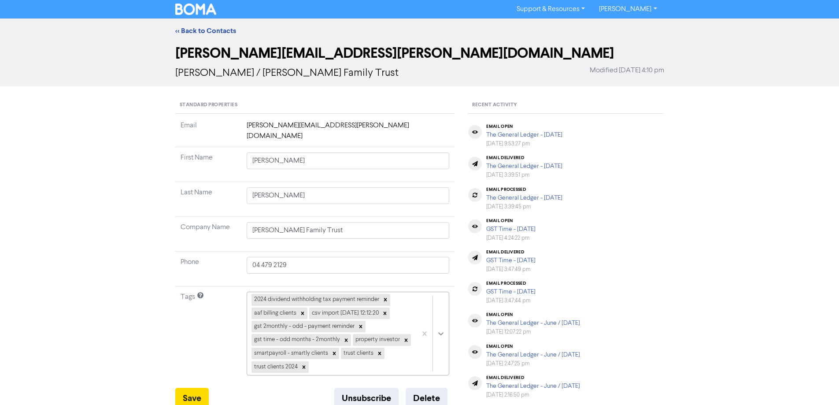
click at [442, 318] on div "2024 dividend withholding tax payment reminder aaf billing clients csv import […" at bounding box center [348, 334] width 203 height 84
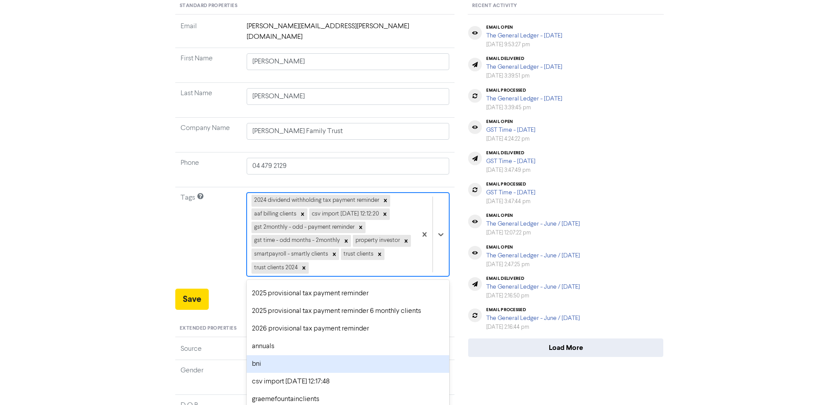
scroll to position [44, 0]
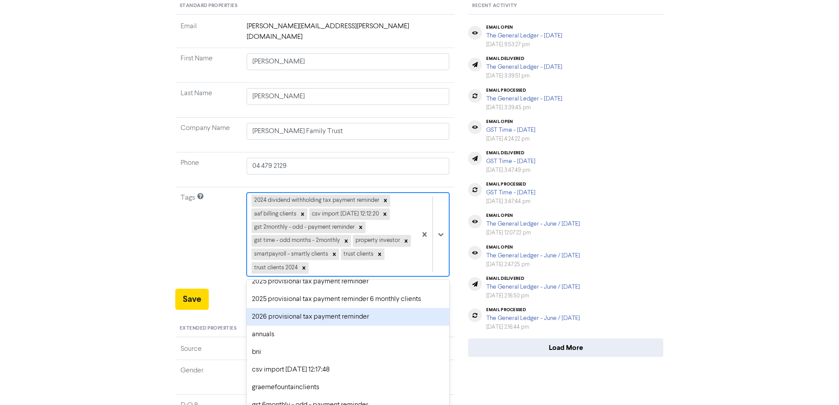
click at [287, 308] on div "2026 provisional tax payment reminder" at bounding box center [348, 317] width 203 height 18
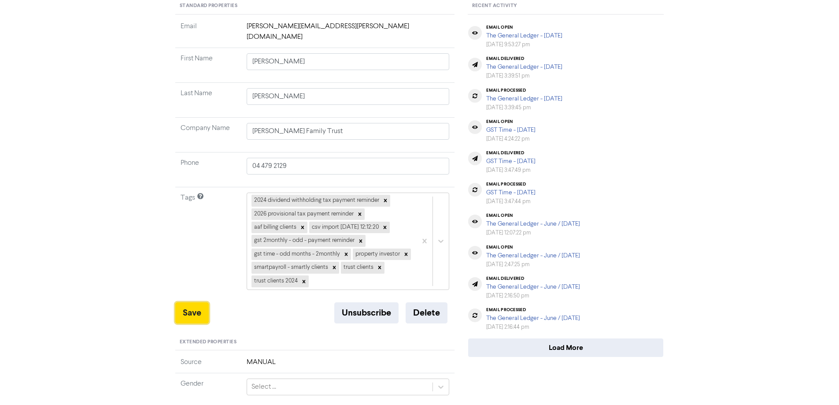
drag, startPoint x: 194, startPoint y: 297, endPoint x: 293, endPoint y: 310, distance: 99.5
click at [194, 302] on button "Save" at bounding box center [191, 312] width 33 height 21
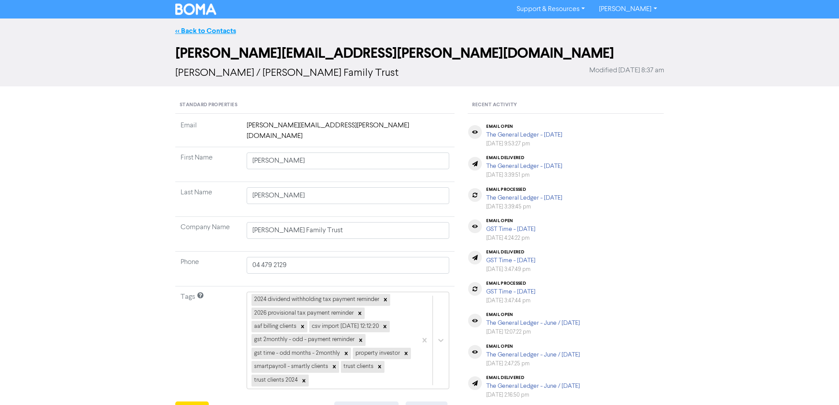
click at [193, 30] on link "<< Back to Contacts" at bounding box center [205, 30] width 61 height 9
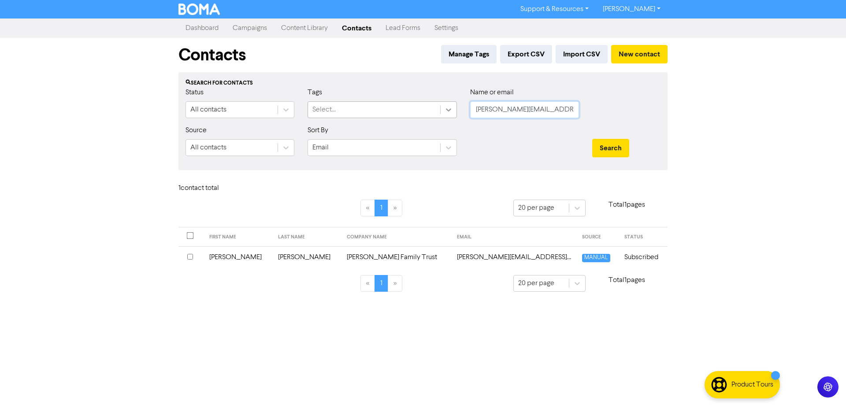
drag, startPoint x: 492, startPoint y: 107, endPoint x: 448, endPoint y: 108, distance: 44.1
click at [448, 108] on div "Status All contacts Tags Select... Name or email [PERSON_NAME][EMAIL_ADDRESS][P…" at bounding box center [423, 106] width 488 height 38
paste input "[EMAIL_ADDRESS][DOMAIN_NAME]"
click at [613, 142] on button "Search" at bounding box center [610, 148] width 37 height 18
click at [467, 254] on td "[EMAIL_ADDRESS][DOMAIN_NAME]" at bounding box center [483, 257] width 151 height 22
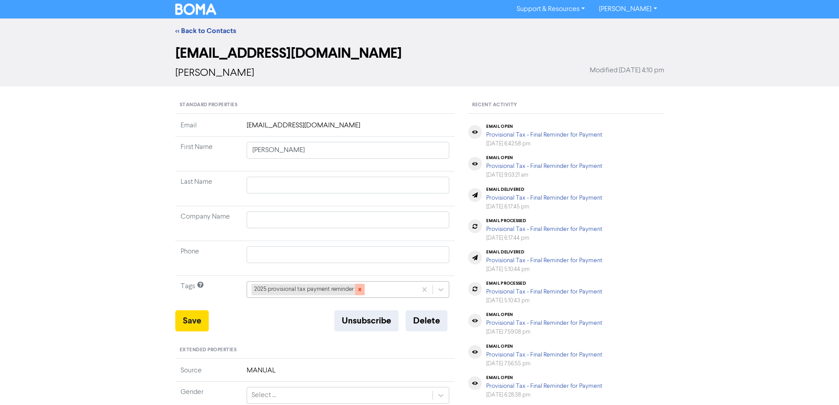
click at [359, 288] on icon at bounding box center [360, 289] width 6 height 6
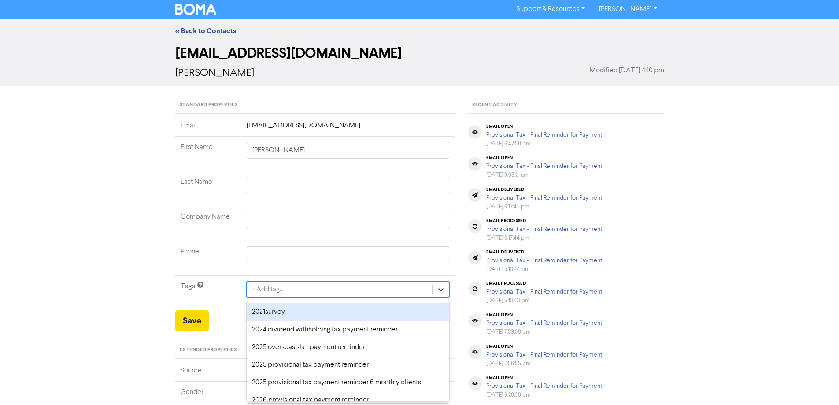
click at [440, 288] on div "option 2021survey focused, 1 of 43. 43 results available. Use Up and Down to ch…" at bounding box center [348, 289] width 203 height 17
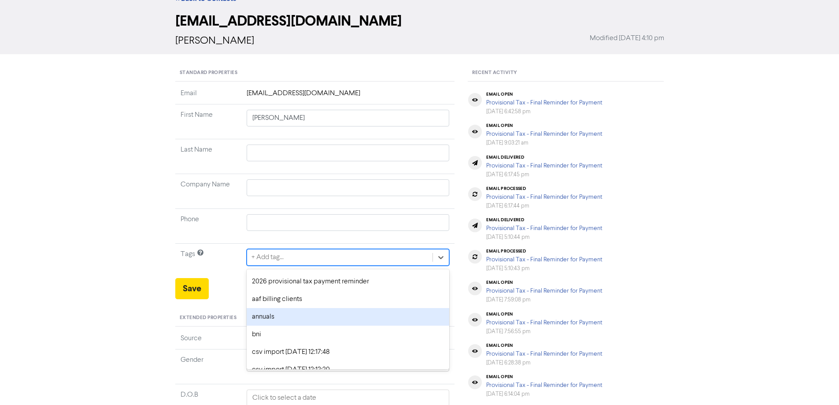
scroll to position [44, 0]
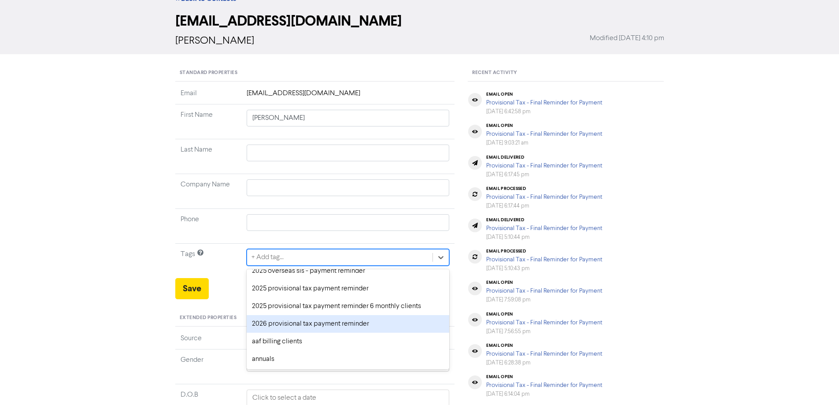
click at [256, 322] on div "2026 provisional tax payment reminder" at bounding box center [348, 324] width 203 height 18
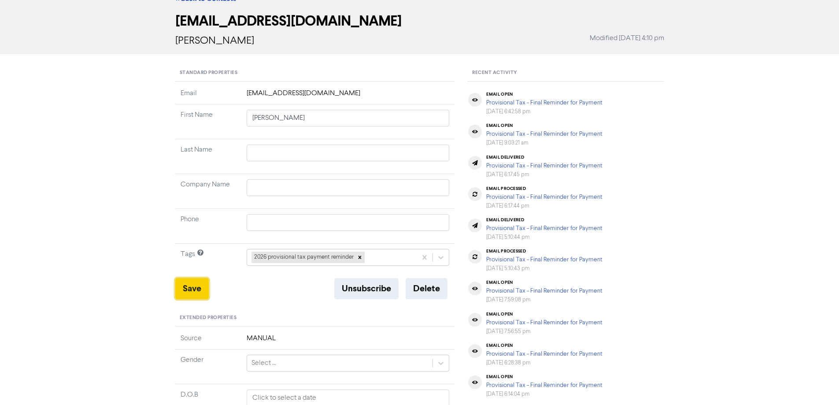
click at [199, 278] on button "Save" at bounding box center [191, 288] width 33 height 21
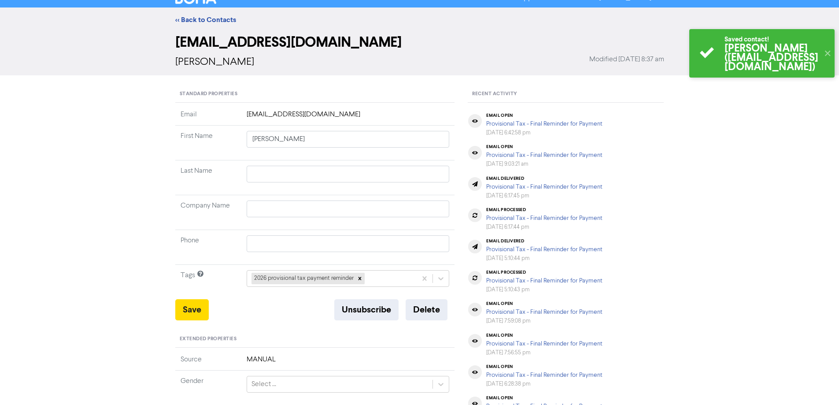
scroll to position [0, 0]
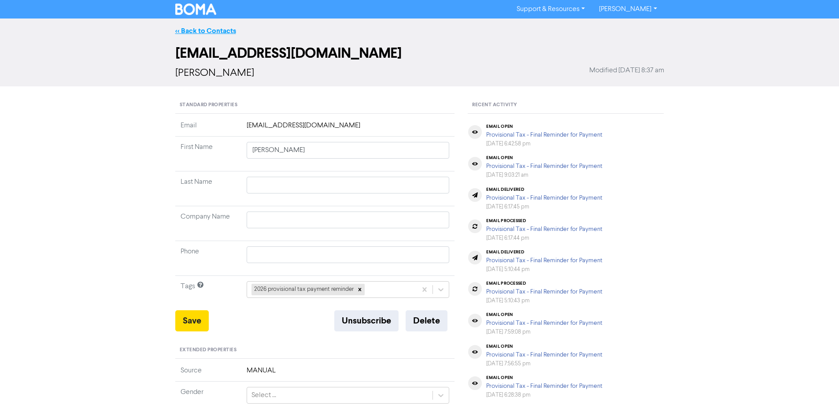
click at [193, 30] on link "<< Back to Contacts" at bounding box center [205, 30] width 61 height 9
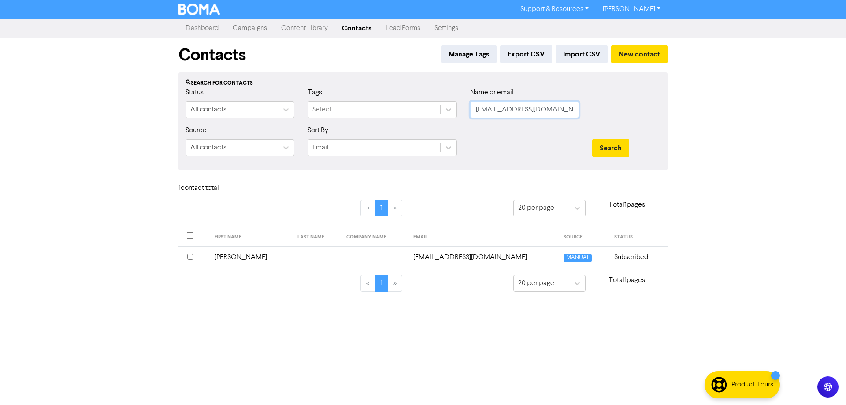
drag, startPoint x: 566, startPoint y: 109, endPoint x: 459, endPoint y: 108, distance: 107.0
click at [459, 108] on div "Status All contacts Tags Select... Name or email [EMAIL_ADDRESS][DOMAIN_NAME]" at bounding box center [423, 106] width 488 height 38
paste input "[PERSON_NAME][EMAIL_ADDRESS][DOMAIN_NAME]"
click at [603, 143] on button "Search" at bounding box center [610, 148] width 37 height 18
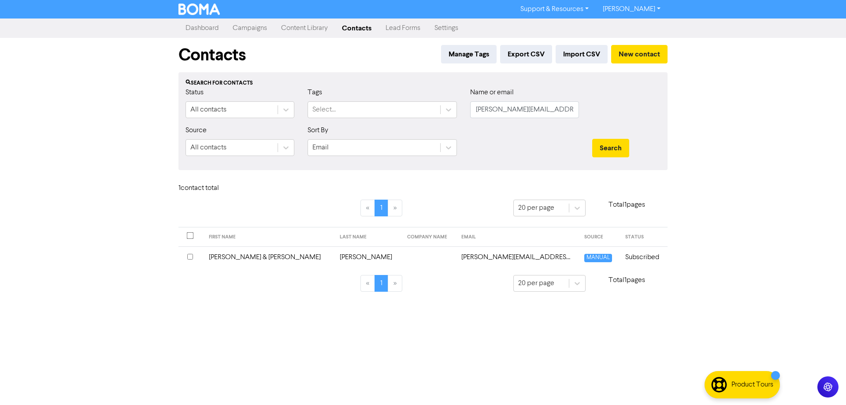
click at [457, 259] on td "[PERSON_NAME][EMAIL_ADDRESS][DOMAIN_NAME]" at bounding box center [517, 257] width 122 height 22
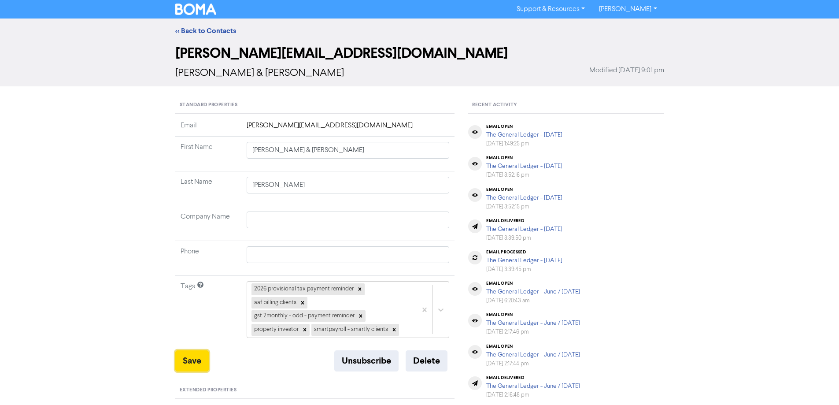
drag, startPoint x: 194, startPoint y: 357, endPoint x: 204, endPoint y: 102, distance: 254.8
click at [194, 354] on button "Save" at bounding box center [191, 360] width 33 height 21
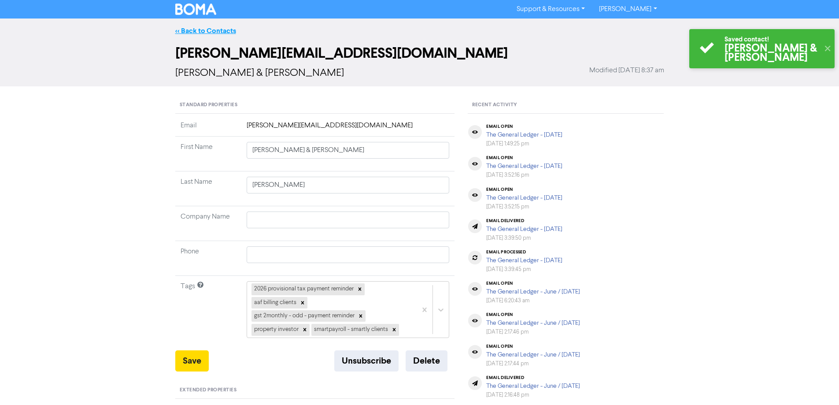
click at [188, 30] on link "<< Back to Contacts" at bounding box center [205, 30] width 61 height 9
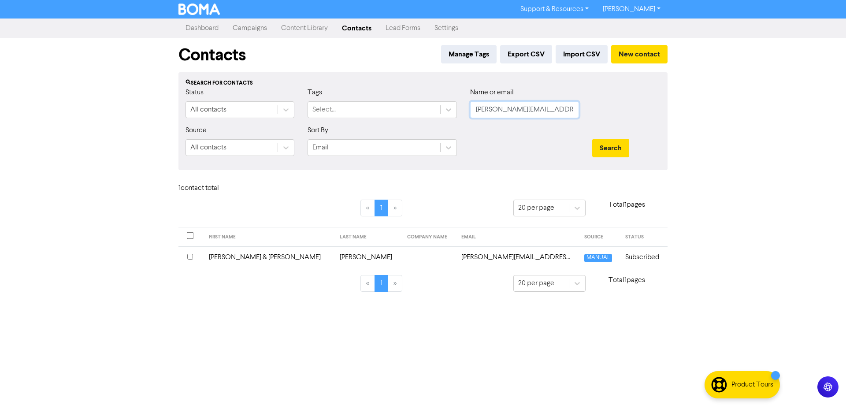
drag, startPoint x: 508, startPoint y: 105, endPoint x: 463, endPoint y: 110, distance: 45.6
click at [463, 110] on div "Status All contacts Tags Select... Name or email [PERSON_NAME][EMAIL_ADDRESS][D…" at bounding box center [423, 106] width 488 height 38
paste input "[EMAIL_ADDRESS][DOMAIN_NAME]"
click at [613, 151] on button "Search" at bounding box center [610, 148] width 37 height 18
click at [493, 259] on td "[EMAIL_ADDRESS][DOMAIN_NAME]" at bounding box center [504, 257] width 133 height 22
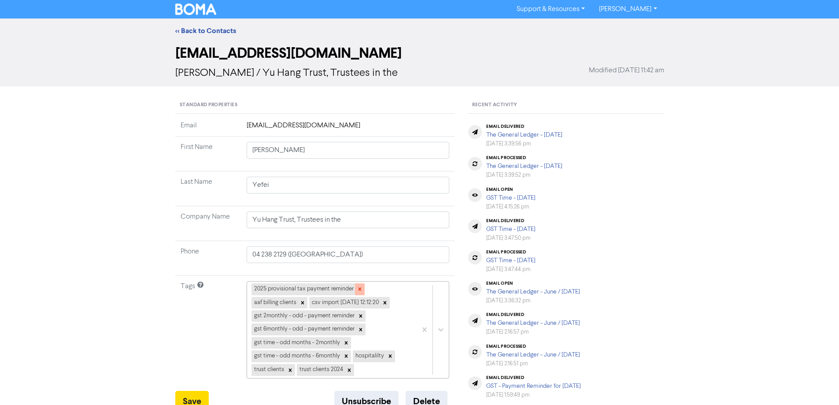
click at [361, 287] on icon at bounding box center [360, 289] width 6 height 6
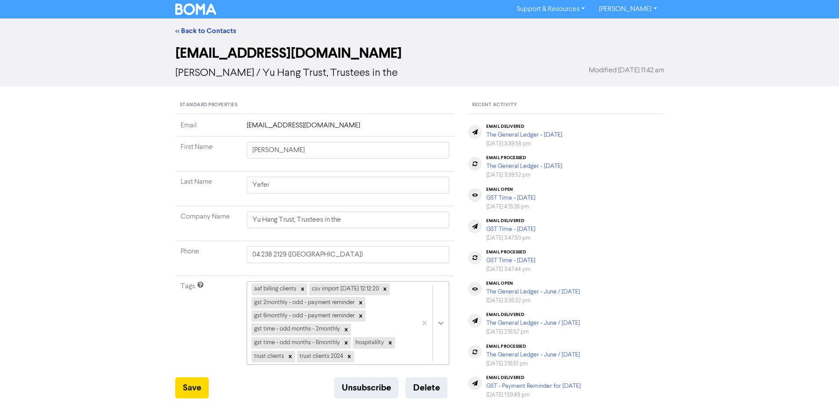
click at [437, 319] on div "aaf billing clients csv import [DATE] 12:12:20 gst 2monthly - odd - payment rem…" at bounding box center [348, 323] width 203 height 84
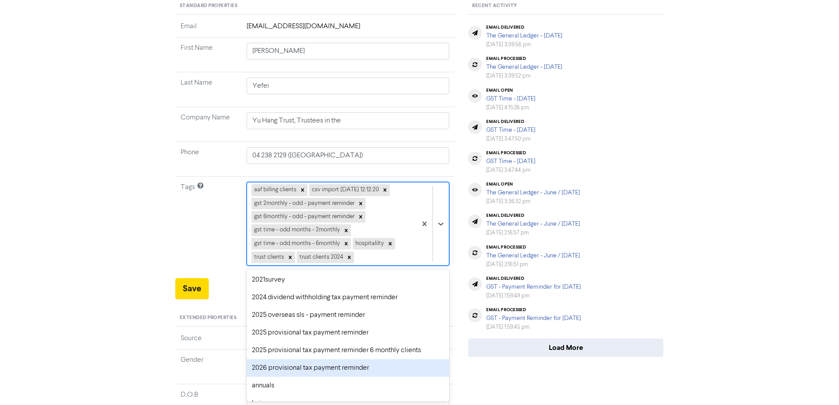
click at [312, 367] on div "2026 provisional tax payment reminder" at bounding box center [348, 368] width 203 height 18
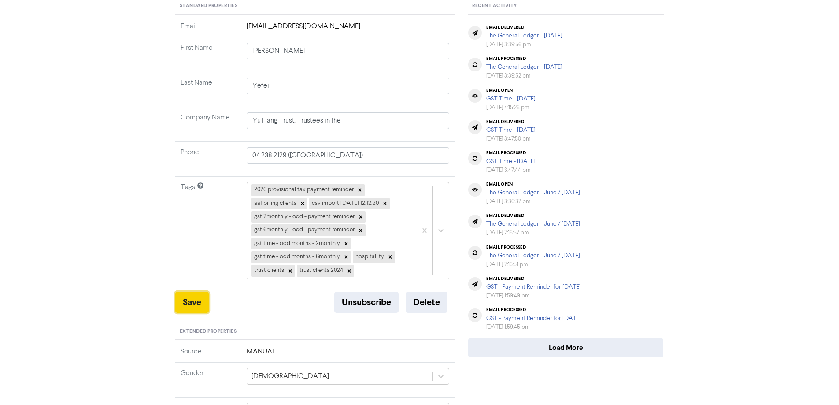
click at [195, 304] on button "Save" at bounding box center [191, 302] width 33 height 21
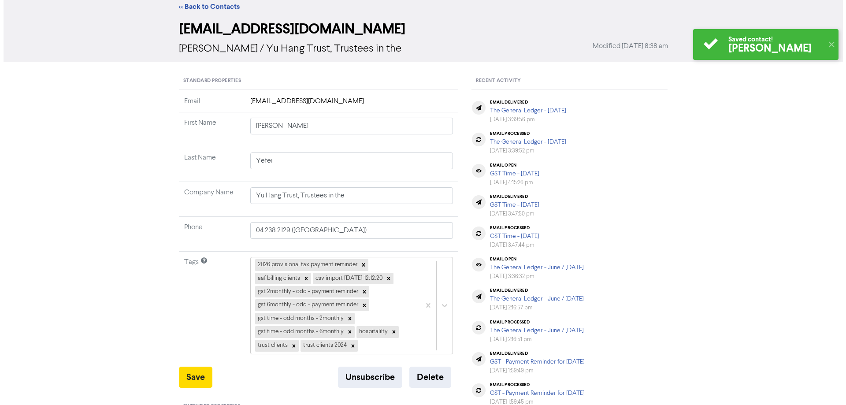
scroll to position [0, 0]
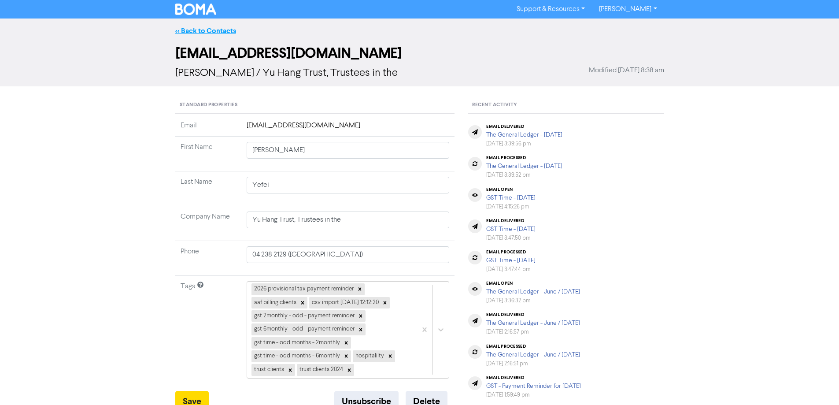
click at [218, 31] on link "<< Back to Contacts" at bounding box center [205, 30] width 61 height 9
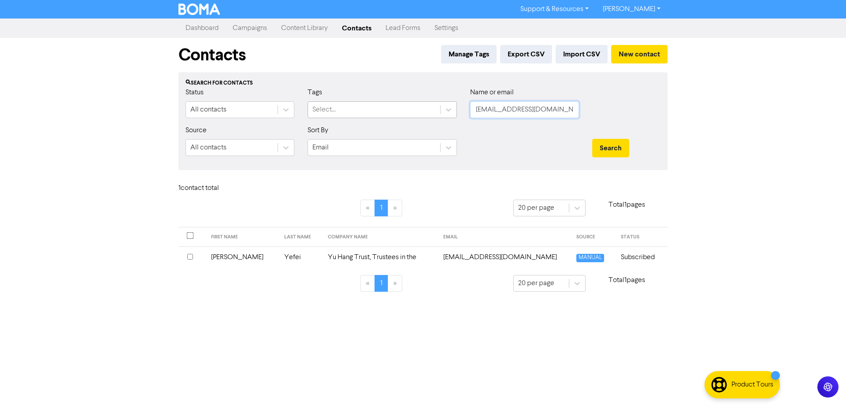
drag, startPoint x: 567, startPoint y: 108, endPoint x: 378, endPoint y: 111, distance: 188.5
click at [378, 111] on div "Status All contacts Tags Select... Name or email [EMAIL_ADDRESS][DOMAIN_NAME]" at bounding box center [423, 106] width 488 height 38
paste input "[EMAIL_ADDRESS][DOMAIN_NAME]"
click at [601, 146] on button "Search" at bounding box center [610, 148] width 37 height 18
click at [465, 257] on td "[EMAIL_ADDRESS][DOMAIN_NAME]" at bounding box center [519, 257] width 121 height 22
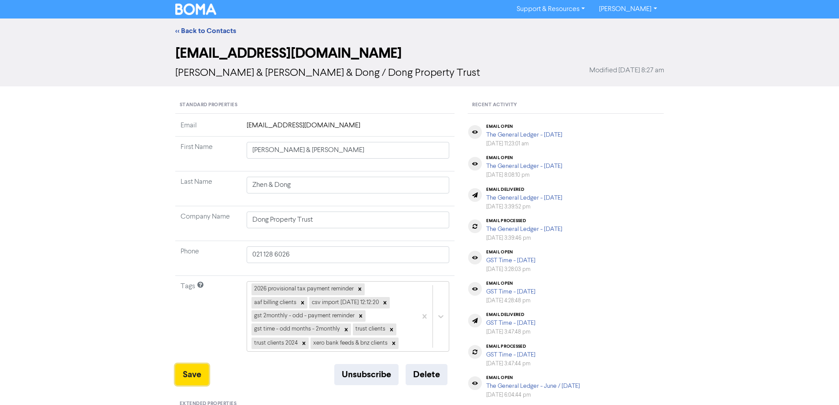
drag, startPoint x: 192, startPoint y: 377, endPoint x: 195, endPoint y: 166, distance: 210.5
click at [192, 373] on button "Save" at bounding box center [191, 374] width 33 height 21
click at [209, 31] on link "<< Back to Contacts" at bounding box center [205, 30] width 61 height 9
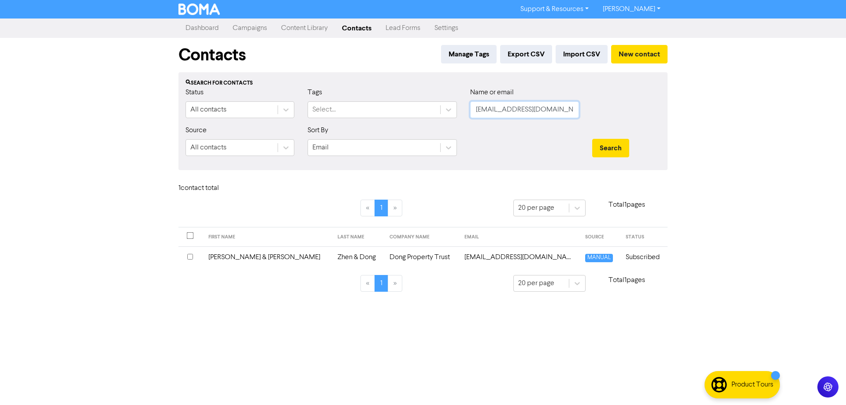
drag, startPoint x: 516, startPoint y: 108, endPoint x: 423, endPoint y: 119, distance: 93.6
click at [423, 119] on div "Status All contacts Tags Select... Name or email [EMAIL_ADDRESS][DOMAIN_NAME]" at bounding box center [423, 106] width 488 height 38
paste input "13,344.00"
click at [612, 150] on button "Search" at bounding box center [610, 148] width 37 height 18
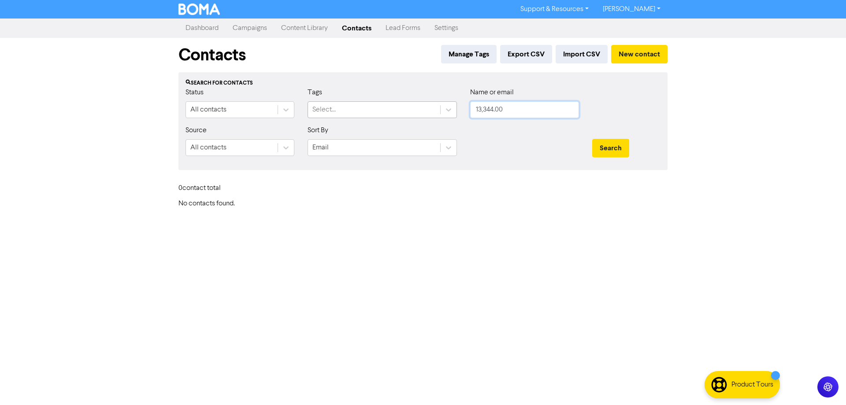
drag, startPoint x: 390, startPoint y: 111, endPoint x: 353, endPoint y: 114, distance: 37.1
click at [353, 114] on div "Status All contacts Tags Select... Name or email 13,344.00" at bounding box center [423, 106] width 488 height 38
paste input "[PERSON_NAME][EMAIL_ADDRESS][DOMAIN_NAME]"
click at [605, 148] on button "Search" at bounding box center [610, 148] width 37 height 18
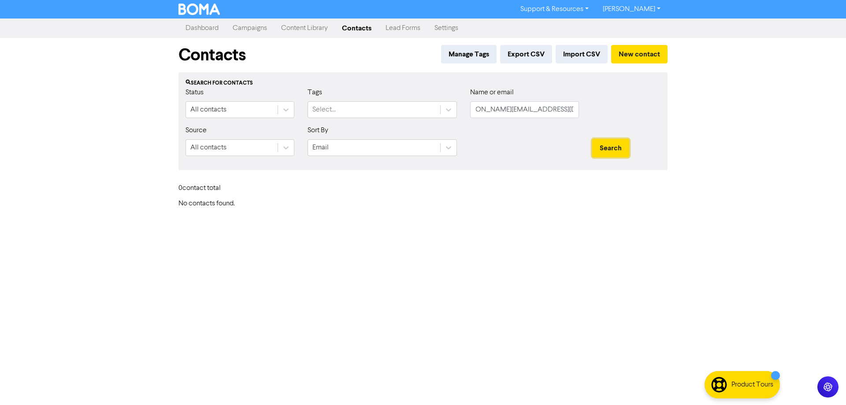
scroll to position [0, 0]
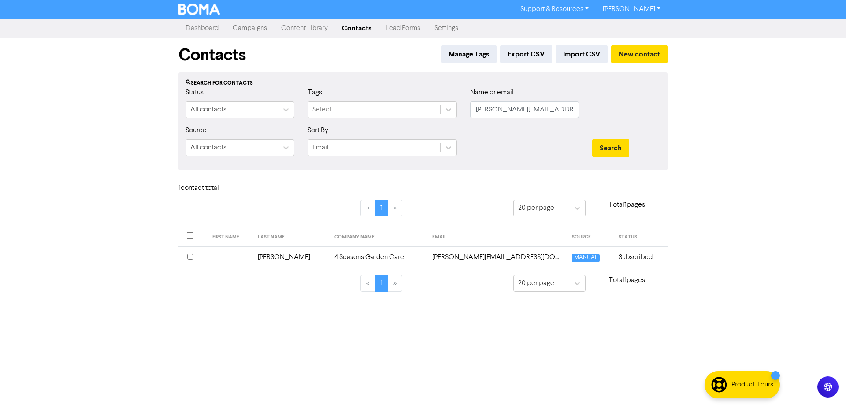
click at [501, 257] on td "[PERSON_NAME][EMAIL_ADDRESS][DOMAIN_NAME]" at bounding box center [497, 257] width 140 height 22
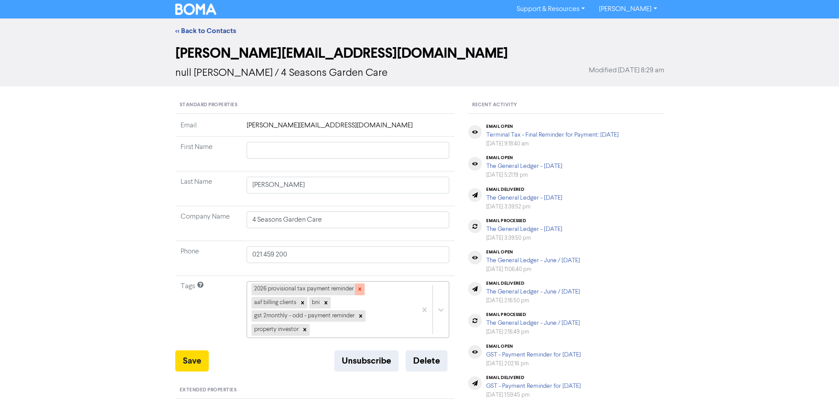
click at [360, 289] on icon at bounding box center [359, 289] width 3 height 3
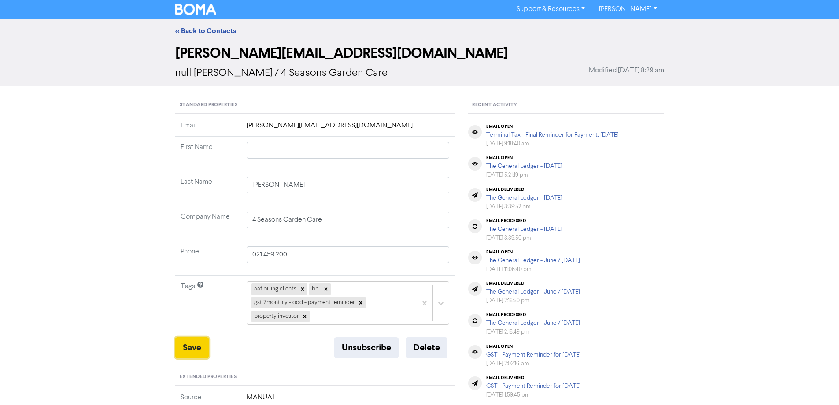
click at [187, 347] on button "Save" at bounding box center [191, 347] width 33 height 21
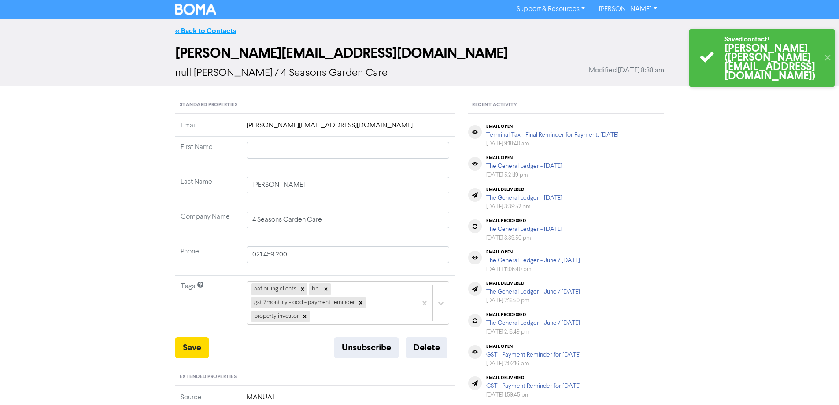
click at [188, 32] on link "<< Back to Contacts" at bounding box center [205, 30] width 61 height 9
